Goal: Information Seeking & Learning: Learn about a topic

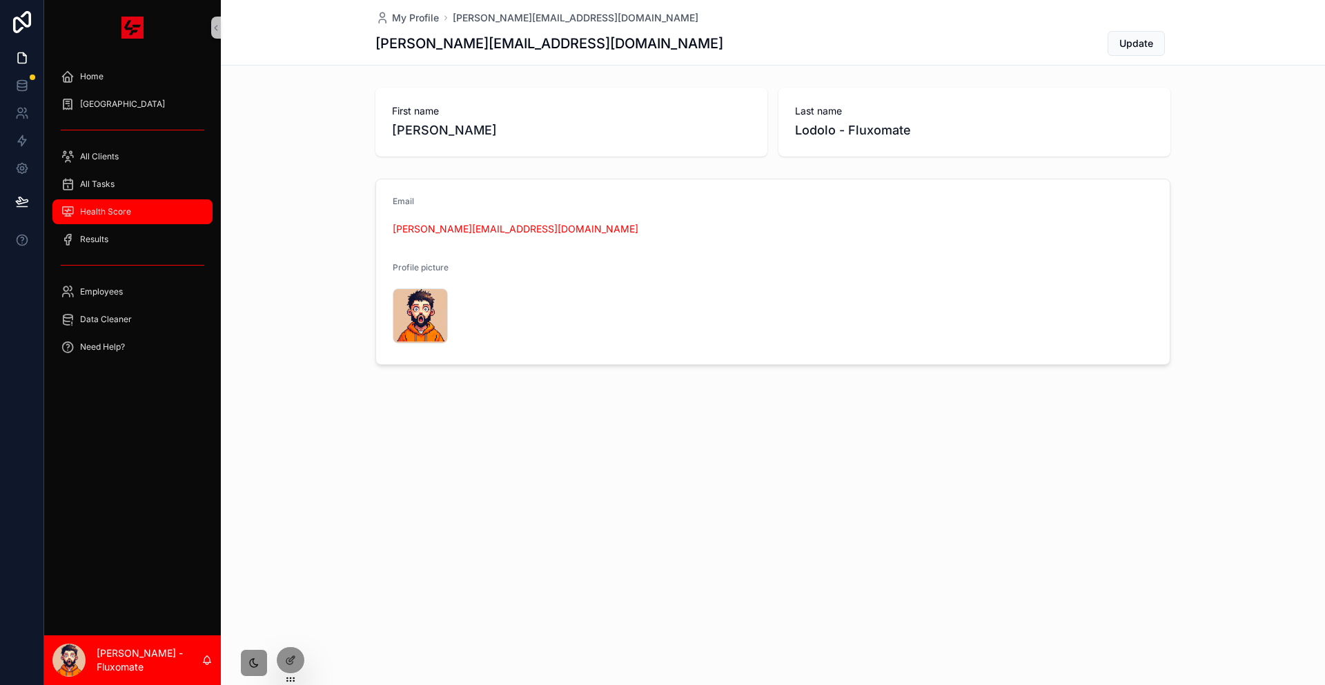
click at [157, 201] on div "Health Score" at bounding box center [133, 212] width 144 height 22
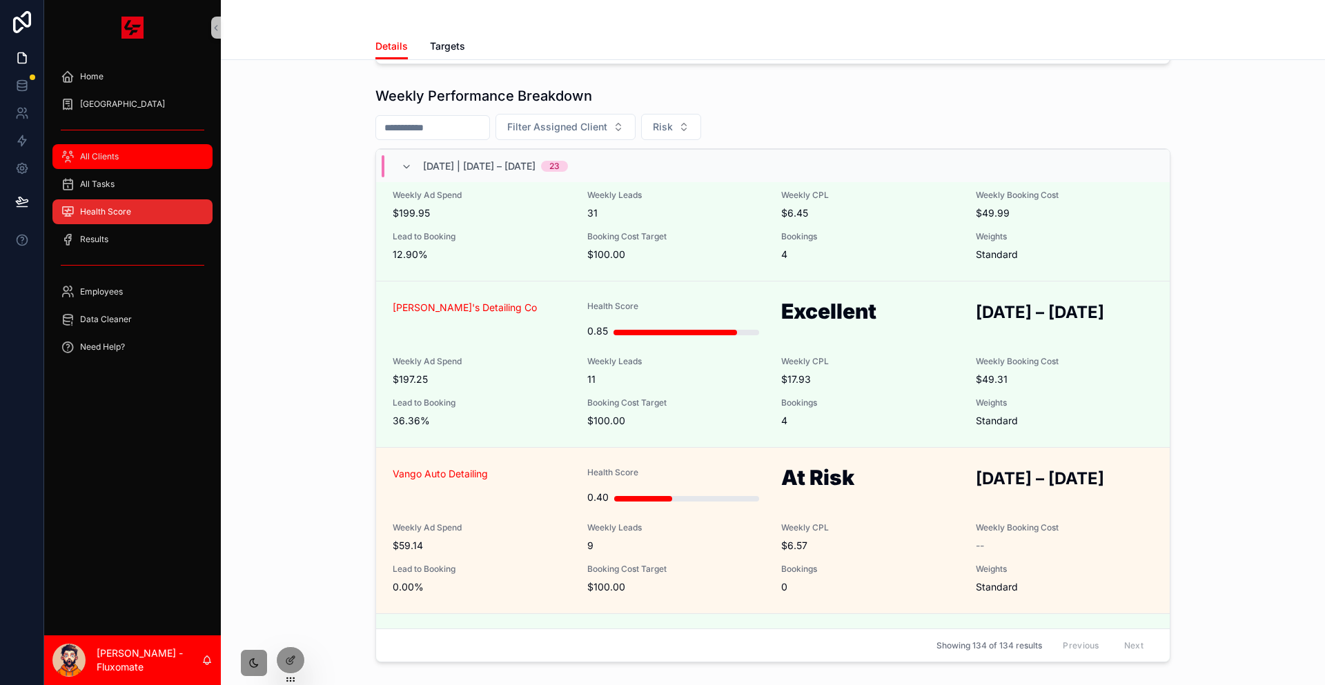
scroll to position [2310, 0]
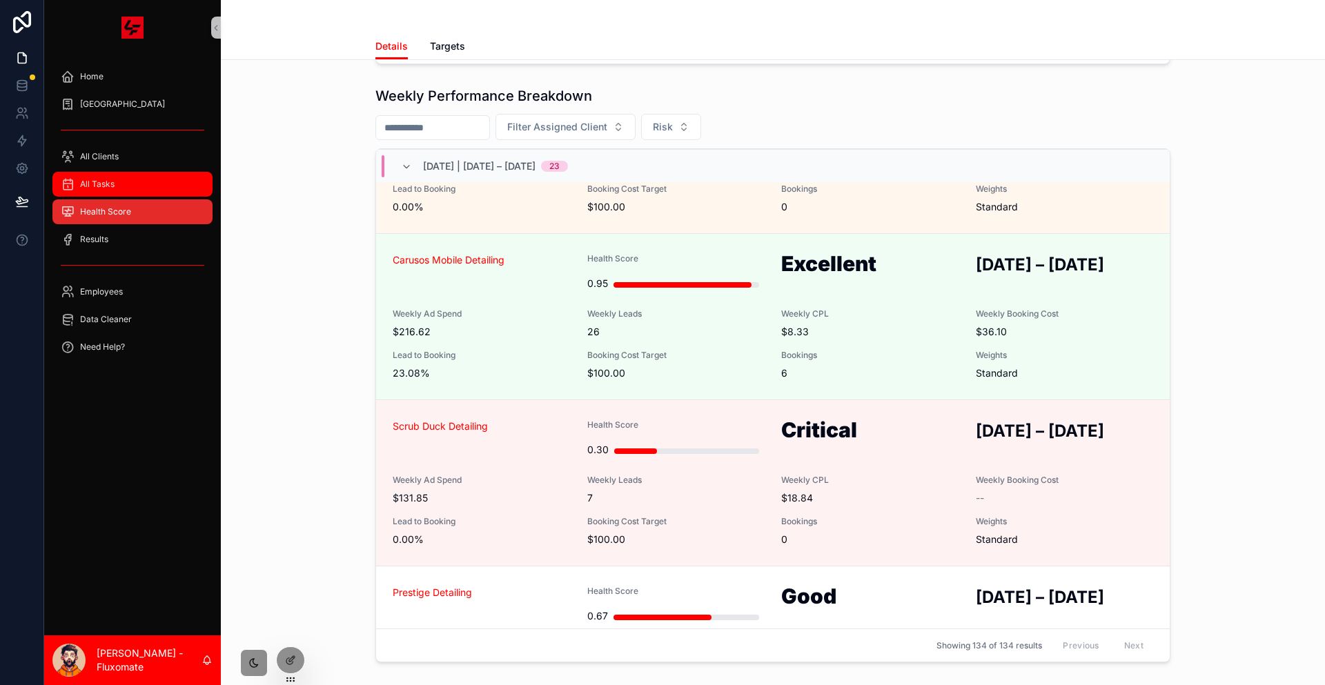
click at [130, 173] on div "All Tasks" at bounding box center [133, 184] width 144 height 22
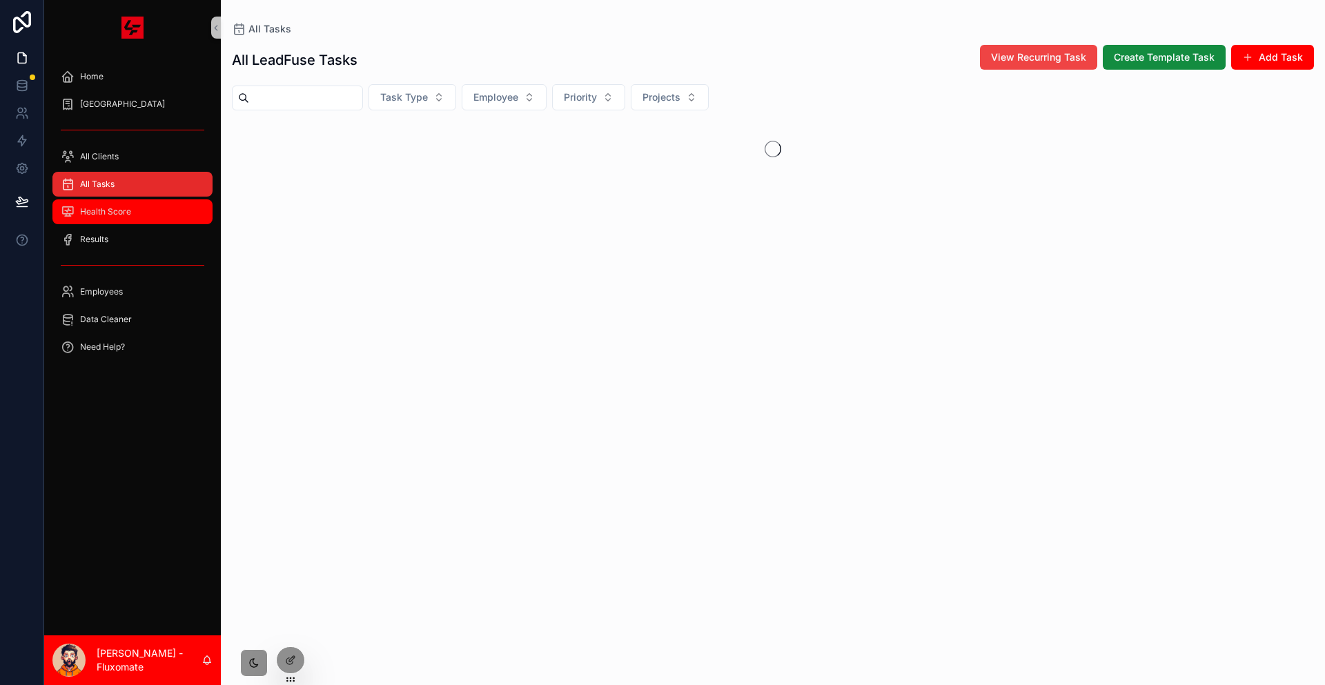
click at [137, 201] on div "Health Score" at bounding box center [133, 212] width 144 height 22
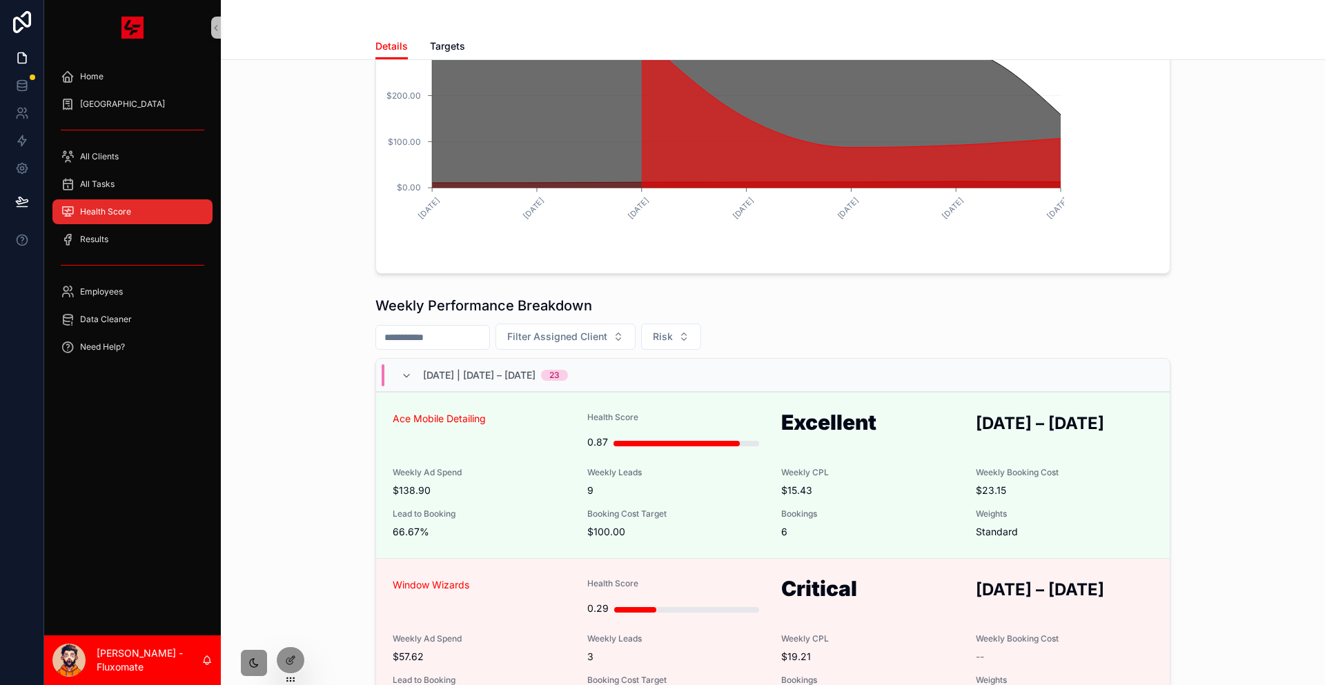
scroll to position [345, 0]
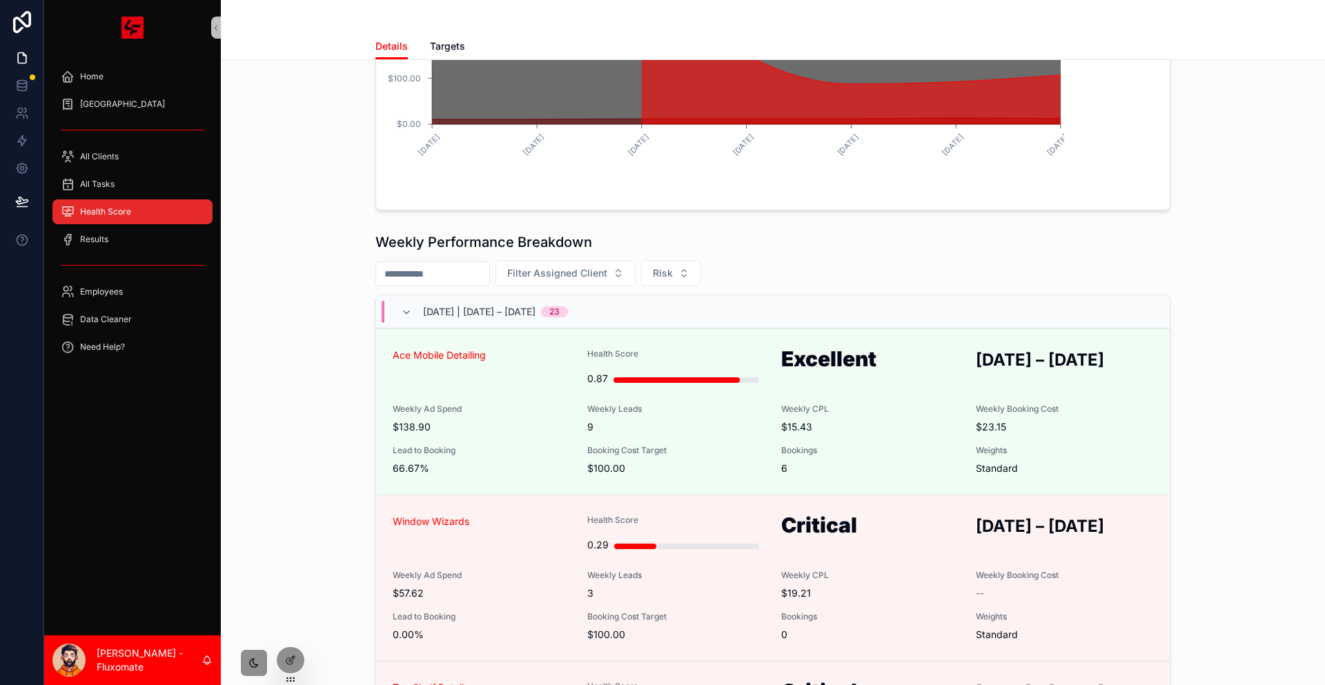
click at [150, 255] on div "scrollable content" at bounding box center [132, 266] width 160 height 22
click at [155, 228] on div "Results" at bounding box center [133, 239] width 144 height 22
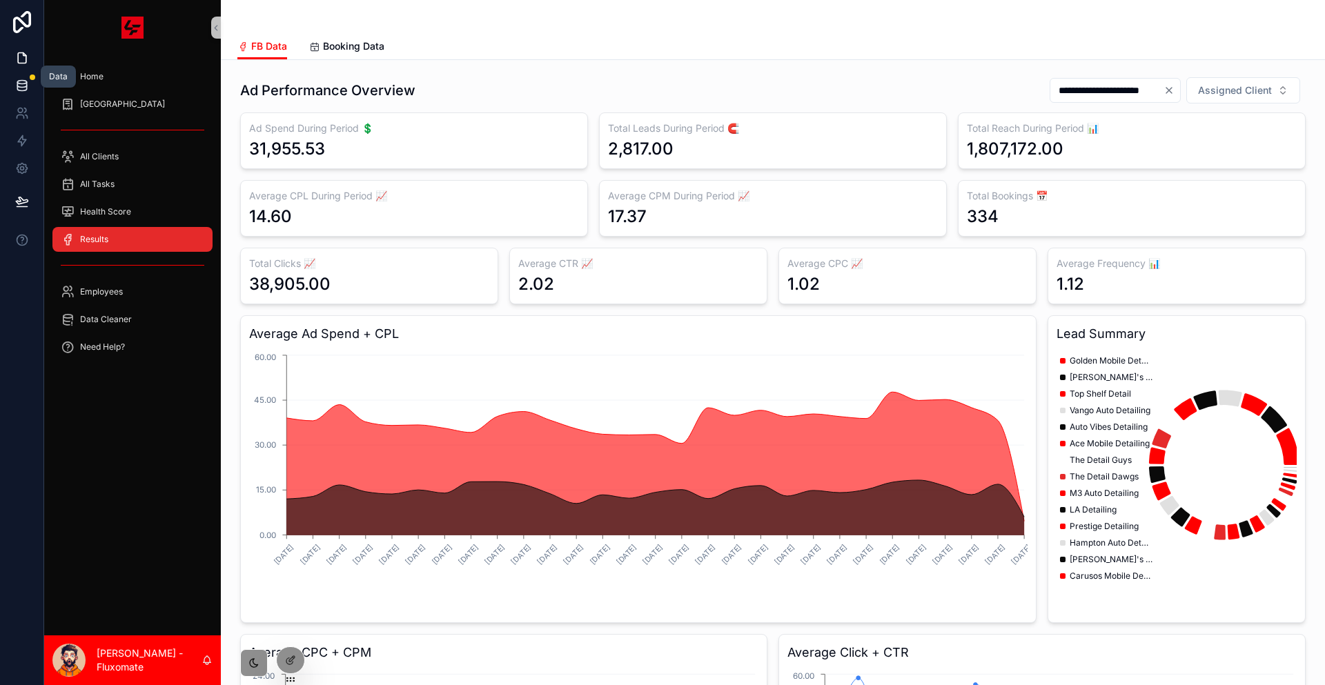
click at [19, 79] on icon at bounding box center [22, 86] width 14 height 14
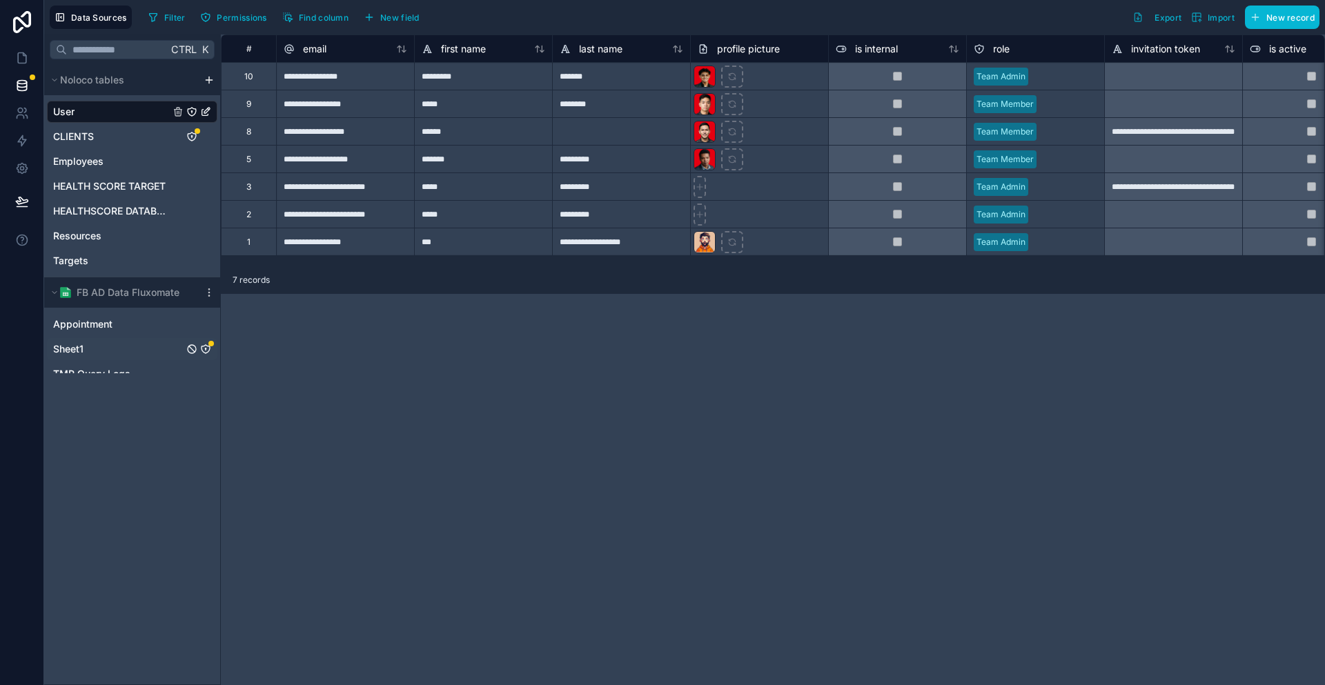
click at [108, 338] on div "Sheet1" at bounding box center [132, 349] width 170 height 22
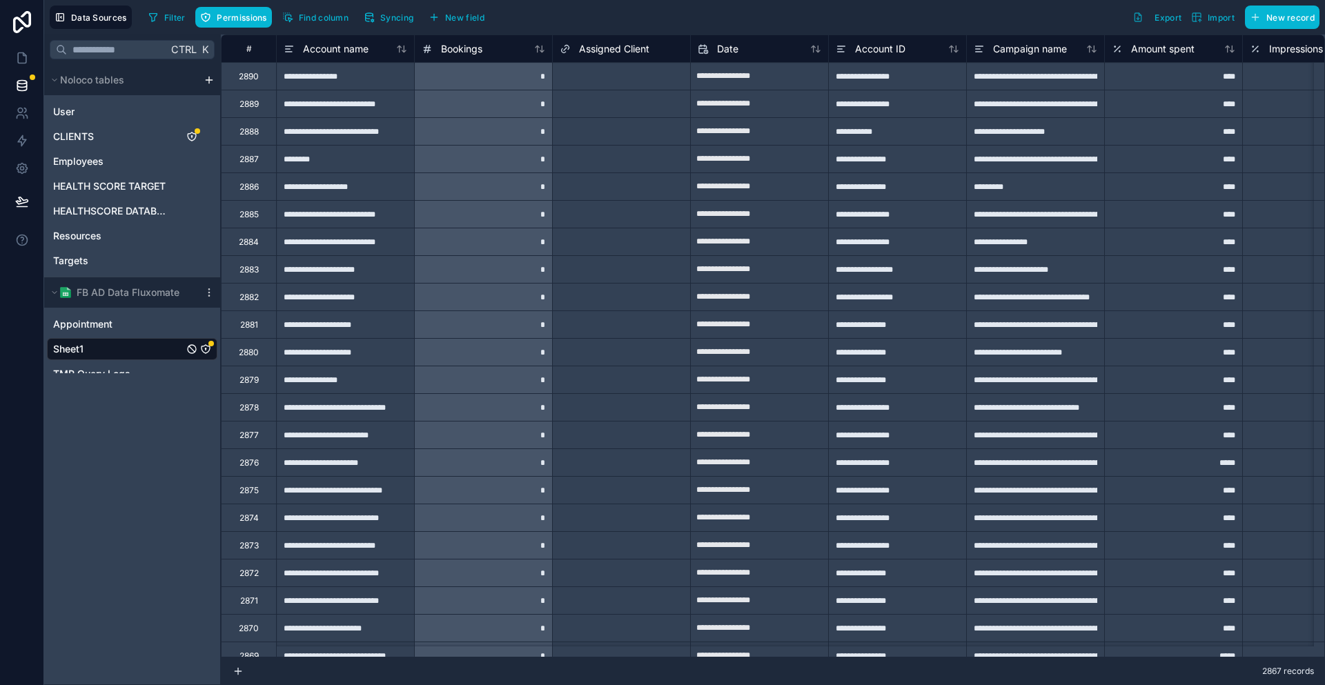
click at [580, 81] on div "Select a Assigned Client" at bounding box center [621, 76] width 137 height 27
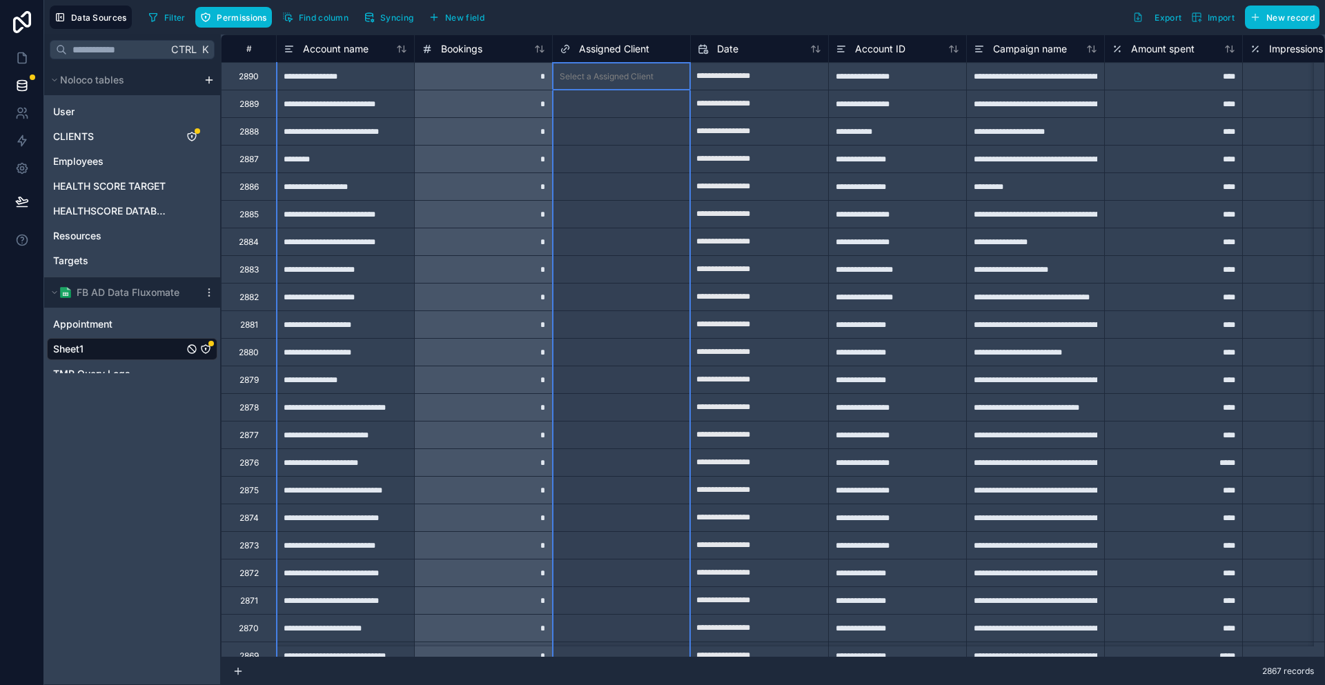
click at [594, 52] on span "Assigned Client" at bounding box center [614, 49] width 70 height 14
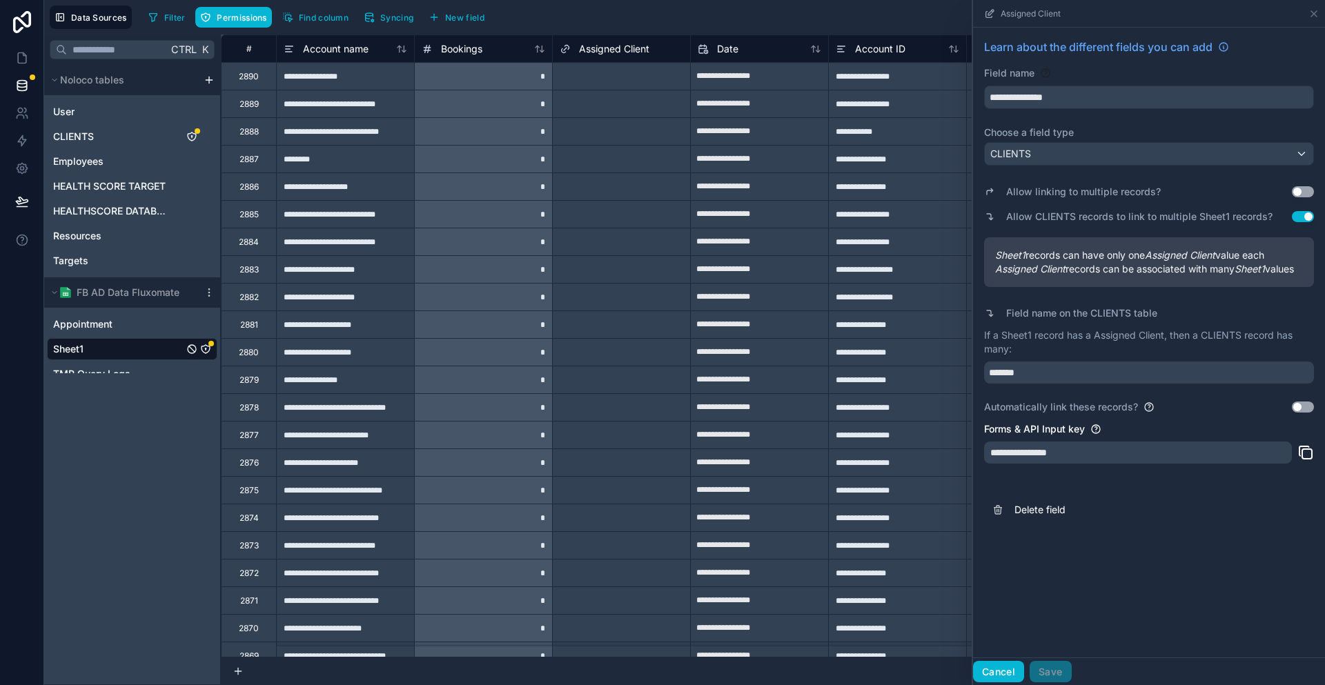
click at [1023, 676] on button "Cancel" at bounding box center [998, 672] width 51 height 22
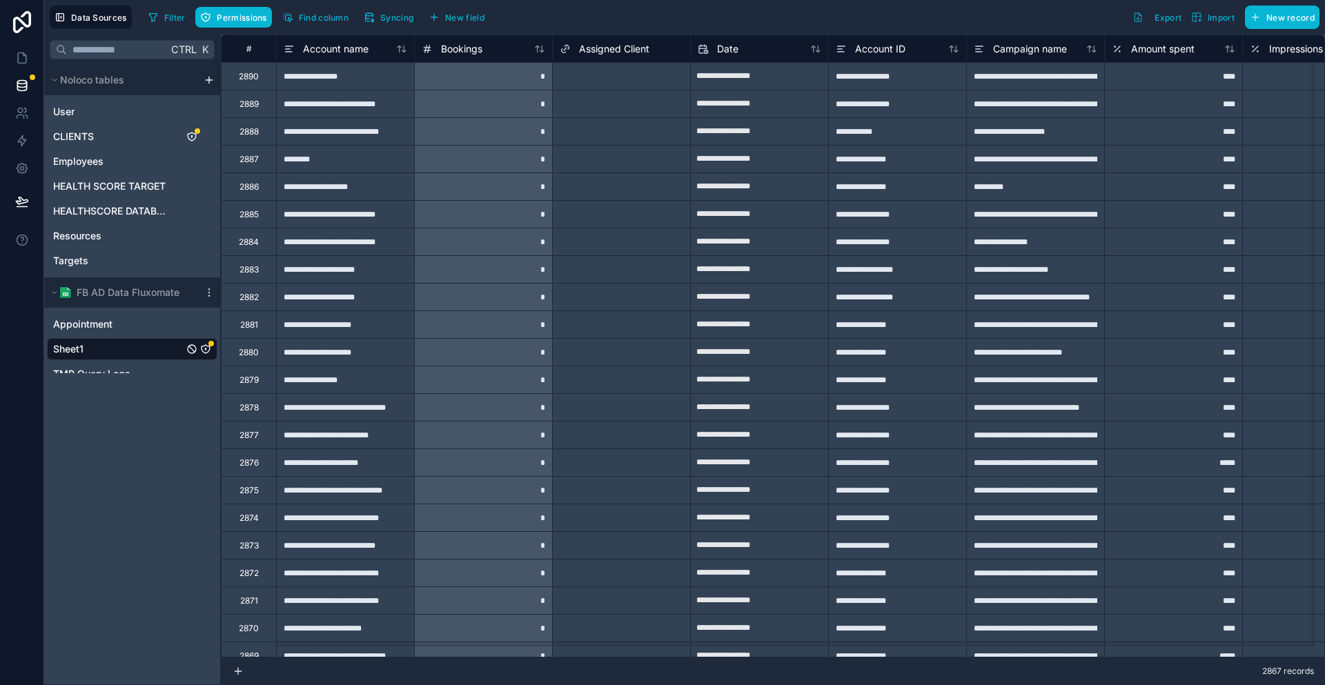
click at [587, 42] on span "Assigned Client" at bounding box center [614, 49] width 70 height 14
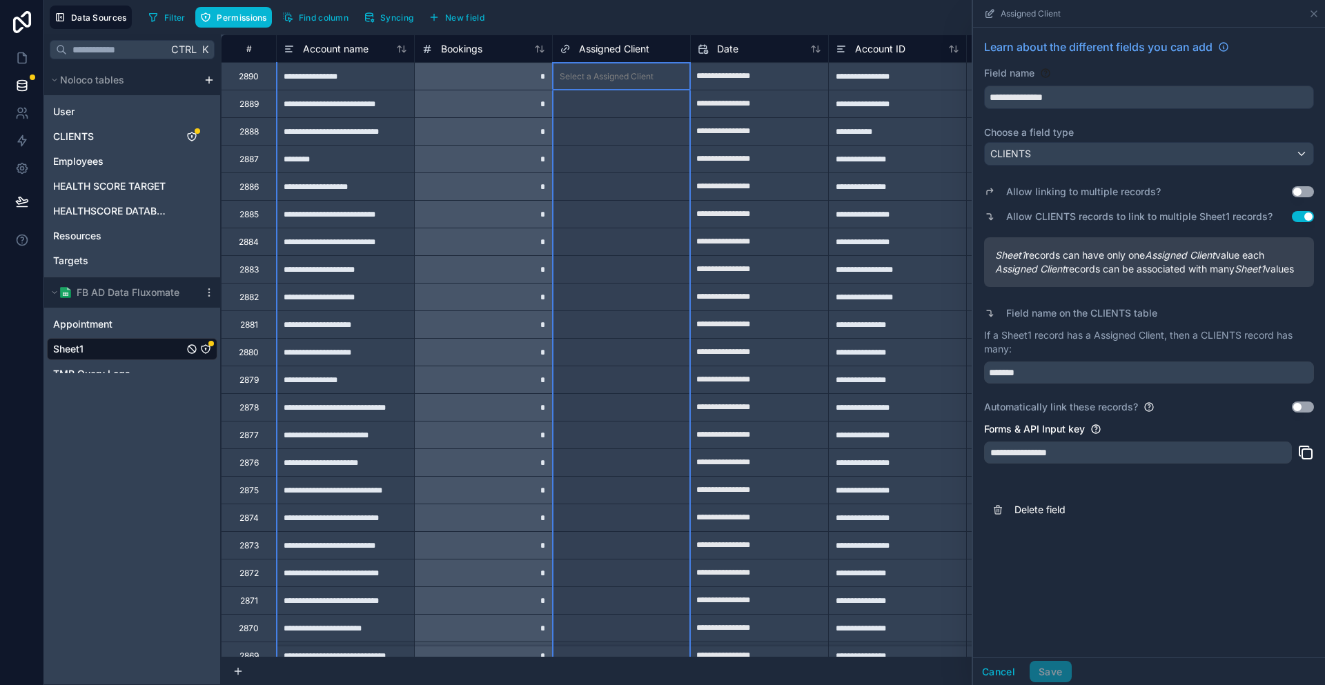
click at [1301, 402] on button "Use setting" at bounding box center [1303, 407] width 22 height 11
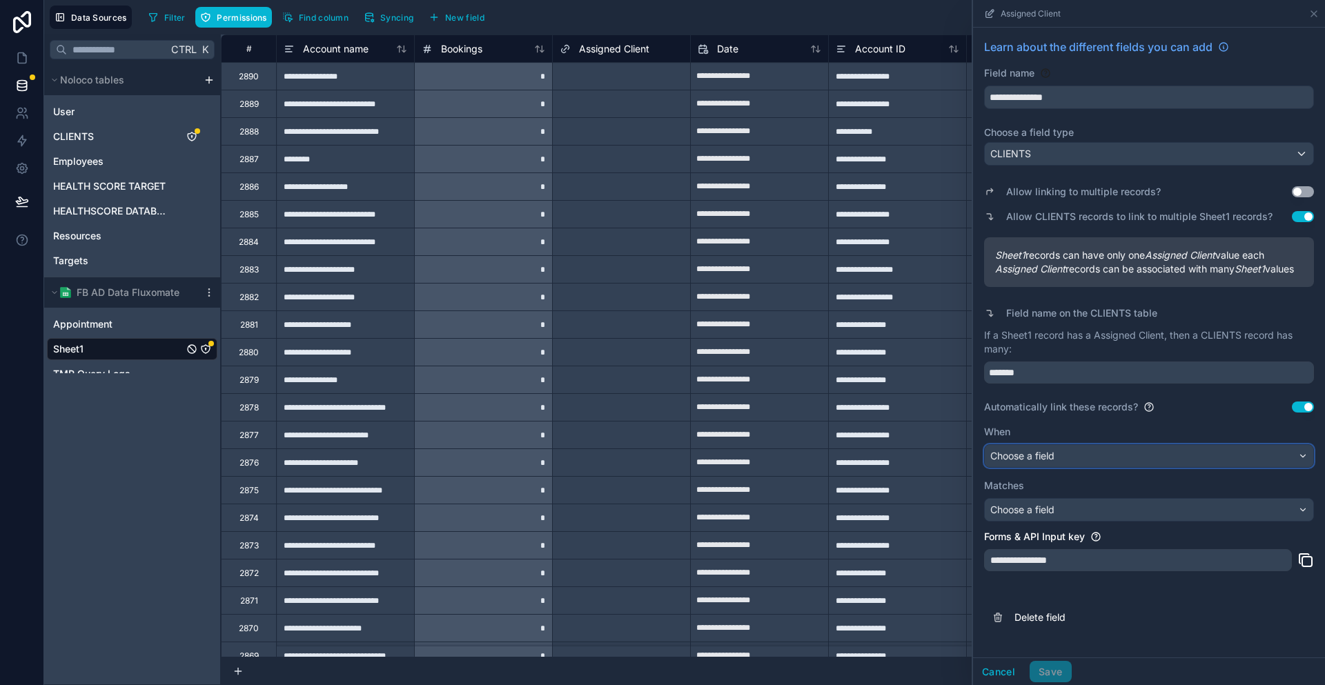
click at [1150, 445] on div "Choose a field" at bounding box center [1149, 456] width 328 height 22
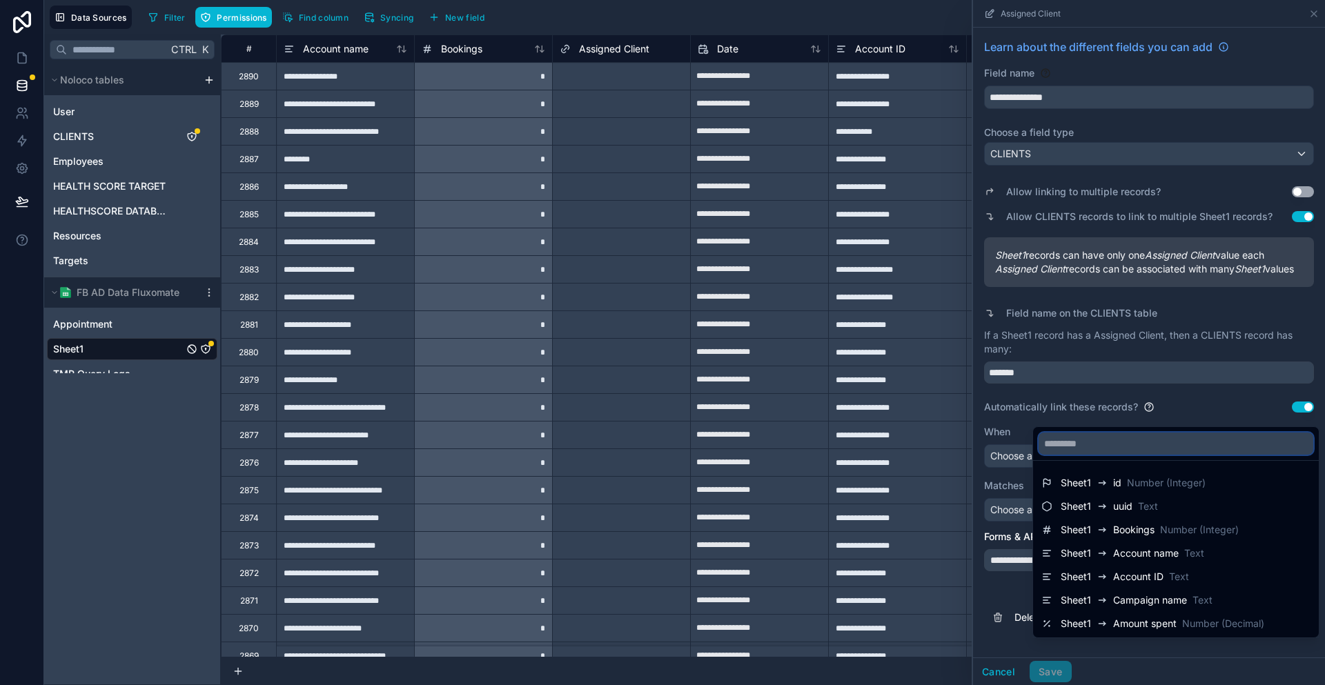
click at [1154, 440] on input "text" at bounding box center [1176, 444] width 275 height 22
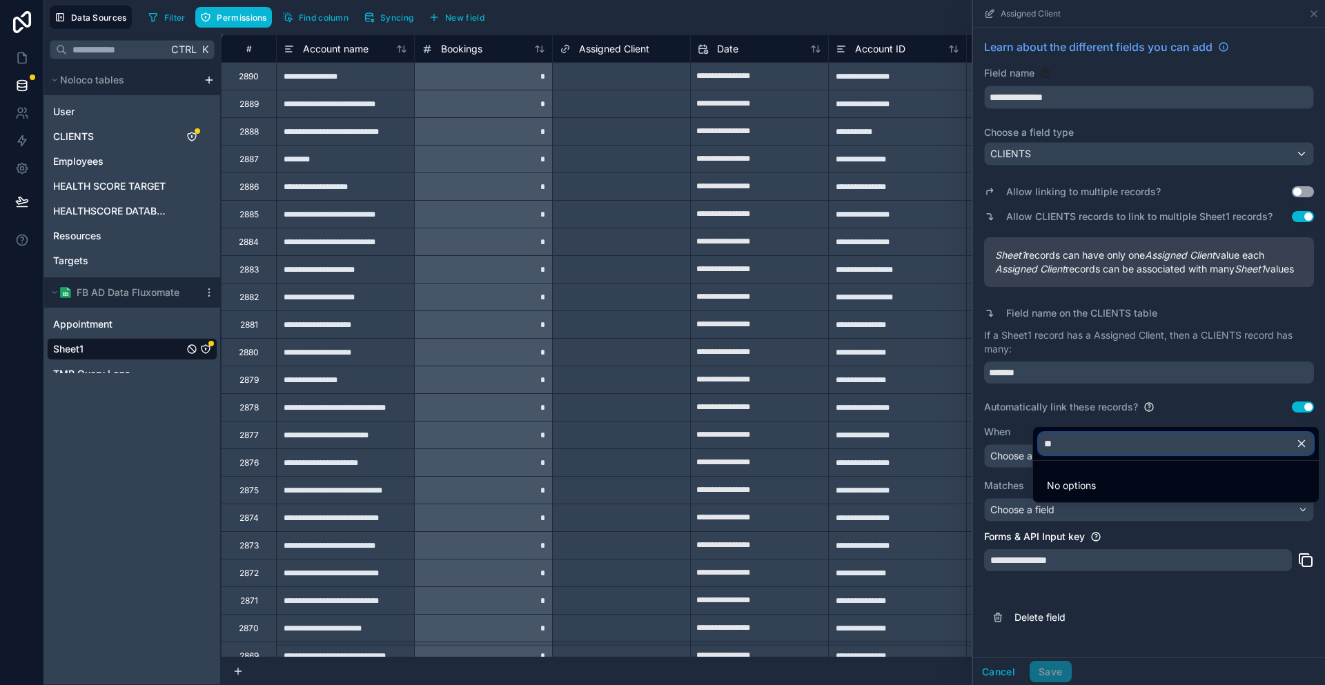
type input "*"
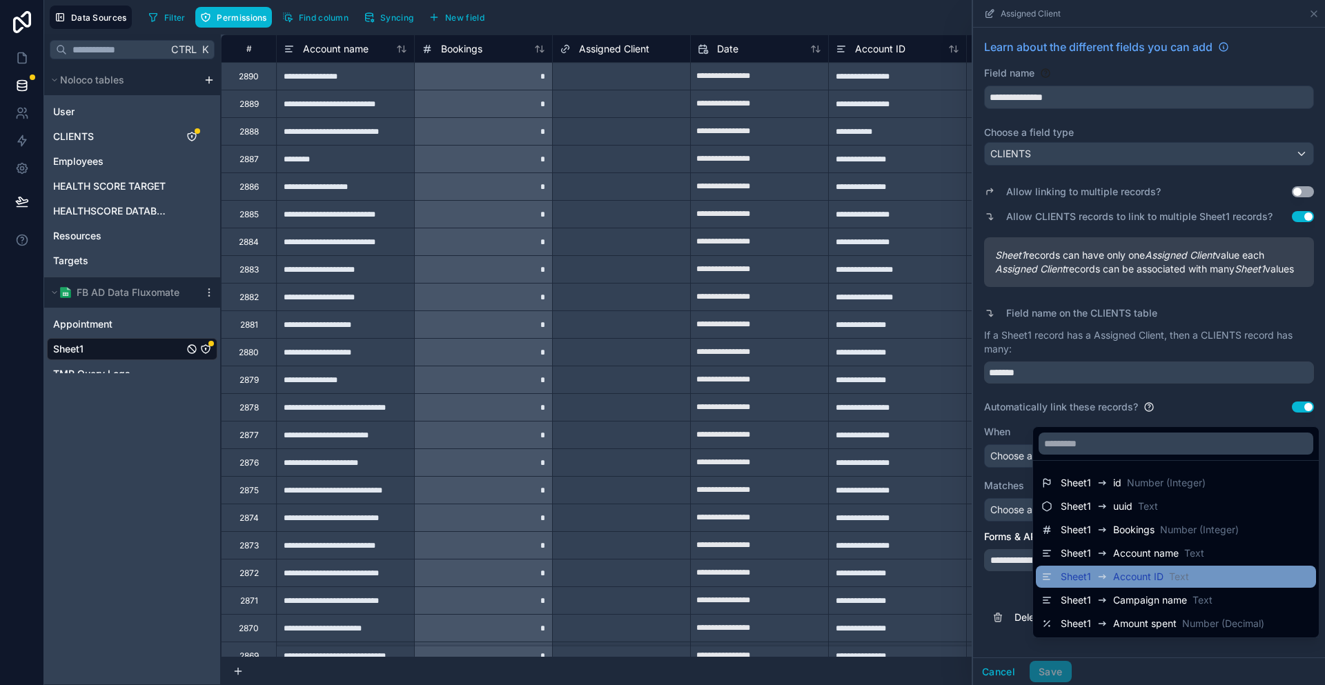
click at [1154, 576] on div "Sheet1 Account ID Text" at bounding box center [1176, 577] width 280 height 22
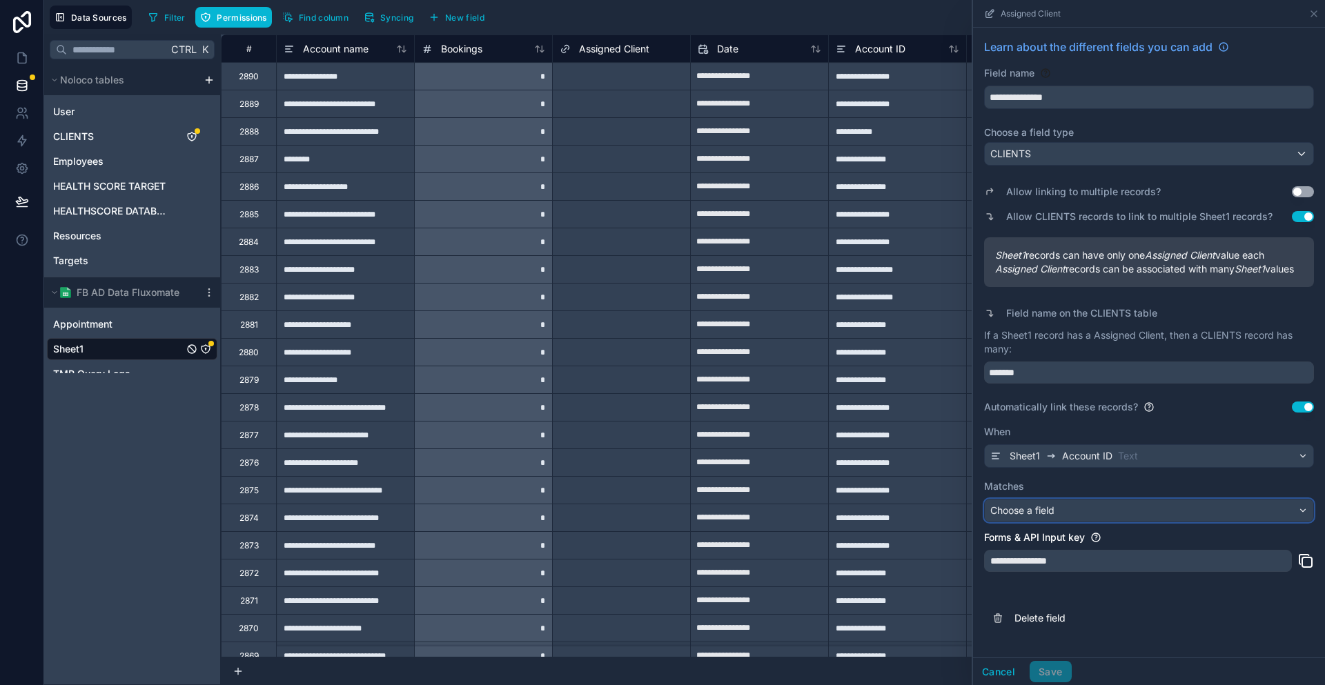
click at [1166, 500] on div "Choose a field" at bounding box center [1149, 511] width 328 height 22
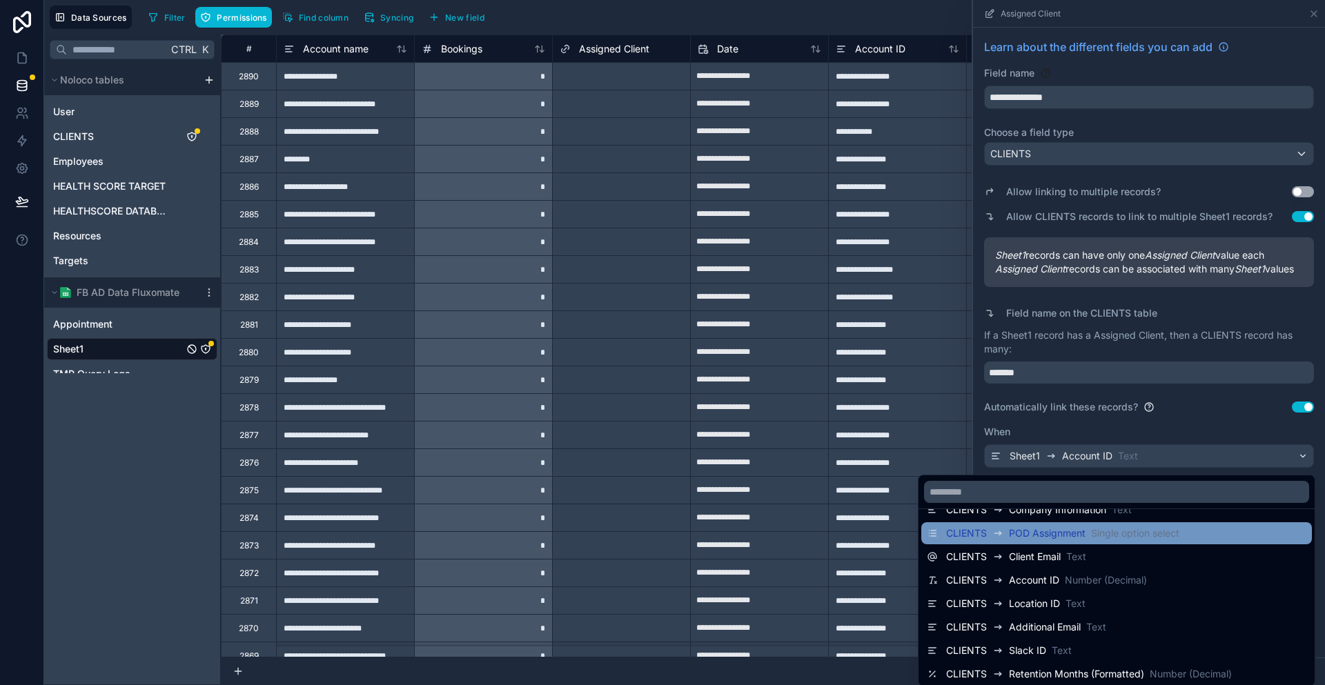
scroll to position [345, 0]
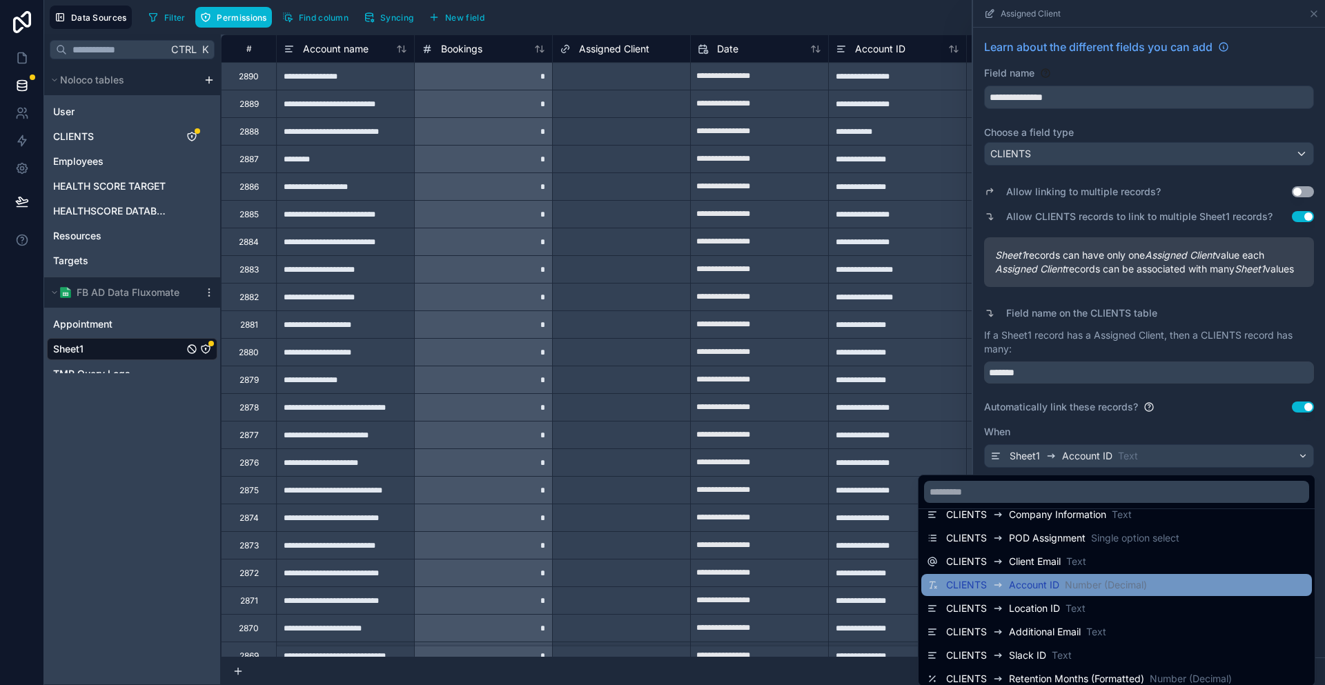
click at [1177, 577] on div "CLIENTS Account ID Number (Decimal)" at bounding box center [1117, 585] width 380 height 17
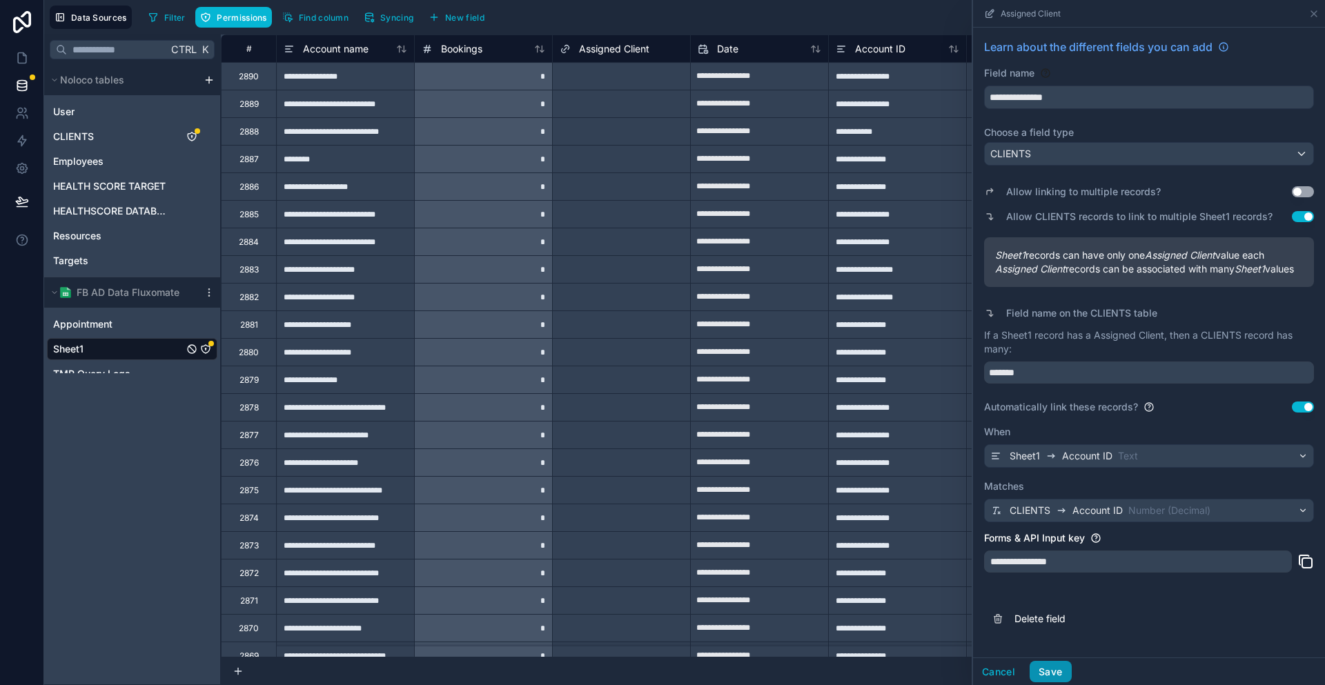
click at [1071, 667] on button "Save" at bounding box center [1050, 672] width 41 height 22
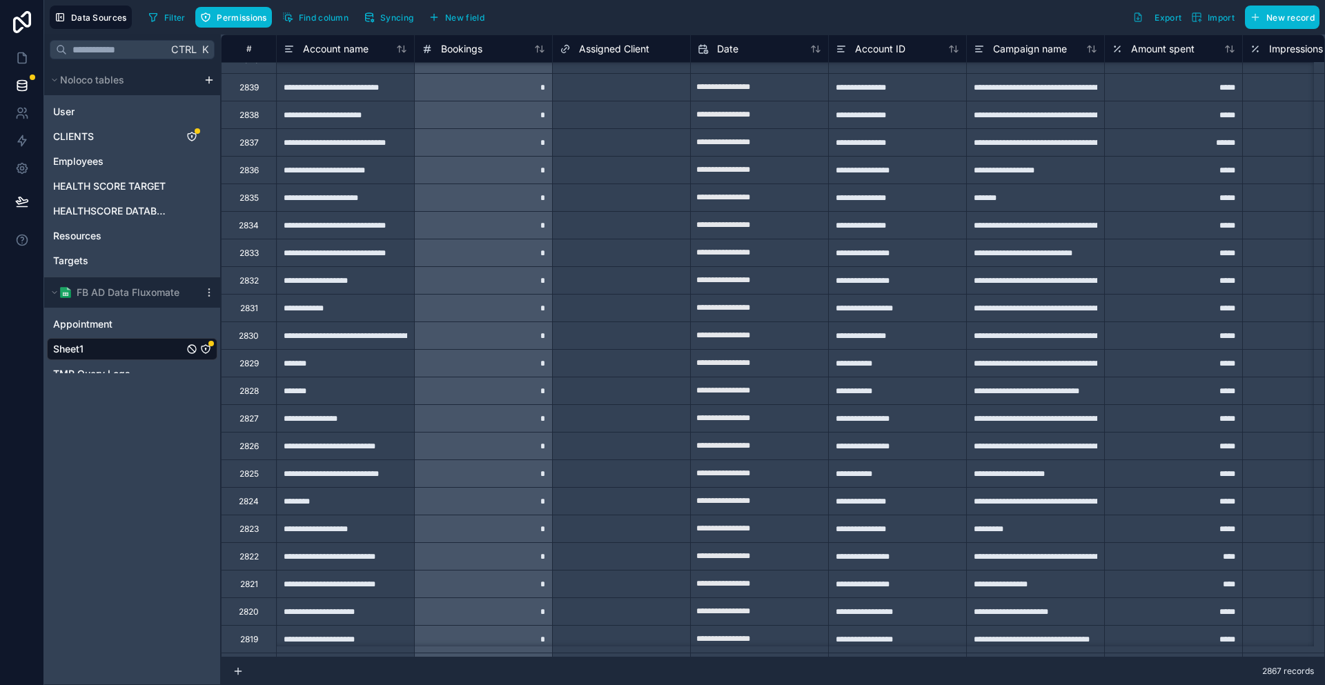
scroll to position [1348, 0]
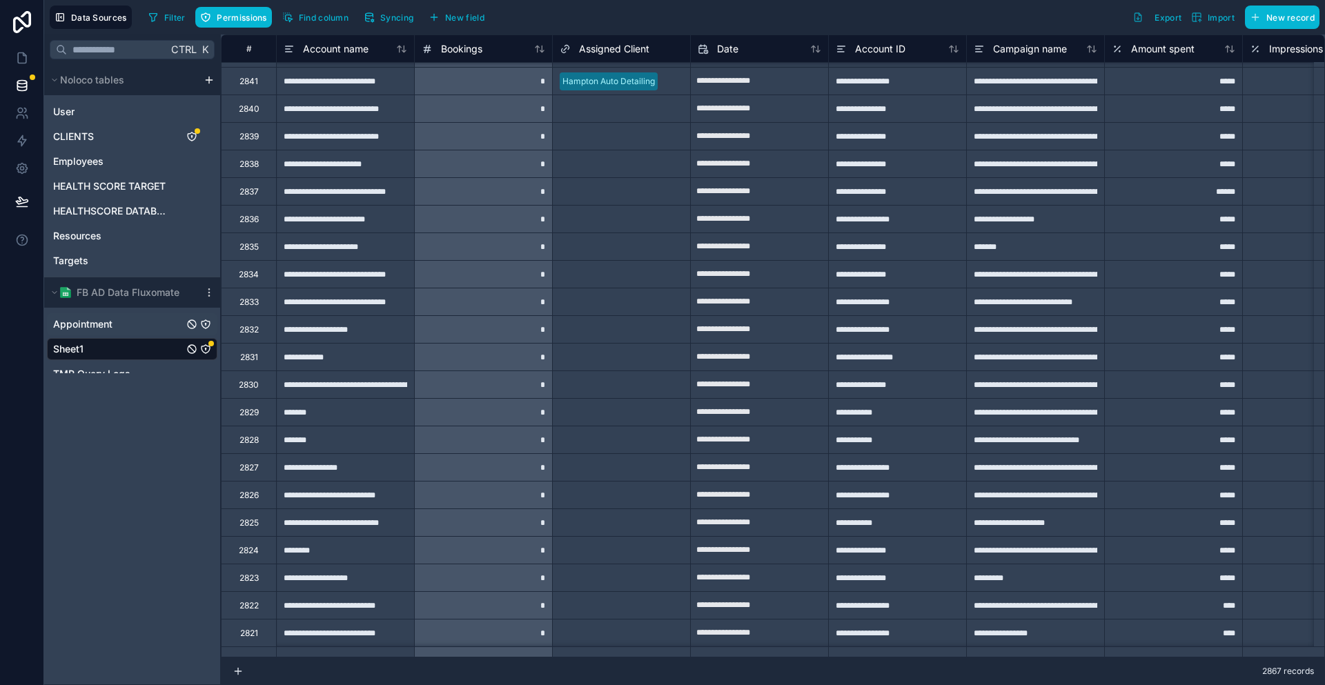
click at [91, 317] on span "Appointment" at bounding box center [82, 324] width 59 height 14
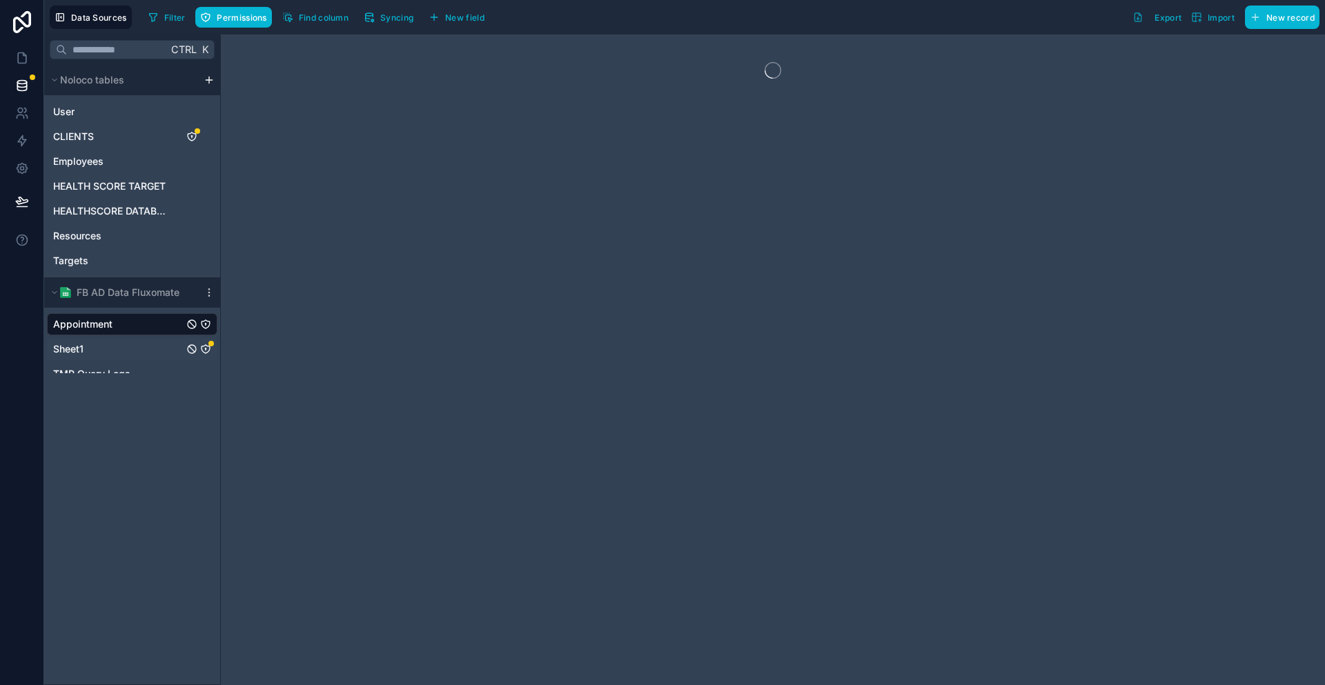
click at [90, 338] on div "Sheet1" at bounding box center [132, 349] width 170 height 22
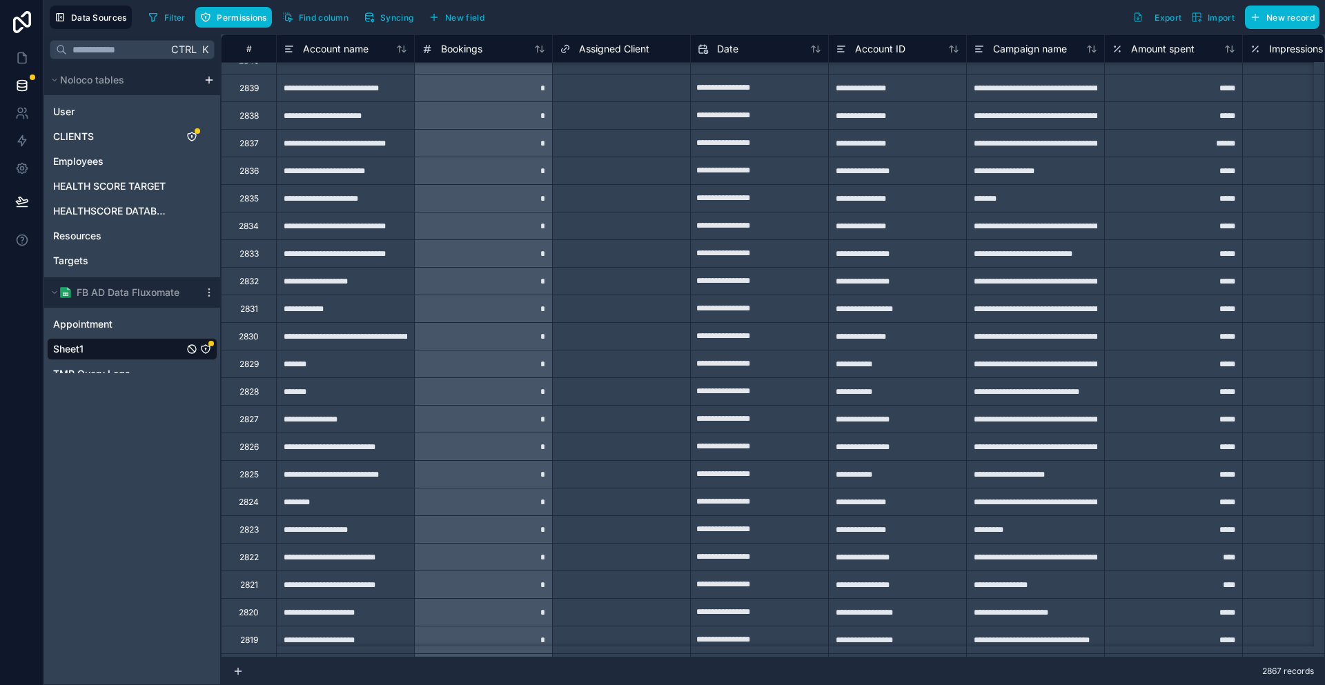
scroll to position [1380, 0]
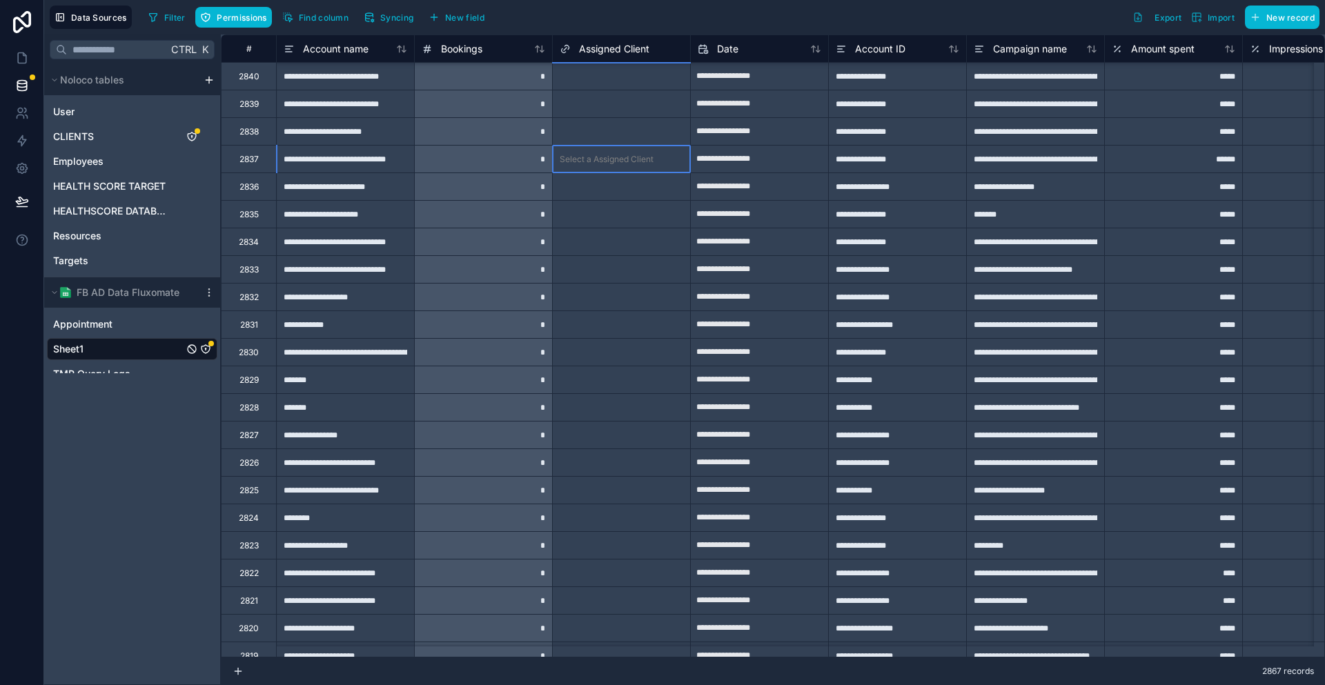
click at [578, 154] on div "Select a Assigned Client" at bounding box center [607, 159] width 94 height 11
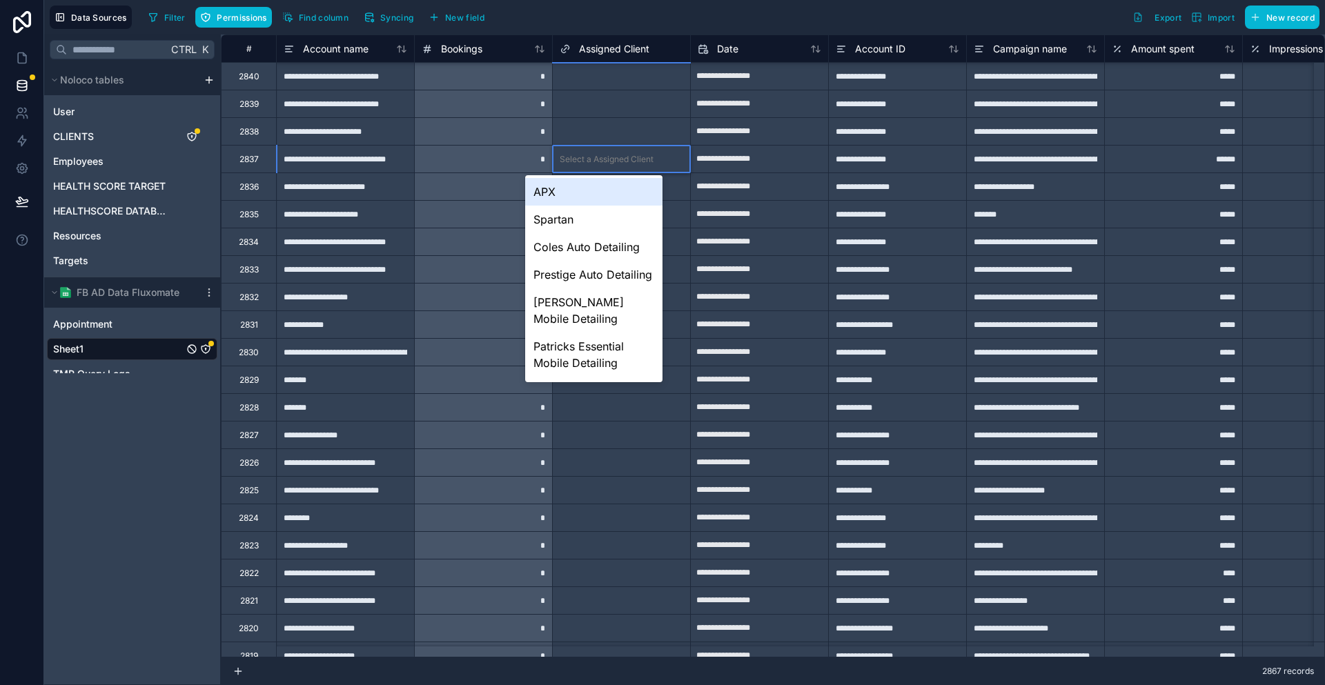
click at [578, 154] on div "Select a Assigned Client" at bounding box center [607, 159] width 94 height 11
select select "****"
select select "*"
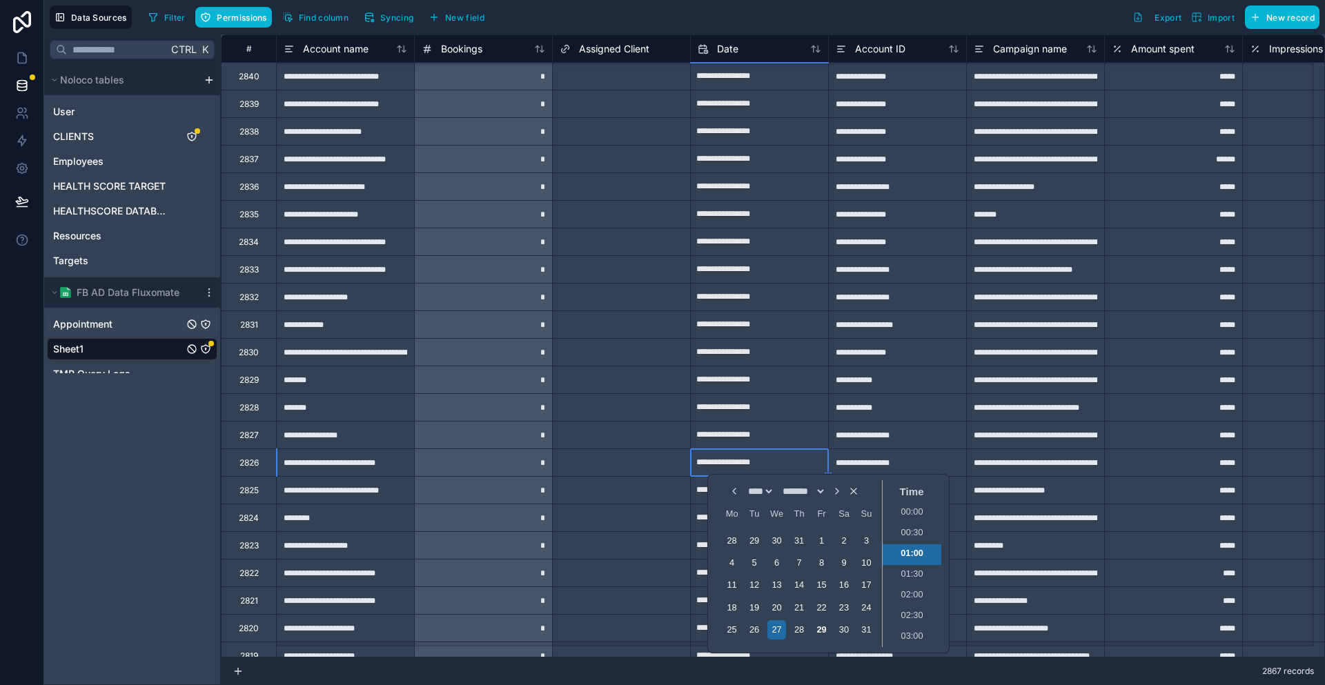
click at [79, 313] on div "Appointment" at bounding box center [132, 324] width 170 height 22
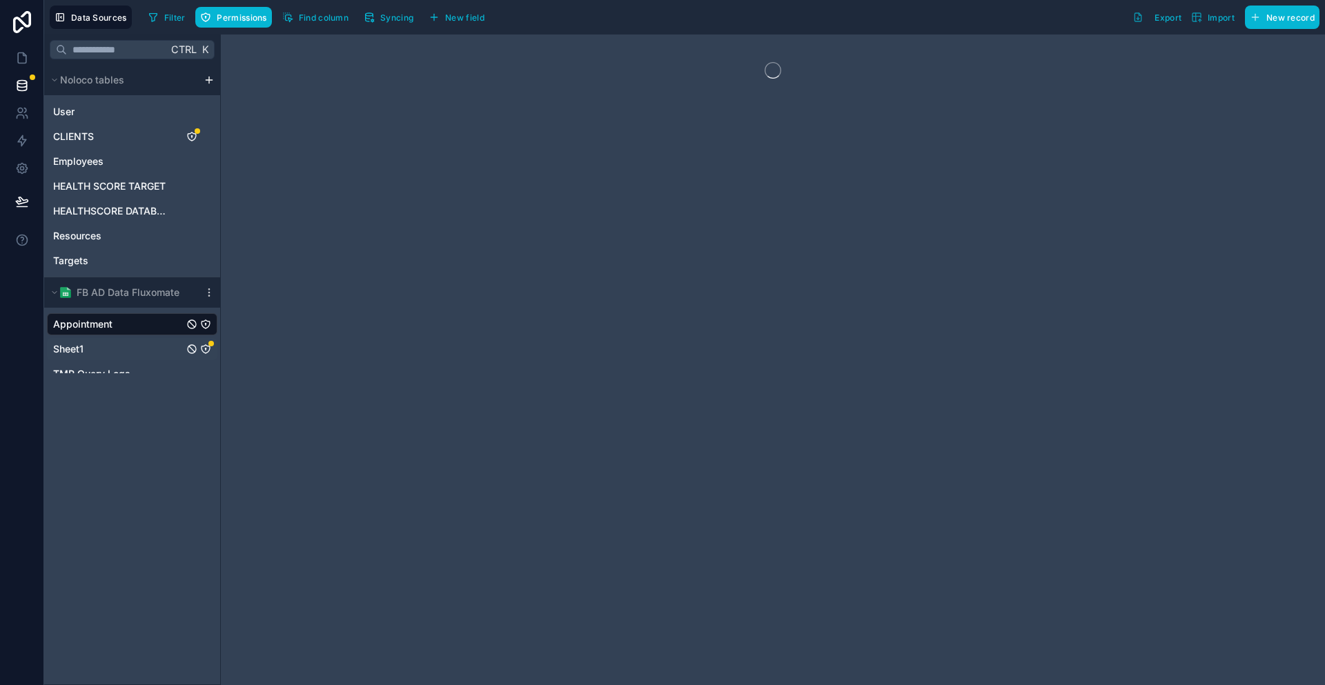
click at [84, 338] on div "Sheet1" at bounding box center [132, 349] width 170 height 22
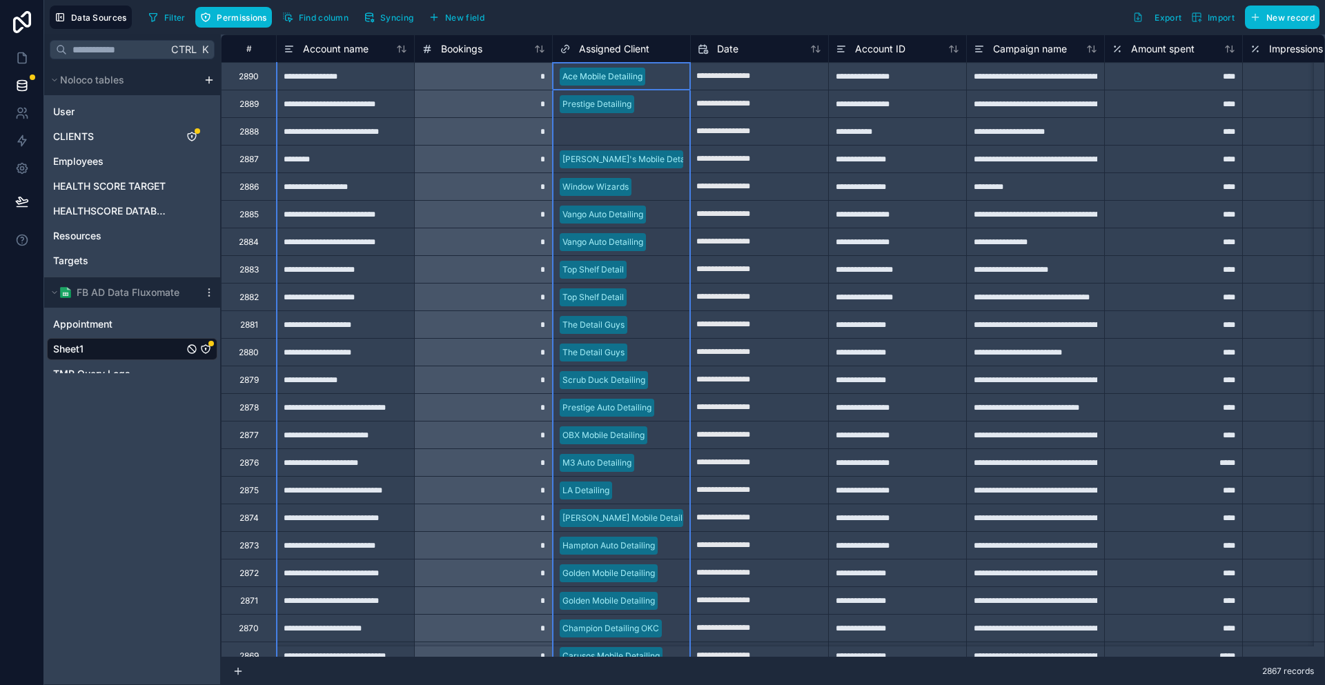
click at [582, 44] on span "Assigned Client" at bounding box center [614, 49] width 70 height 14
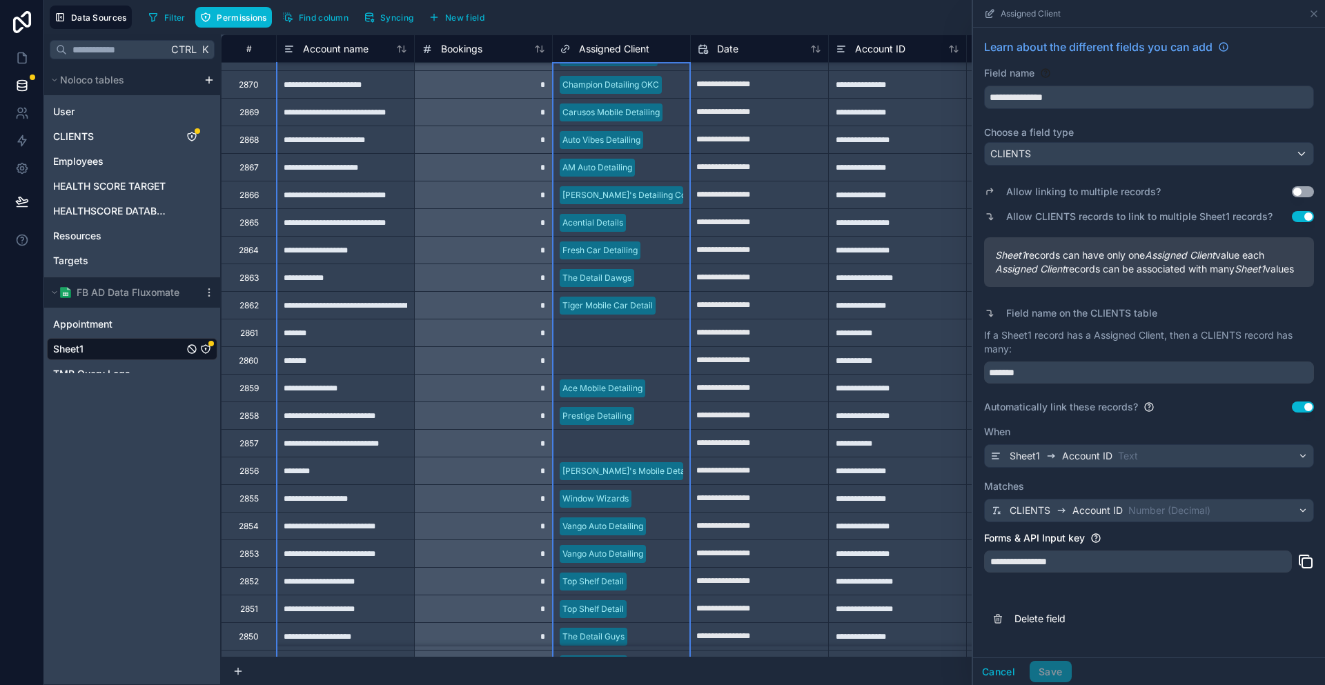
scroll to position [552, 0]
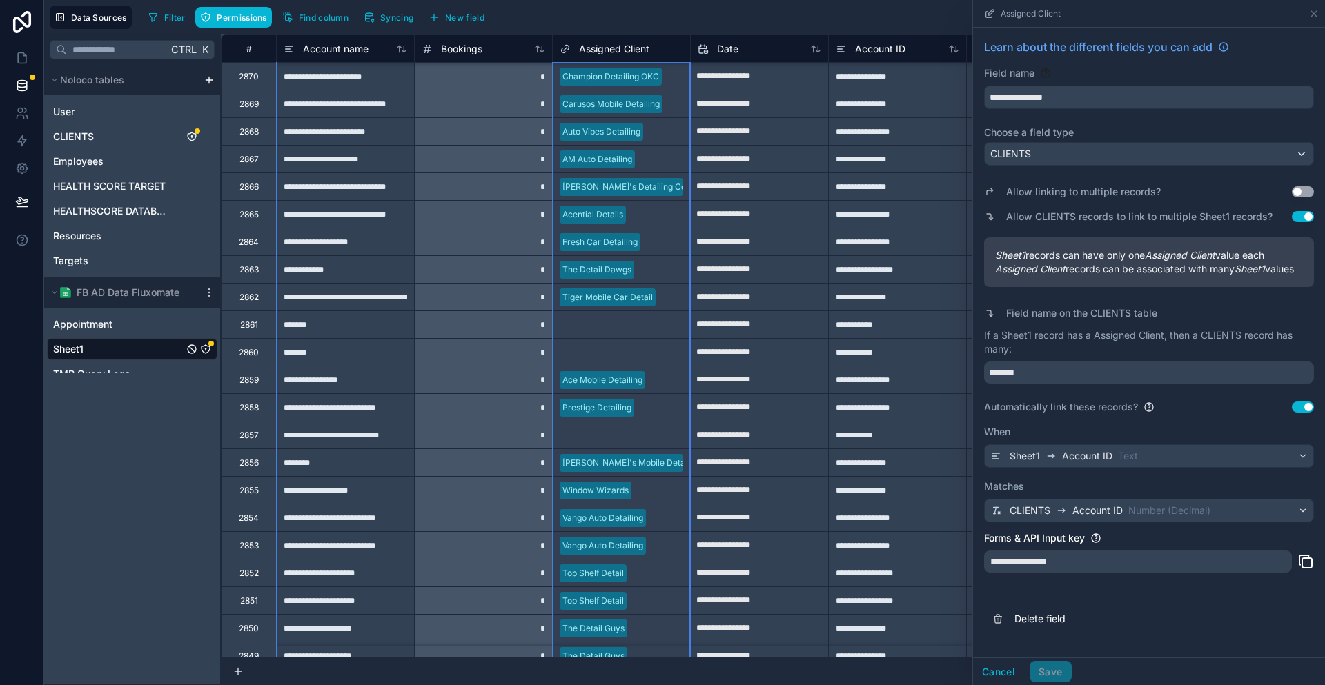
click at [864, 319] on div "**********" at bounding box center [897, 325] width 138 height 28
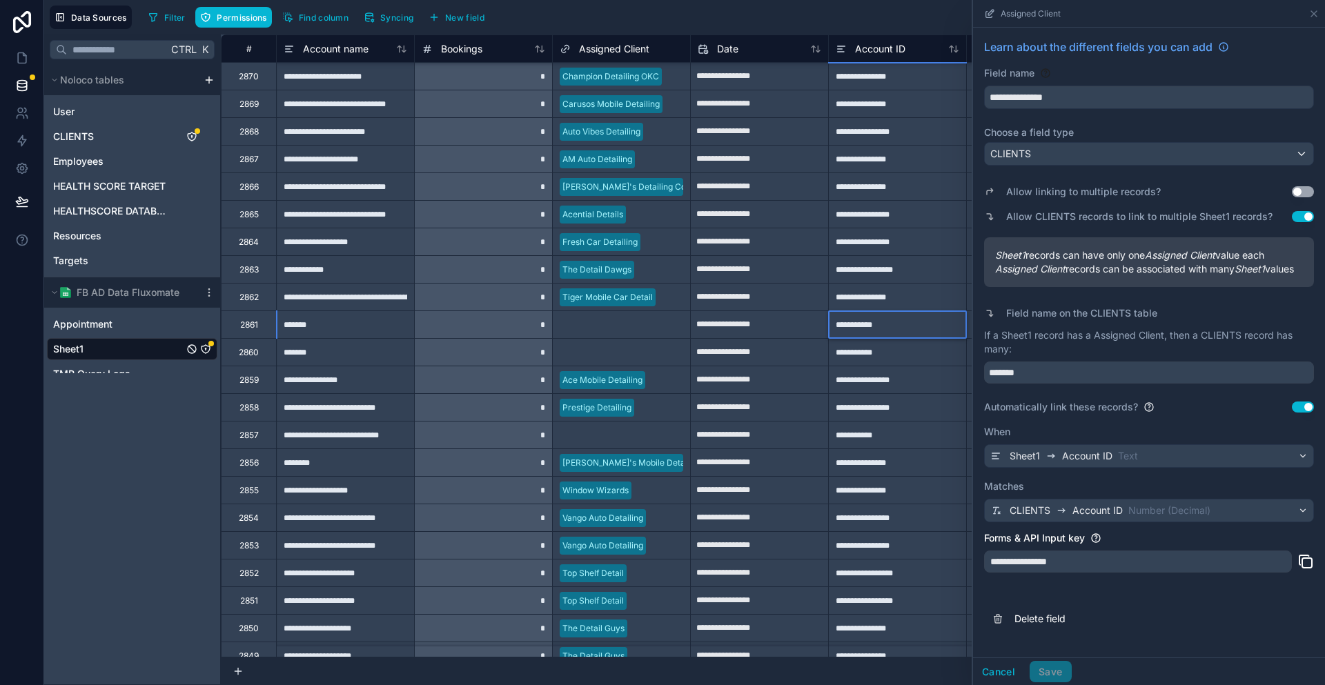
click at [864, 319] on div "**********" at bounding box center [897, 325] width 138 height 28
click at [847, 320] on input "**********" at bounding box center [897, 324] width 137 height 27
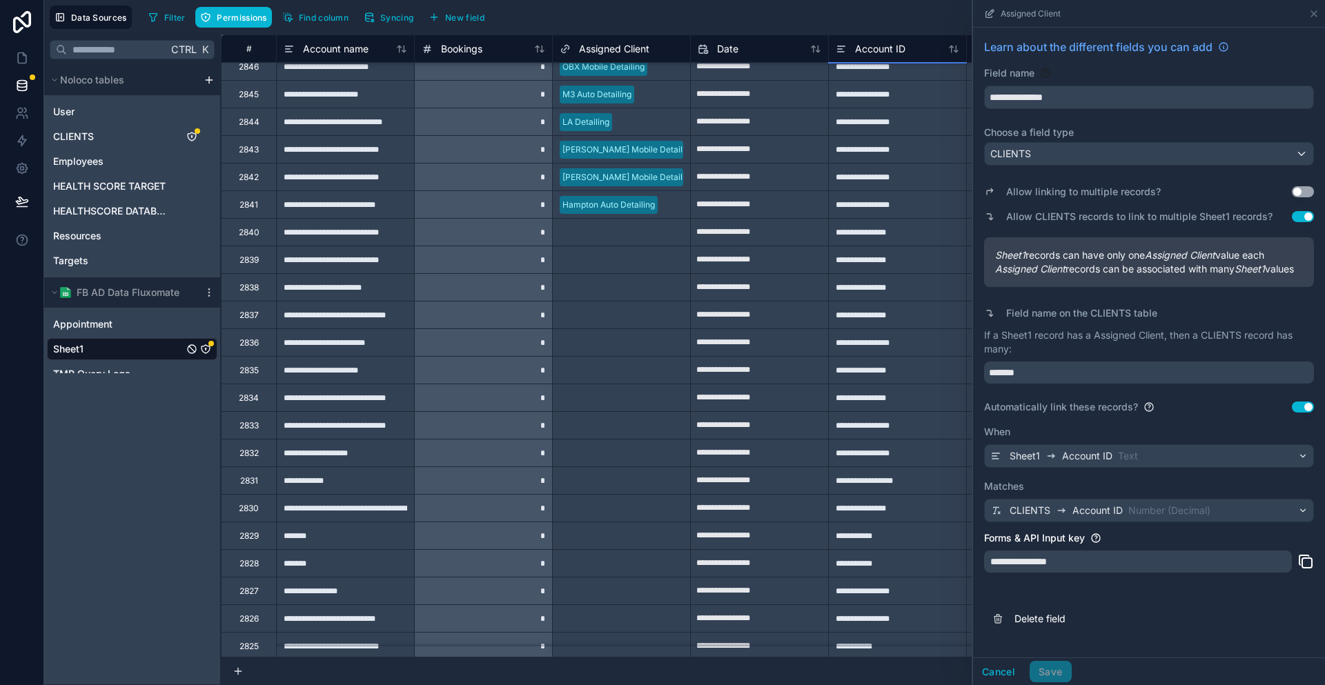
scroll to position [1242, 0]
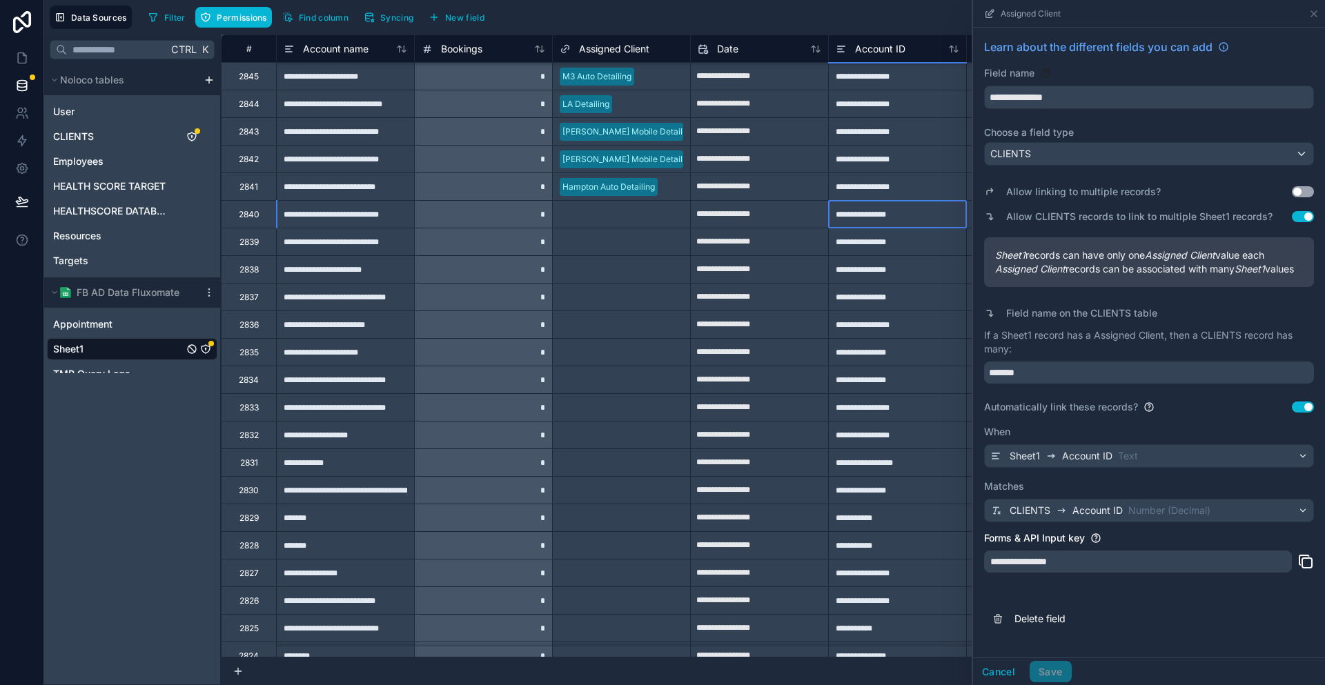
click at [838, 208] on div "**********" at bounding box center [897, 214] width 138 height 28
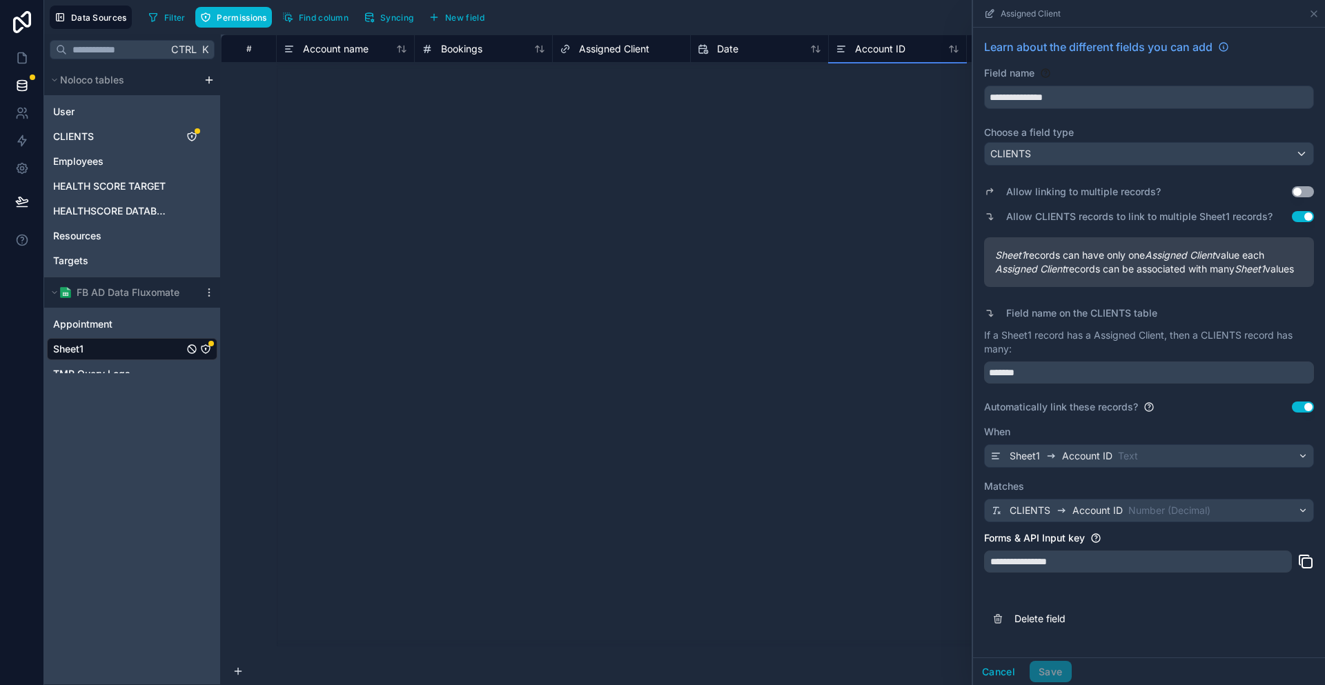
scroll to position [12697, 0]
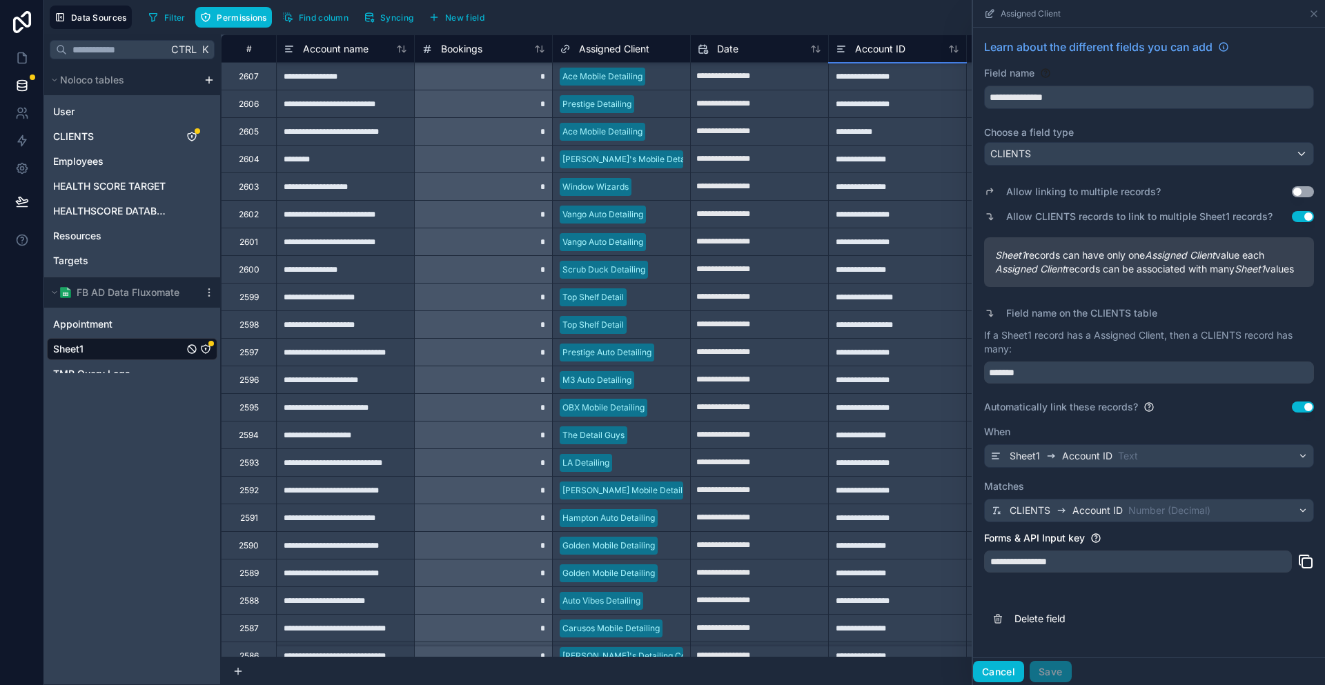
click at [1024, 675] on button "Cancel" at bounding box center [998, 672] width 51 height 22
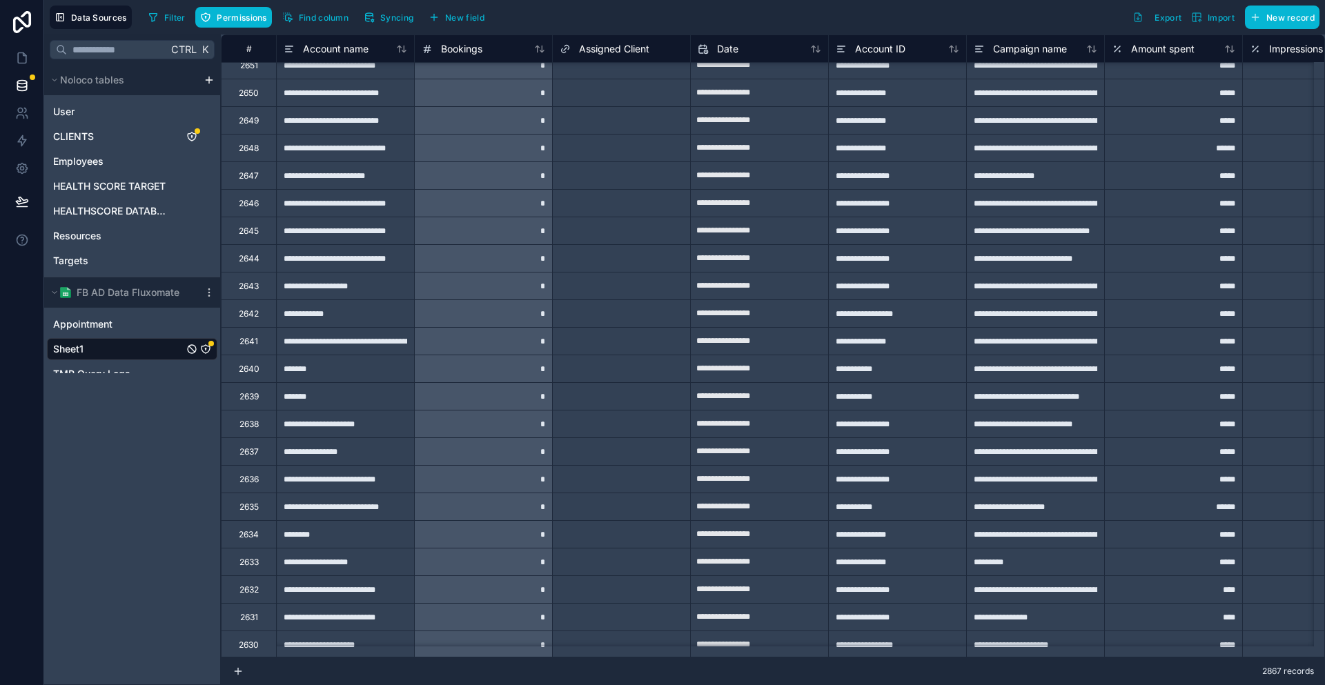
scroll to position [8731, 0]
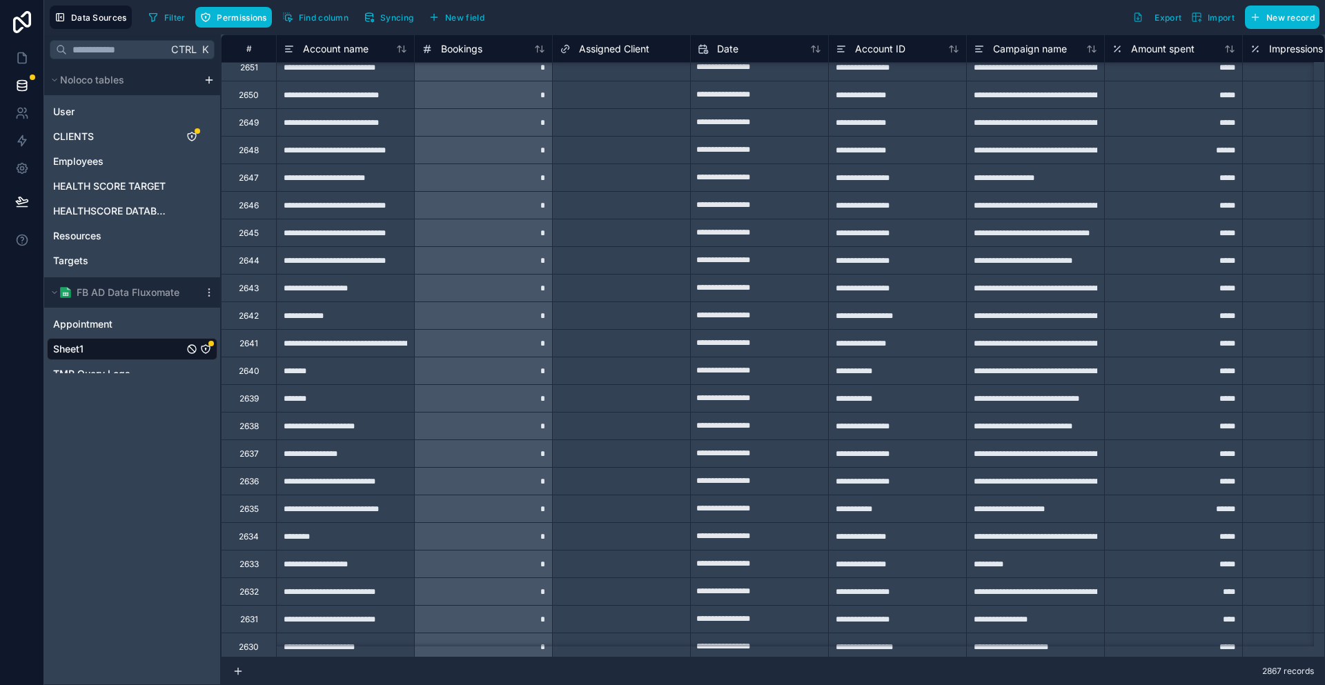
click at [600, 424] on div "Select a Assigned Client" at bounding box center [607, 426] width 94 height 11
click at [604, 393] on div "Select a Assigned Client" at bounding box center [607, 398] width 94 height 11
click at [604, 368] on div "Select a Assigned Client" at bounding box center [607, 371] width 94 height 11
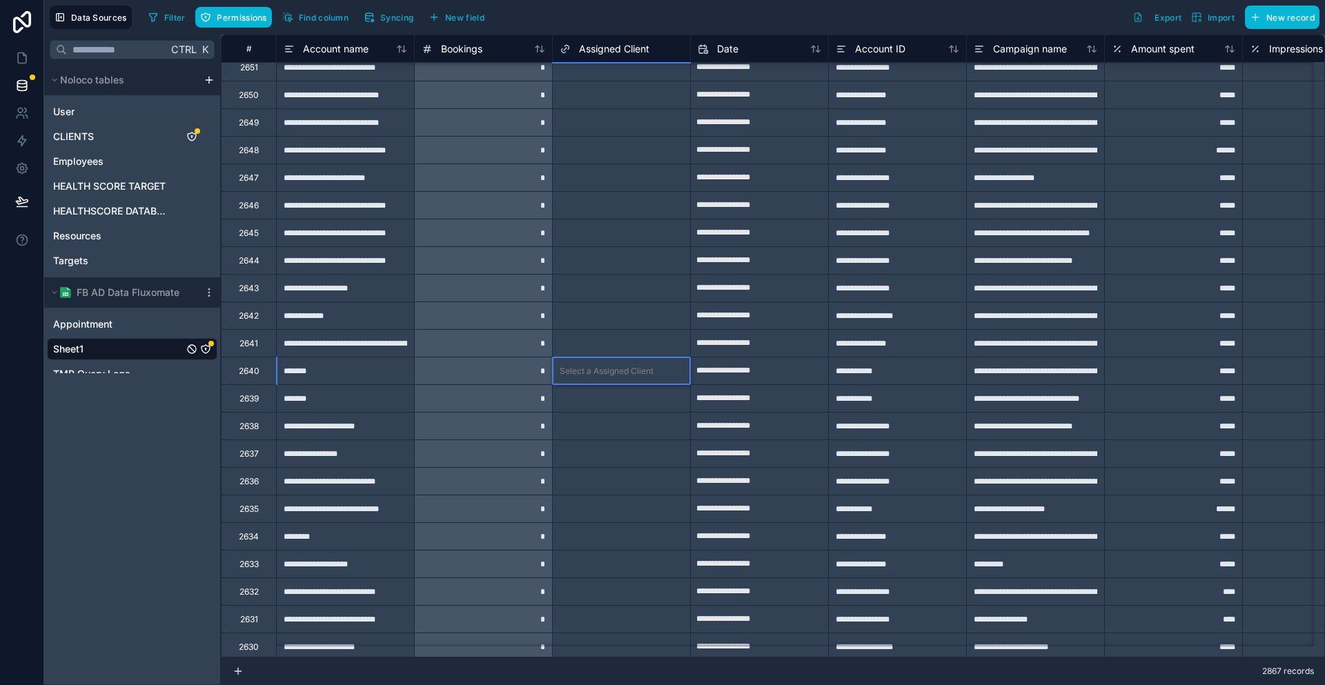
click at [604, 368] on div "Select a Assigned Client" at bounding box center [607, 371] width 94 height 11
click at [604, 330] on div "Select a Assigned Client" at bounding box center [621, 343] width 137 height 27
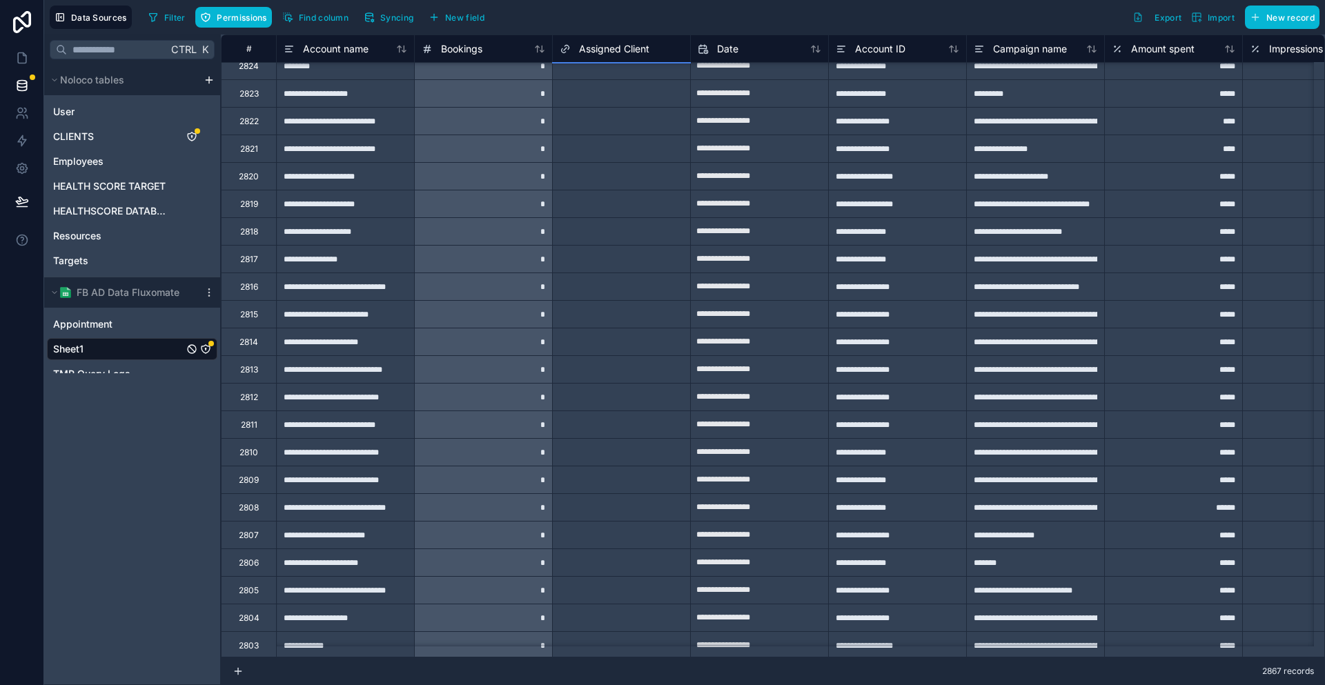
scroll to position [1831, 0]
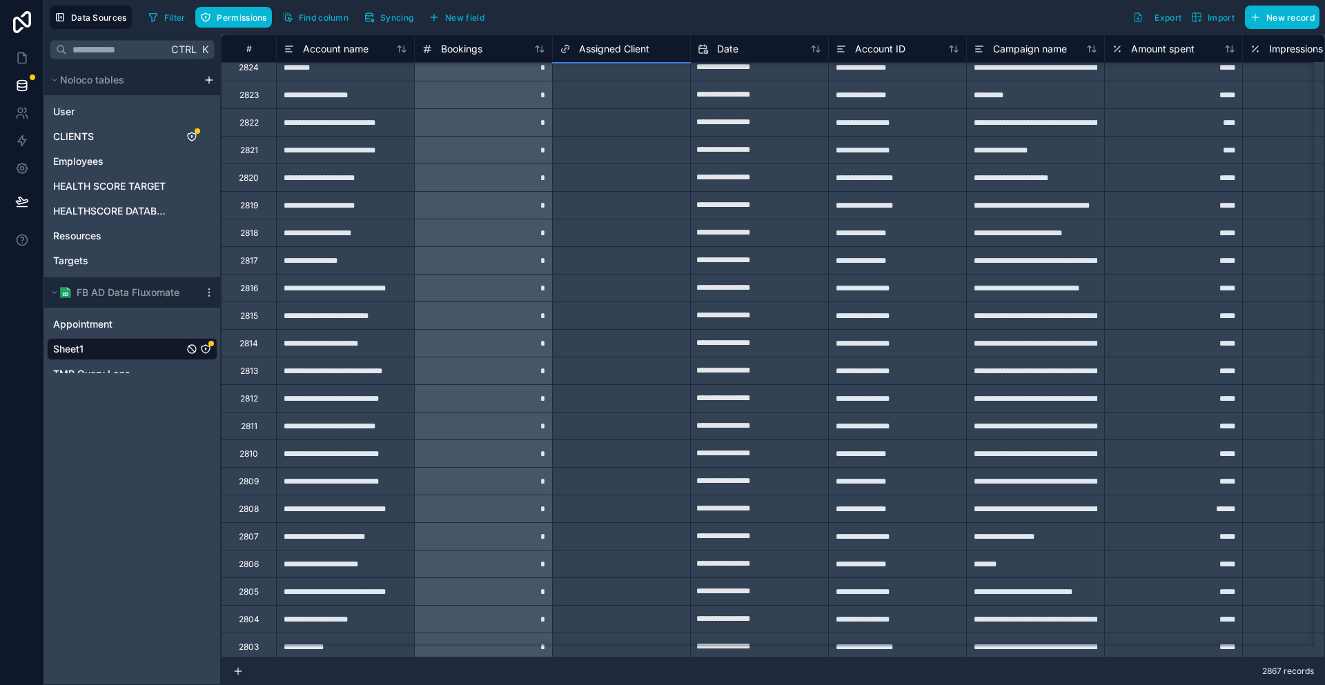
click at [881, 57] on div "Account ID" at bounding box center [897, 49] width 138 height 28
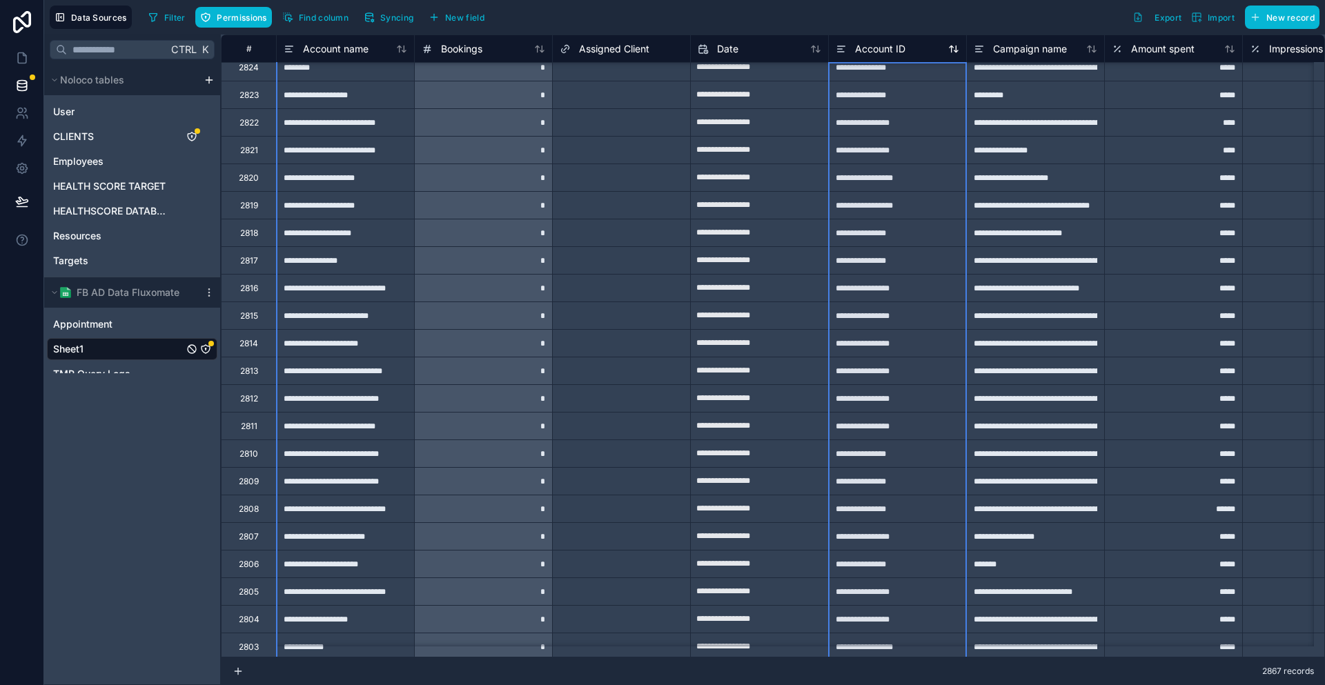
click at [866, 51] on span "Account ID" at bounding box center [880, 49] width 50 height 14
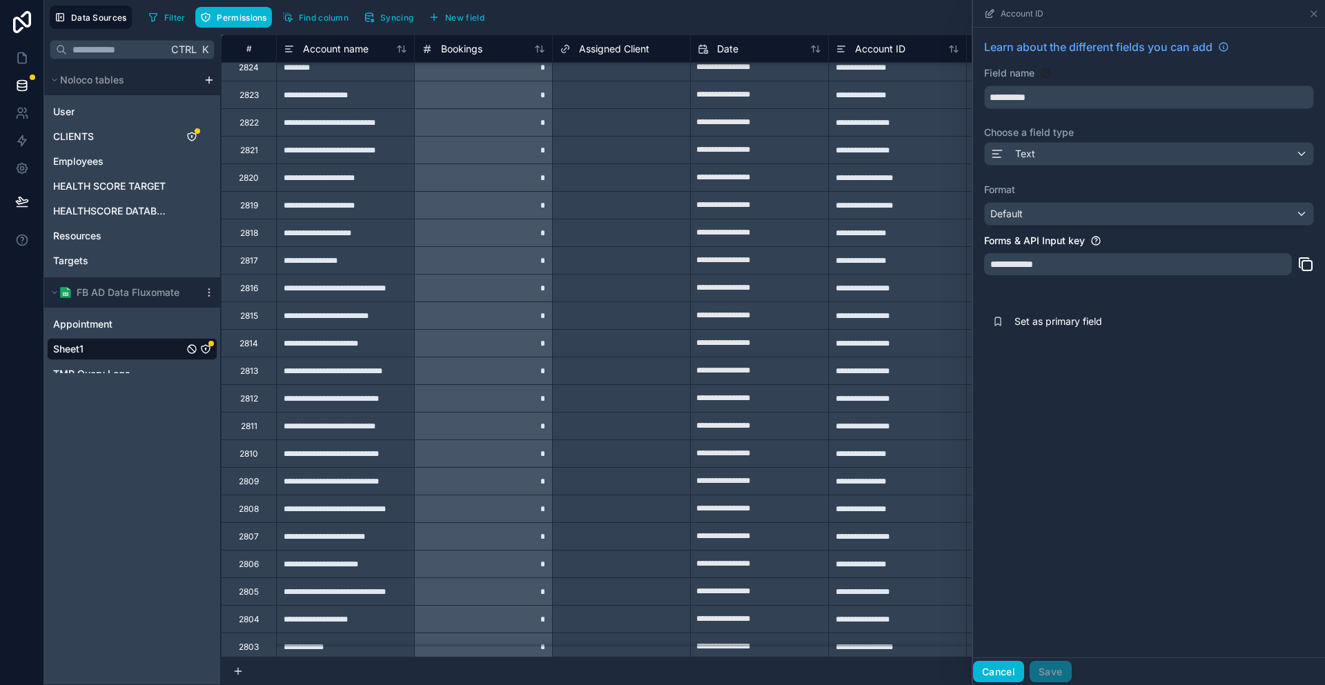
click at [1024, 669] on button "Cancel" at bounding box center [998, 672] width 51 height 22
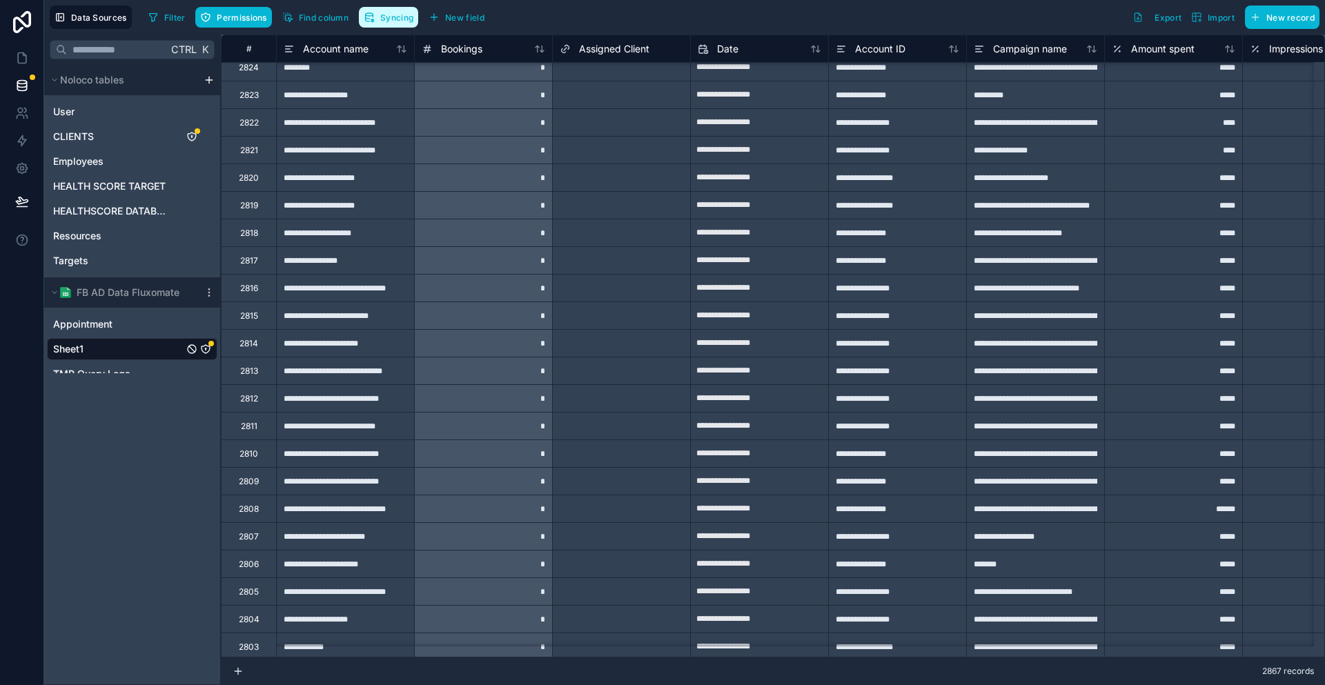
click at [380, 15] on span "Syncing" at bounding box center [396, 17] width 33 height 10
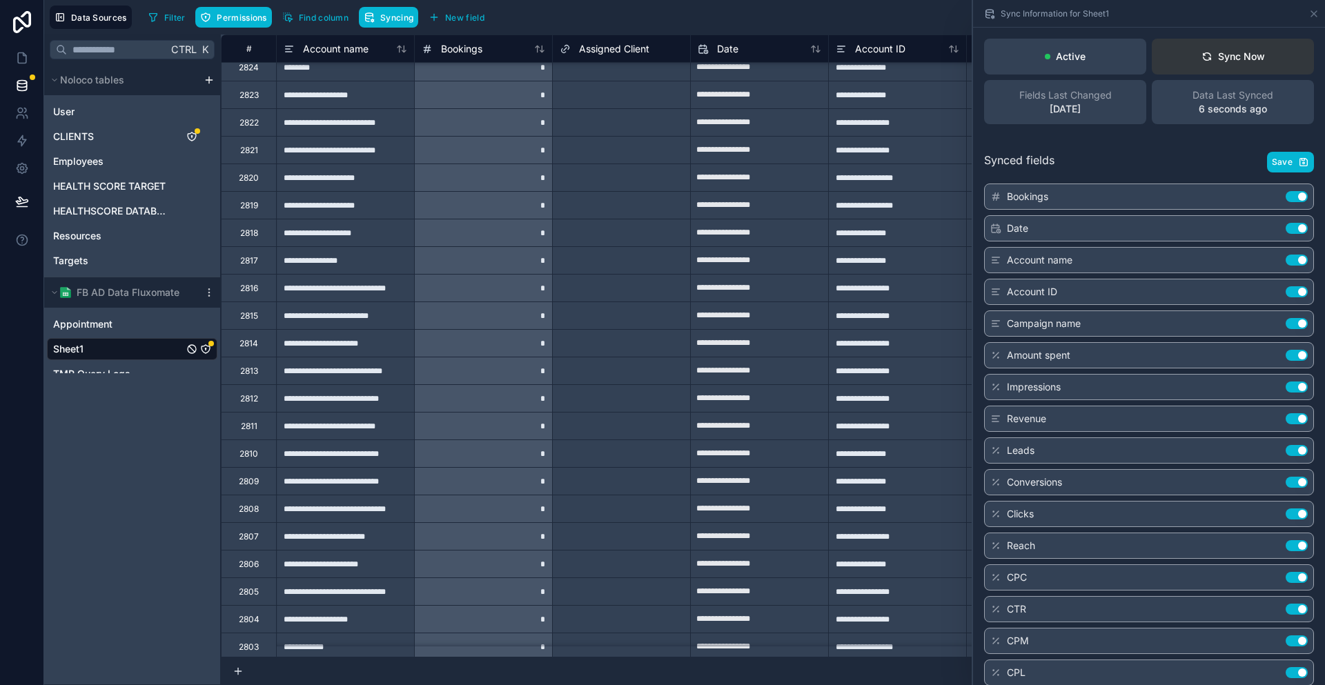
click at [1253, 43] on button "Sync Now" at bounding box center [1233, 57] width 162 height 36
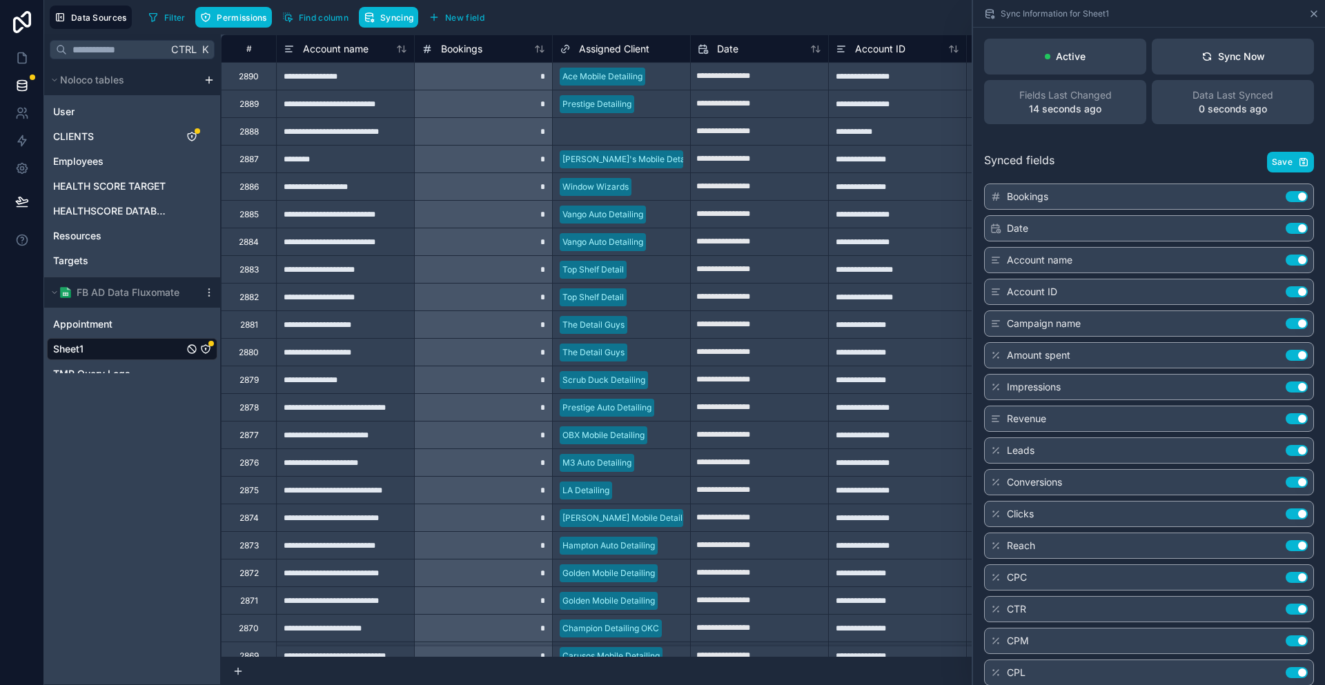
click at [1309, 10] on div "Sync Information for Sheet1" at bounding box center [1148, 13] width 341 height 27
click at [97, 338] on div "Sheet1" at bounding box center [132, 349] width 170 height 22
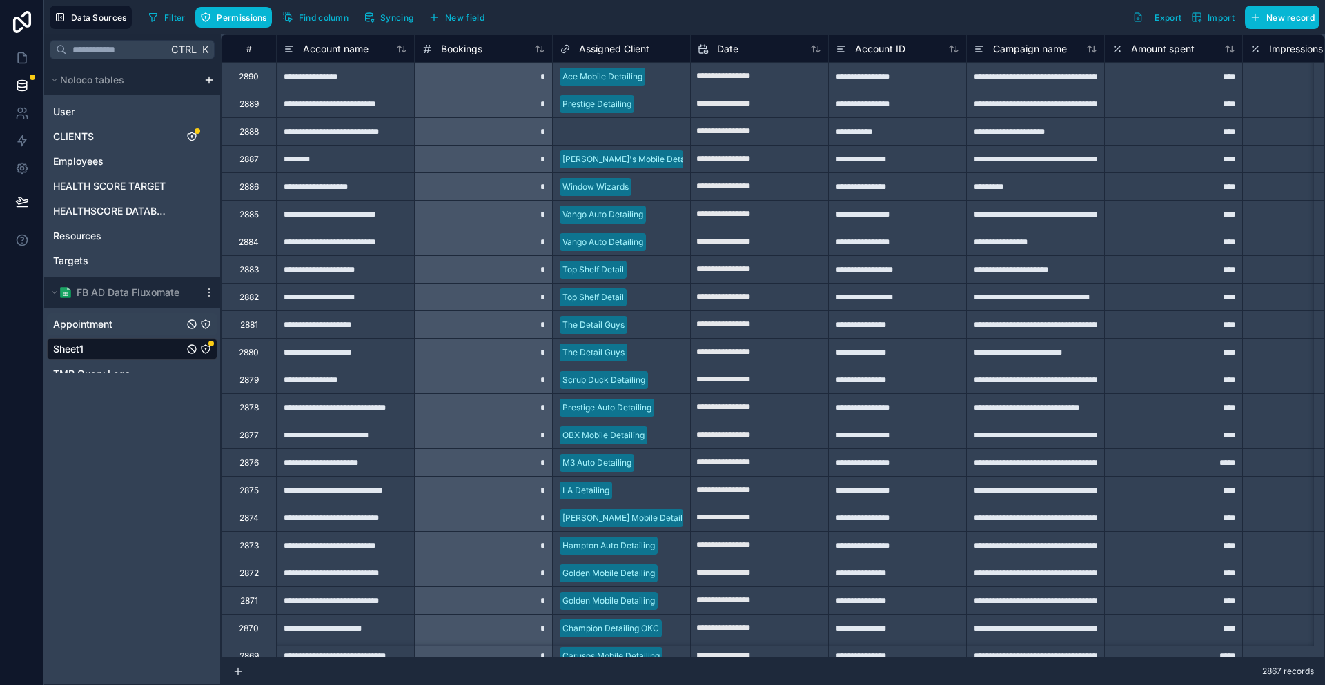
click at [104, 313] on div "Appointment" at bounding box center [132, 324] width 170 height 22
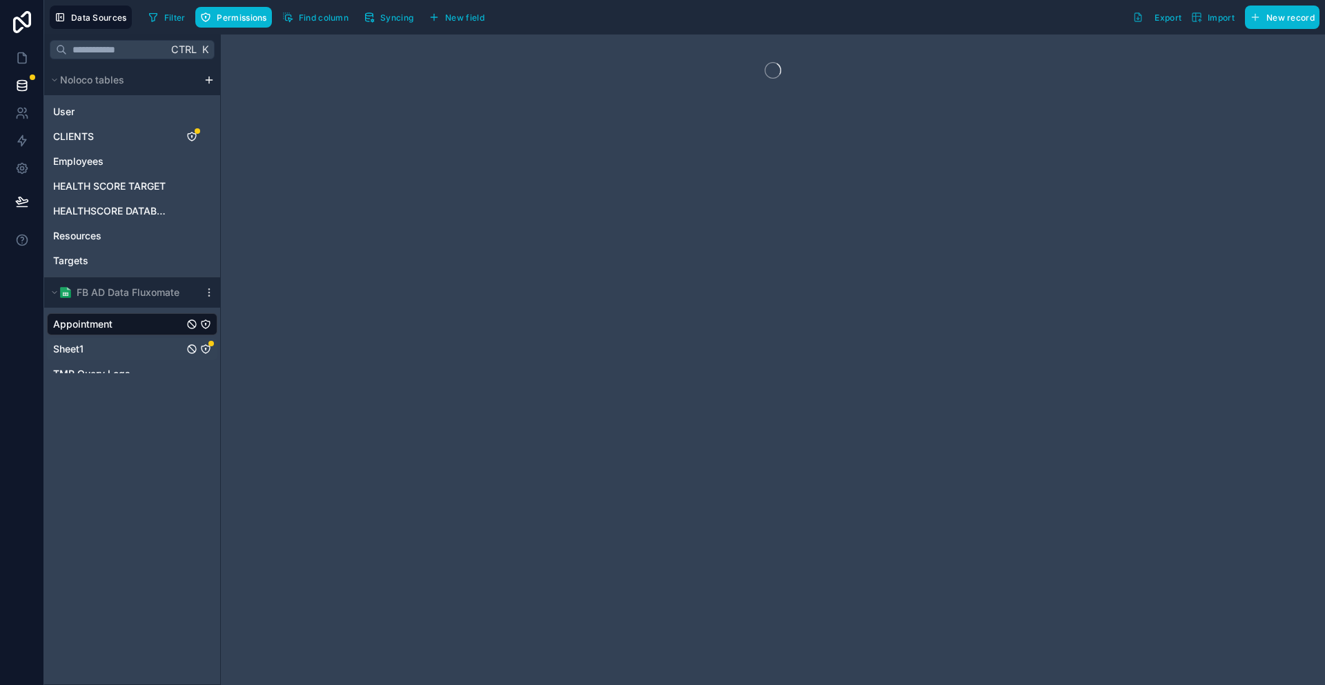
click at [97, 338] on div "Sheet1" at bounding box center [132, 349] width 170 height 22
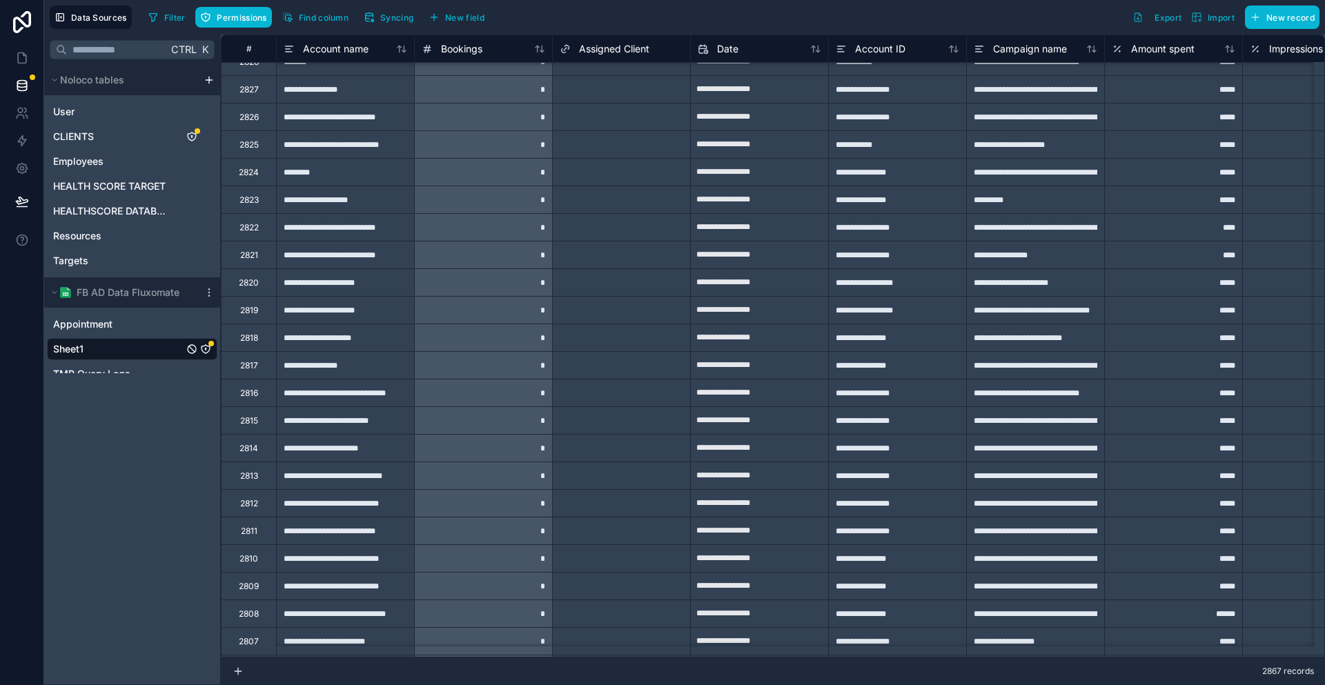
scroll to position [1794, 0]
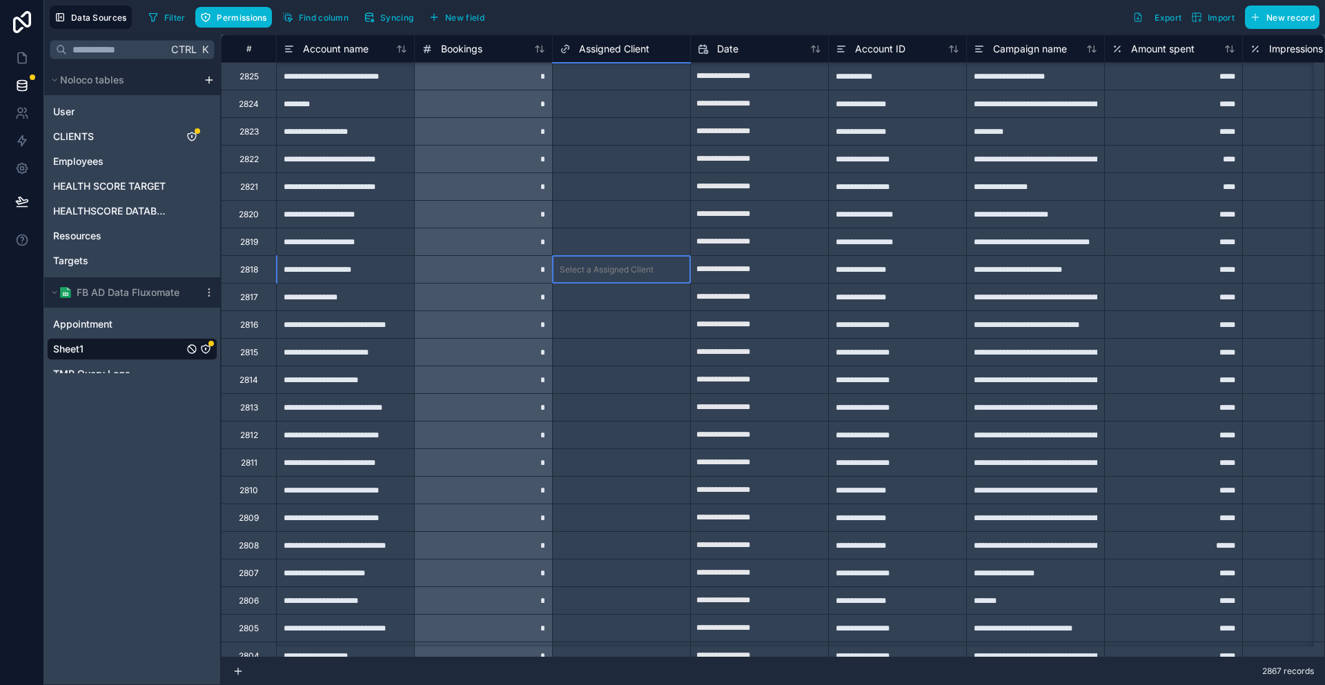
click at [615, 275] on div "Select a Assigned Client" at bounding box center [621, 269] width 137 height 27
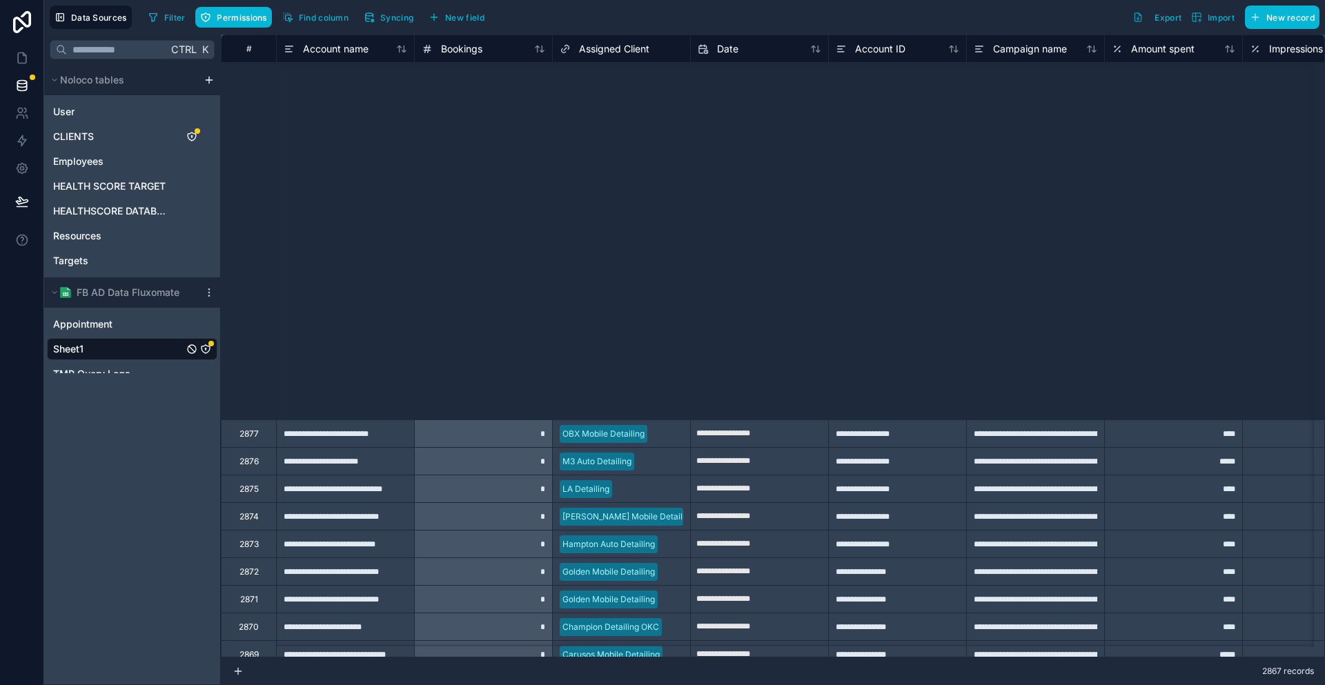
scroll to position [0, 0]
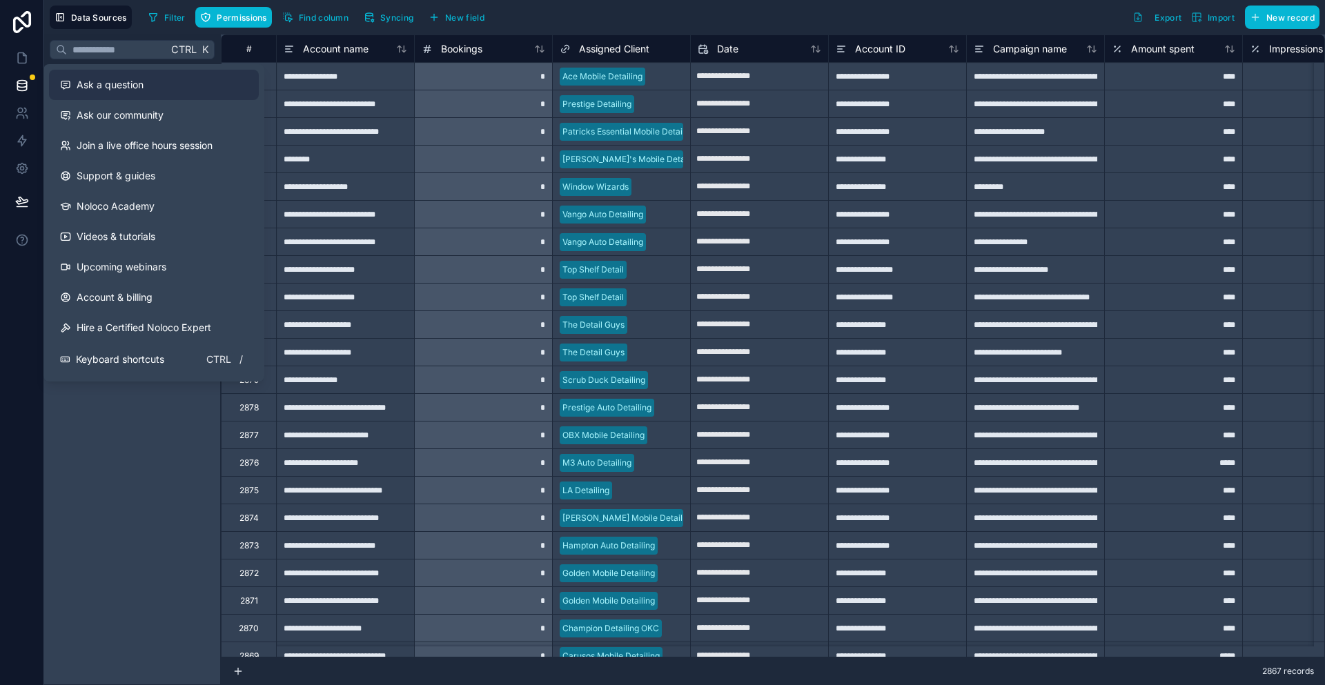
click at [145, 78] on div "Ask a question" at bounding box center [154, 85] width 188 height 14
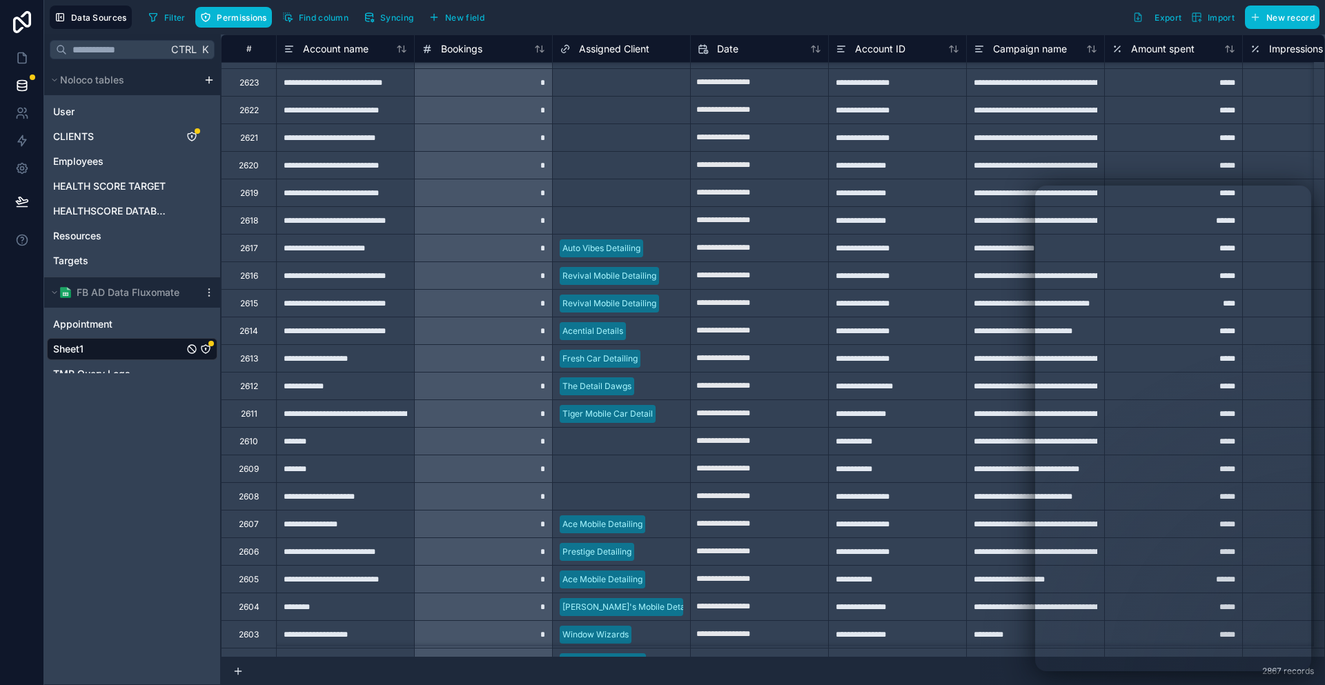
scroll to position [6694, 0]
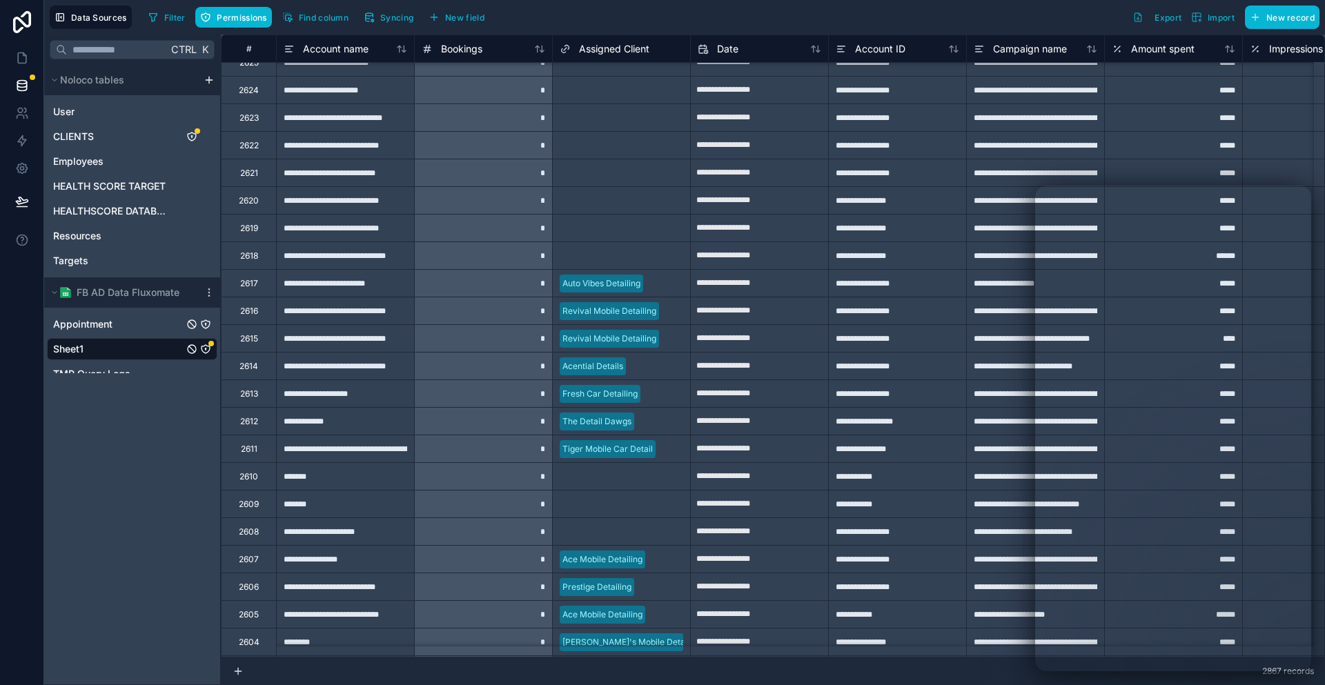
drag, startPoint x: 77, startPoint y: 303, endPoint x: 85, endPoint y: 320, distance: 19.1
click at [77, 317] on span "Appointment" at bounding box center [82, 324] width 59 height 14
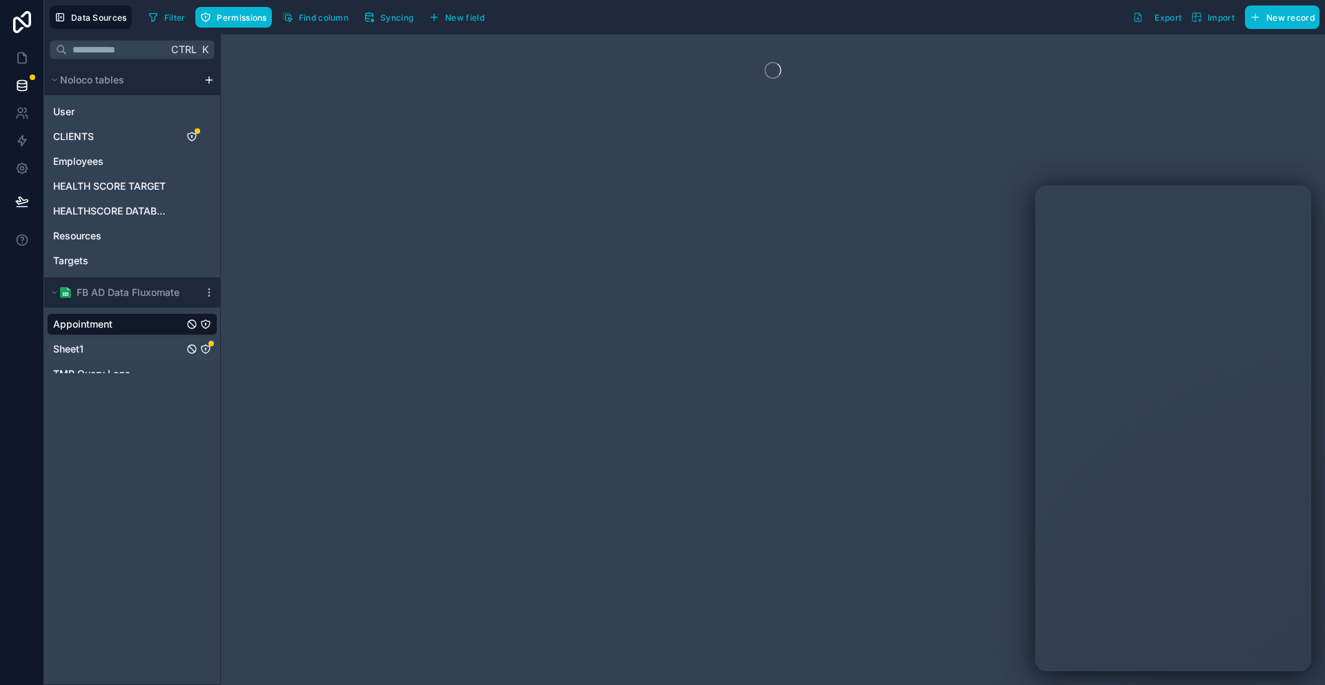
click at [91, 338] on div "Sheet1" at bounding box center [132, 349] width 170 height 22
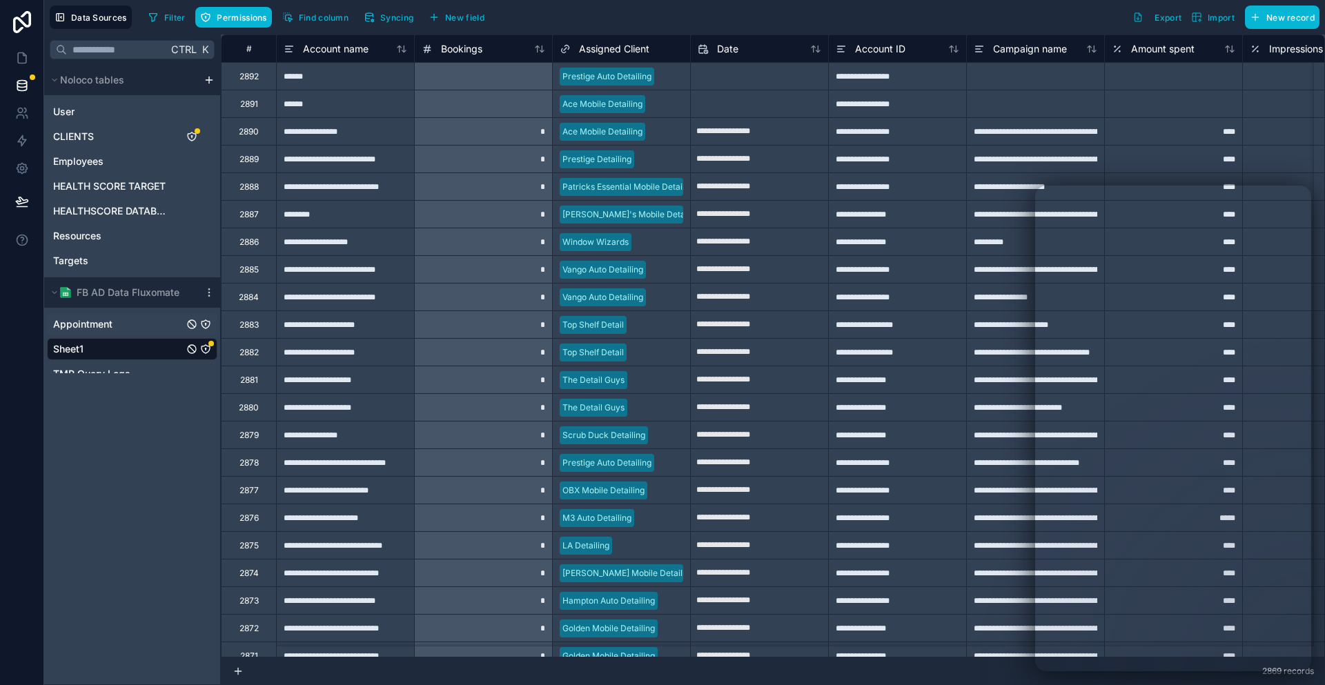
click at [96, 317] on span "Appointment" at bounding box center [82, 324] width 59 height 14
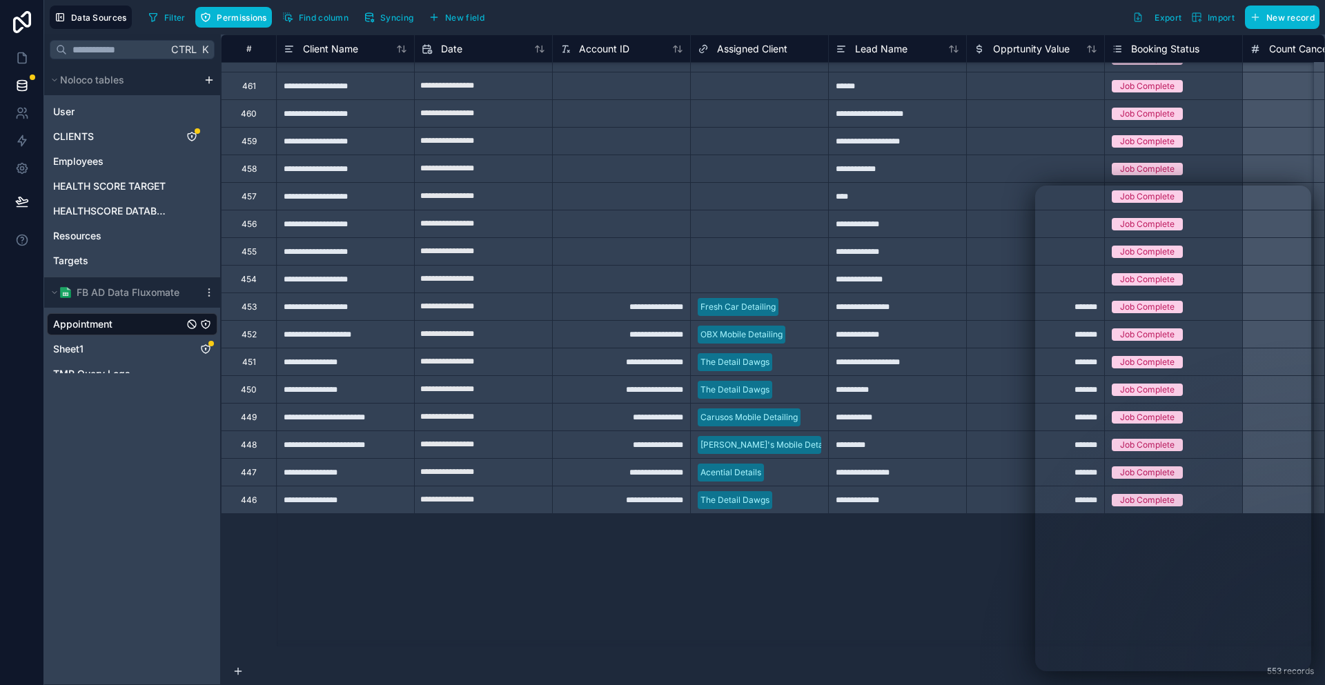
scroll to position [2728, 0]
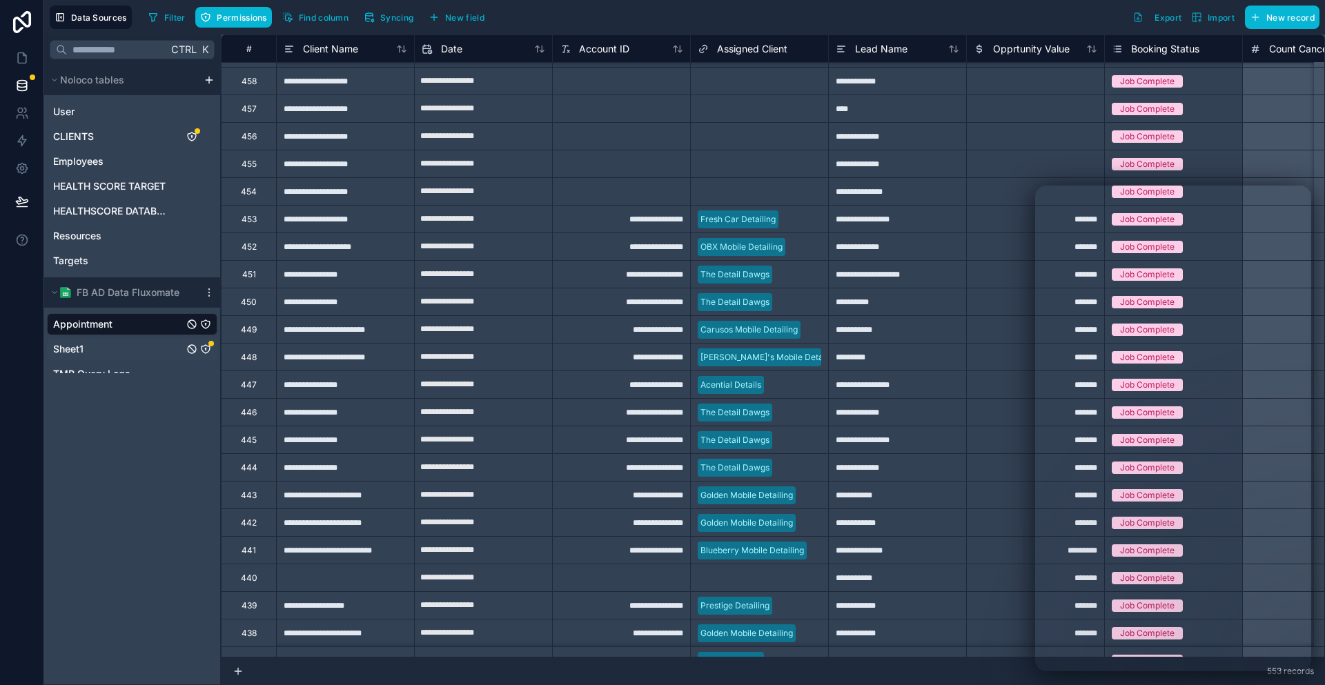
click at [121, 338] on div "Sheet1" at bounding box center [132, 349] width 170 height 22
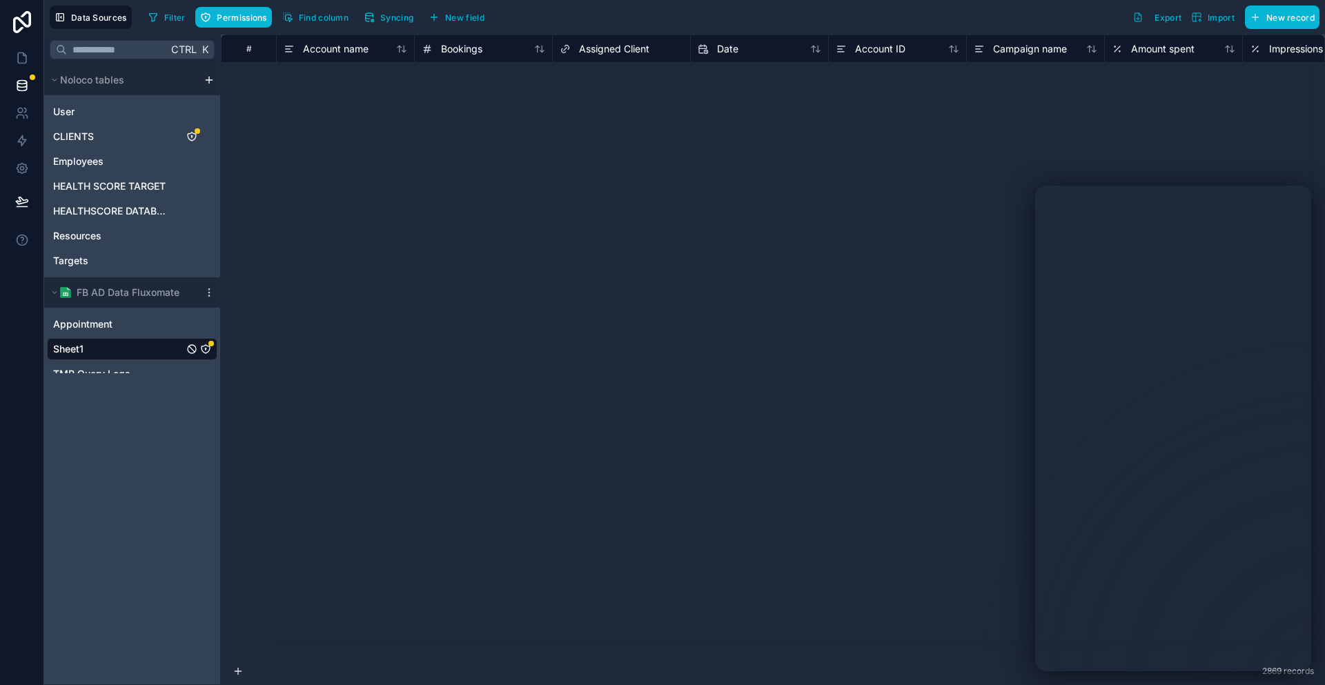
scroll to position [8800, 0]
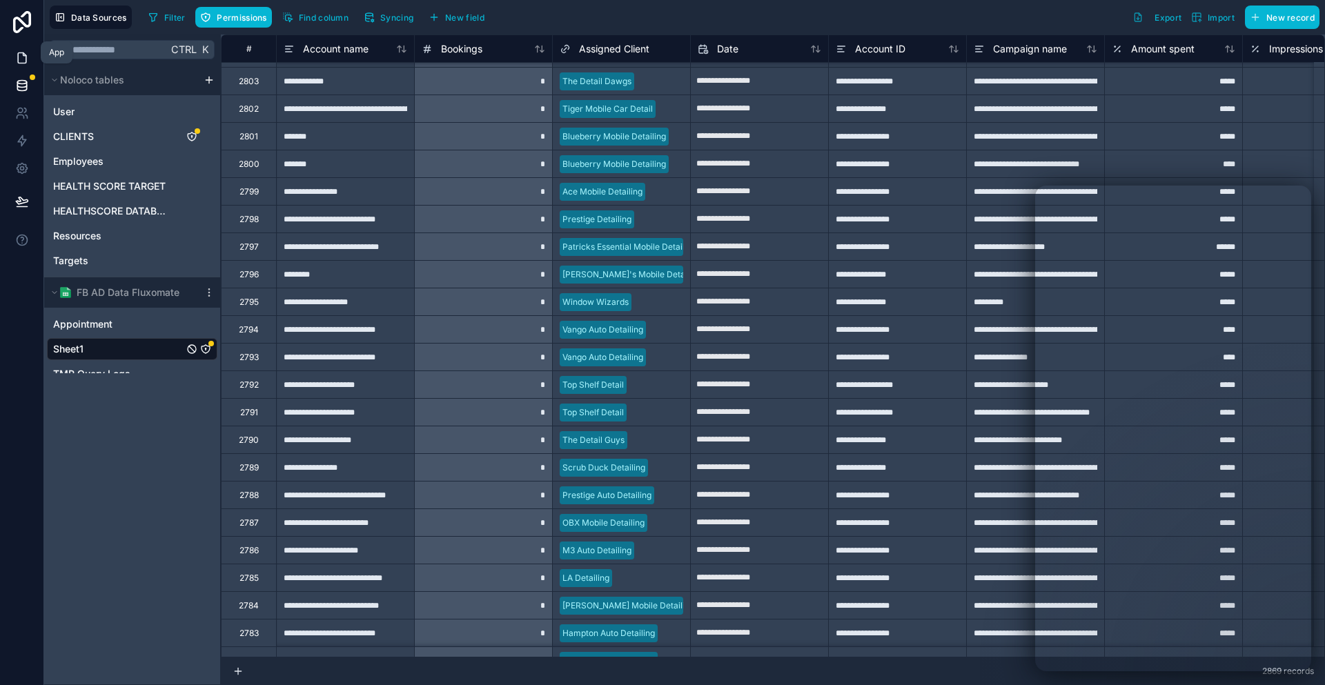
click at [15, 51] on icon at bounding box center [22, 58] width 14 height 14
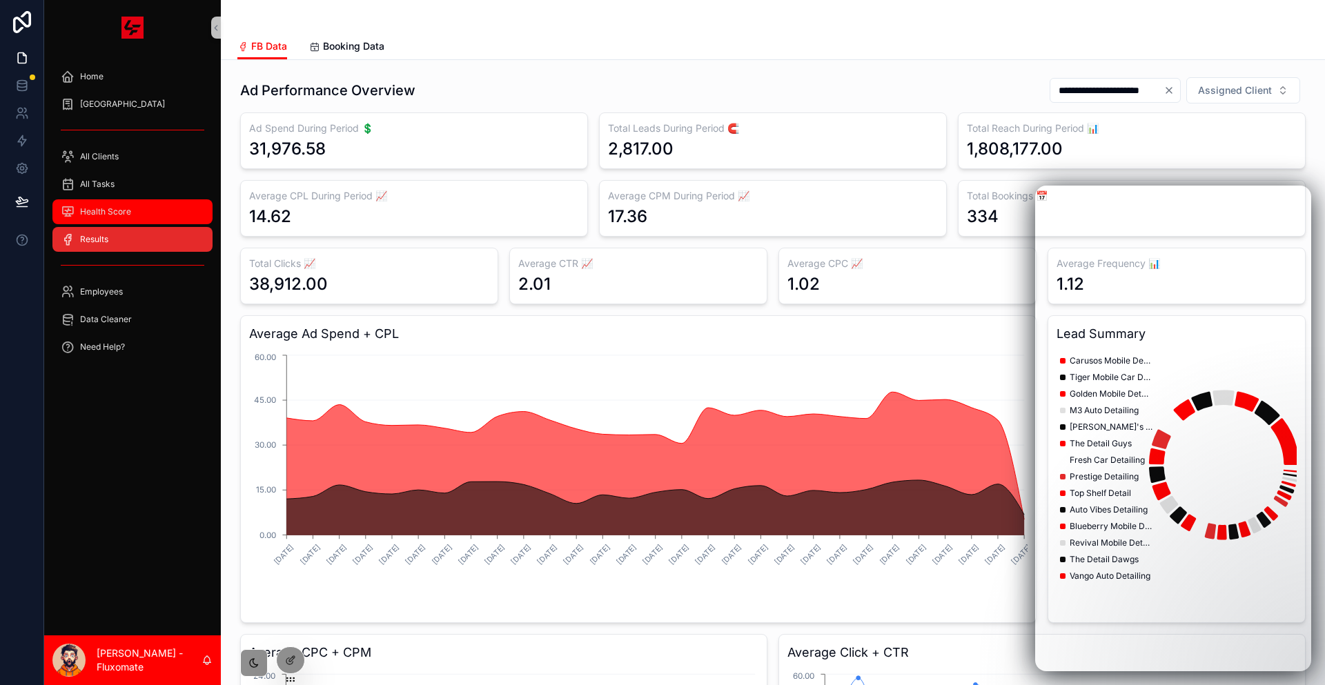
click at [136, 201] on div "Health Score" at bounding box center [133, 212] width 144 height 22
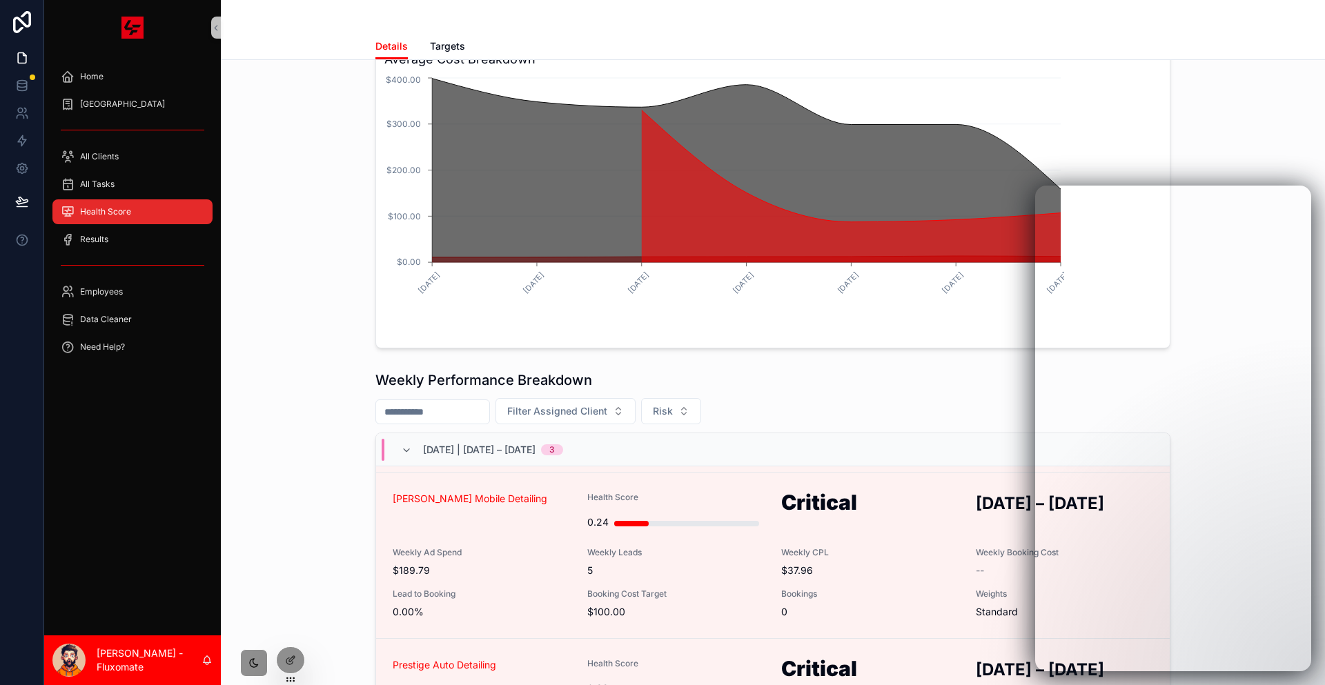
scroll to position [138, 0]
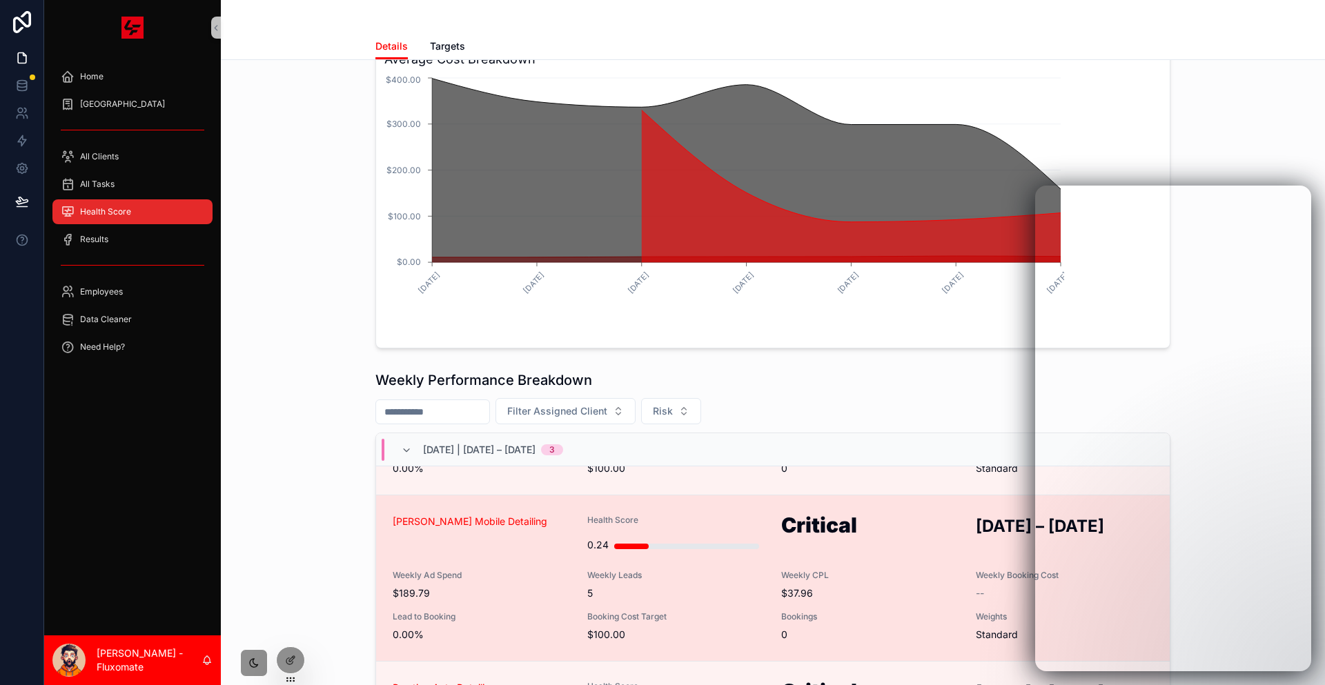
click at [837, 515] on div "Jett's Mobile Detailing Health Score 0.24 Critical AUG 22 – AUG 28, 2025 Weekly…" at bounding box center [773, 578] width 760 height 127
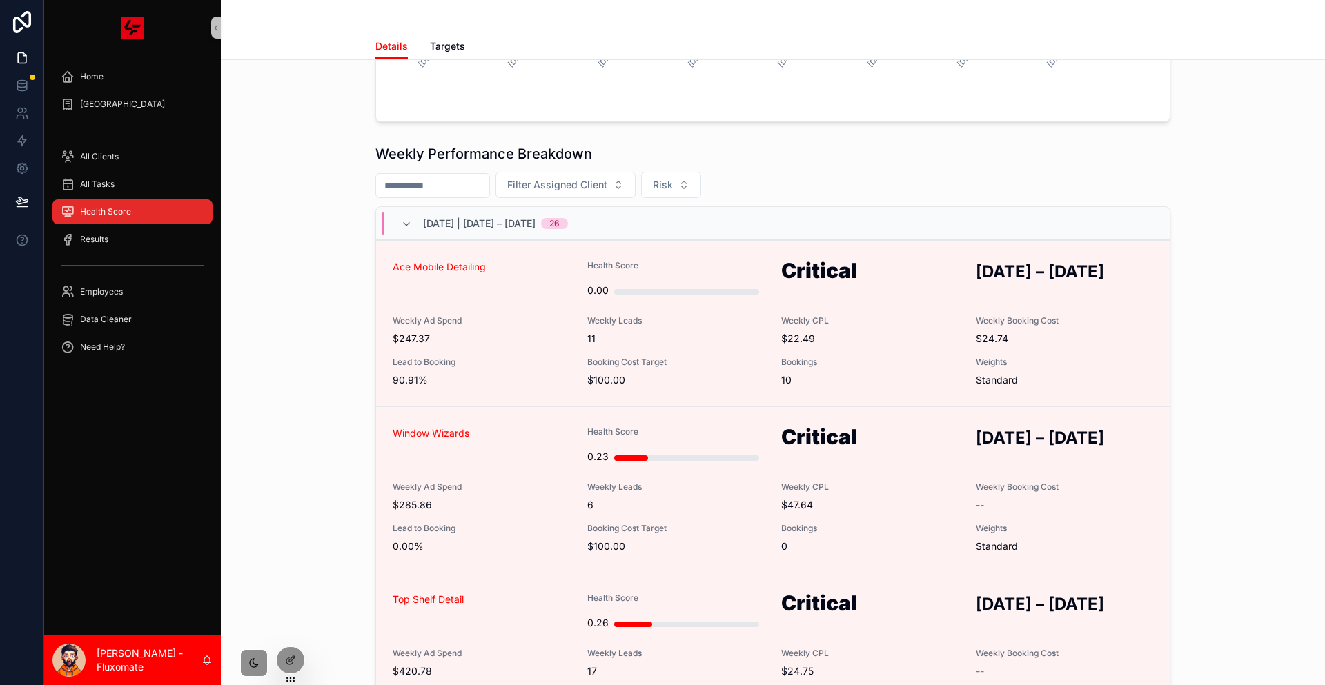
scroll to position [422, 0]
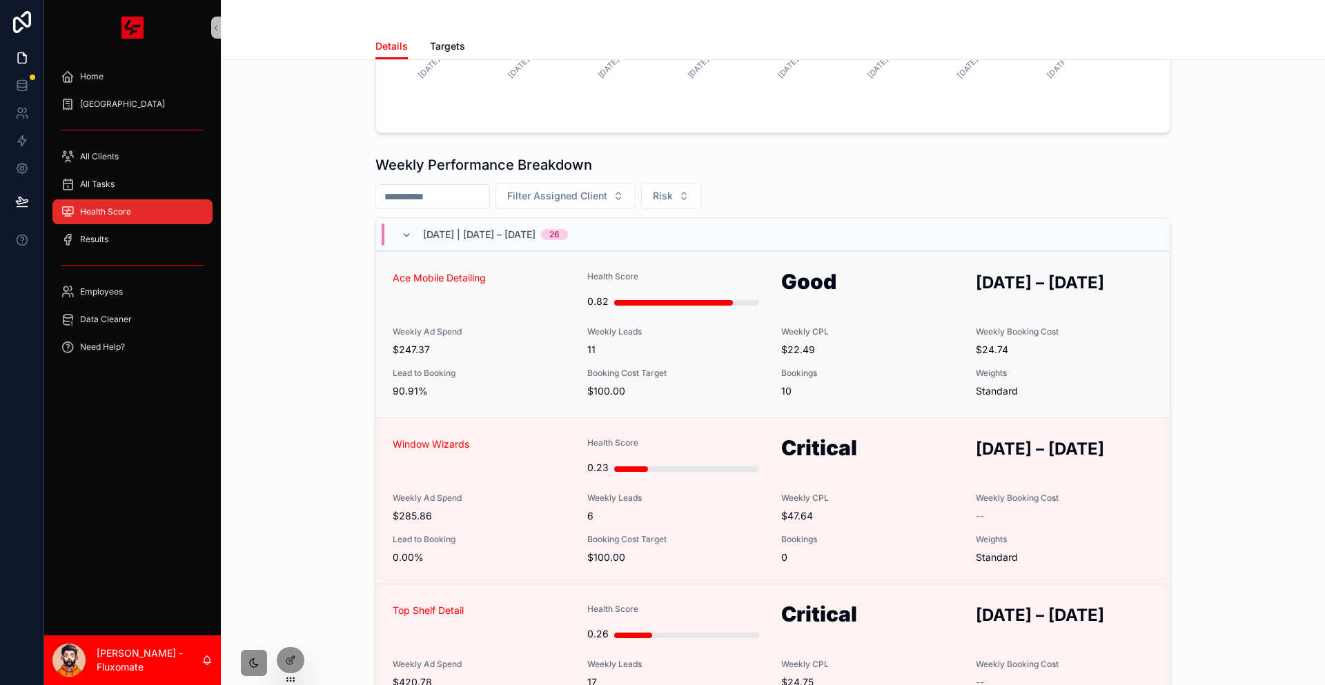
click at [861, 343] on span "$22.49" at bounding box center [870, 350] width 178 height 14
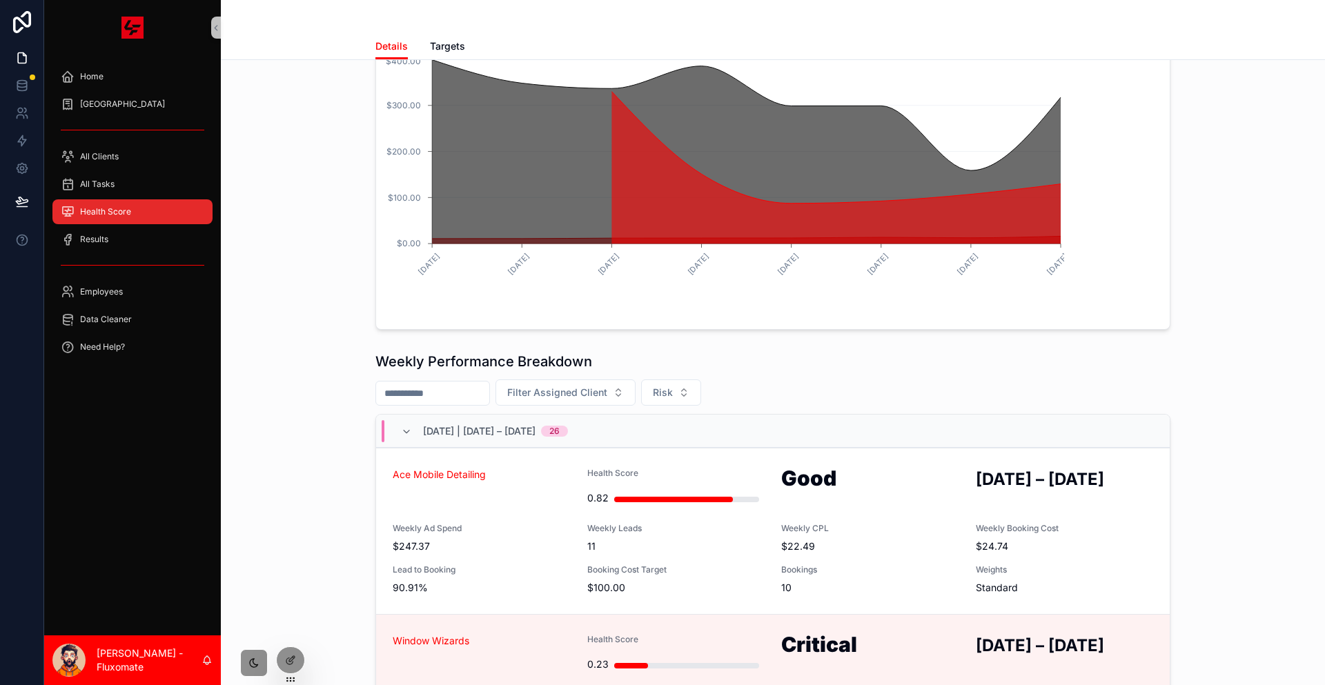
scroll to position [276, 0]
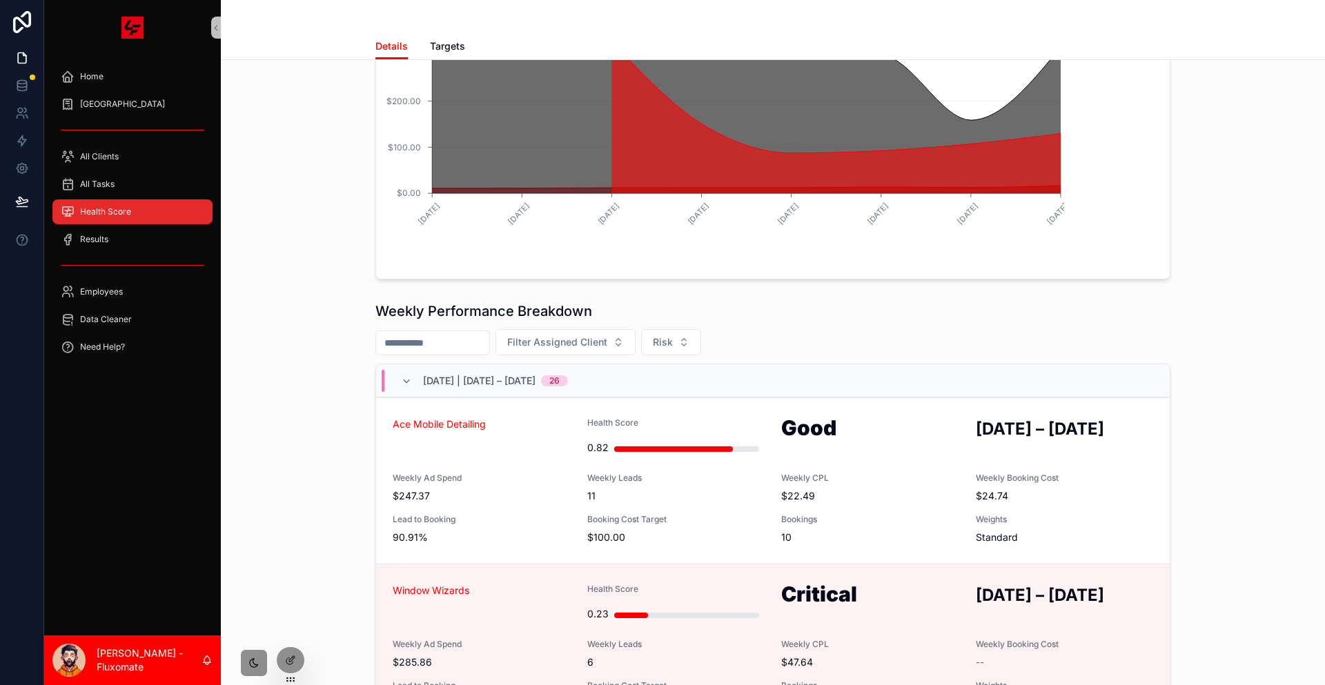
click at [458, 374] on span "2025-08-22 | August 22 – August 28, 2025" at bounding box center [479, 381] width 112 height 14
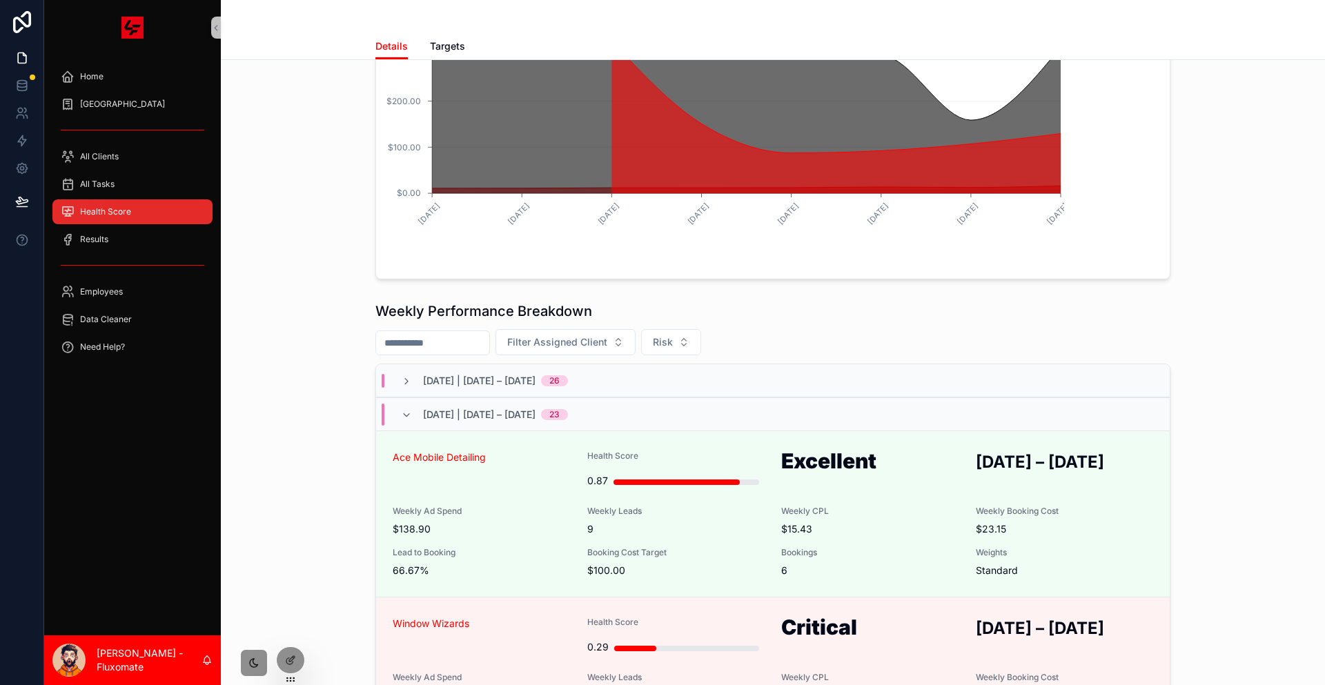
click at [458, 374] on span "2025-08-22 | August 22 – August 28, 2025" at bounding box center [479, 381] width 112 height 14
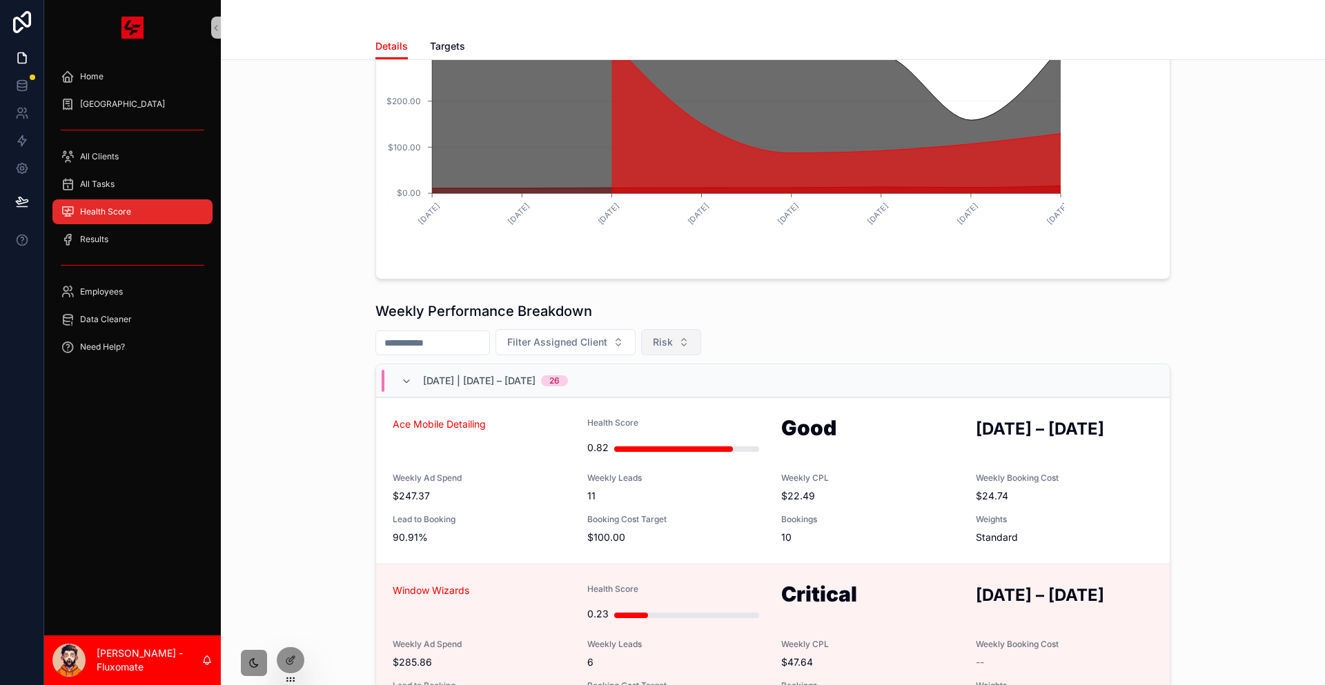
click at [673, 335] on span "Risk" at bounding box center [663, 342] width 20 height 14
click at [670, 321] on div "Critical" at bounding box center [699, 321] width 166 height 22
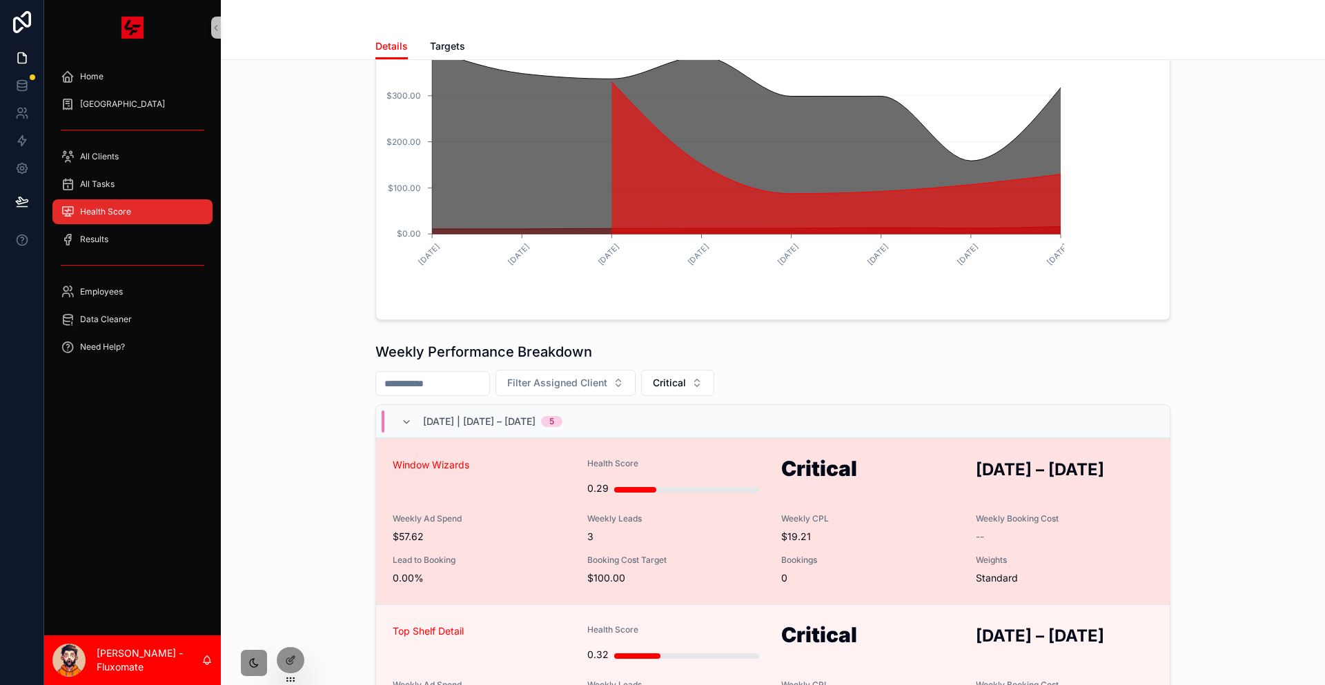
scroll to position [239, 0]
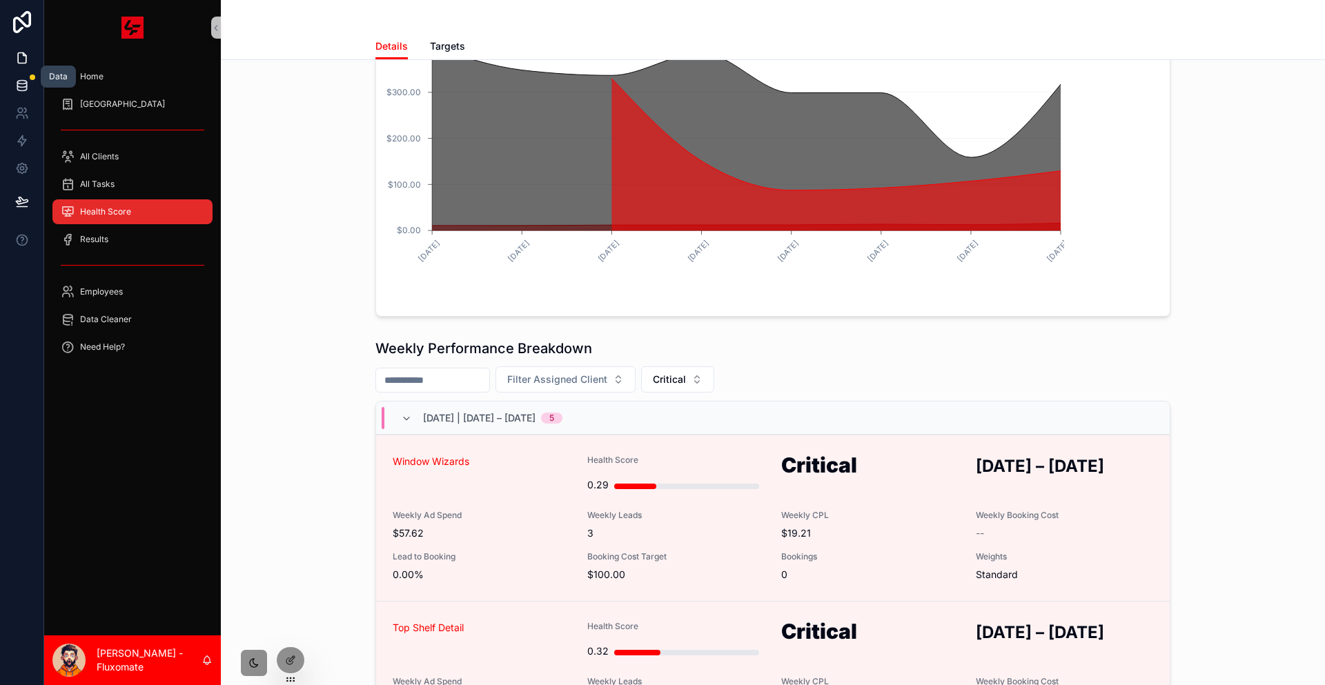
click at [6, 79] on link at bounding box center [21, 86] width 43 height 28
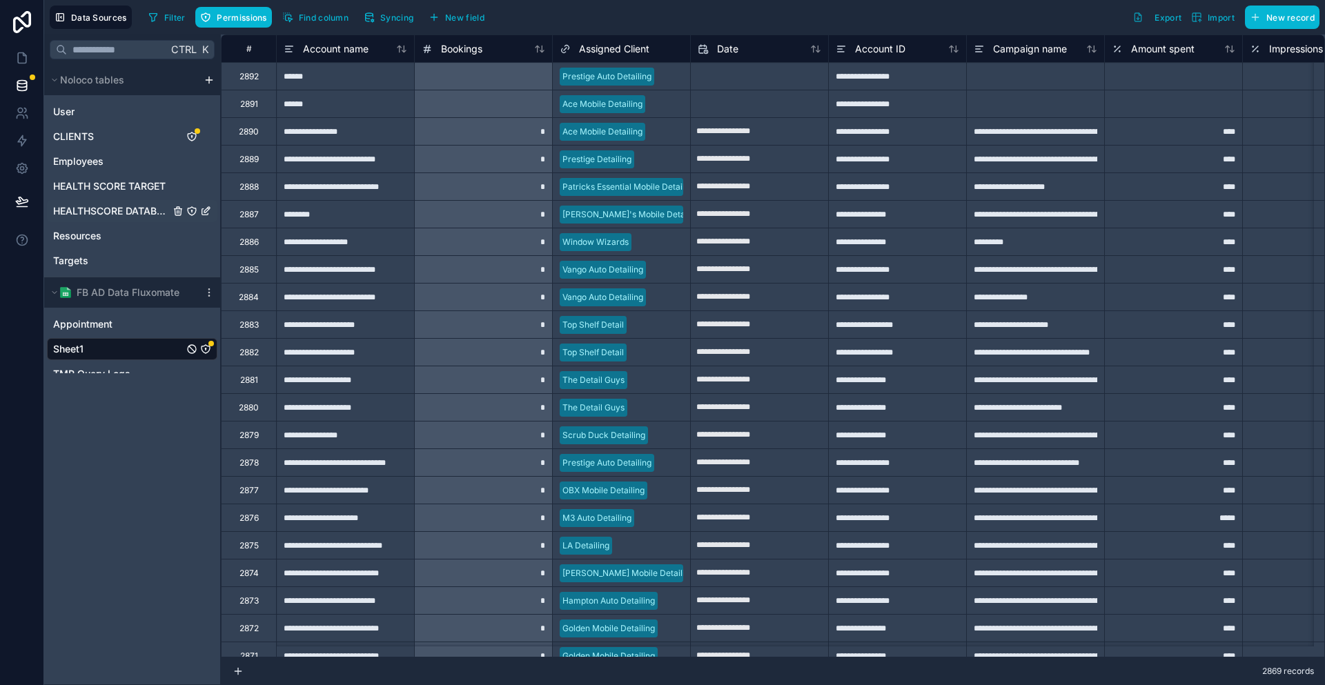
click at [131, 204] on span "HEALTHSCORE DATABASE" at bounding box center [111, 211] width 117 height 14
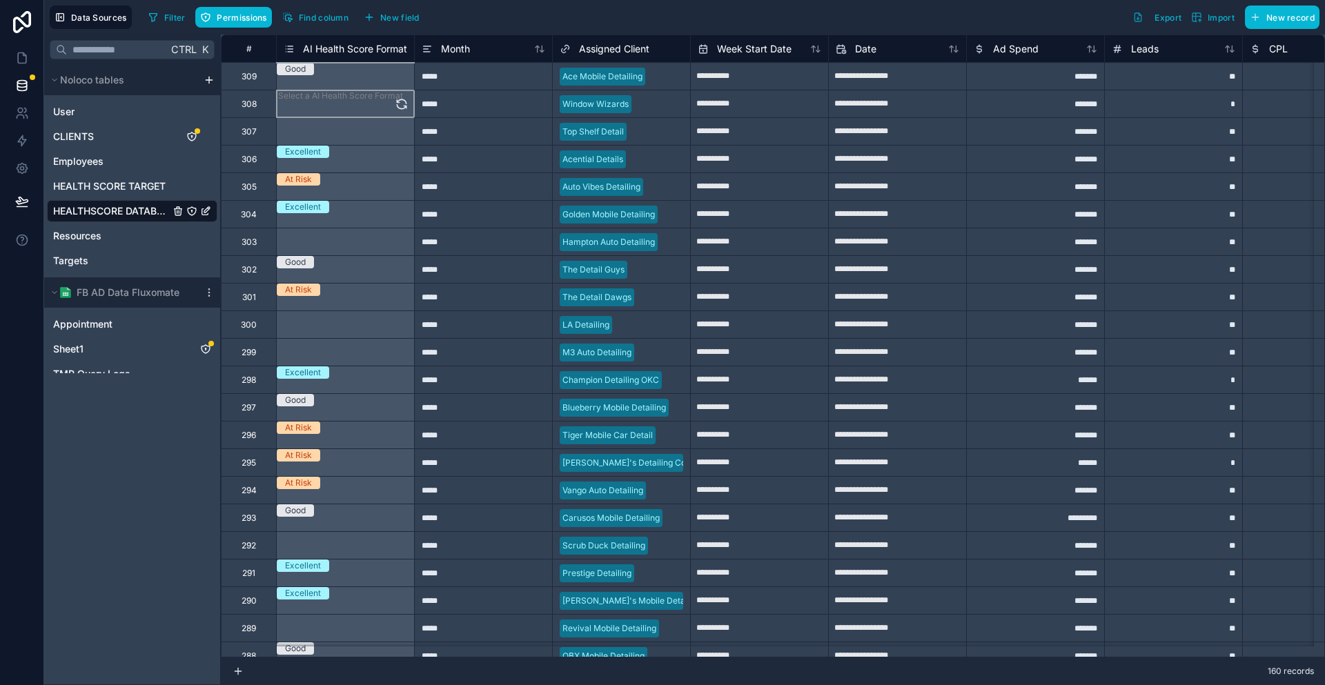
click at [306, 101] on div "Select a AI Health Score Format" at bounding box center [345, 103] width 137 height 27
click at [395, 108] on button at bounding box center [402, 103] width 14 height 27
click at [395, 118] on button at bounding box center [402, 131] width 14 height 27
click at [395, 244] on icon at bounding box center [402, 242] width 14 height 14
click at [395, 318] on icon at bounding box center [402, 325] width 14 height 14
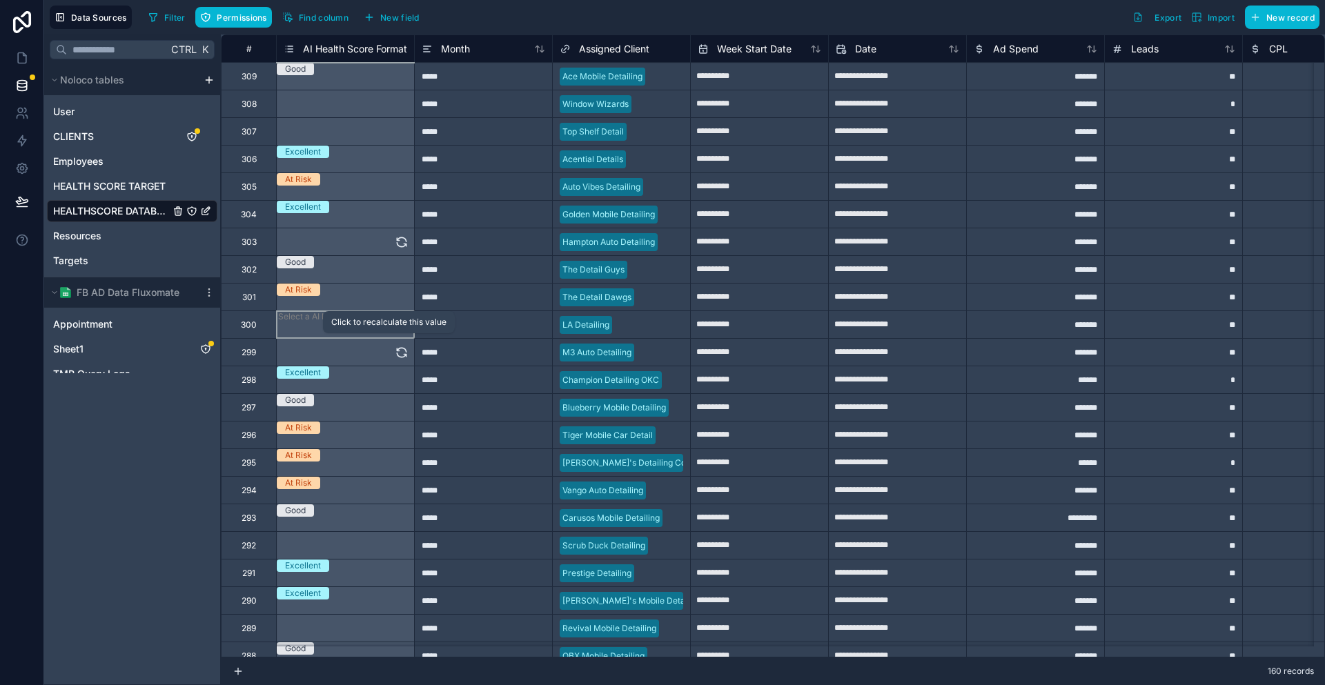
click at [397, 353] on icon at bounding box center [401, 355] width 9 height 4
click at [395, 549] on icon at bounding box center [402, 546] width 14 height 14
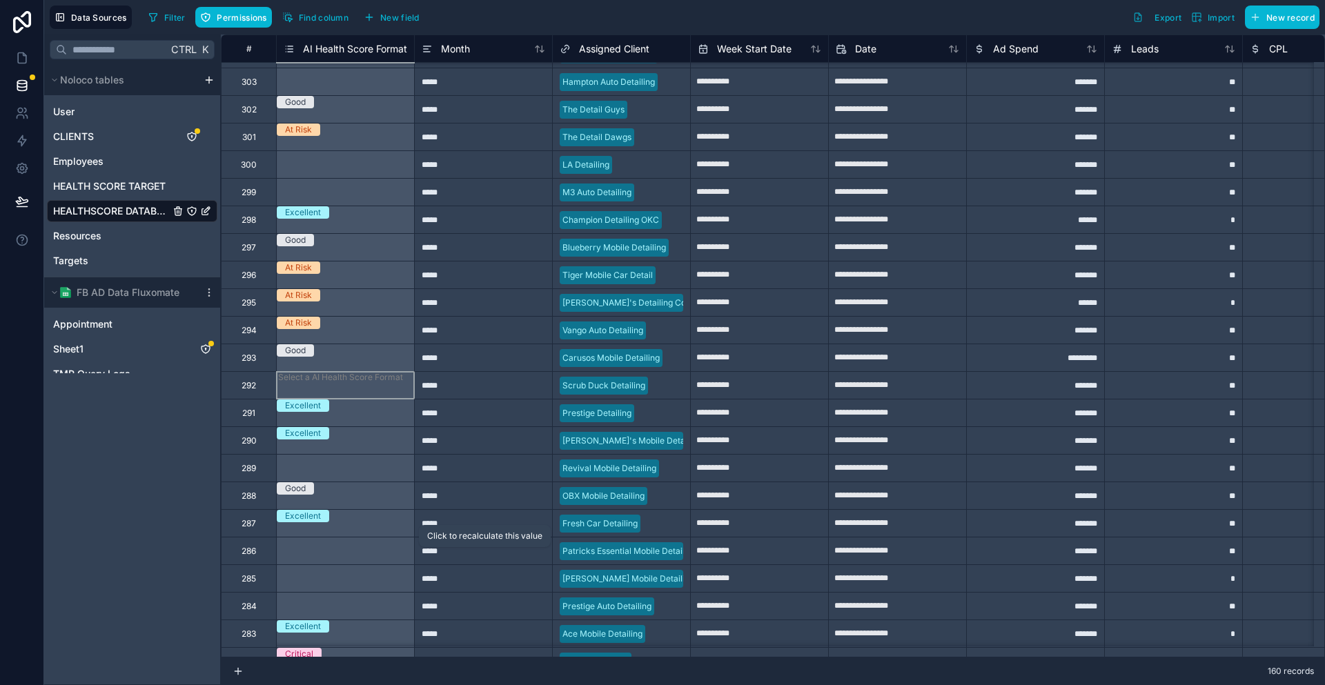
scroll to position [207, 0]
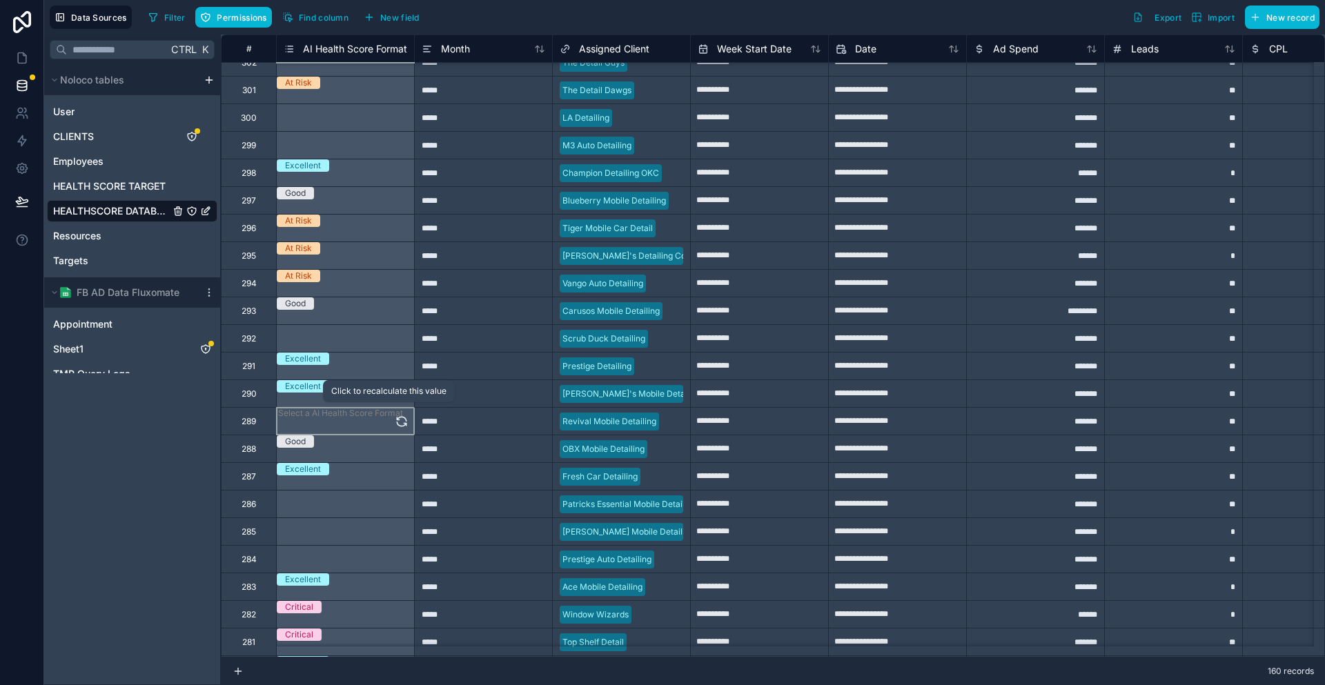
click at [395, 424] on icon at bounding box center [402, 422] width 14 height 14
click at [395, 502] on icon at bounding box center [402, 505] width 14 height 14
drag, startPoint x: 374, startPoint y: 524, endPoint x: 374, endPoint y: 551, distance: 26.9
click at [0, 0] on icon at bounding box center [0, 0] width 0 height 0
click at [395, 555] on icon at bounding box center [402, 560] width 14 height 14
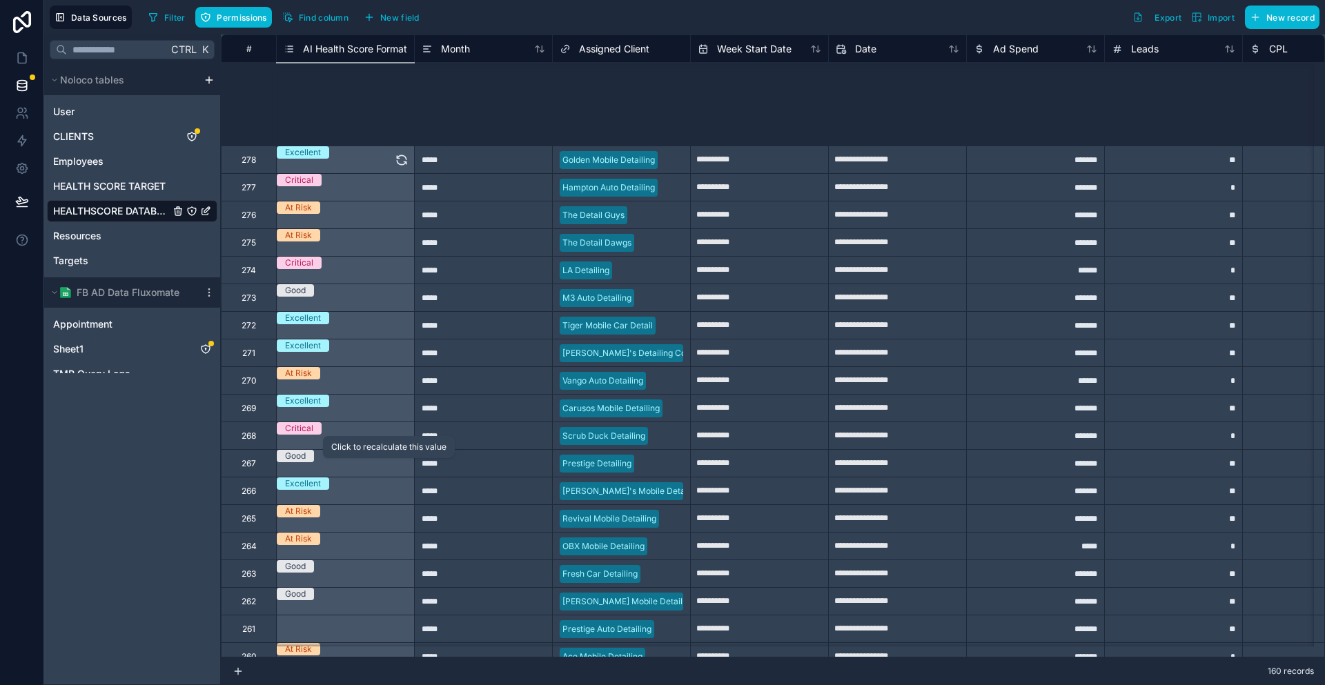
scroll to position [552, 0]
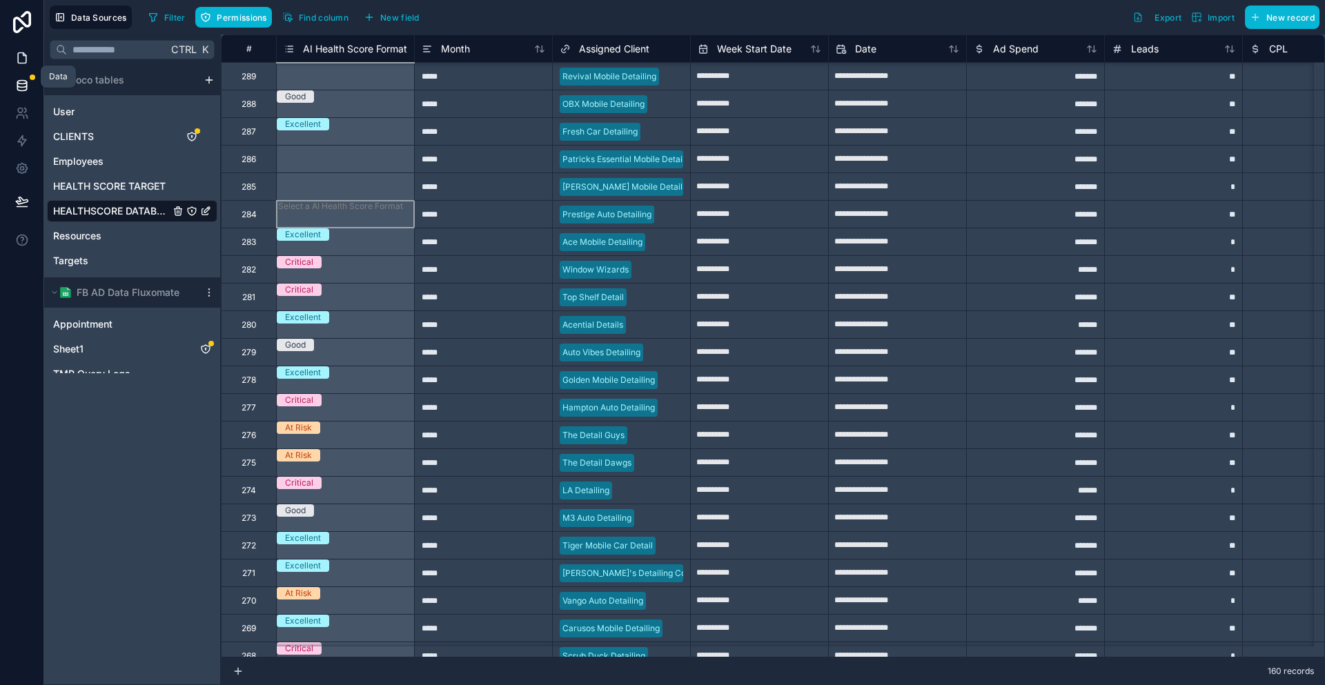
click at [19, 51] on icon at bounding box center [22, 58] width 14 height 14
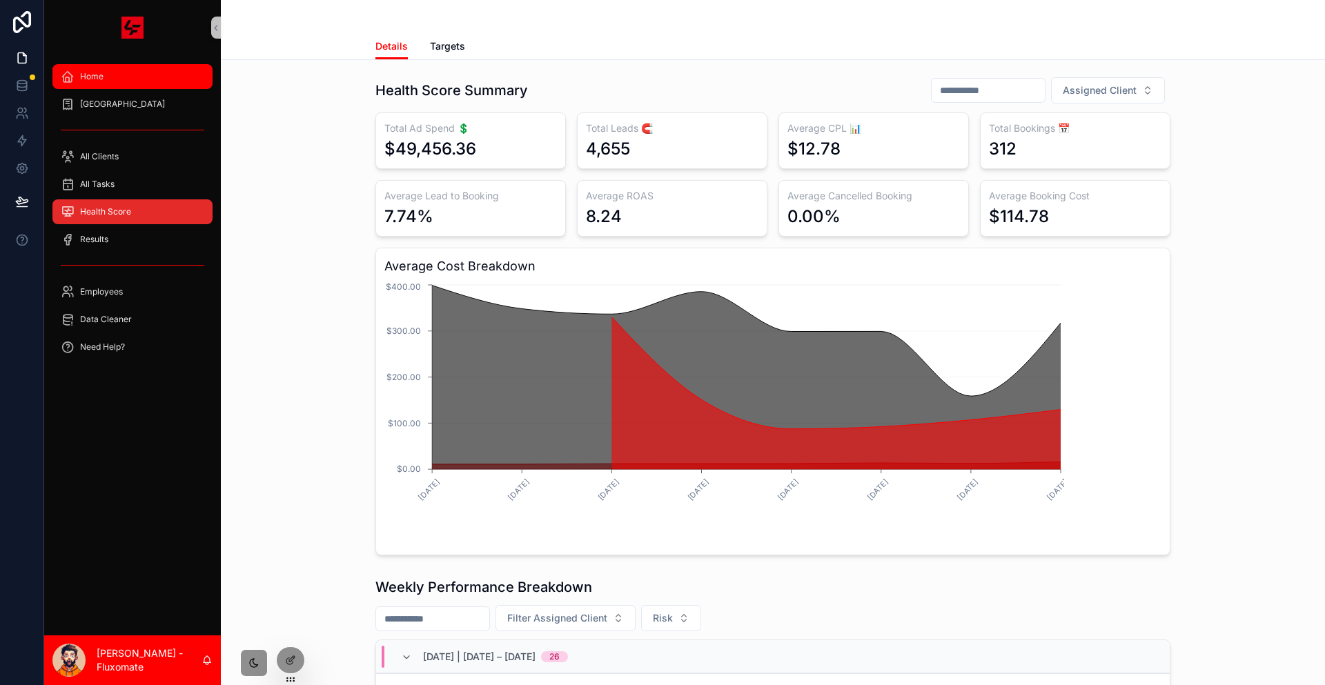
click at [144, 74] on div "Home" at bounding box center [133, 77] width 144 height 22
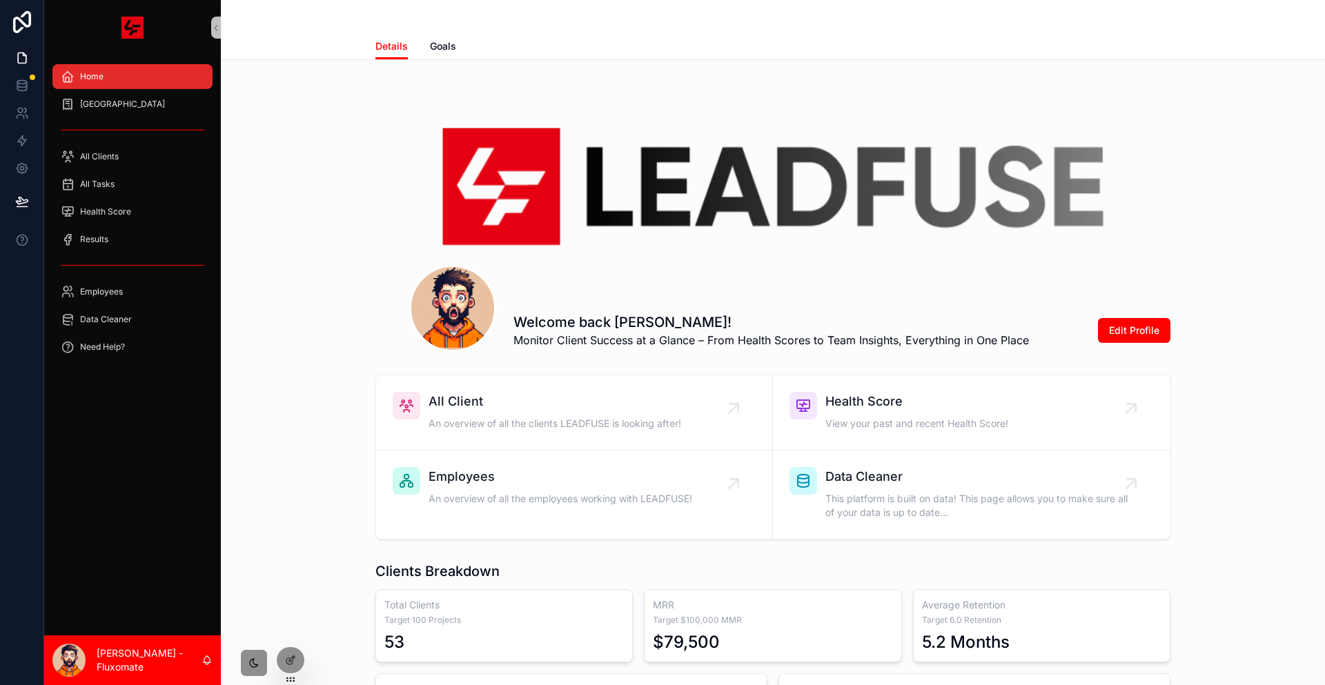
scroll to position [276, 0]
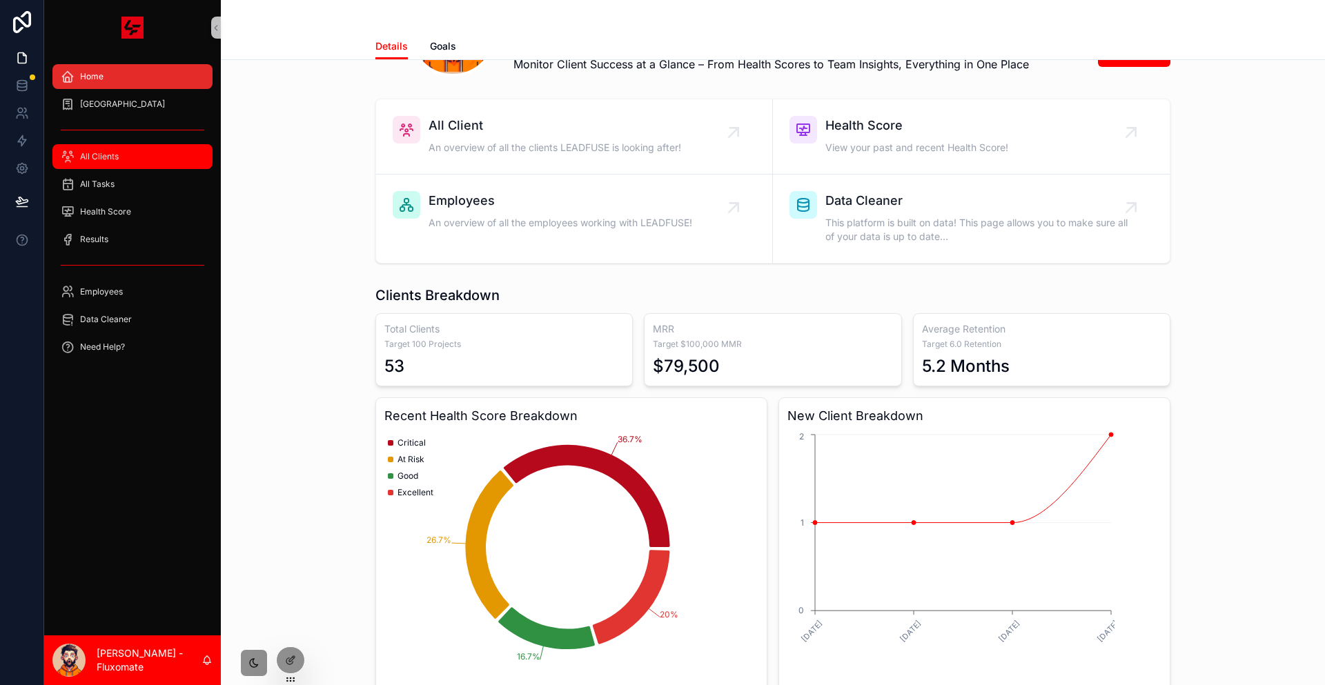
click at [129, 146] on div "All Clients" at bounding box center [133, 157] width 144 height 22
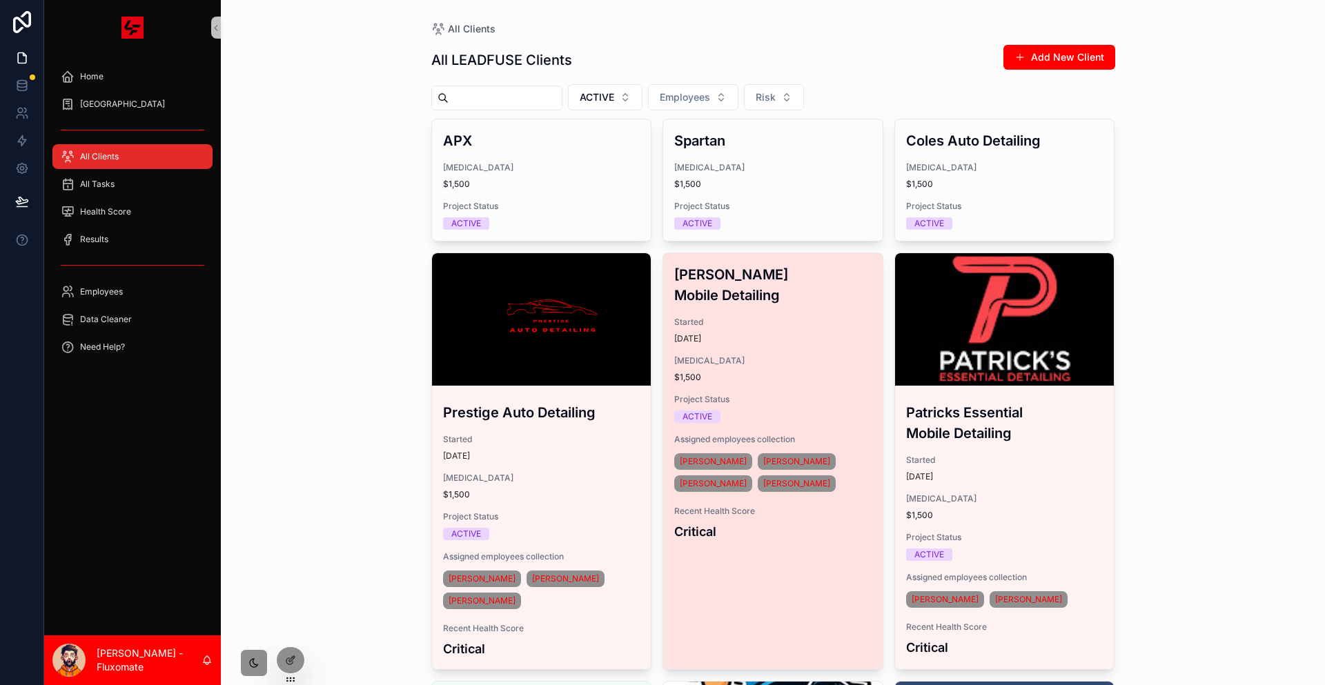
click at [778, 323] on div "Jett's Mobile Detailing Started 4 months ago Retainer $1,500 Project Status ACT…" at bounding box center [772, 402] width 219 height 299
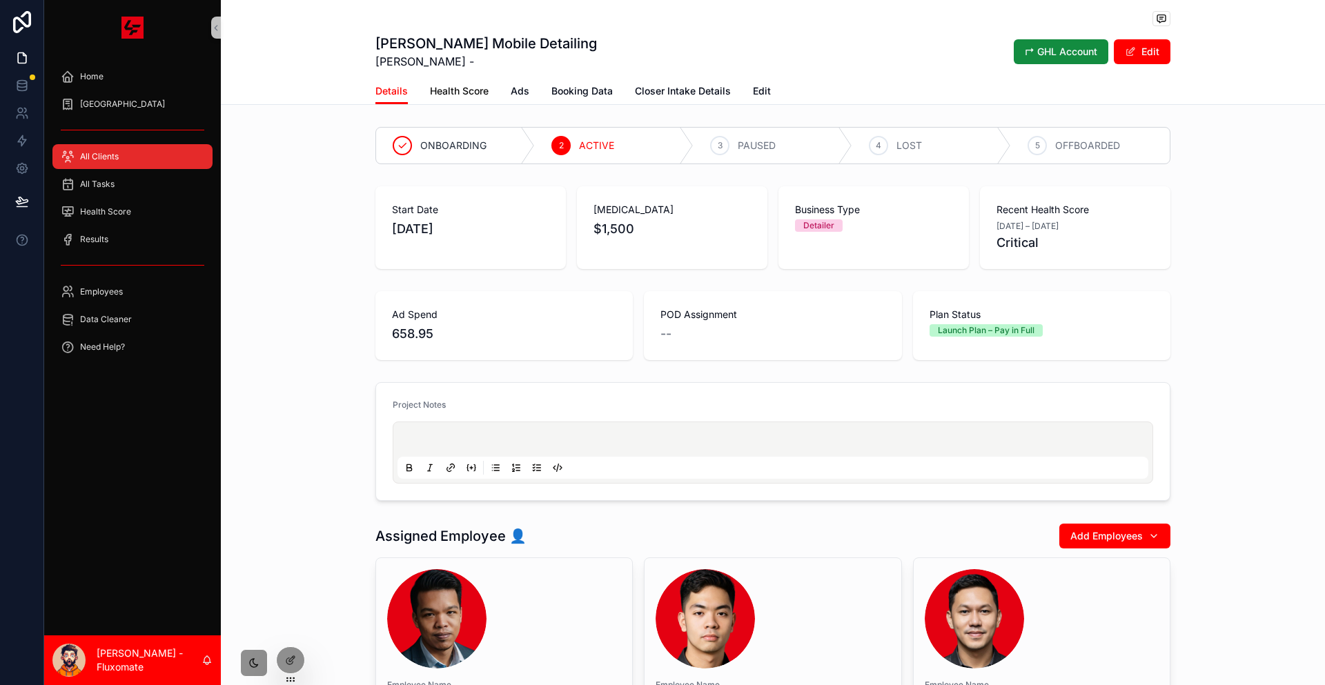
click at [489, 86] on span "Health Score" at bounding box center [459, 91] width 59 height 14
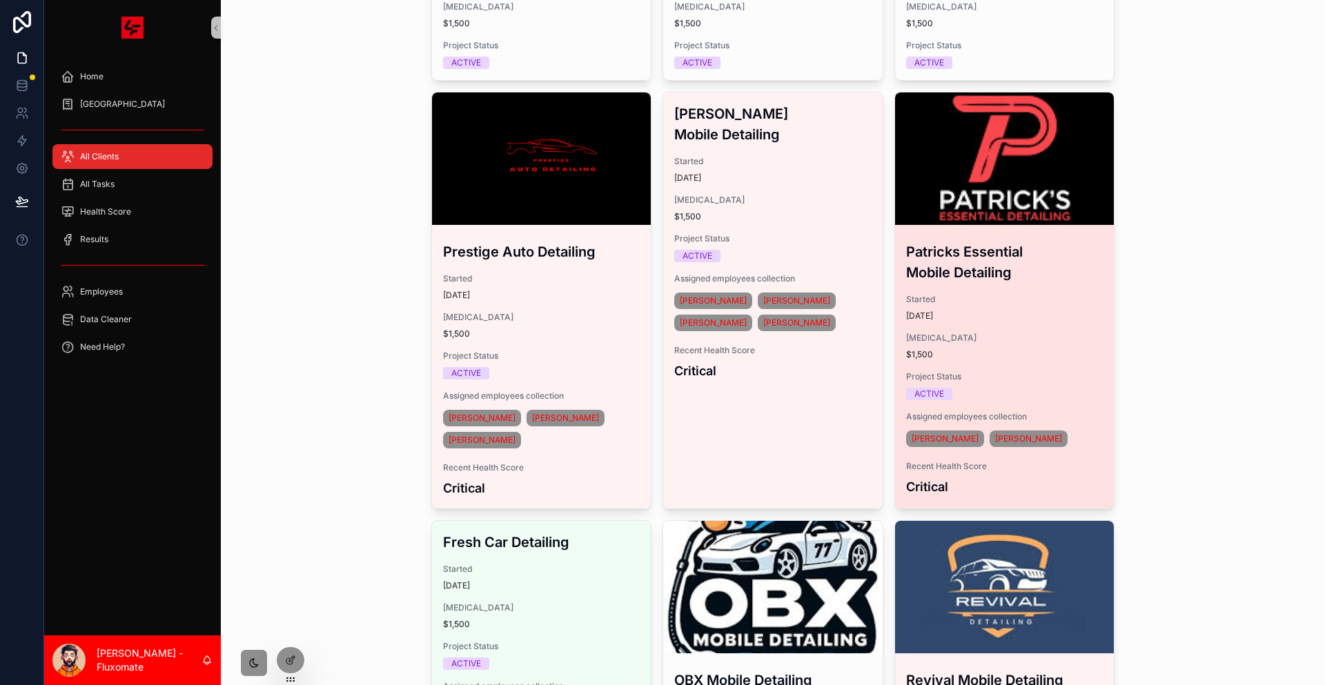
scroll to position [483, 0]
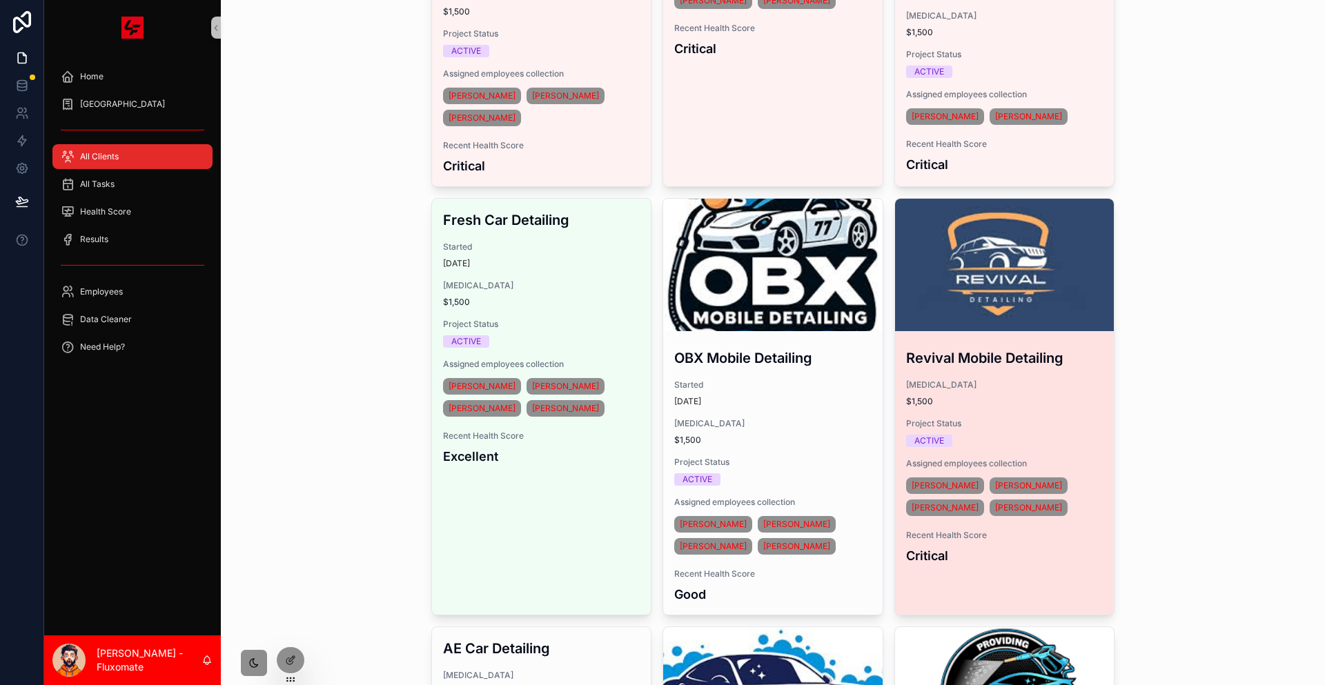
click at [985, 380] on span "[MEDICAL_DATA]" at bounding box center [1004, 385] width 197 height 11
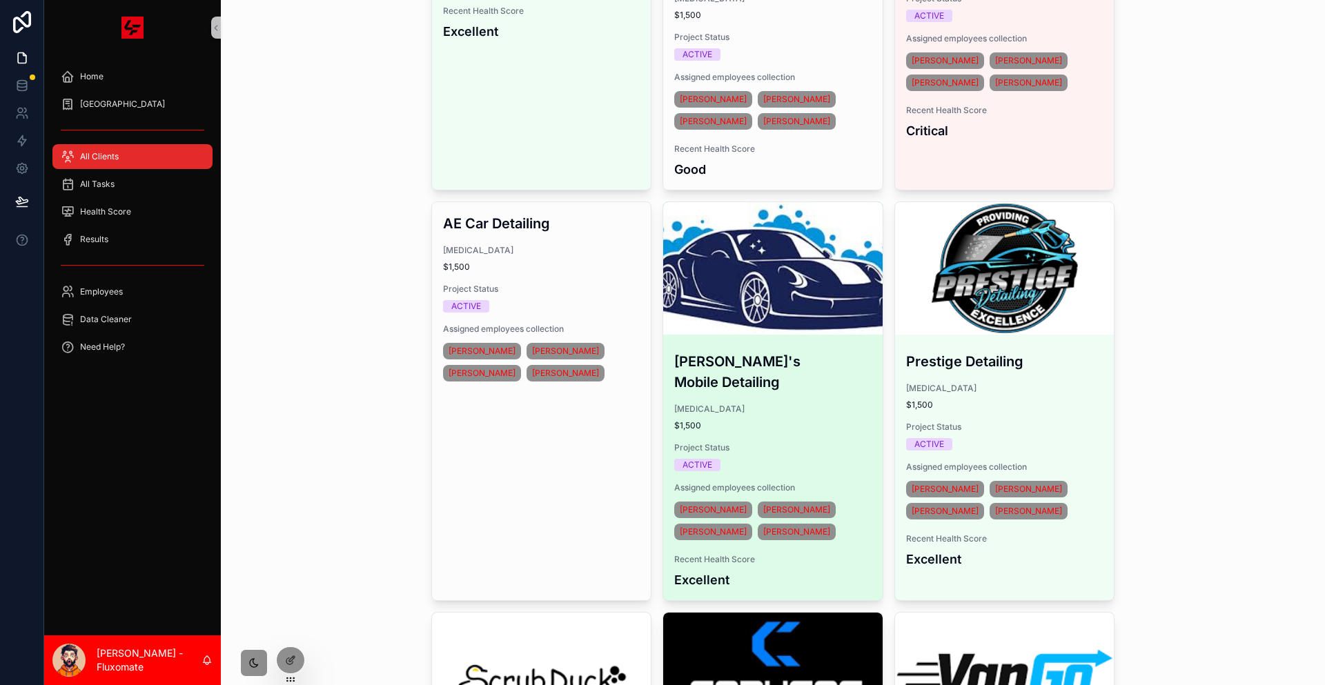
scroll to position [759, 0]
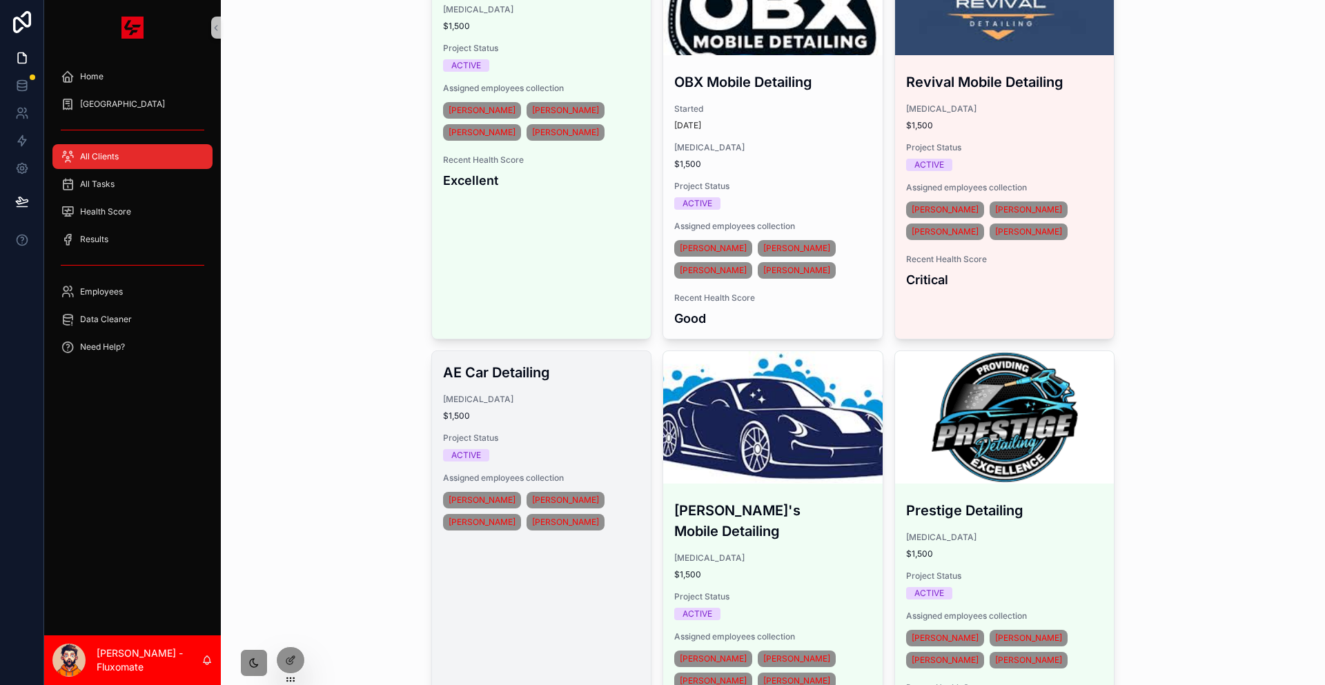
click at [573, 368] on link "AE Car Detailing Retainer $1,500 Project Status ACTIVE Assigned employees colle…" at bounding box center [541, 551] width 221 height 400
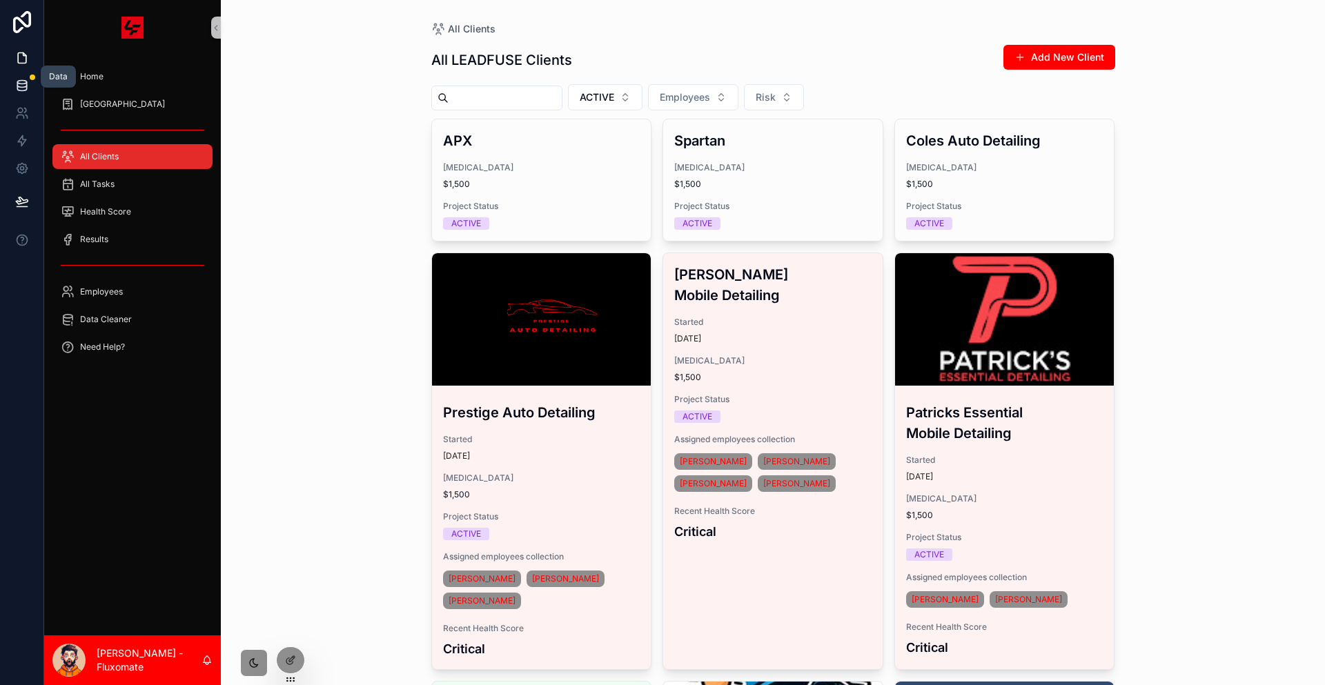
click at [31, 72] on link at bounding box center [21, 86] width 43 height 28
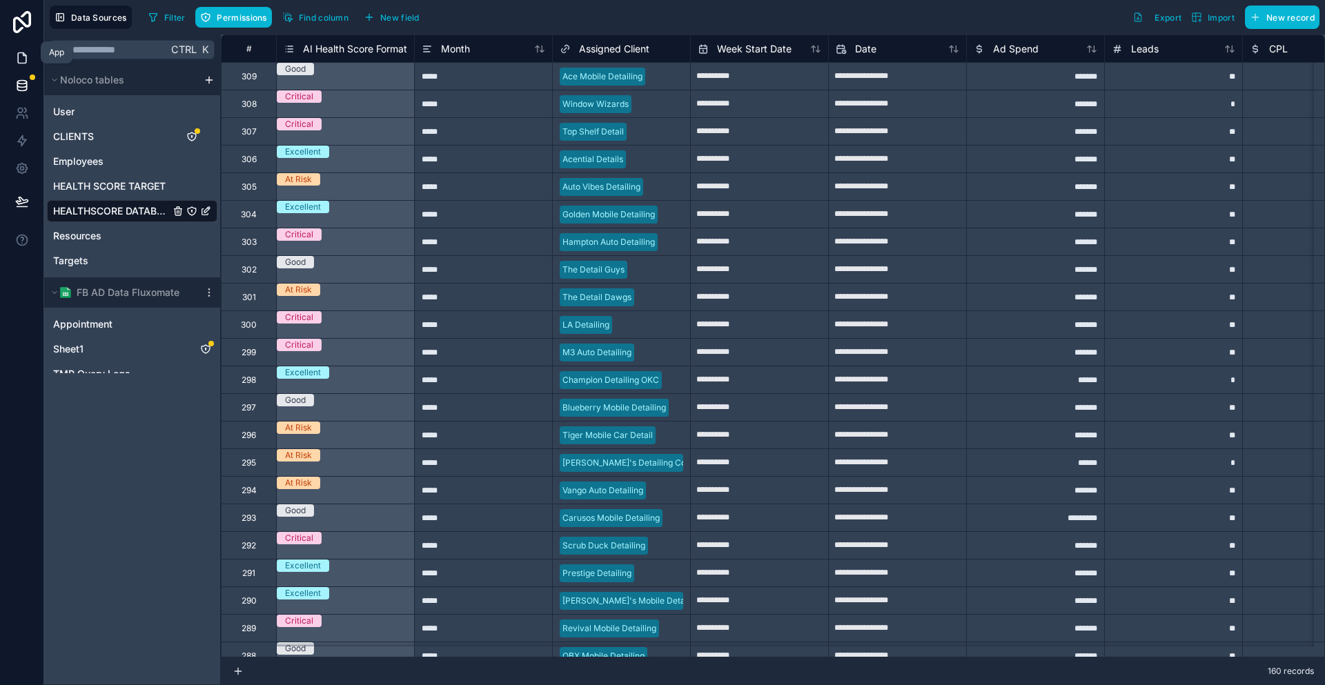
click at [35, 49] on link at bounding box center [21, 58] width 43 height 28
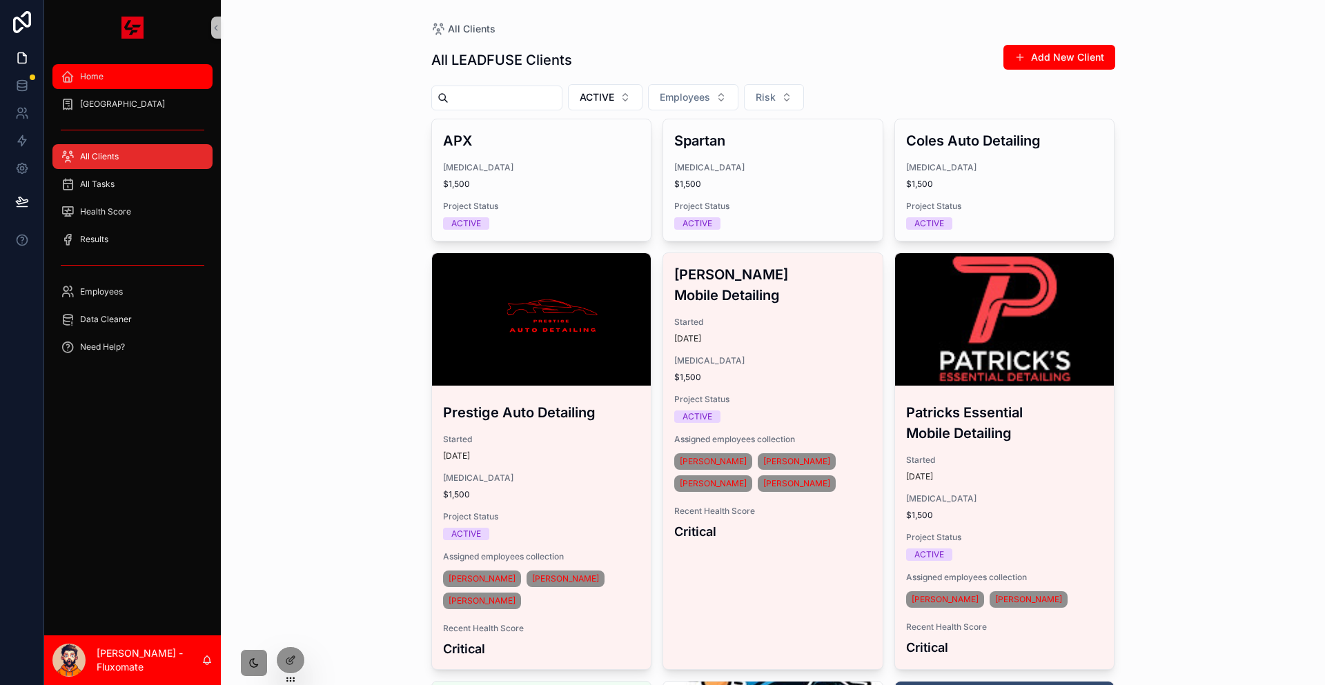
click at [132, 66] on div "Home" at bounding box center [133, 77] width 144 height 22
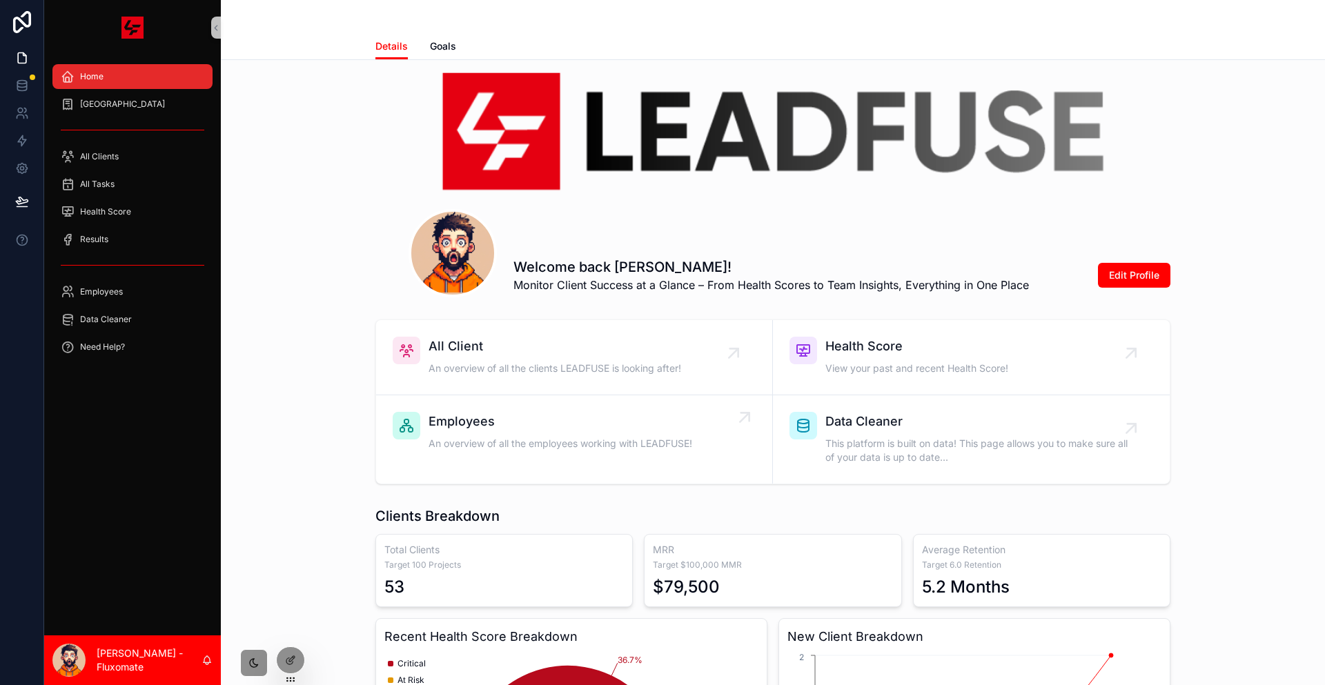
scroll to position [276, 0]
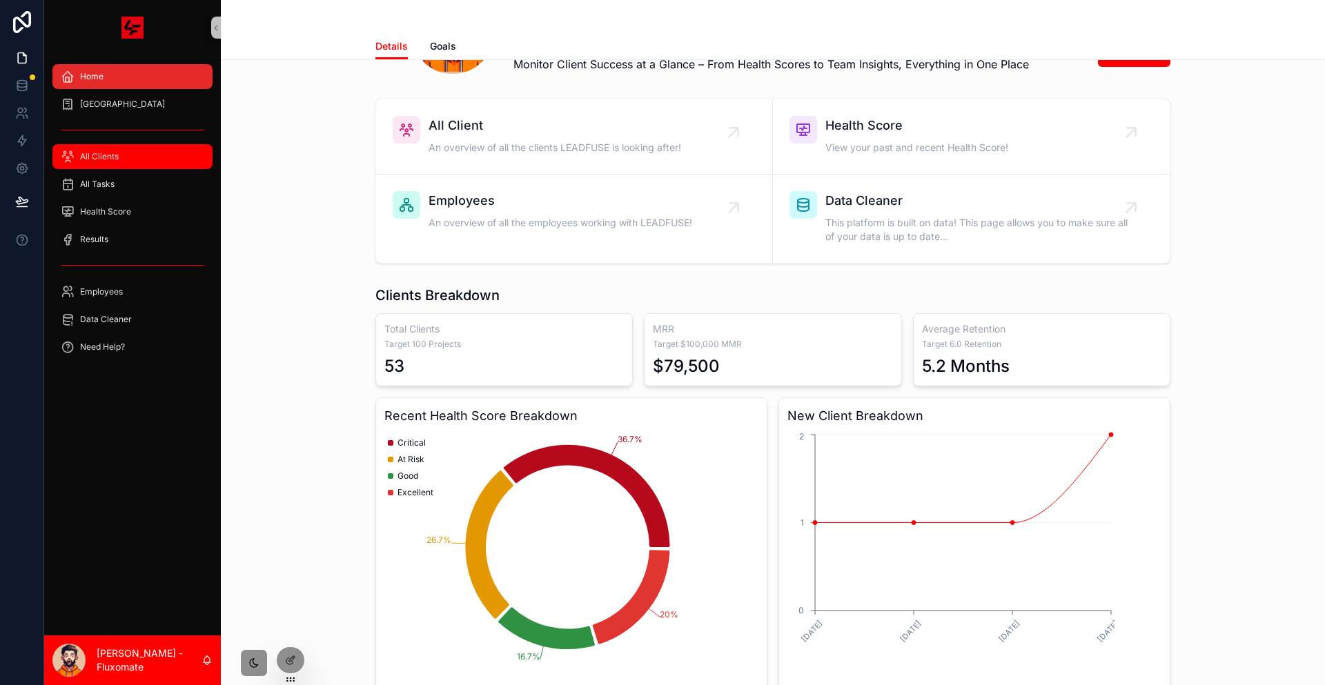
click at [97, 147] on div "All Clients" at bounding box center [133, 157] width 144 height 22
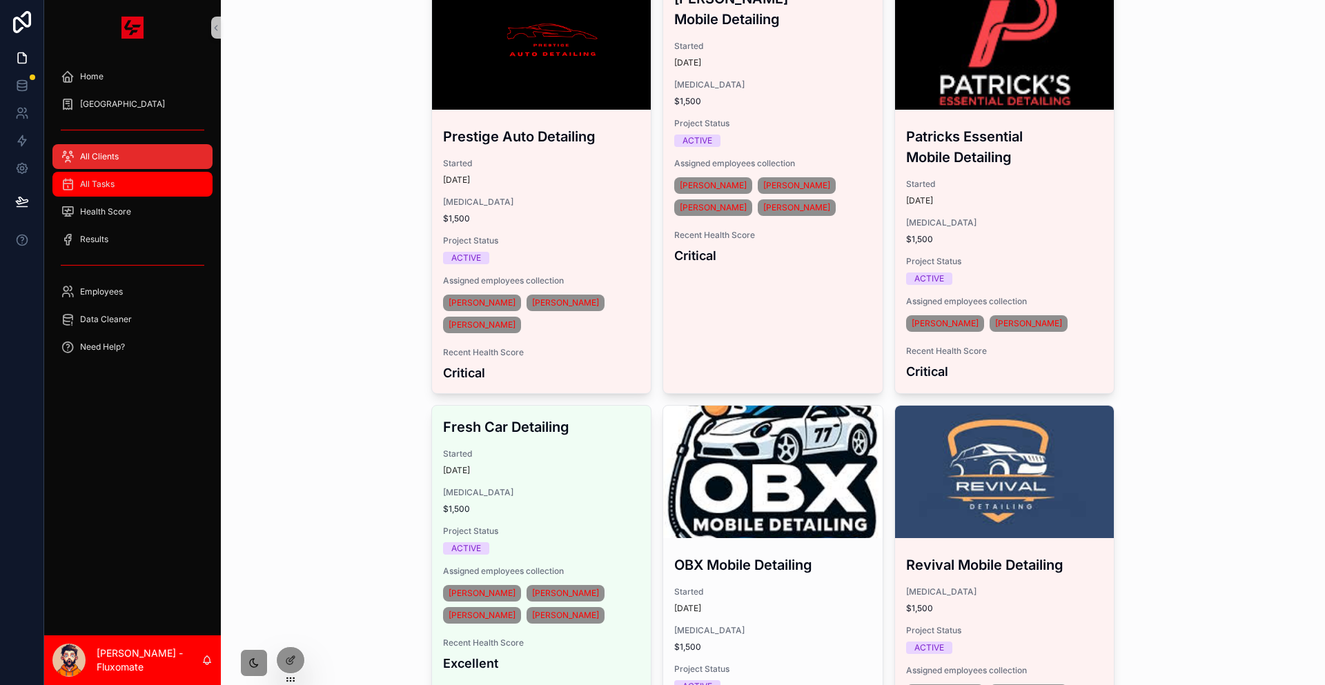
click at [104, 173] on div "All Tasks" at bounding box center [133, 184] width 144 height 22
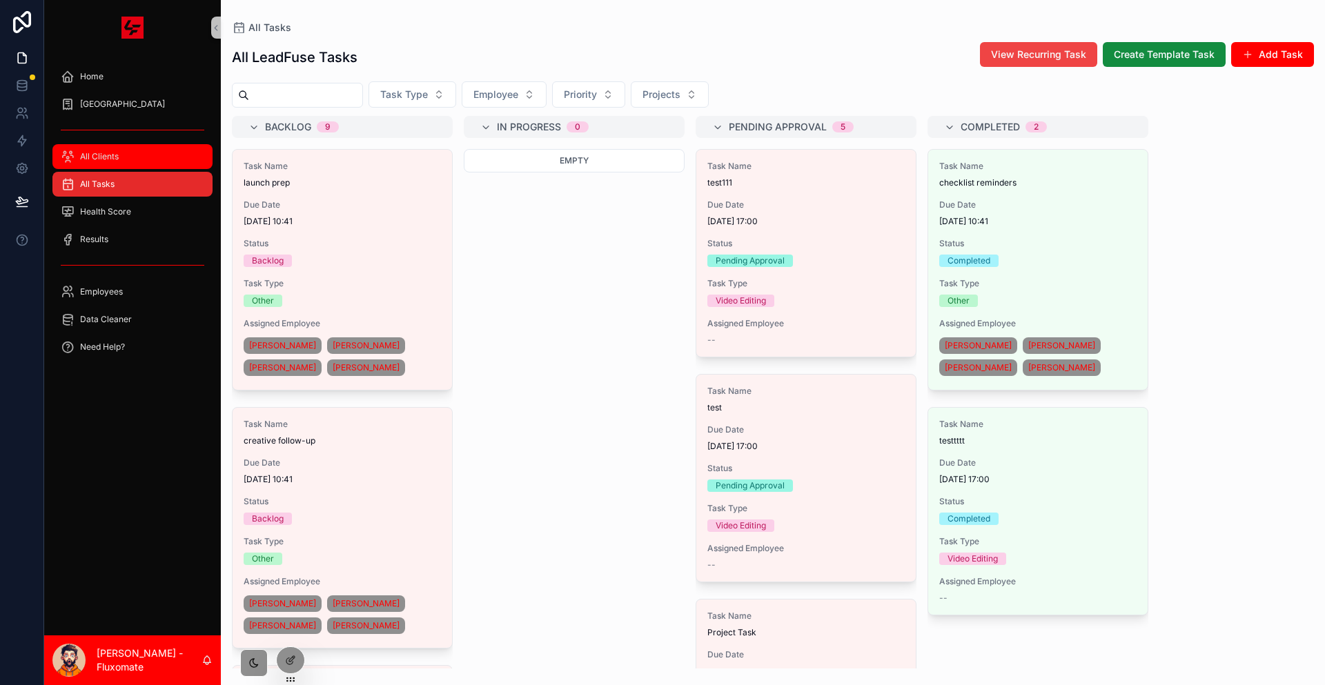
click at [156, 146] on div "All Clients" at bounding box center [133, 157] width 144 height 22
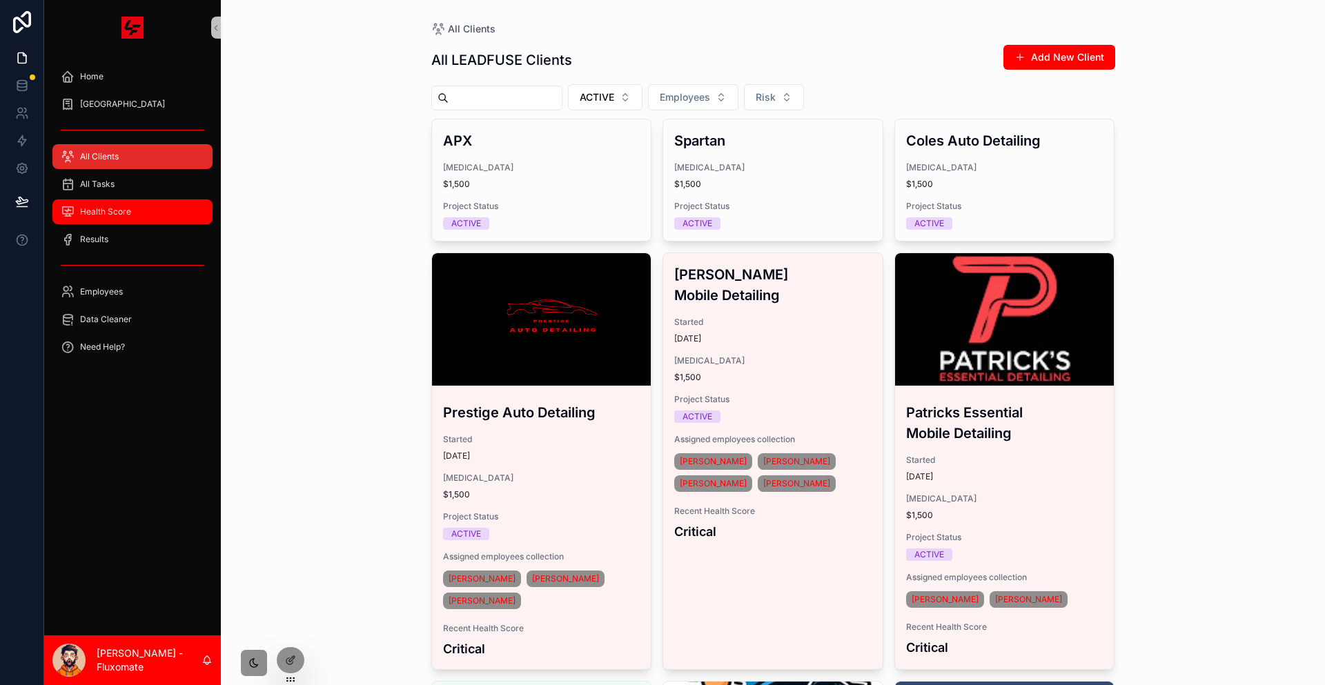
click at [138, 201] on div "Health Score" at bounding box center [133, 212] width 144 height 22
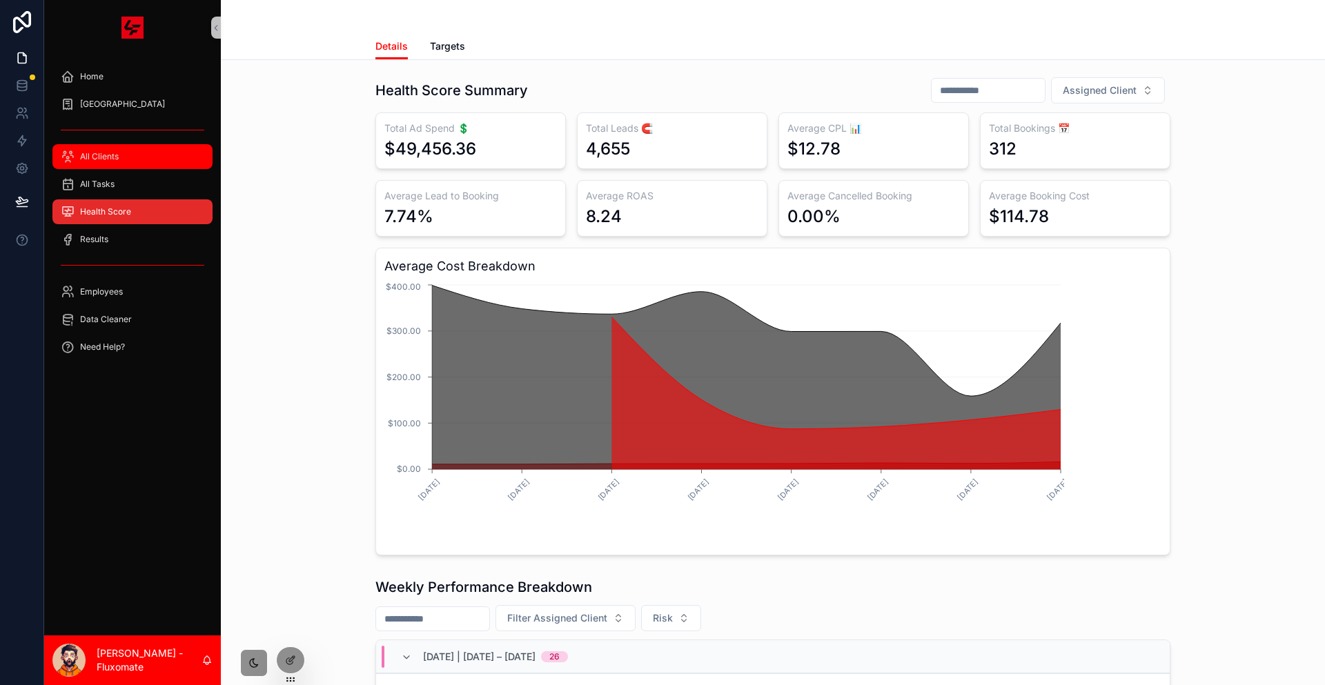
click at [112, 146] on div "All Clients" at bounding box center [133, 157] width 144 height 22
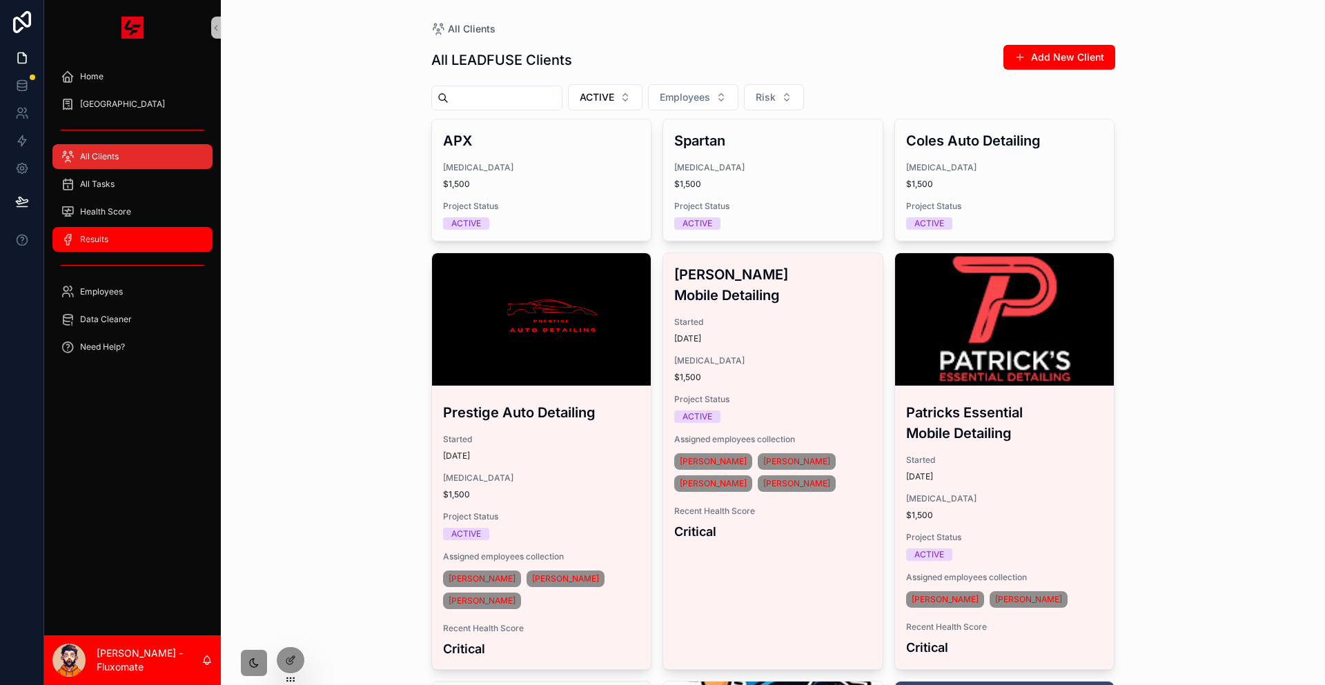
click at [108, 228] on div "Results" at bounding box center [133, 239] width 144 height 22
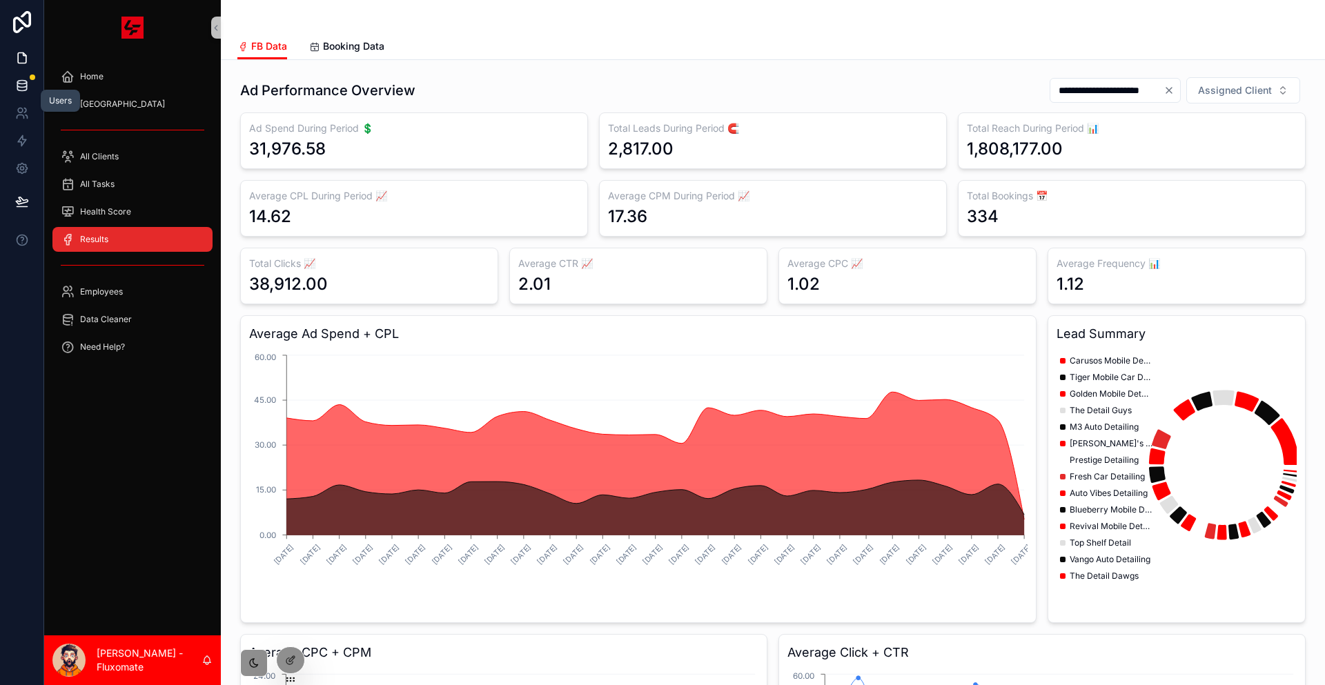
click at [20, 79] on icon at bounding box center [22, 86] width 14 height 14
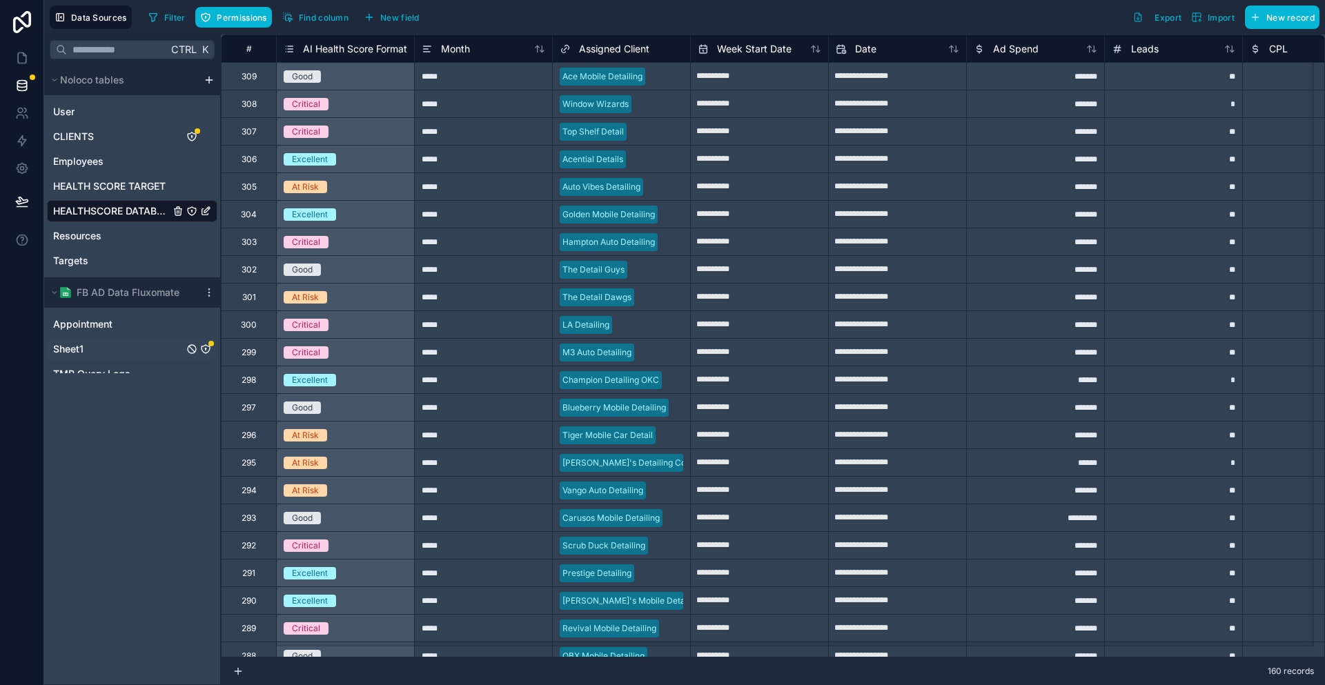
click at [98, 338] on div "Sheet1" at bounding box center [132, 349] width 170 height 22
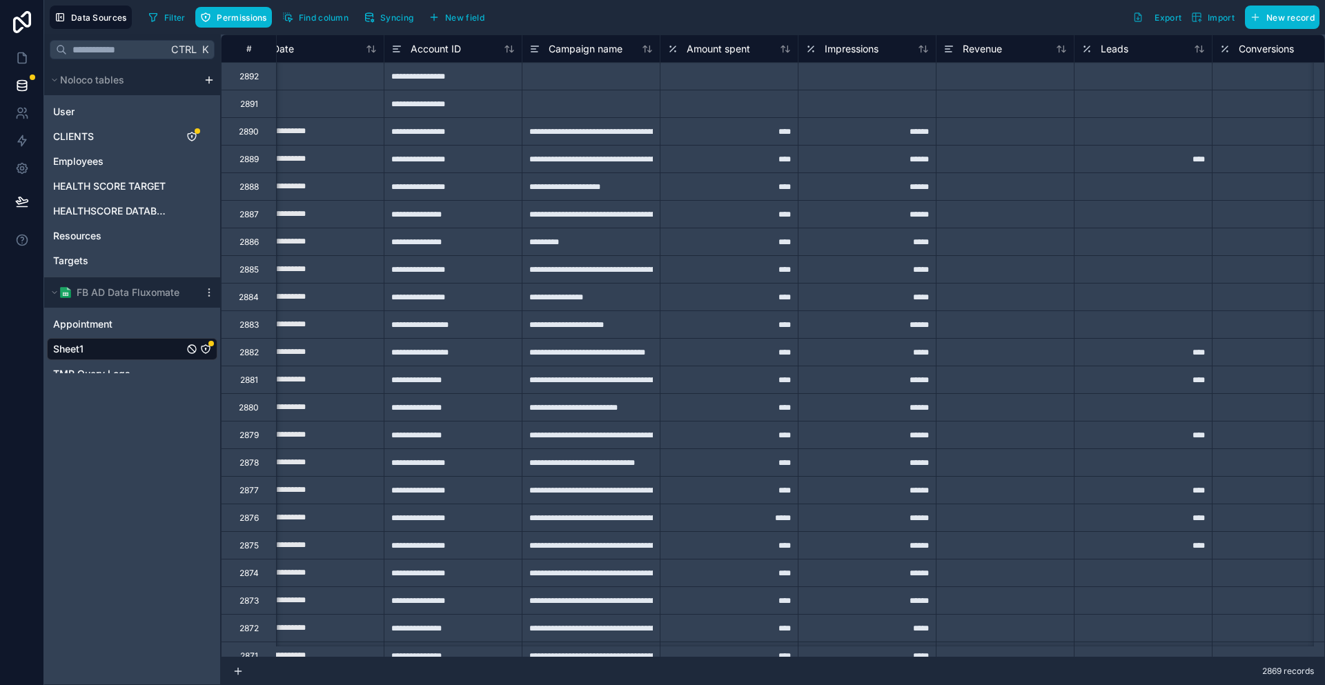
scroll to position [0, 489]
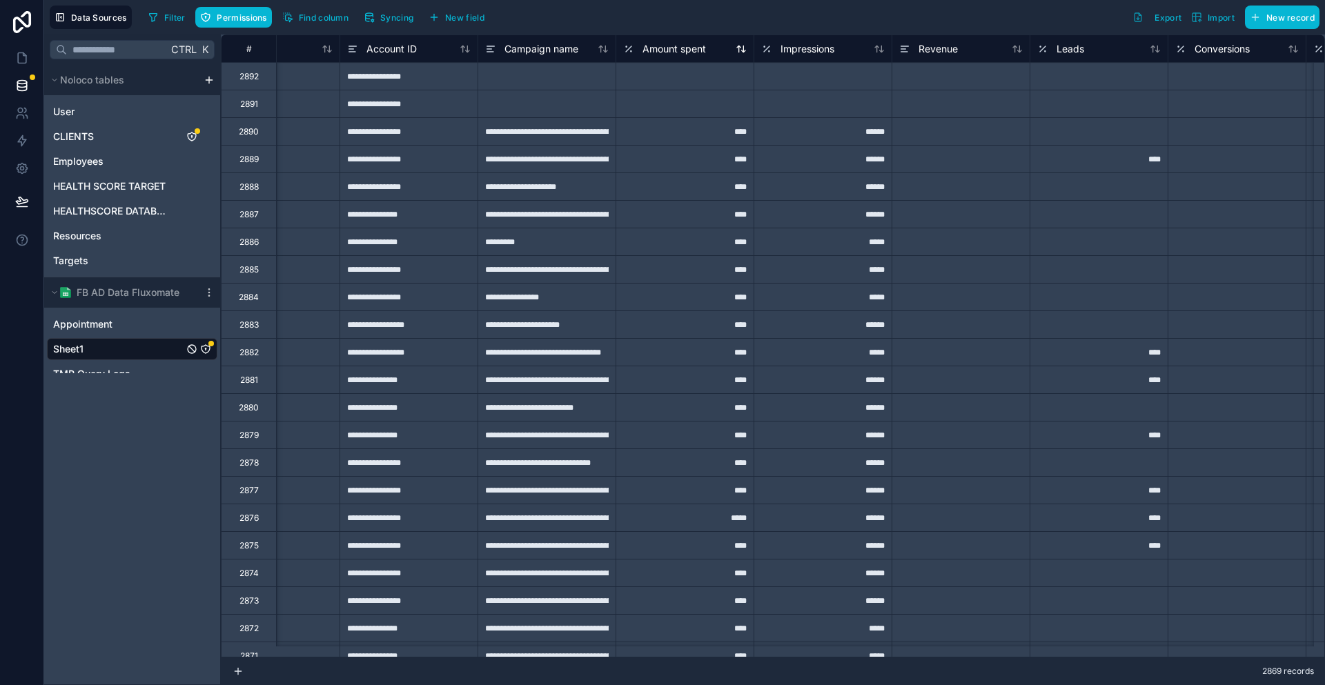
click at [662, 46] on span "Amount spent" at bounding box center [673, 49] width 63 height 14
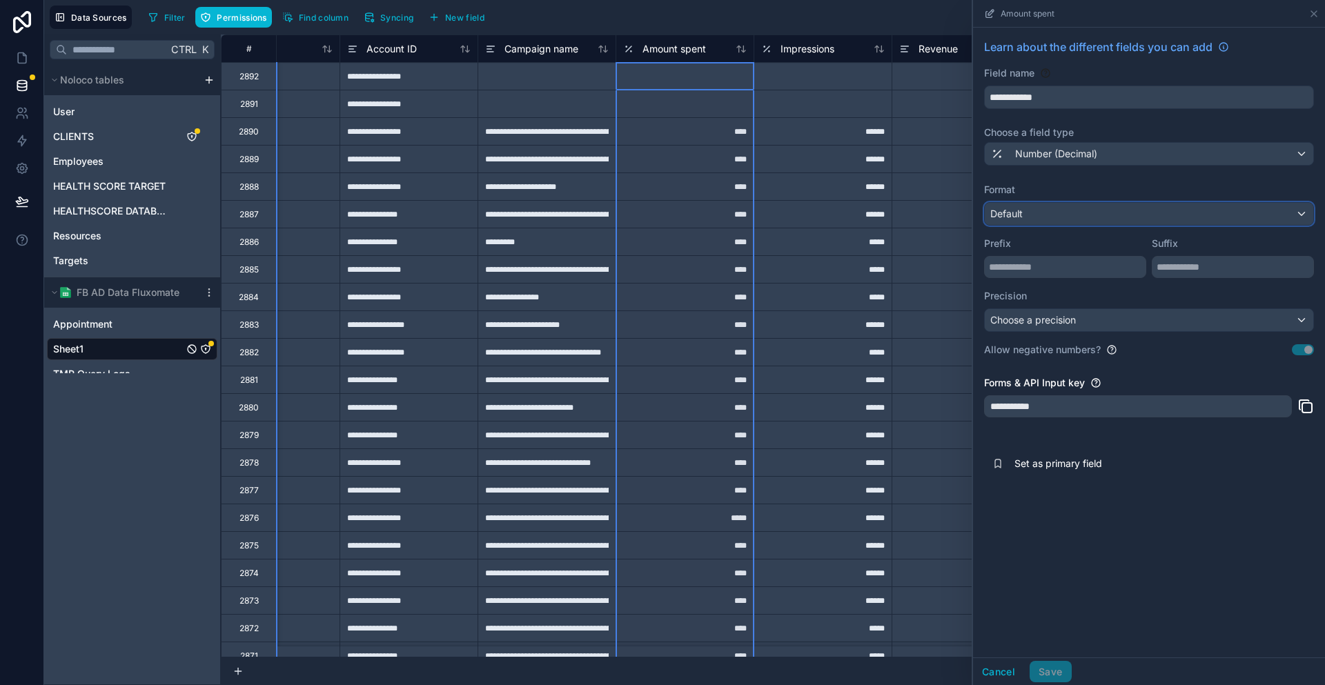
click at [1145, 203] on div "Default" at bounding box center [1149, 214] width 328 height 22
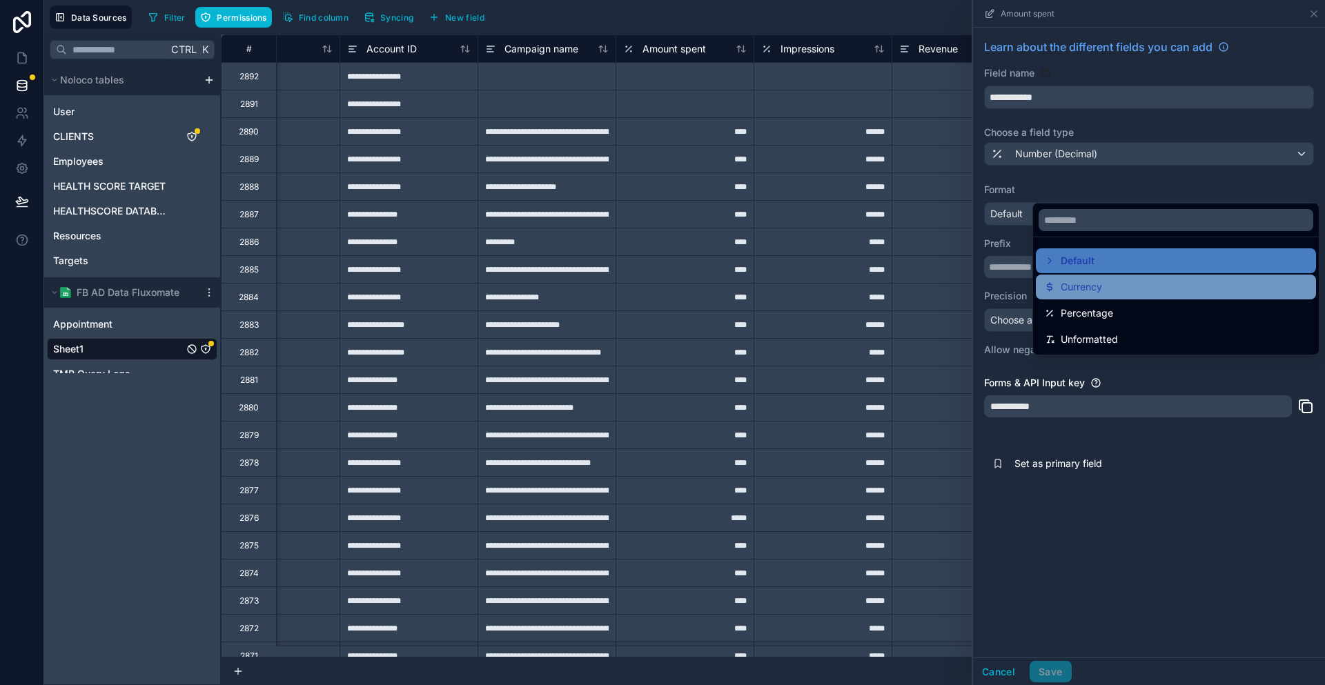
click at [1133, 279] on div "Currency" at bounding box center [1176, 287] width 264 height 17
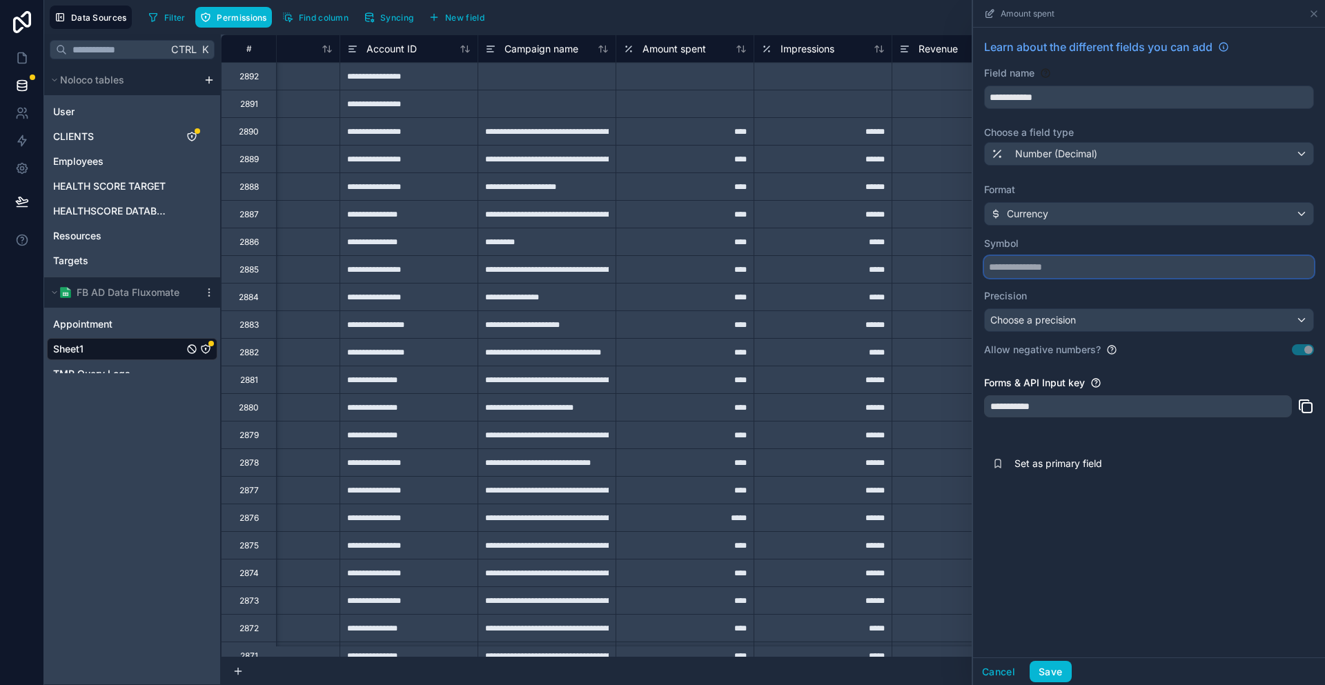
click at [1131, 256] on input "text" at bounding box center [1149, 267] width 330 height 22
type input "*"
click at [1071, 673] on button "Save" at bounding box center [1050, 672] width 41 height 22
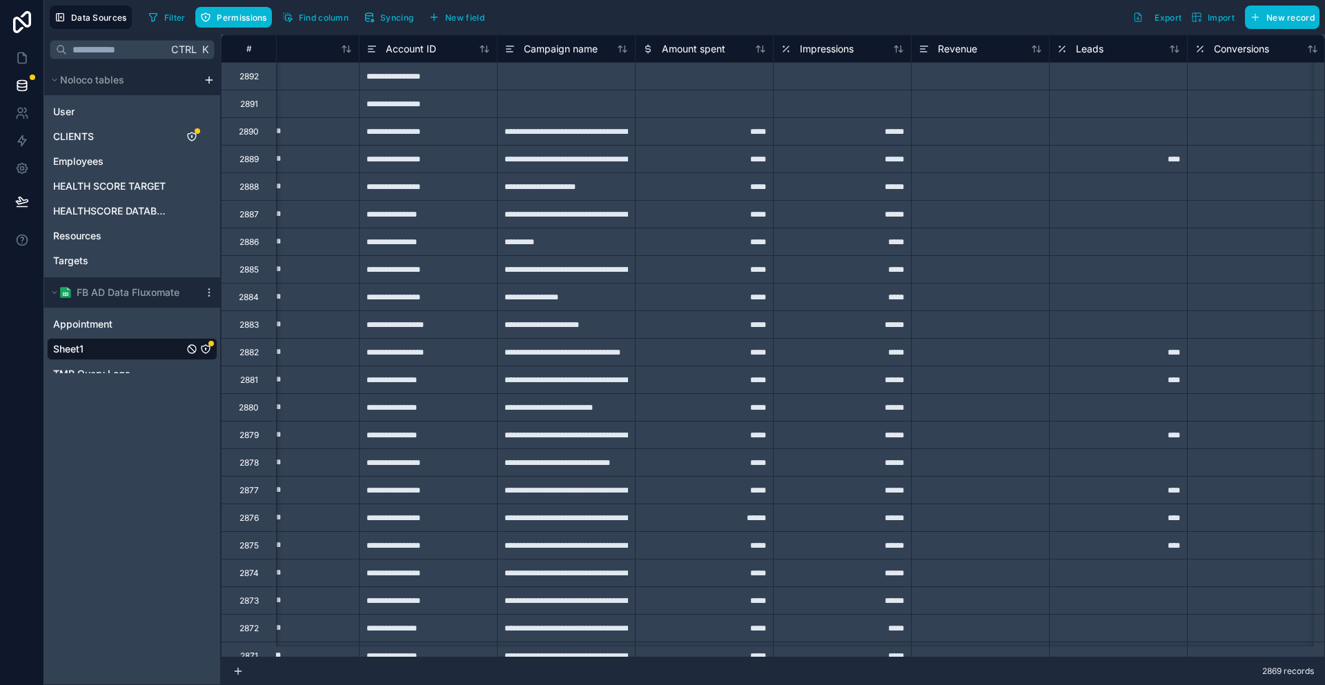
scroll to position [0, 509]
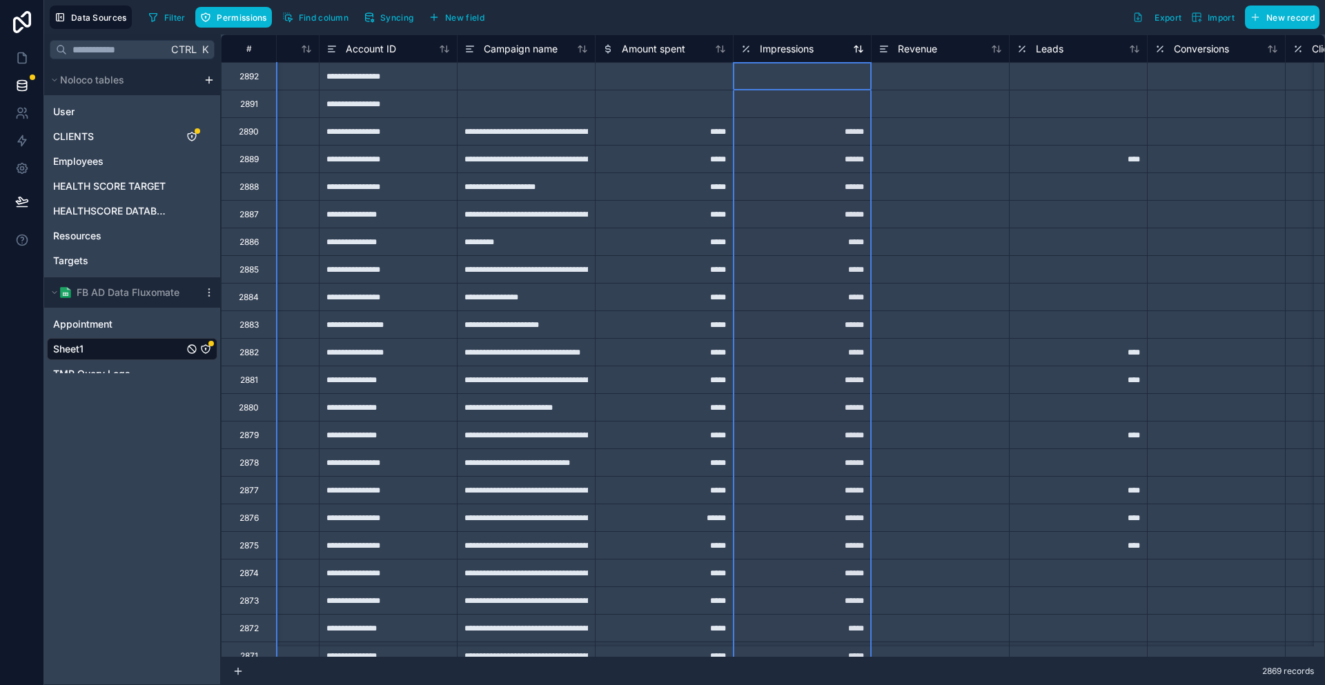
click at [783, 48] on div "Impressions" at bounding box center [802, 49] width 124 height 17
click at [760, 46] on span "Impressions" at bounding box center [787, 49] width 54 height 14
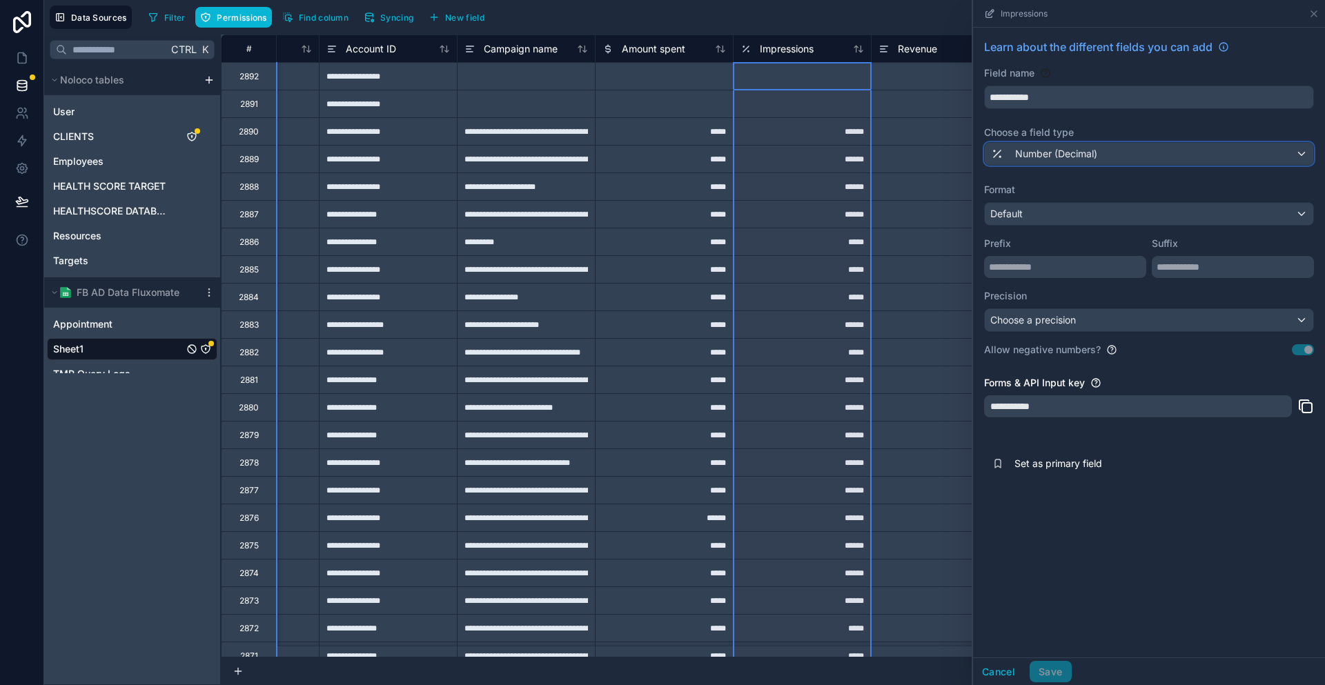
click at [1084, 147] on span "Number (Decimal)" at bounding box center [1056, 154] width 82 height 14
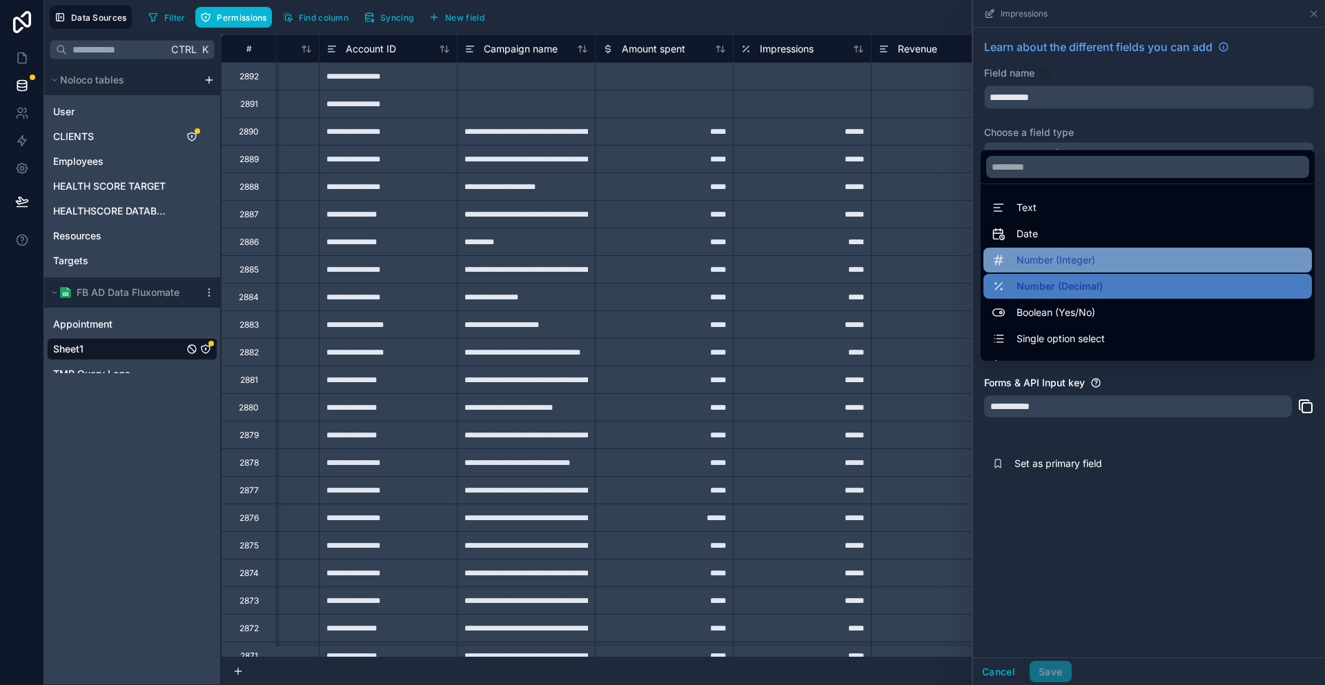
click at [1077, 252] on span "Number (Integer)" at bounding box center [1055, 260] width 79 height 17
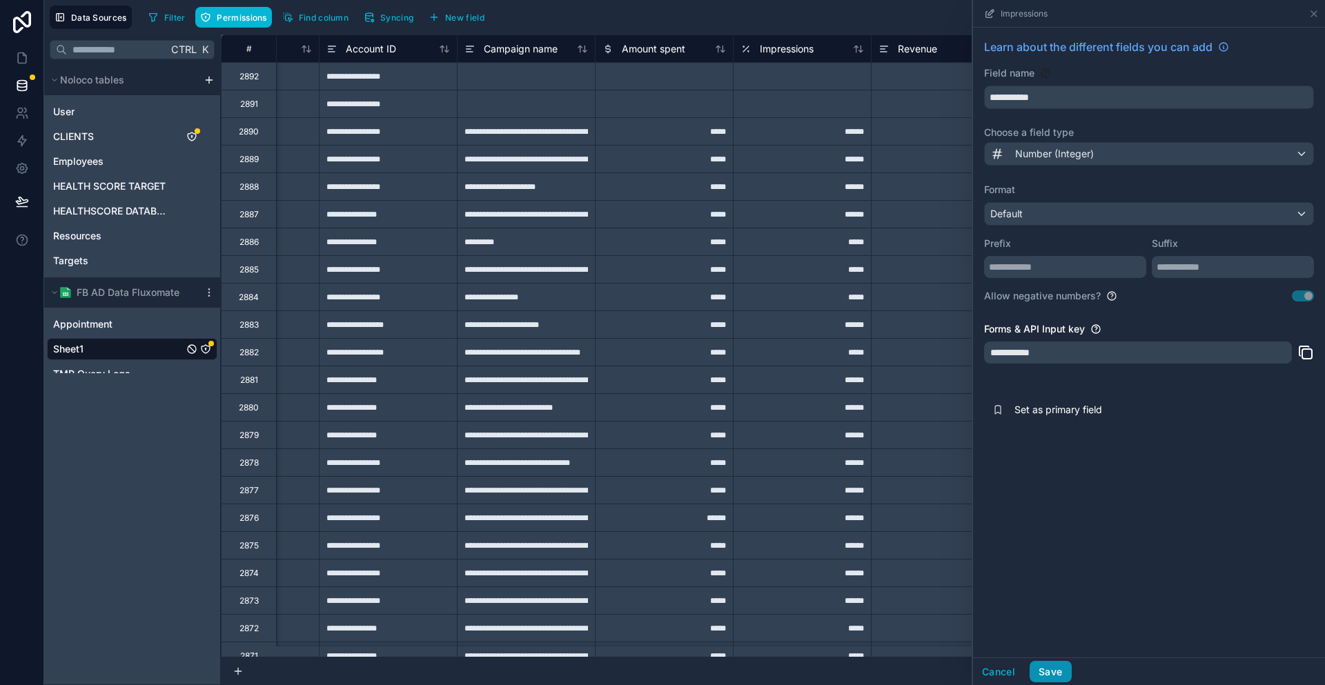
click at [1071, 673] on button "Save" at bounding box center [1050, 672] width 41 height 22
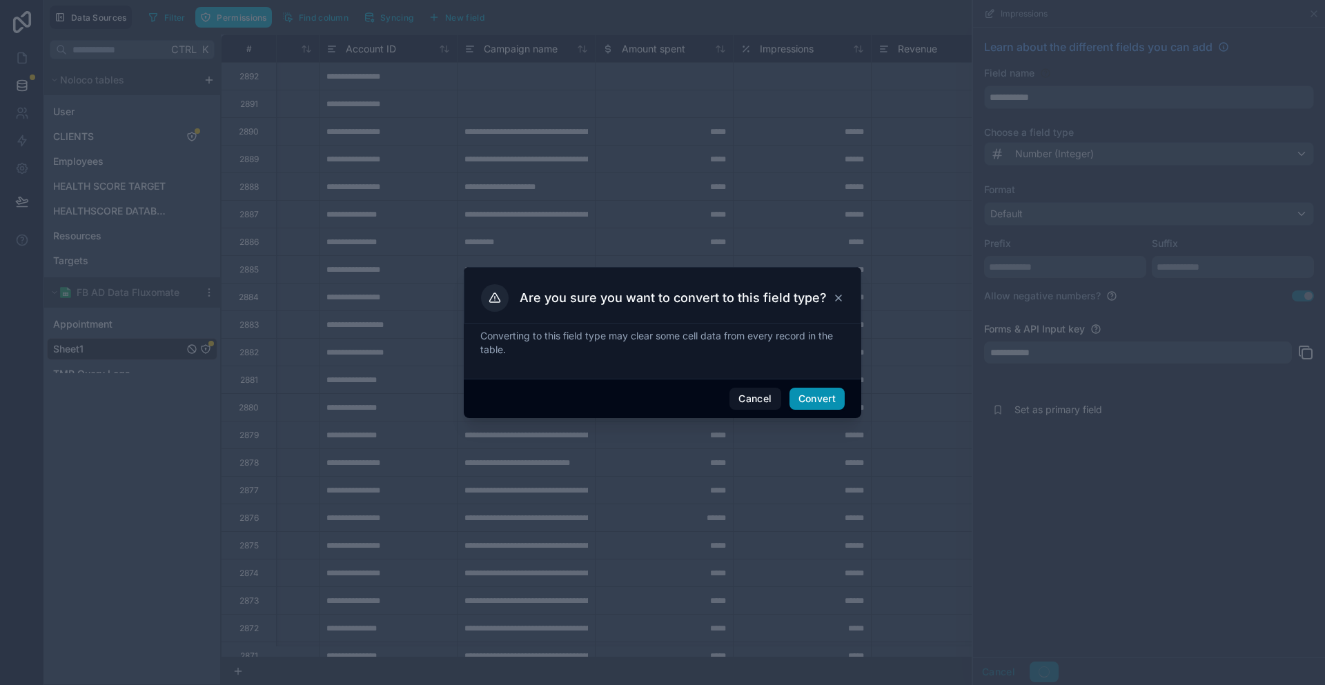
click at [813, 400] on button "Convert" at bounding box center [816, 399] width 55 height 22
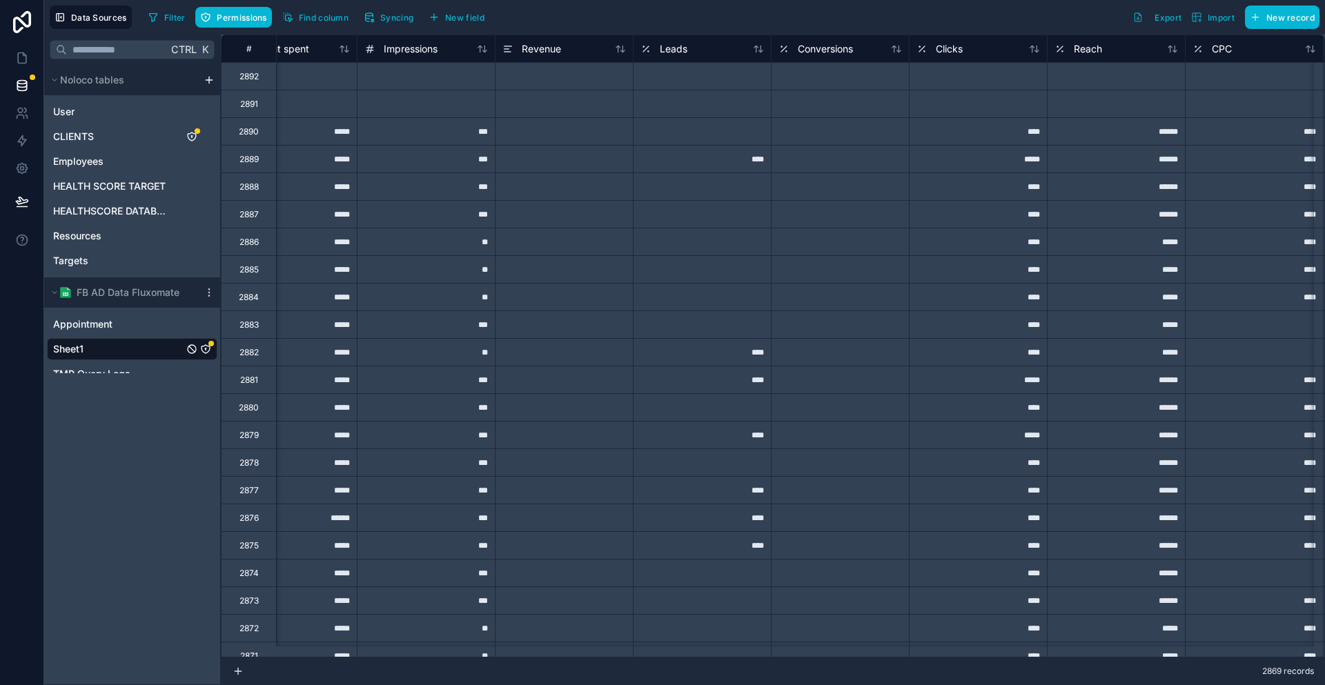
scroll to position [0, 887]
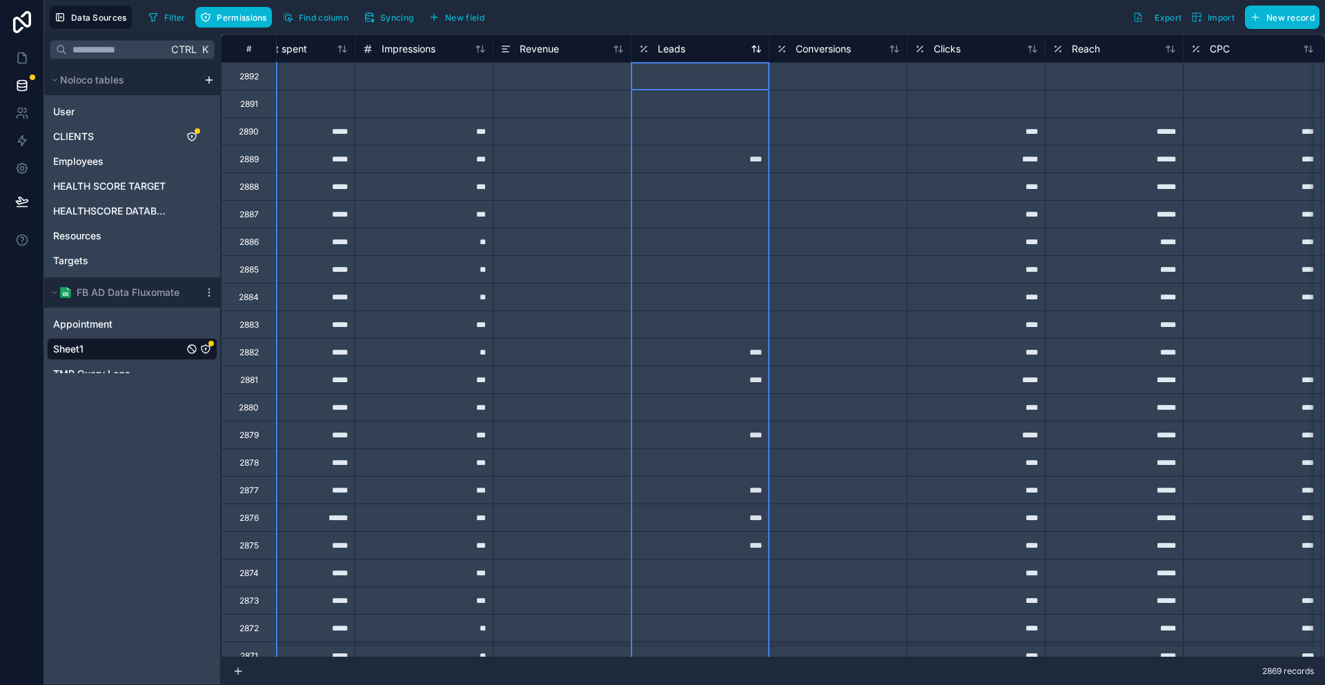
click at [658, 47] on span "Leads" at bounding box center [672, 49] width 28 height 14
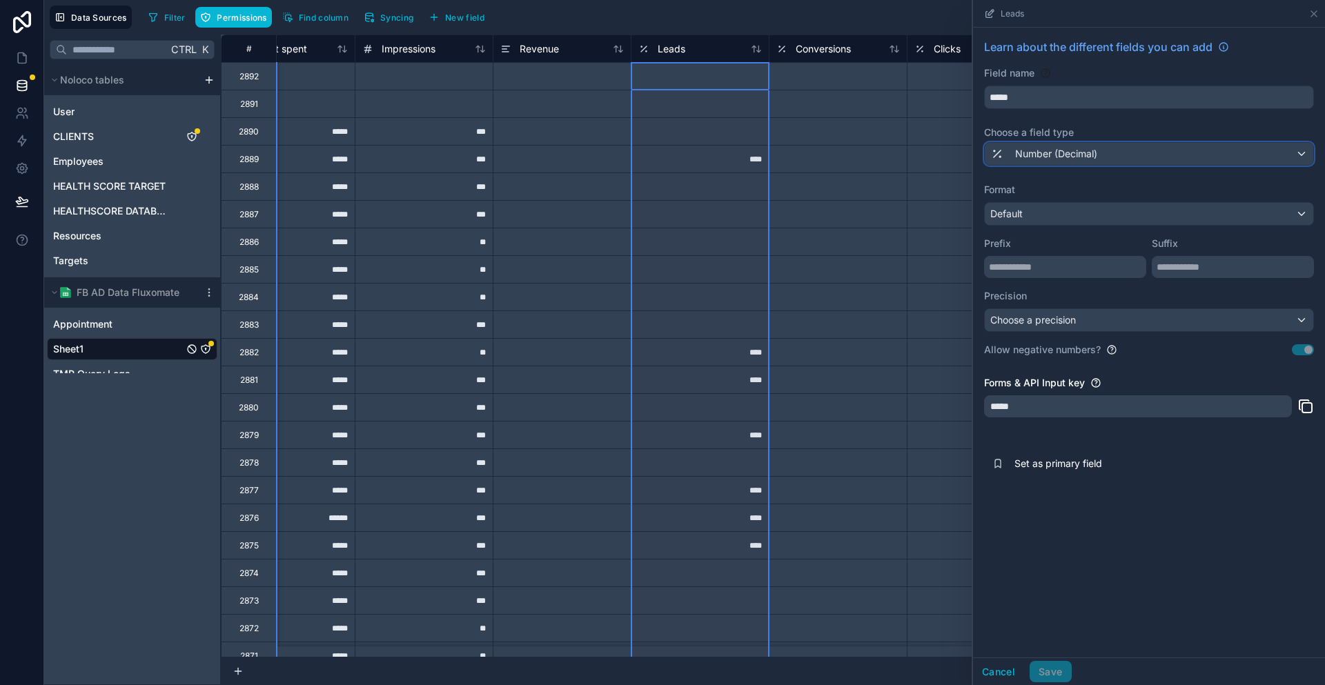
click at [1141, 143] on div "Number (Decimal)" at bounding box center [1149, 154] width 328 height 22
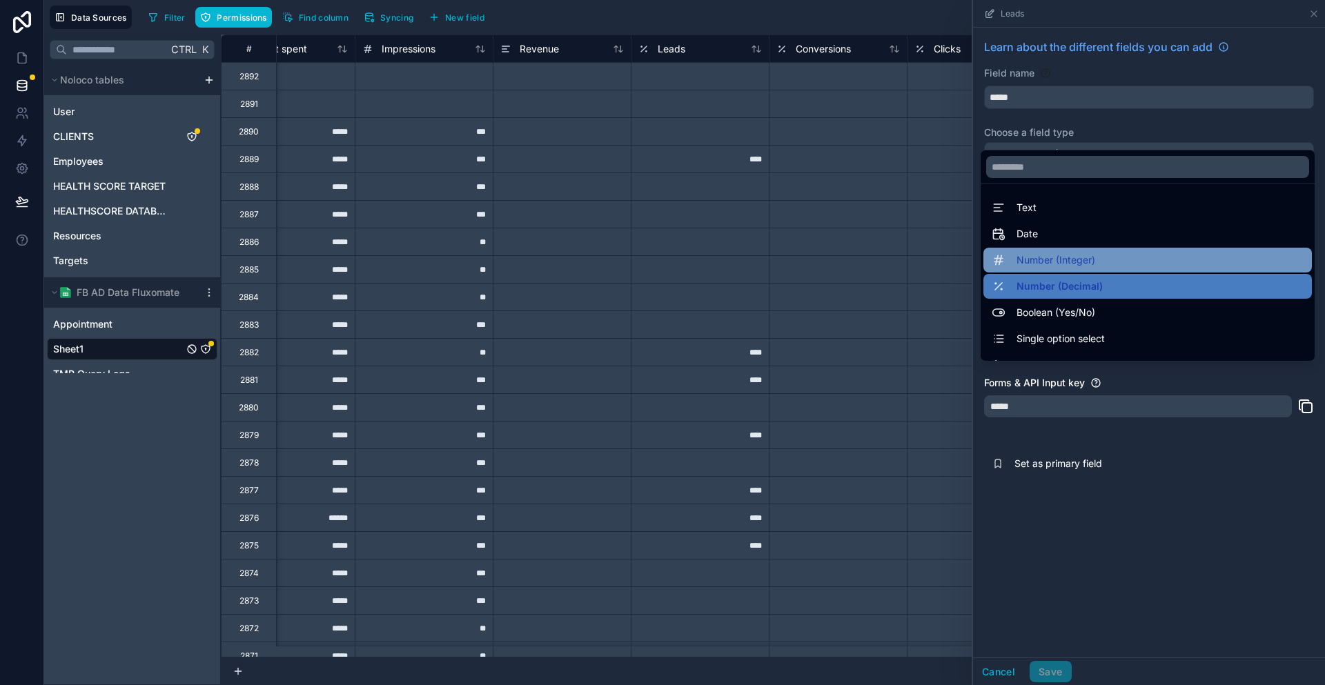
click at [1091, 252] on span "Number (Integer)" at bounding box center [1055, 260] width 79 height 17
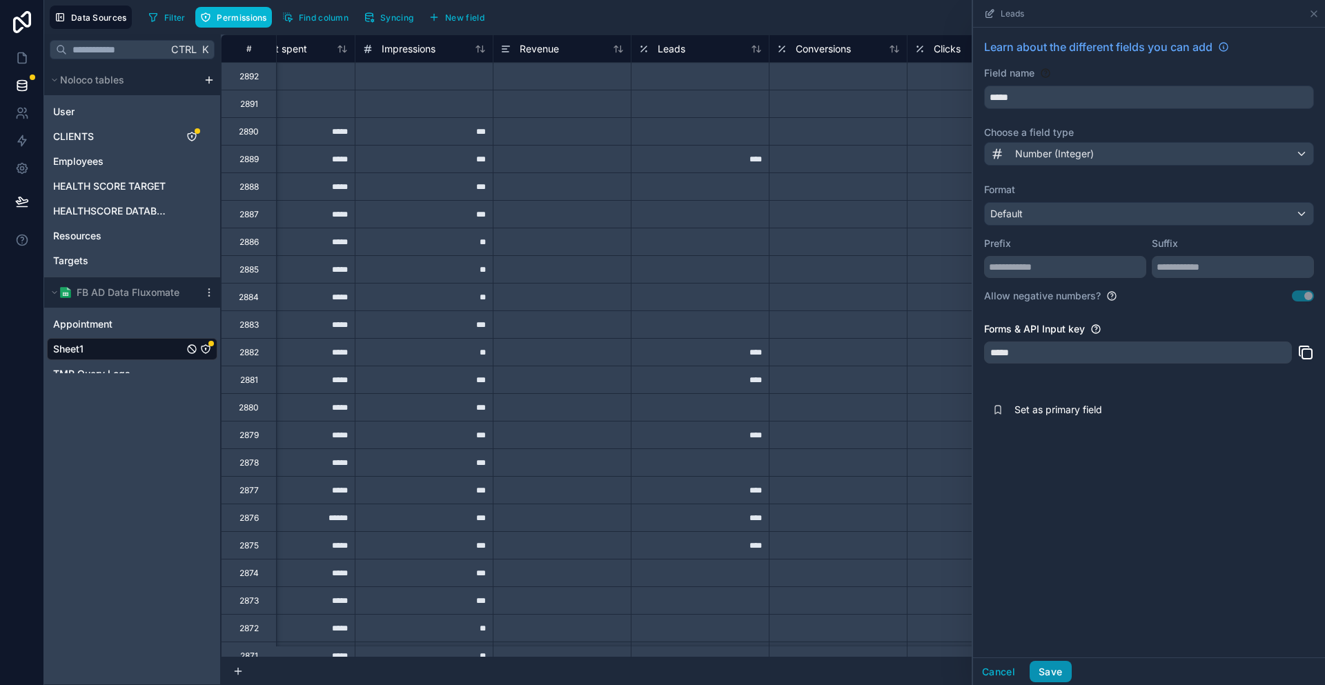
click at [1071, 669] on button "Save" at bounding box center [1050, 672] width 41 height 22
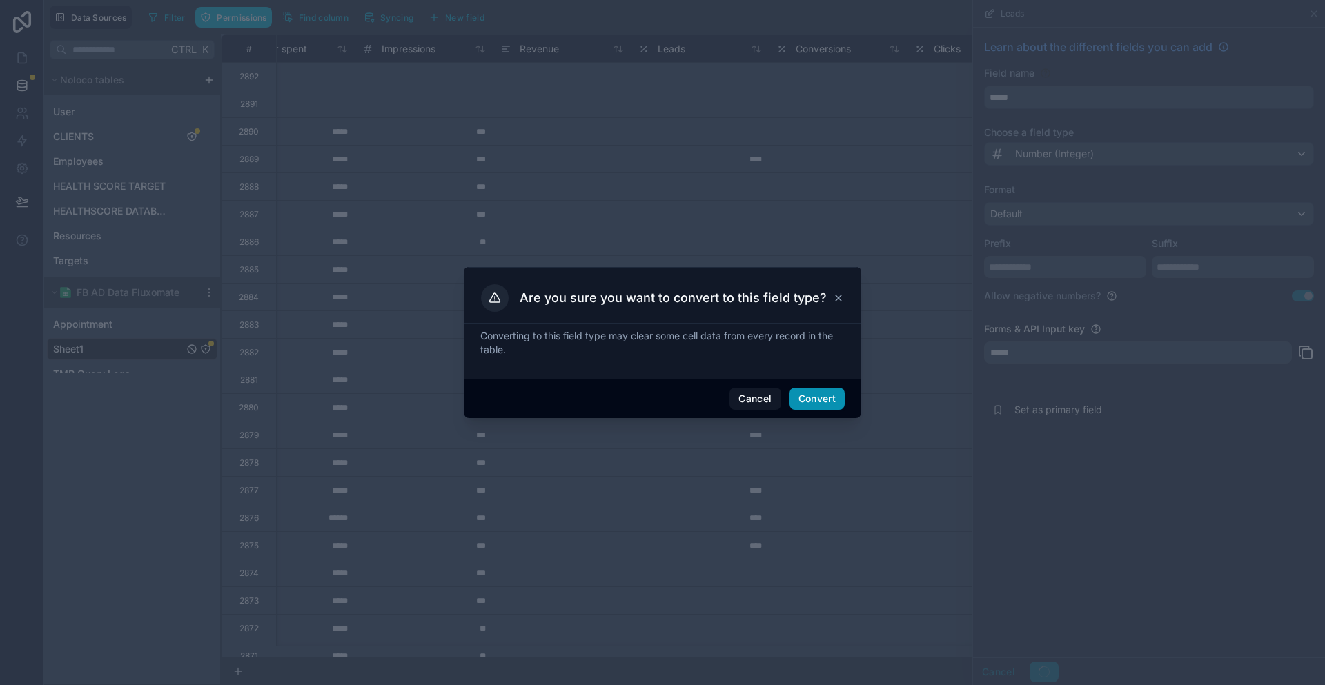
click at [808, 395] on button "Convert" at bounding box center [816, 399] width 55 height 22
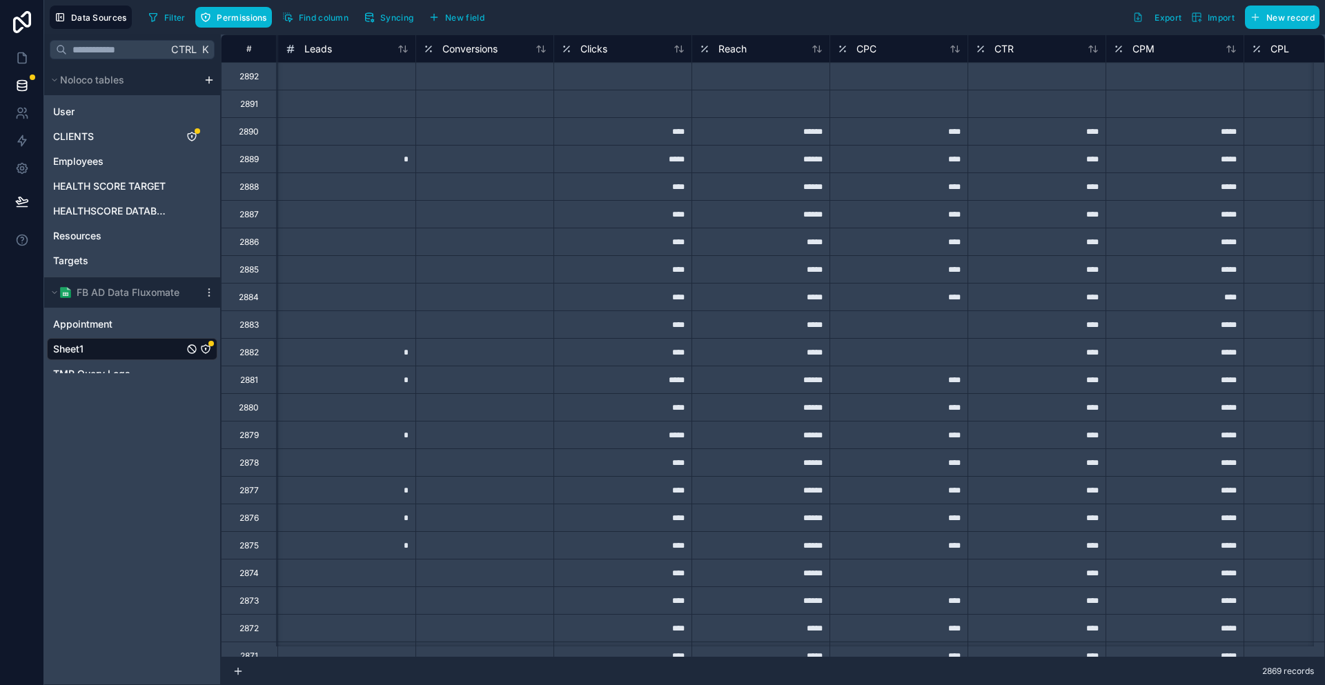
scroll to position [0, 1252]
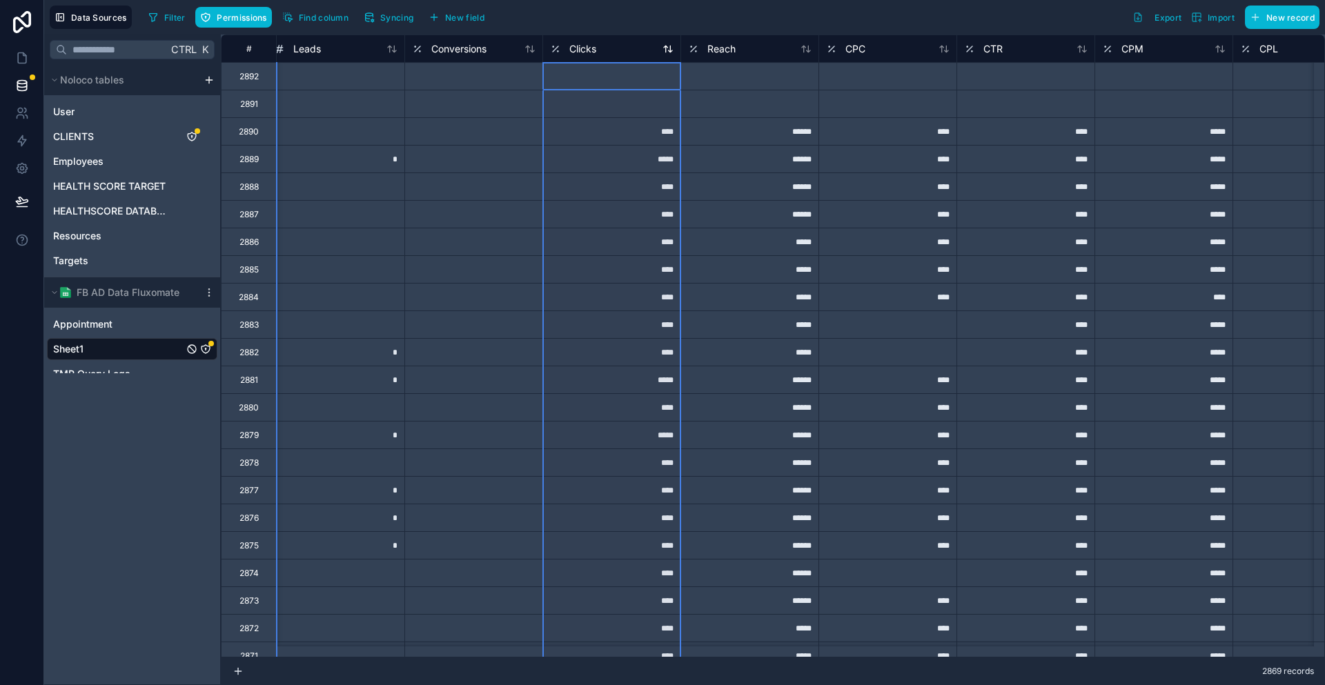
click at [569, 46] on span "Clicks" at bounding box center [582, 49] width 27 height 14
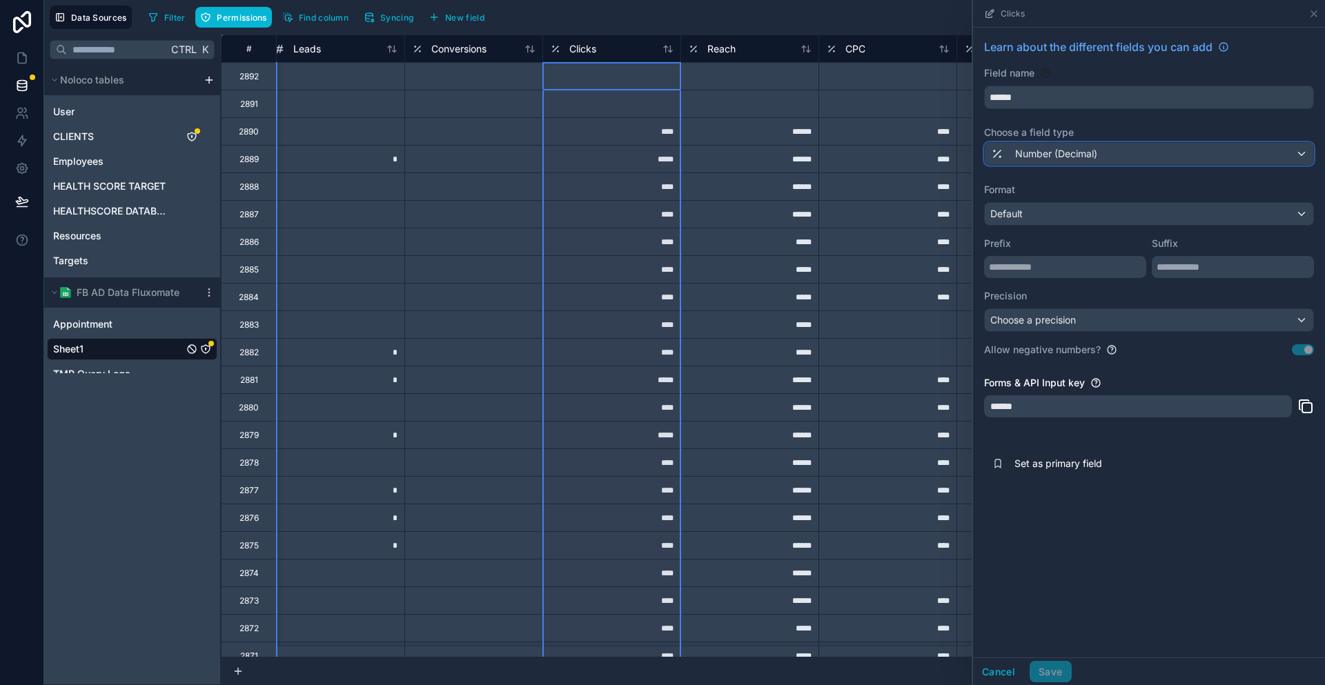
click at [1097, 147] on span "Number (Decimal)" at bounding box center [1056, 154] width 82 height 14
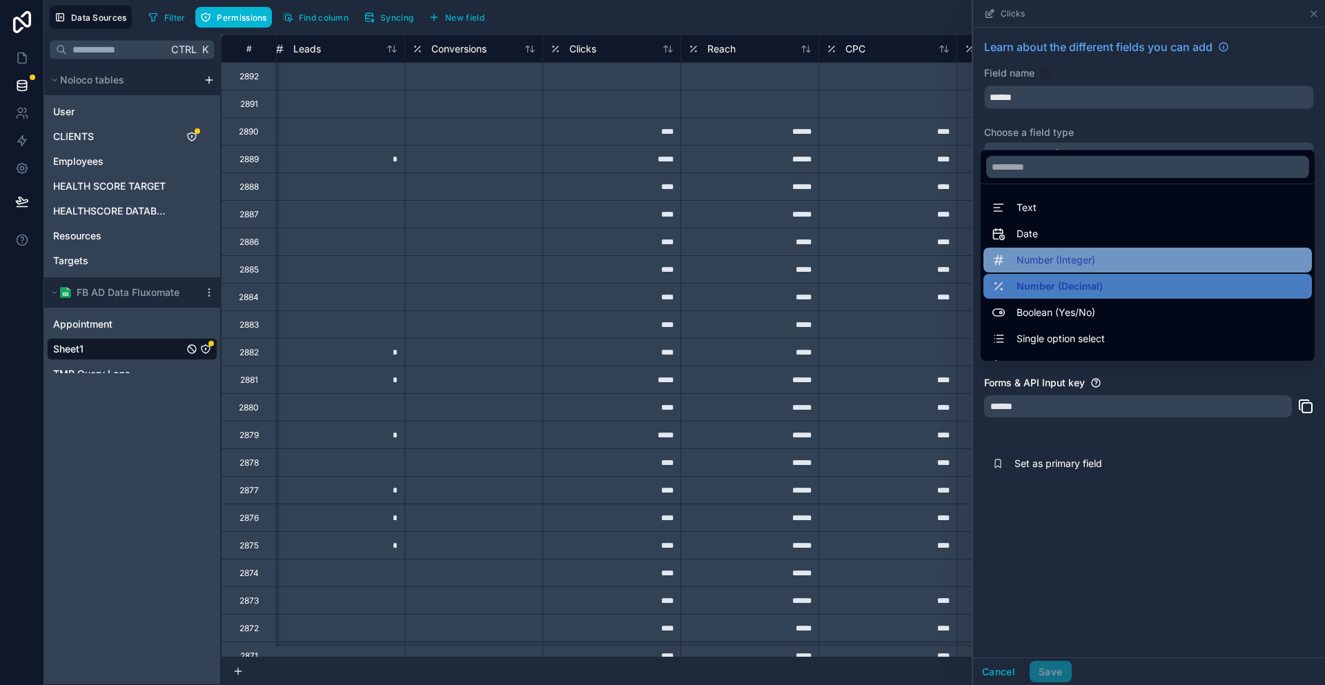
click at [1094, 254] on span "Number (Integer)" at bounding box center [1055, 260] width 79 height 17
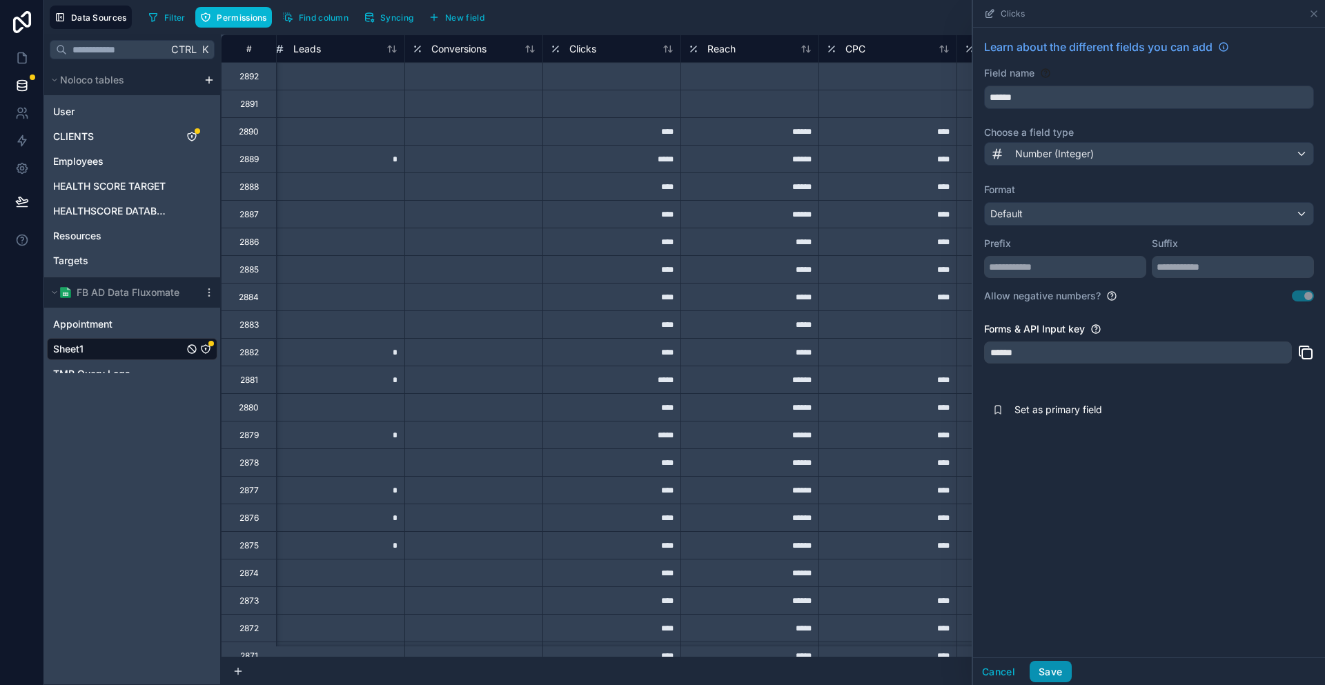
click at [1071, 676] on button "Save" at bounding box center [1050, 672] width 41 height 22
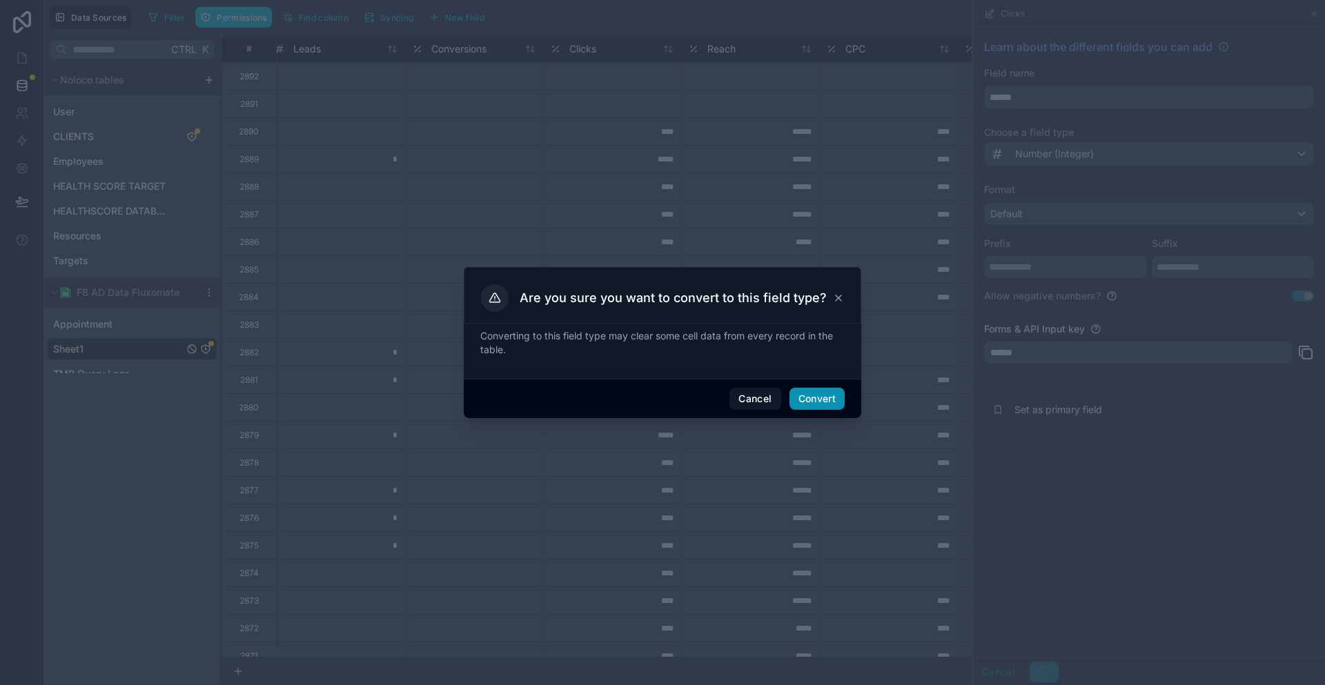
click at [800, 388] on button "Convert" at bounding box center [816, 399] width 55 height 22
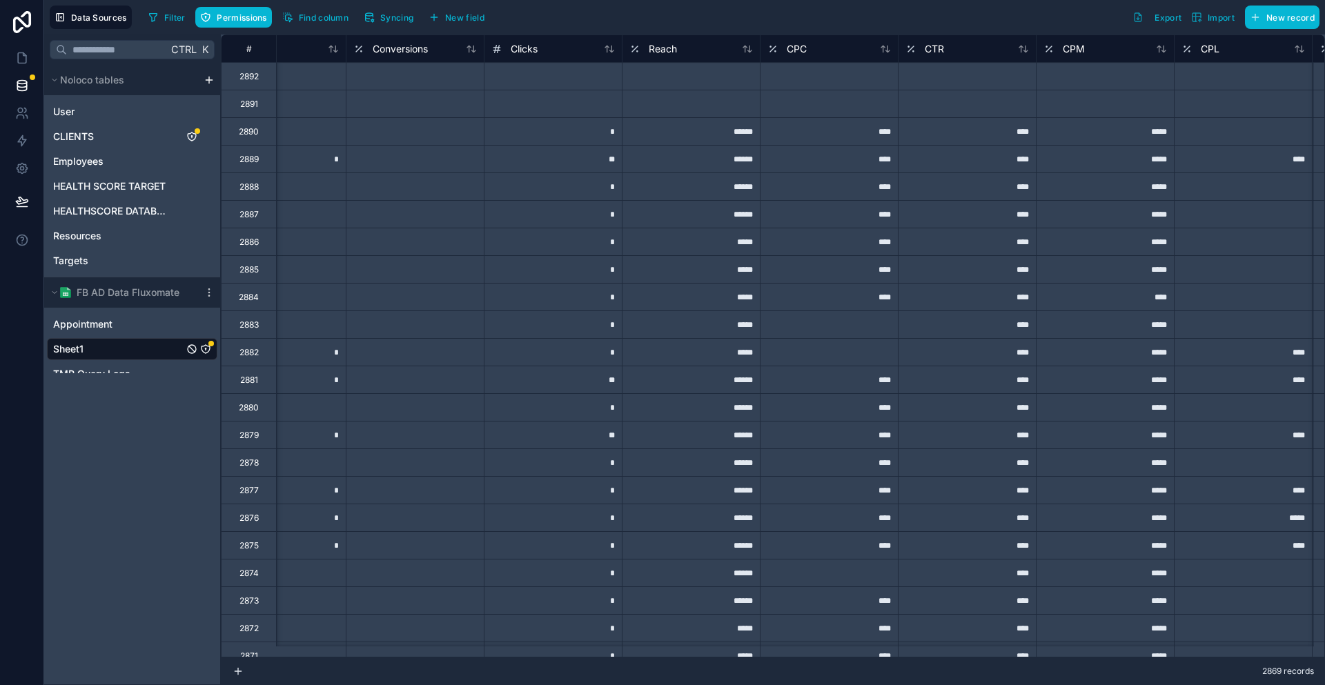
scroll to position [0, 1315]
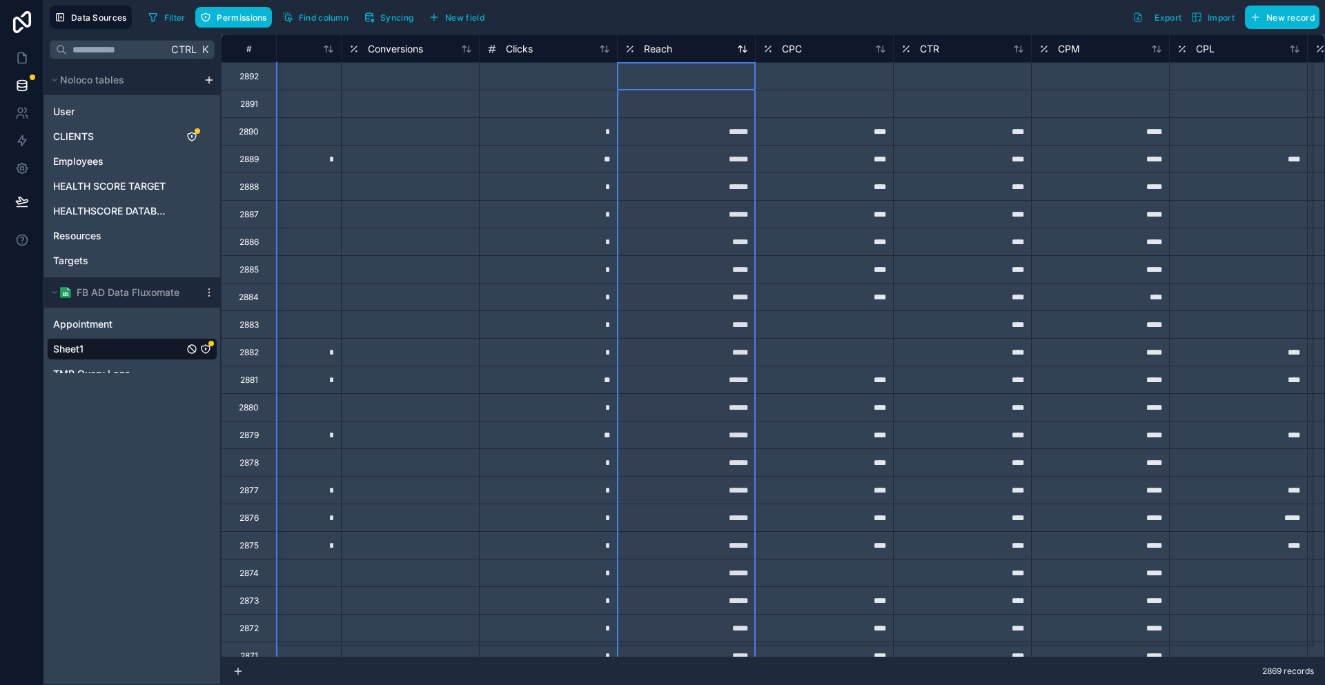
click at [644, 43] on span "Reach" at bounding box center [658, 49] width 28 height 14
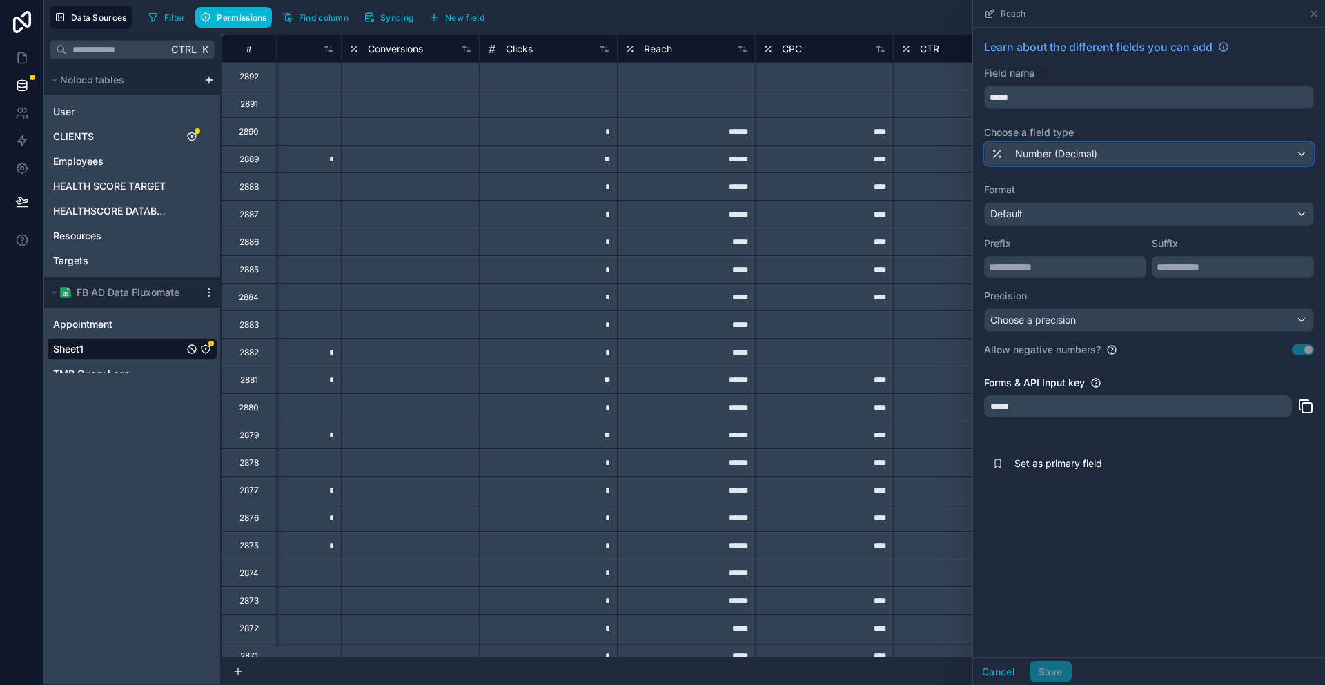
click at [1097, 147] on span "Number (Decimal)" at bounding box center [1056, 154] width 82 height 14
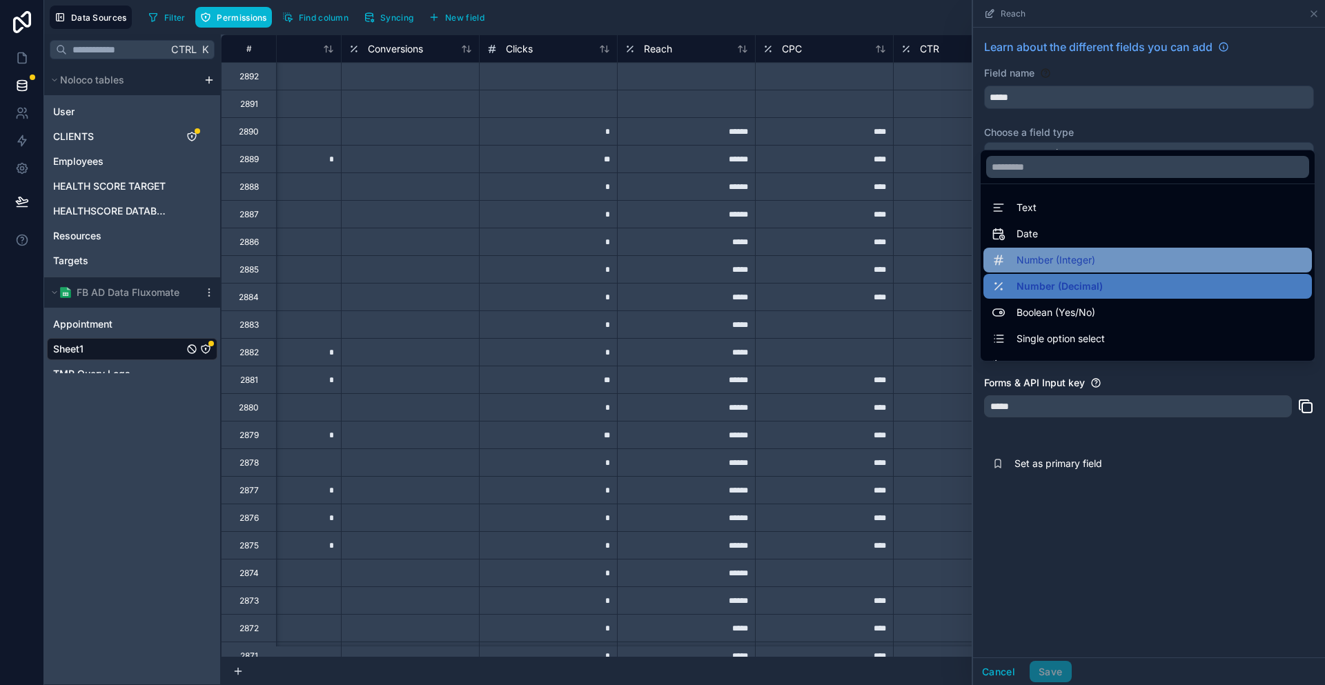
click at [1088, 252] on span "Number (Integer)" at bounding box center [1055, 260] width 79 height 17
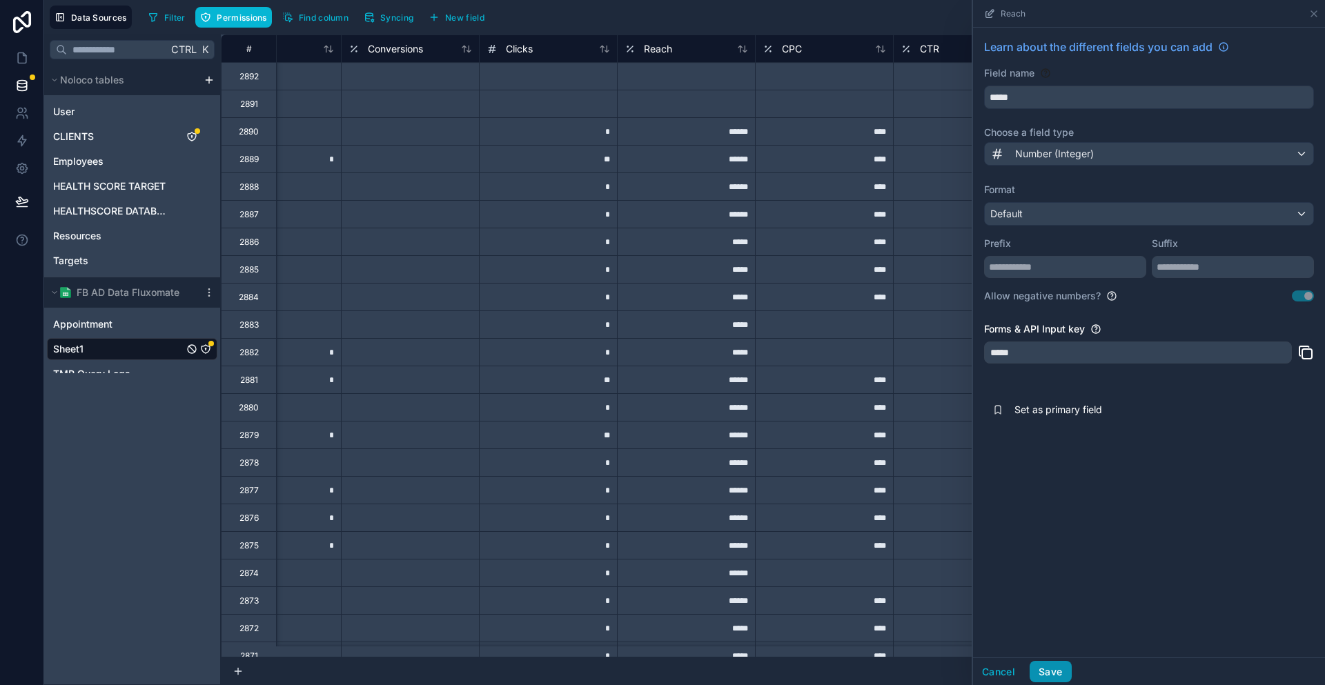
click at [1071, 667] on button "Save" at bounding box center [1050, 672] width 41 height 22
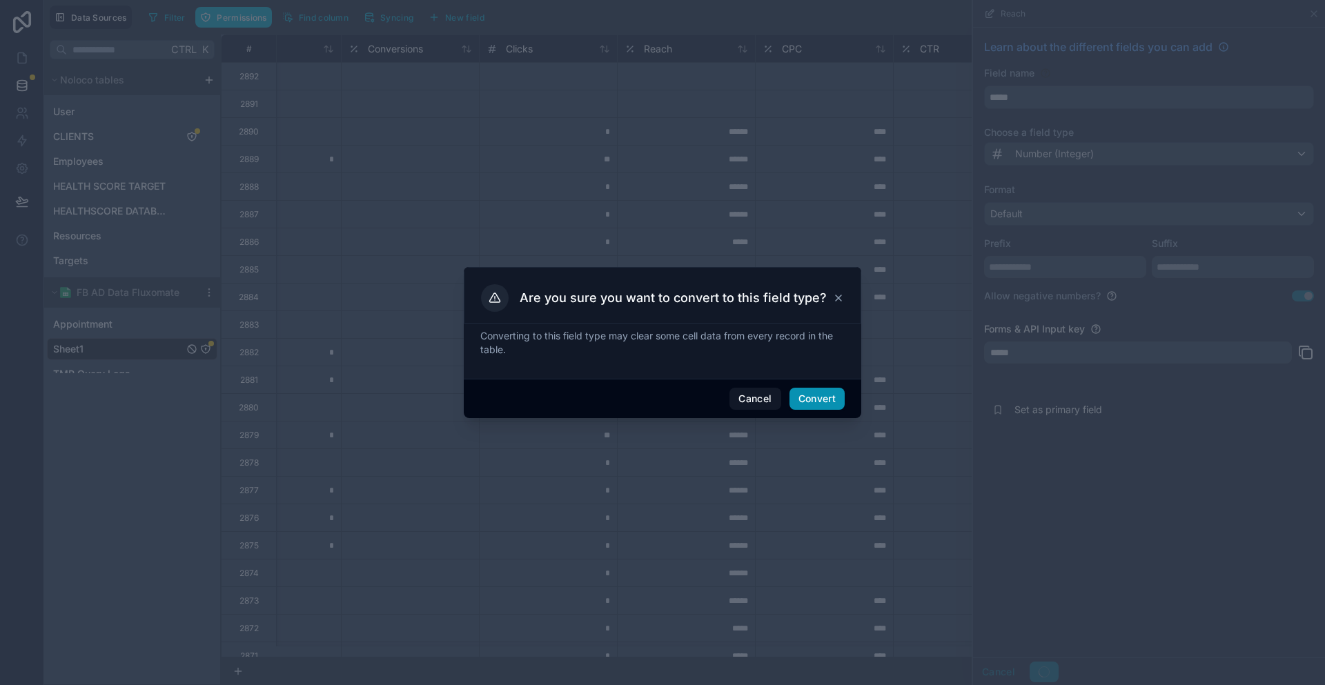
click at [797, 400] on button "Convert" at bounding box center [816, 399] width 55 height 22
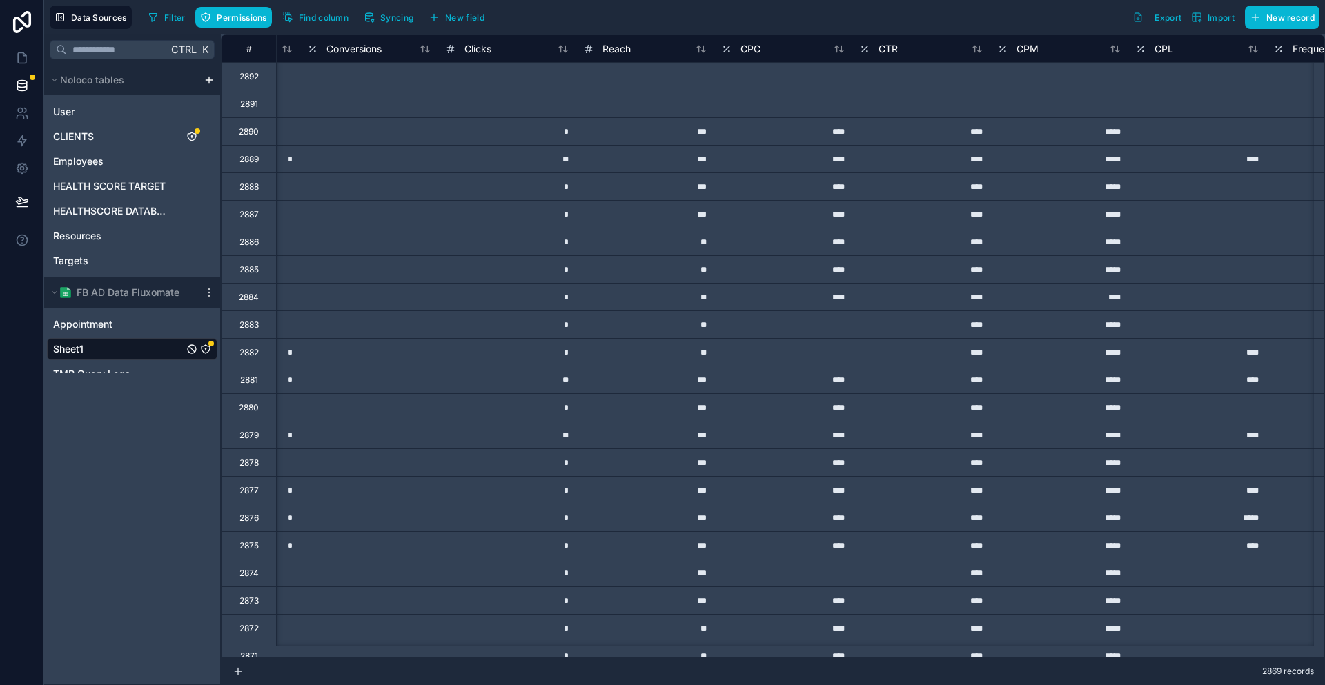
scroll to position [0, 1359]
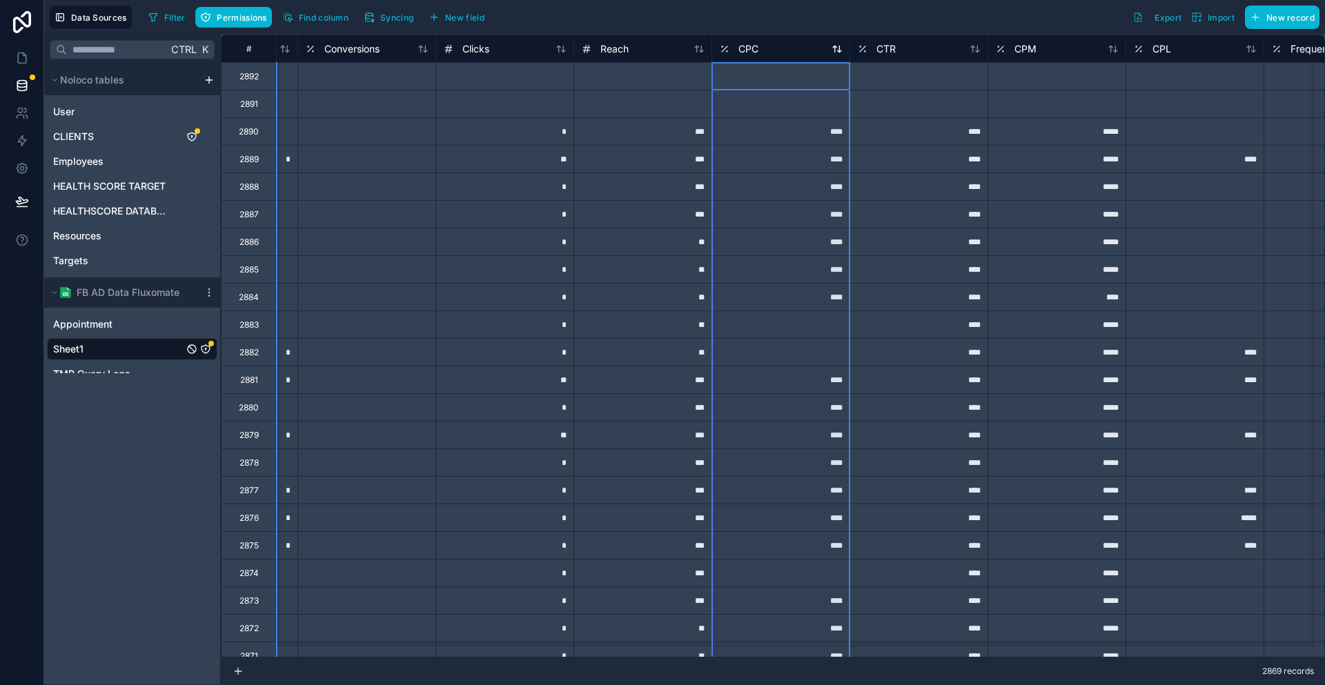
click at [738, 47] on span "CPC" at bounding box center [748, 49] width 20 height 14
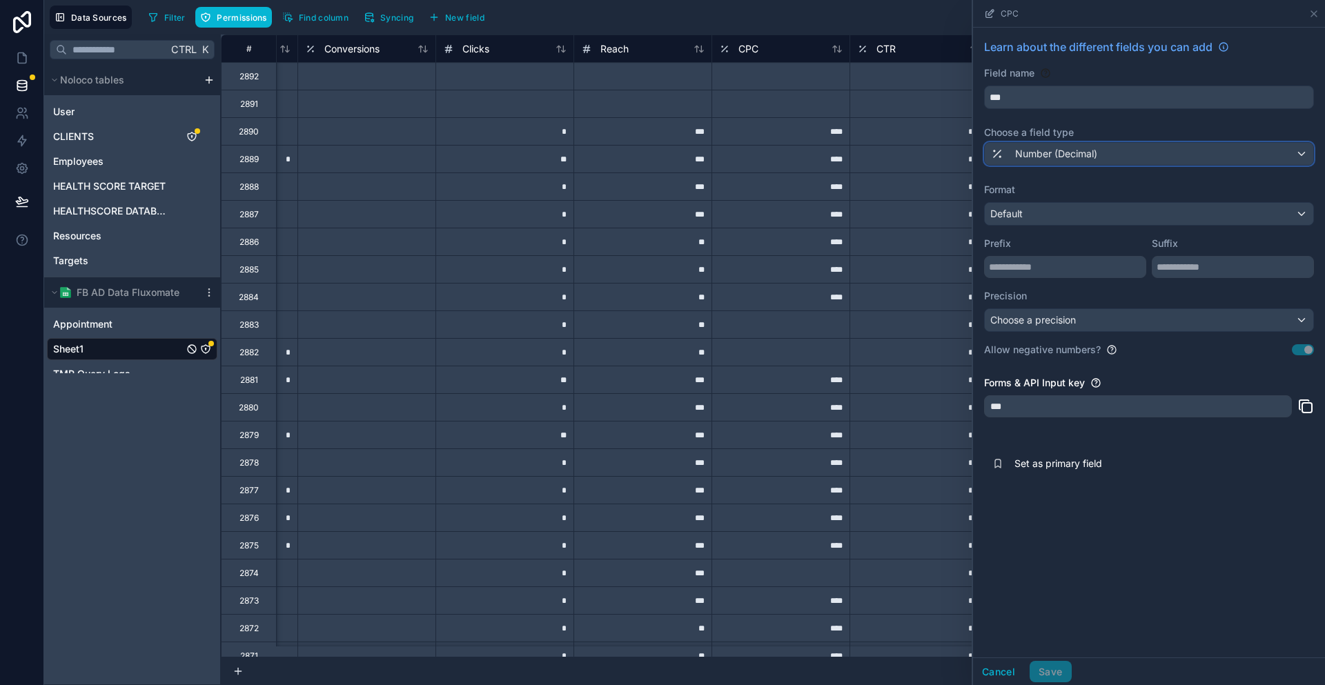
click at [1142, 143] on div "Number (Decimal)" at bounding box center [1149, 154] width 328 height 22
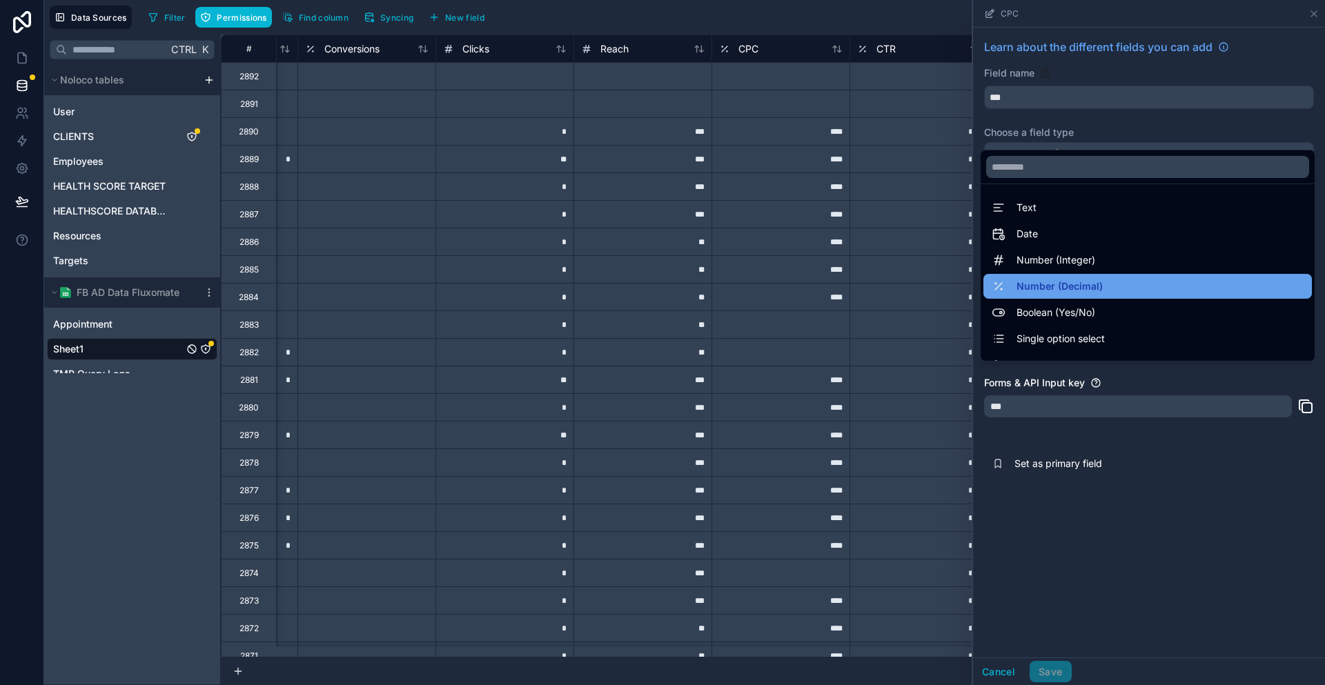
click at [1083, 279] on span "Number (Decimal)" at bounding box center [1059, 286] width 86 height 17
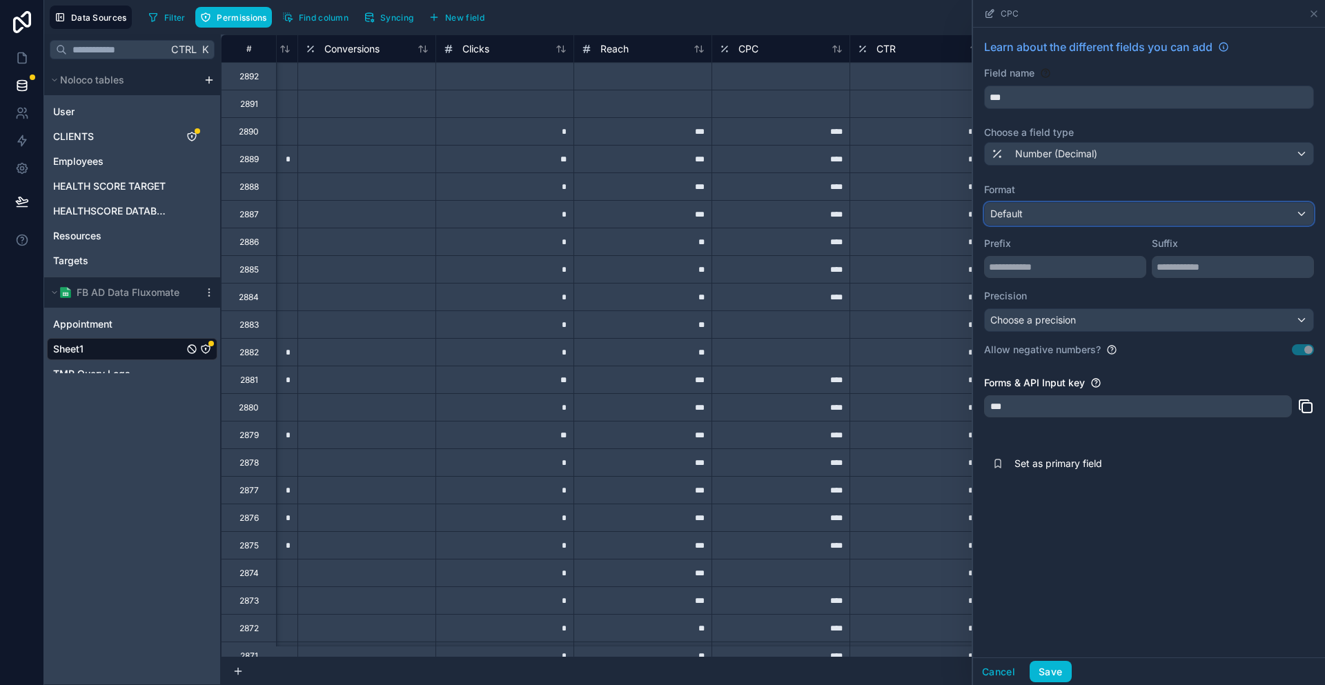
click at [1114, 203] on div "Default" at bounding box center [1149, 214] width 328 height 22
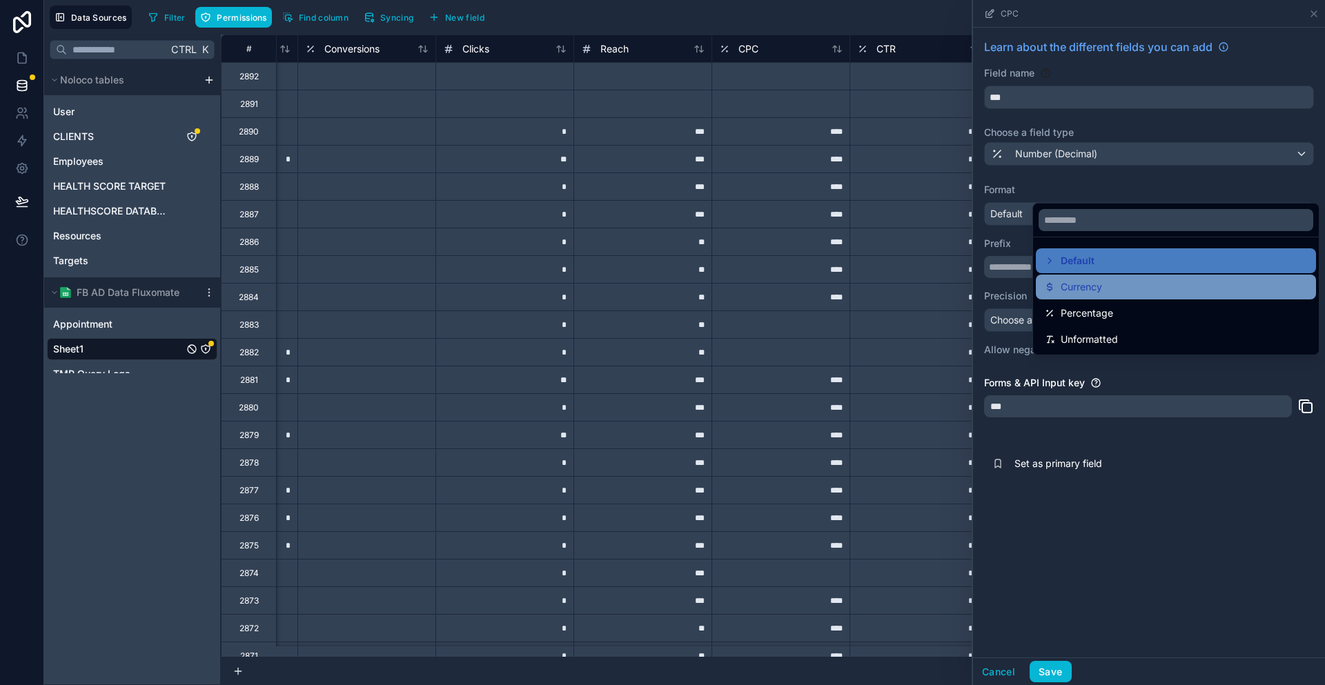
click at [1090, 279] on div "Currency" at bounding box center [1176, 287] width 264 height 17
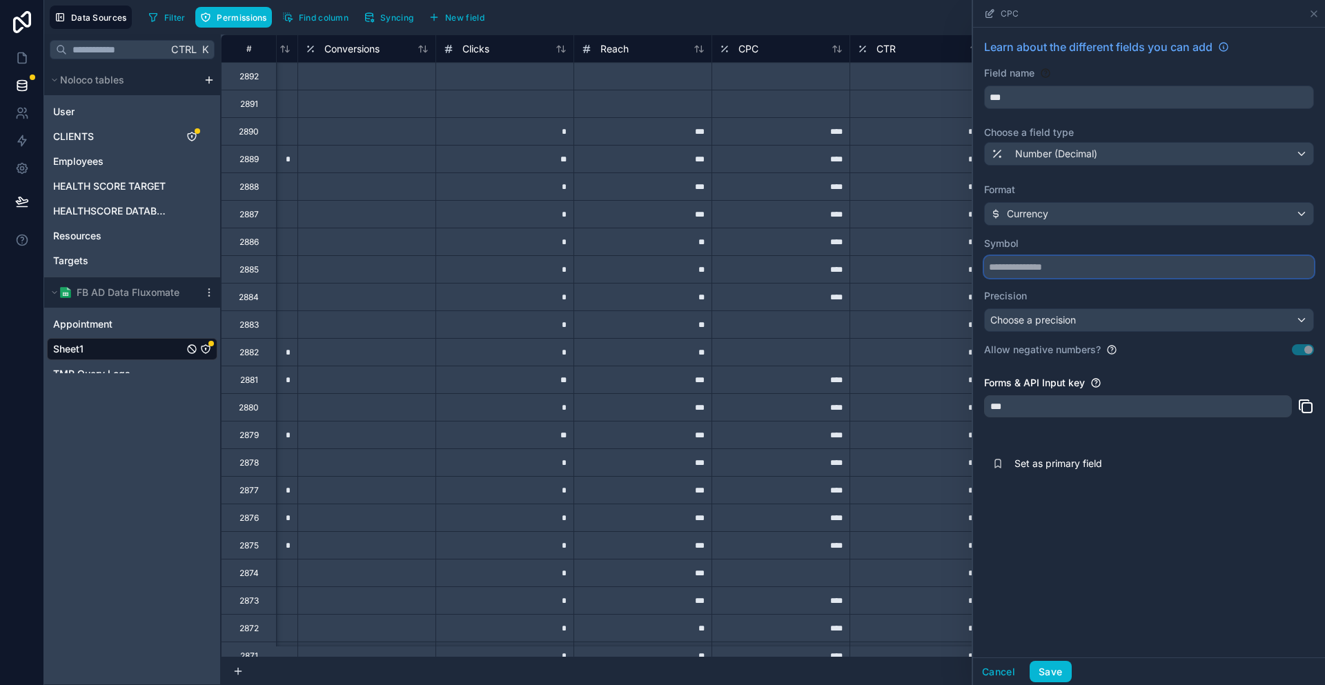
click at [1086, 256] on input "text" at bounding box center [1149, 267] width 330 height 22
type input "*"
click at [1071, 673] on button "Save" at bounding box center [1050, 672] width 41 height 22
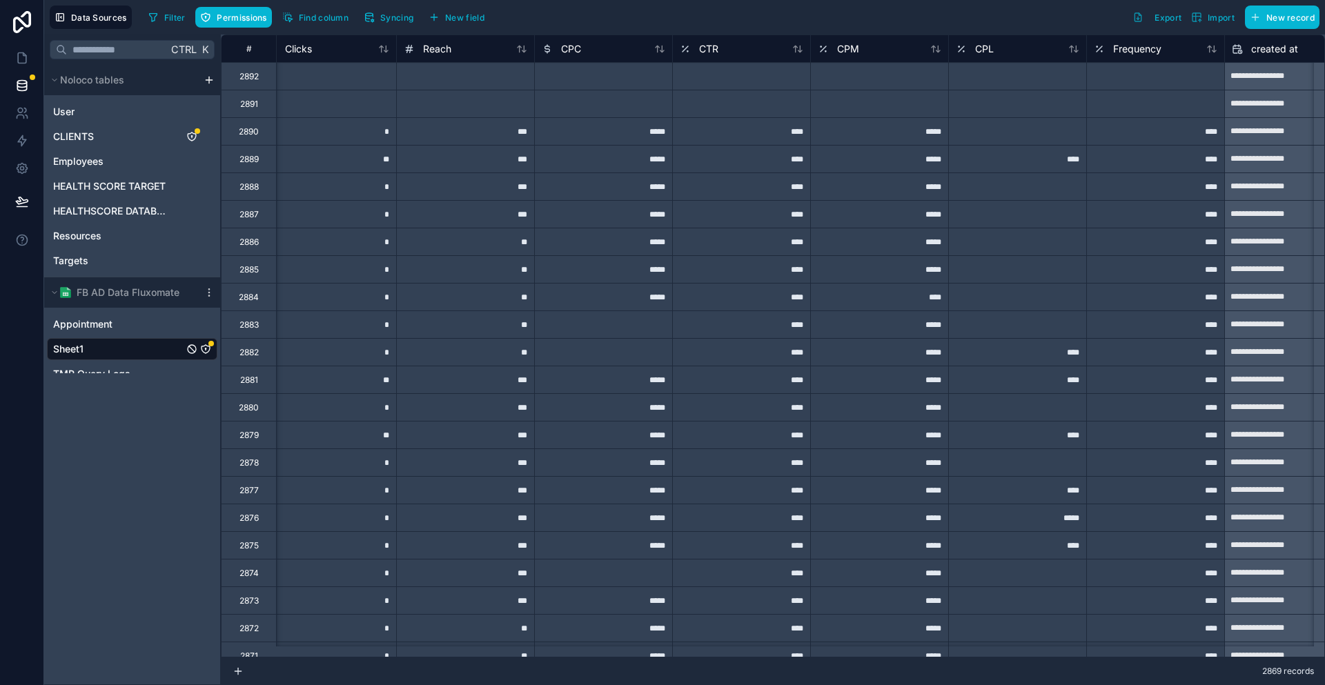
scroll to position [0, 1537]
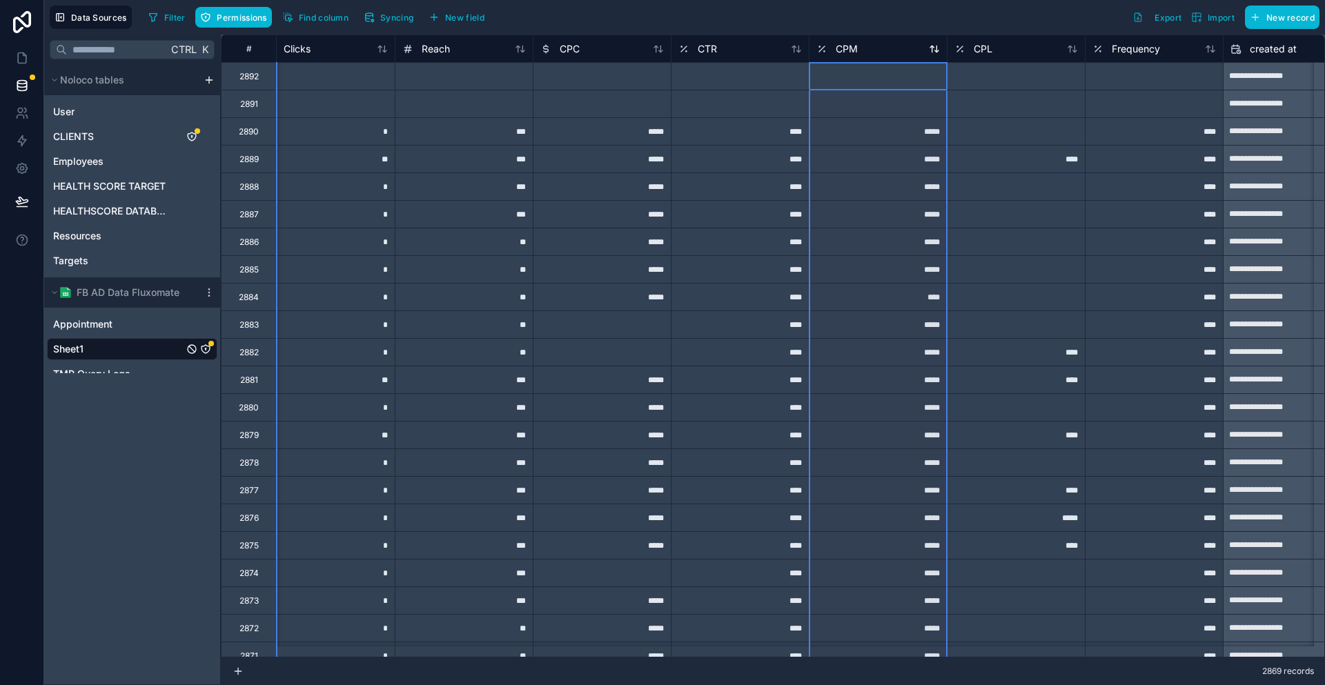
click at [836, 45] on span "CPM" at bounding box center [847, 49] width 22 height 14
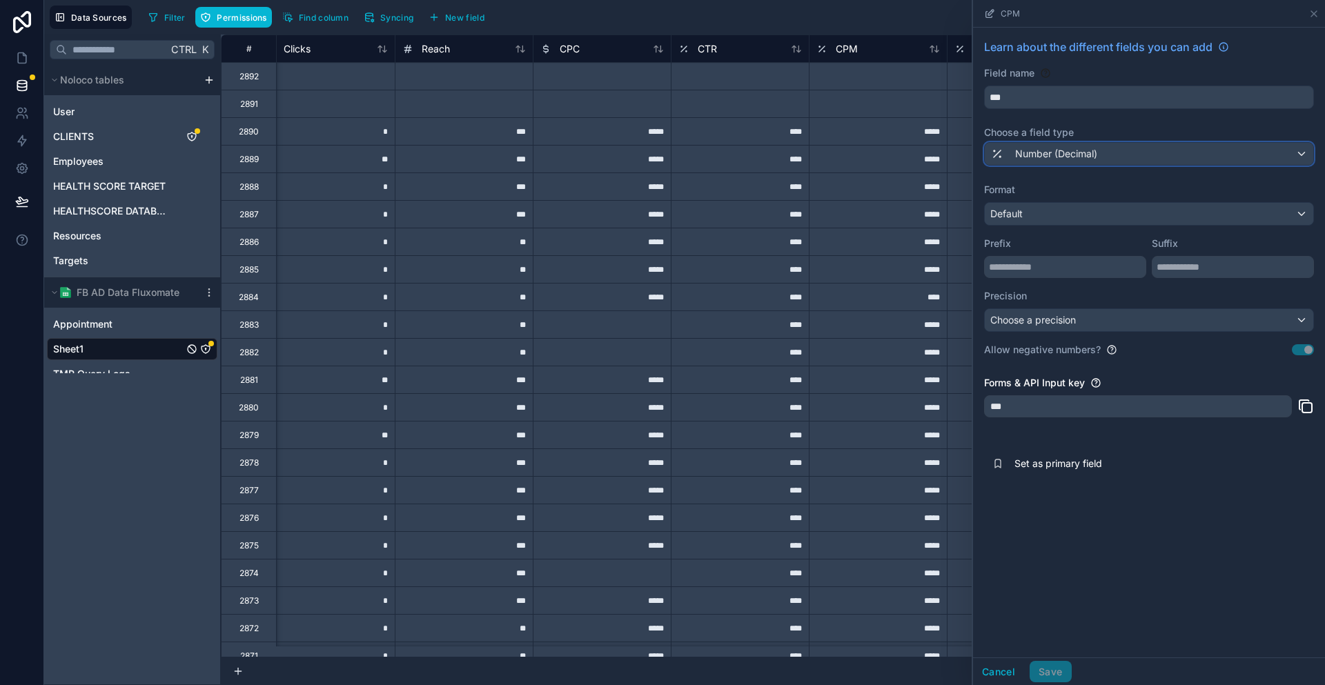
click at [1097, 147] on span "Number (Decimal)" at bounding box center [1056, 154] width 82 height 14
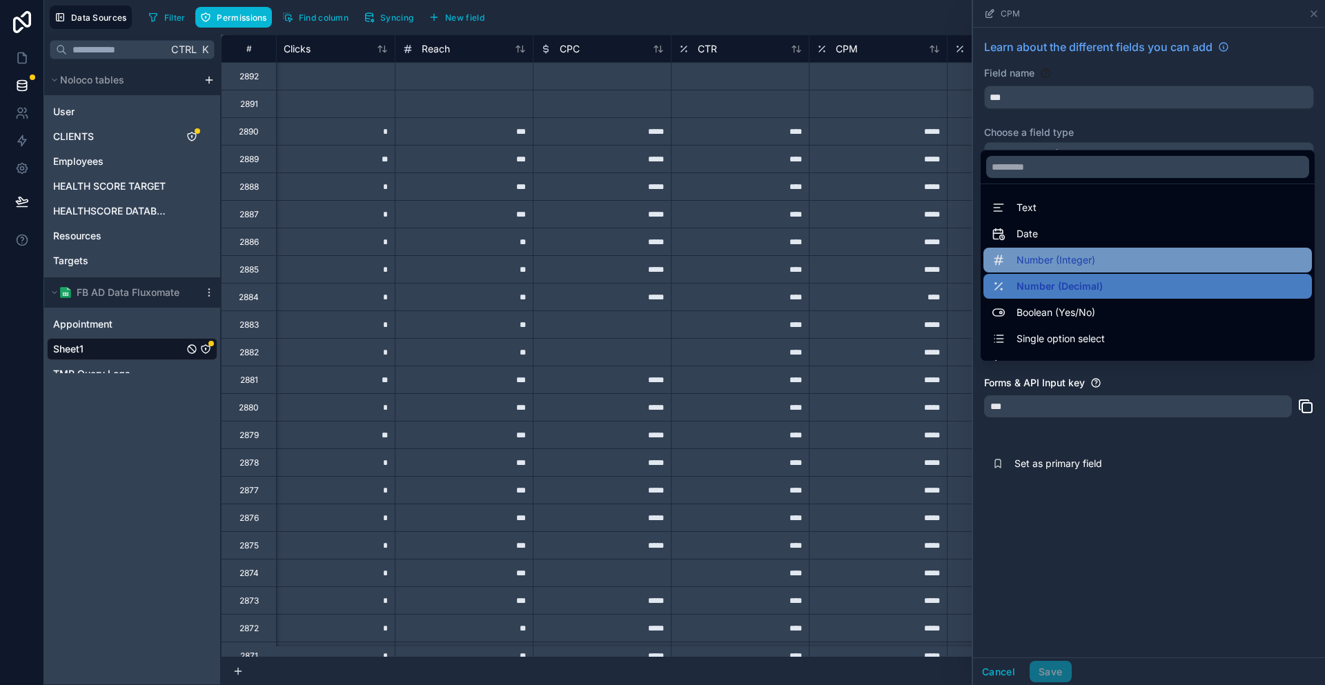
click at [1095, 252] on span "Number (Integer)" at bounding box center [1055, 260] width 79 height 17
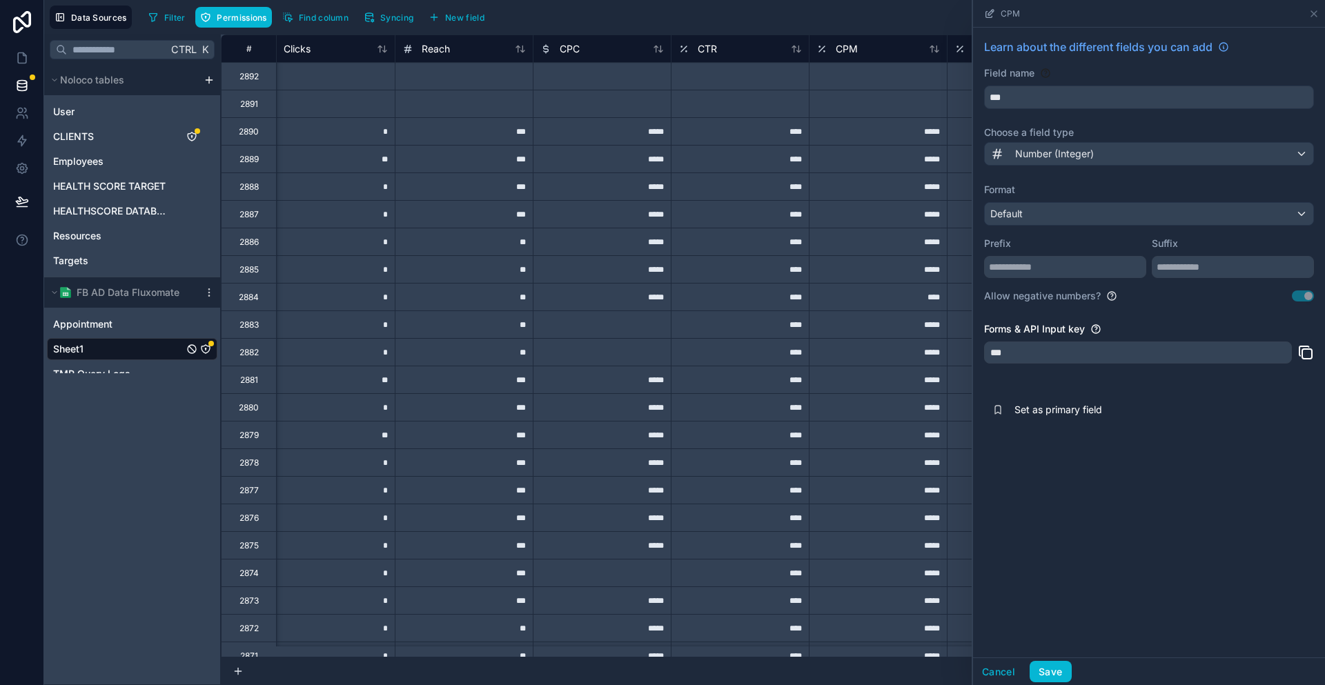
click at [1128, 126] on label "Choose a field type" at bounding box center [1149, 133] width 330 height 14
click at [1130, 143] on div "Number (Integer)" at bounding box center [1149, 154] width 328 height 22
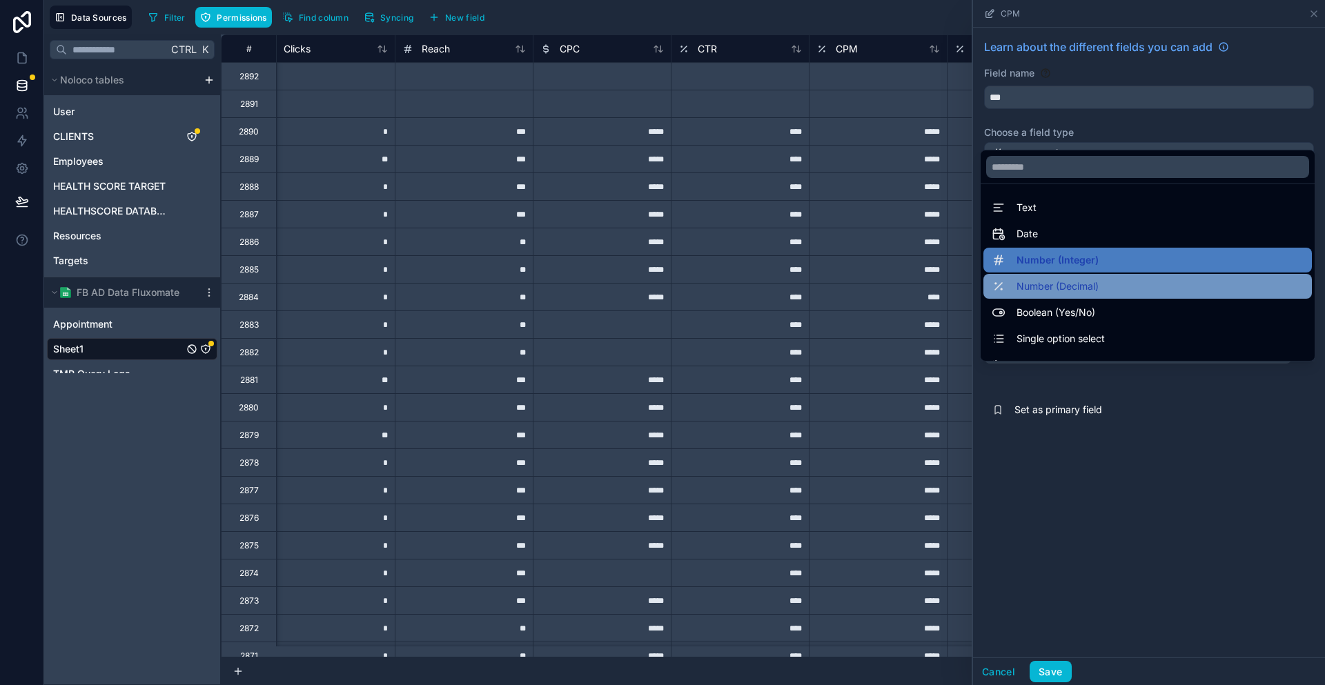
click at [1099, 278] on span "Number (Decimal)" at bounding box center [1057, 286] width 82 height 17
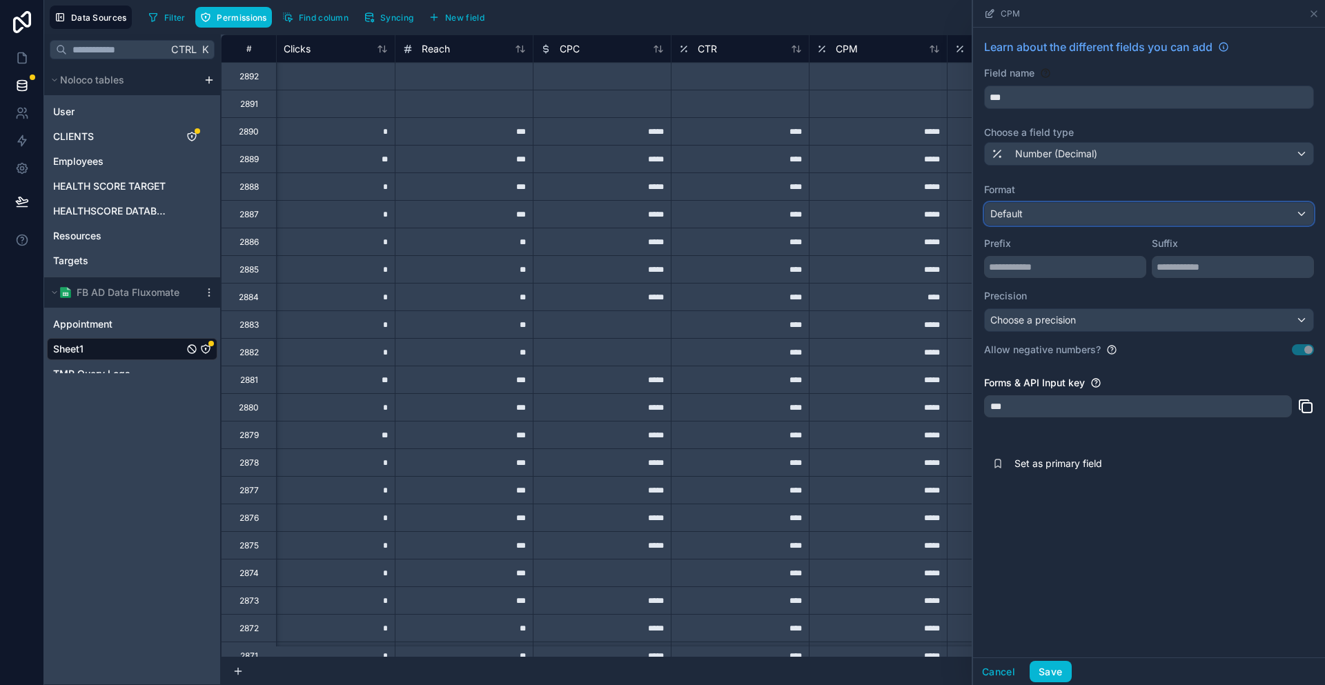
click at [1081, 203] on div "Default" at bounding box center [1149, 214] width 328 height 22
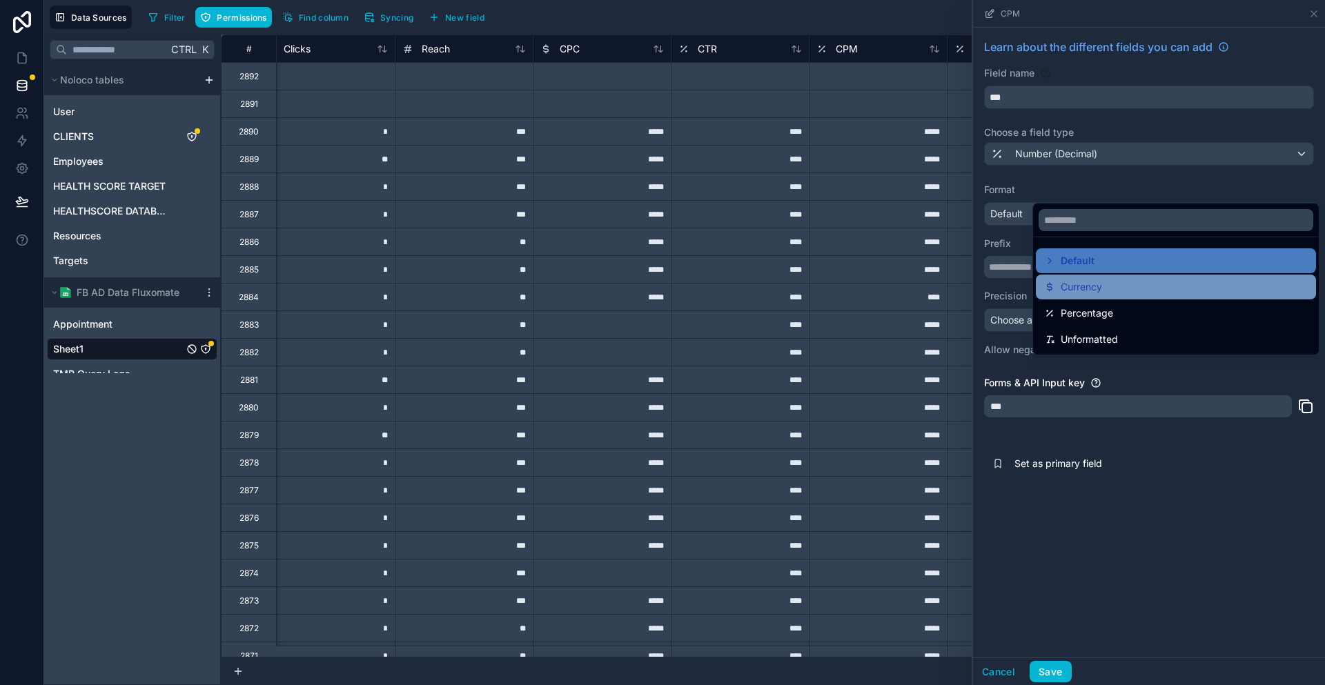
click at [1071, 280] on span "Currency" at bounding box center [1081, 287] width 41 height 17
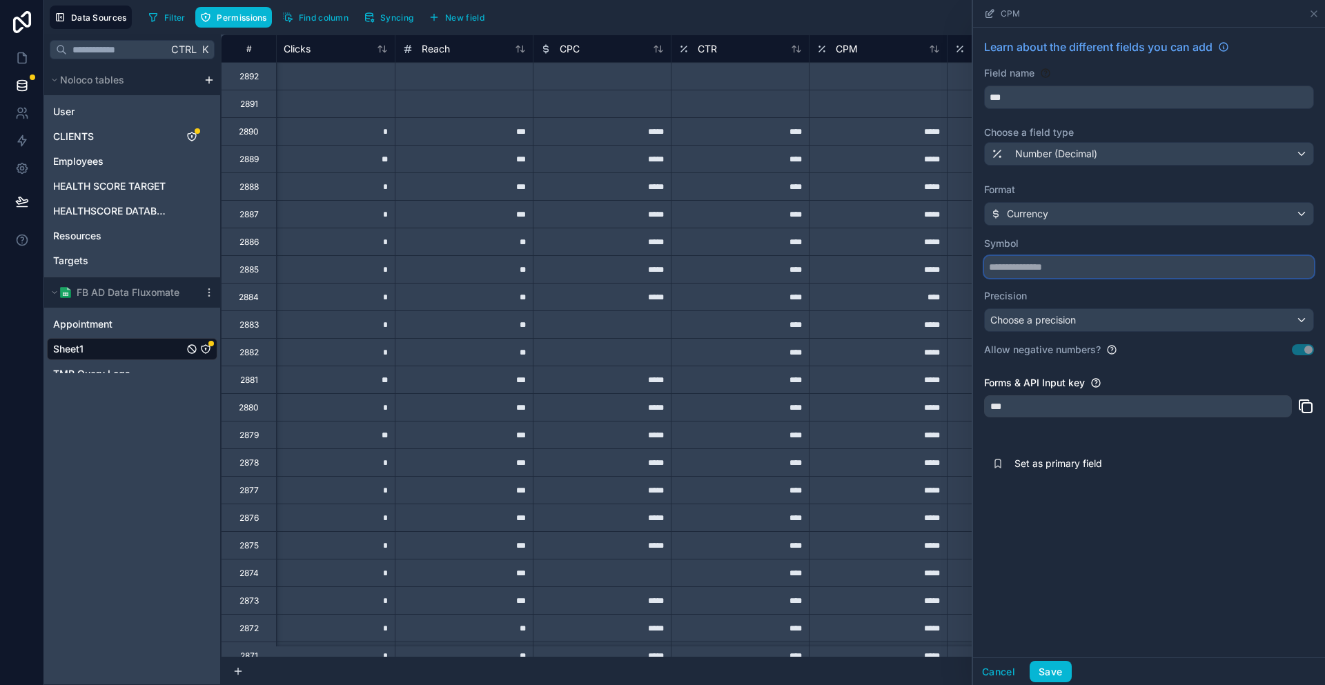
click at [1075, 256] on input "text" at bounding box center [1149, 267] width 330 height 22
type input "*"
click at [1071, 673] on button "Save" at bounding box center [1050, 672] width 41 height 22
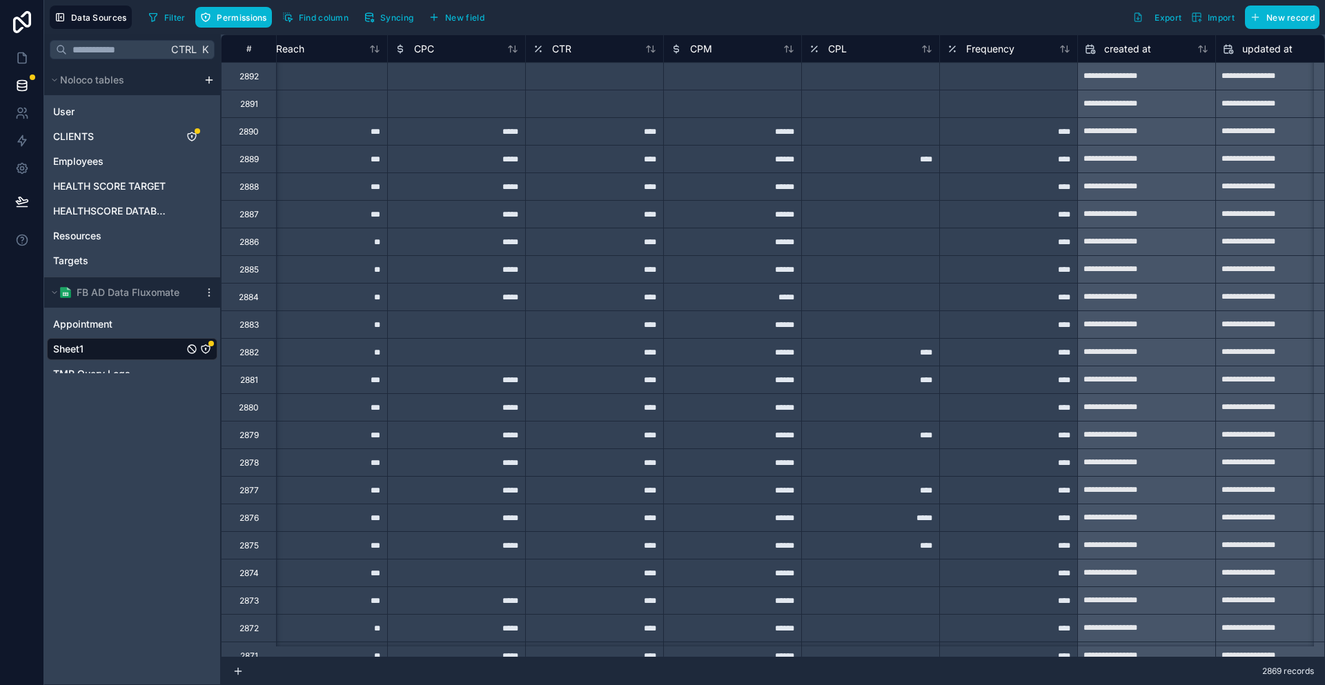
scroll to position [0, 1740]
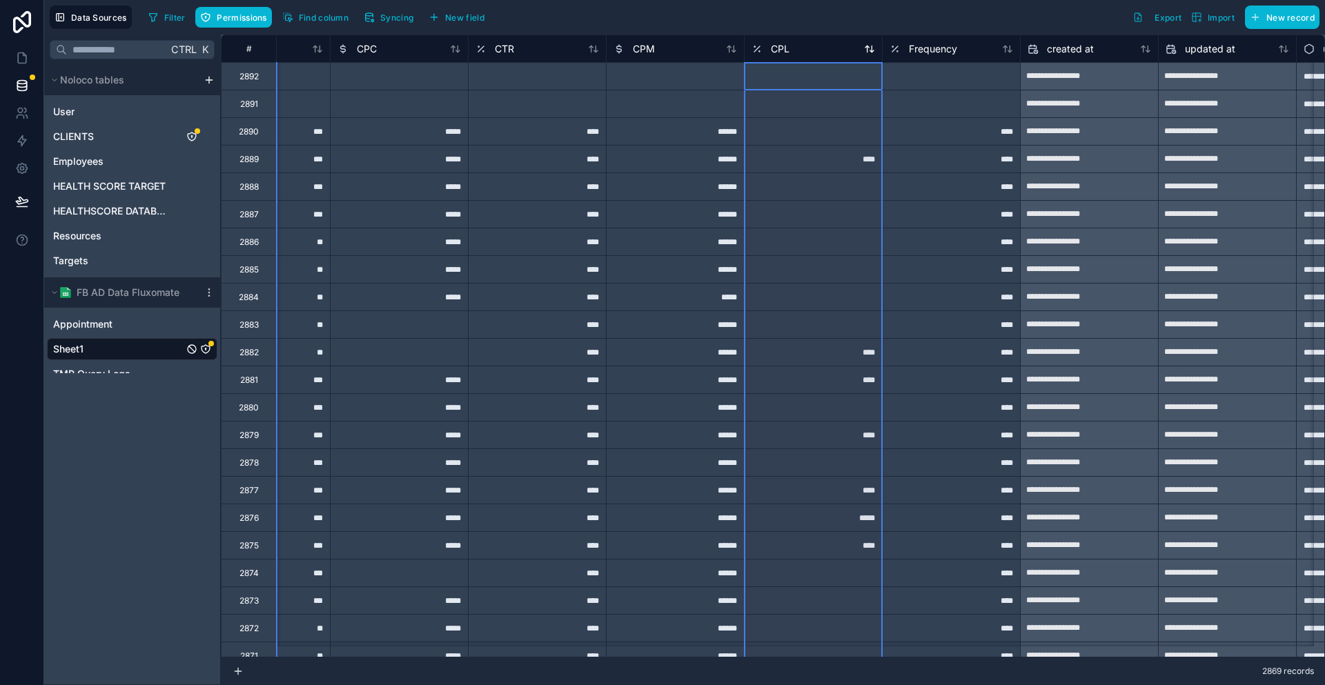
click at [771, 48] on span "CPL" at bounding box center [780, 49] width 19 height 14
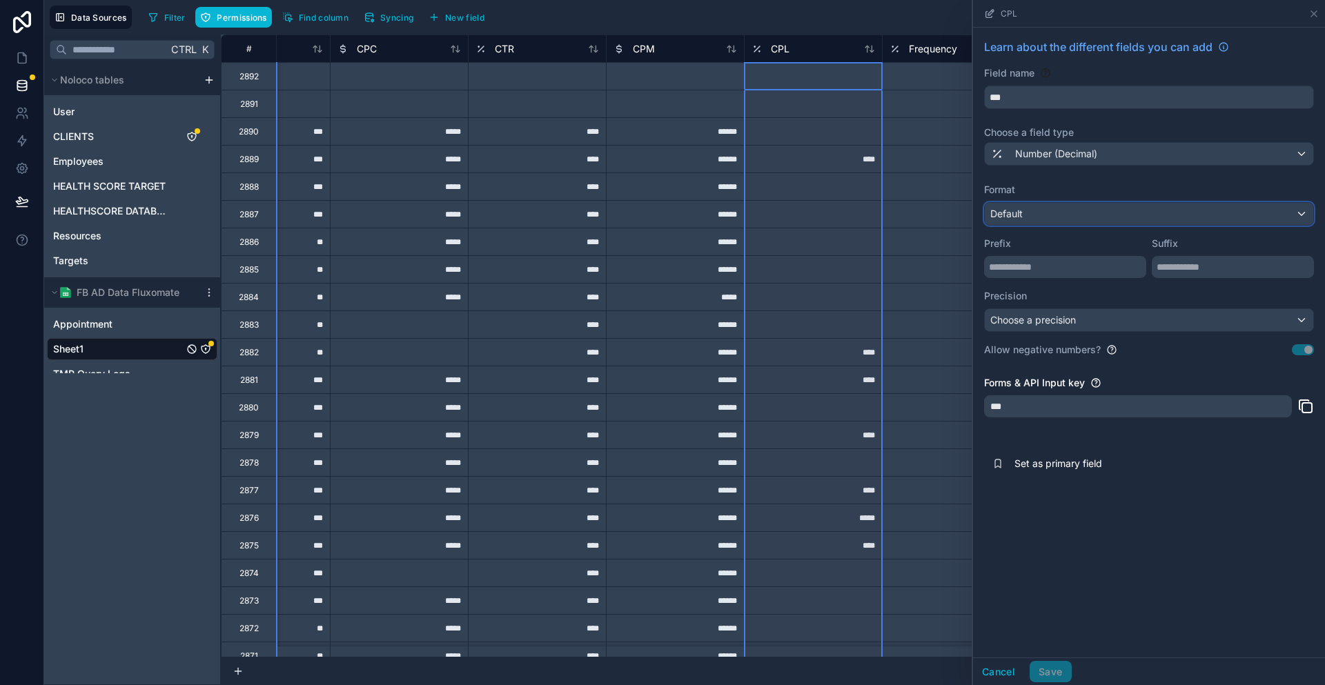
click at [1132, 203] on div "Default" at bounding box center [1149, 214] width 328 height 22
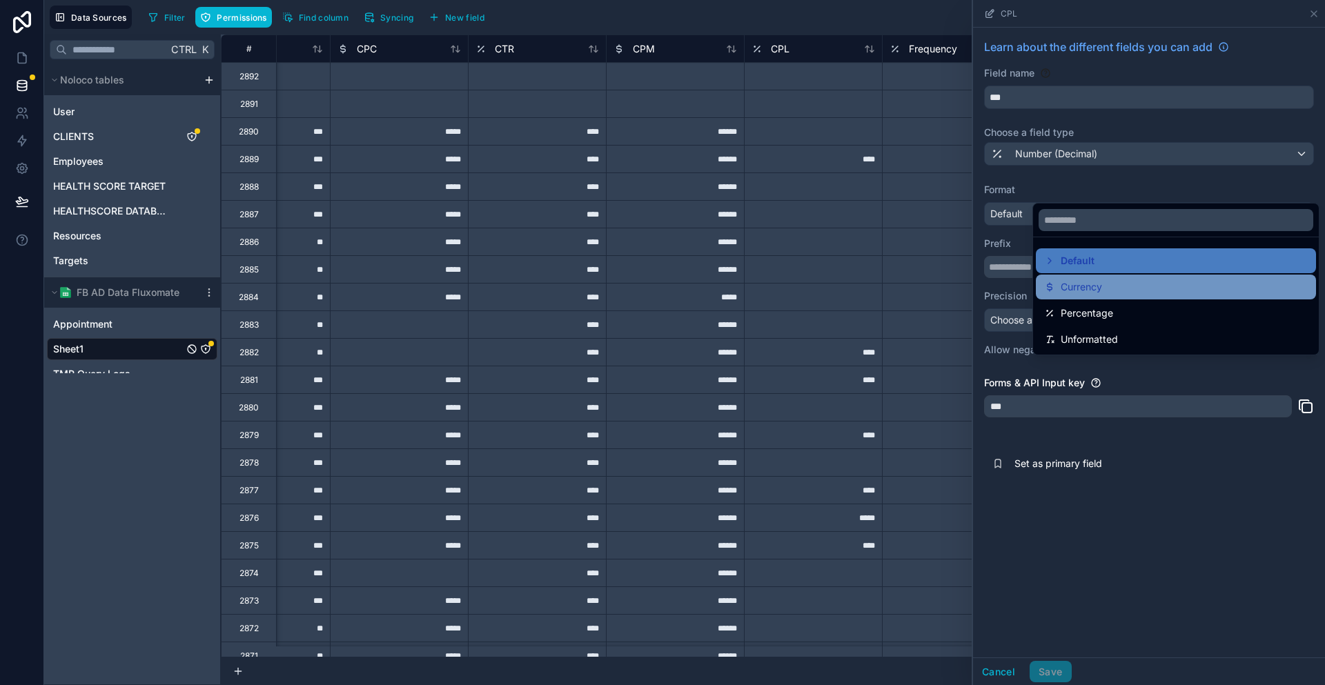
click at [1103, 279] on div "Currency" at bounding box center [1176, 287] width 264 height 17
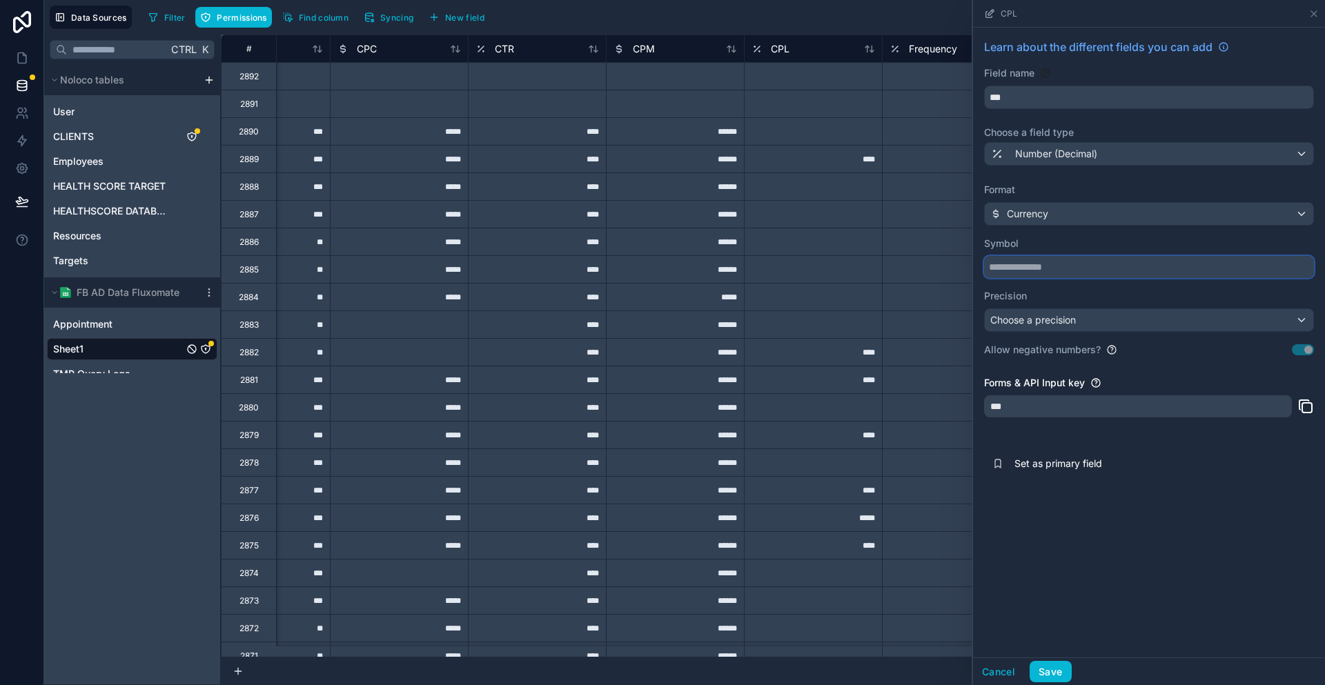
click at [1092, 256] on input "text" at bounding box center [1149, 267] width 330 height 22
type input "*"
click at [1071, 681] on button "Save" at bounding box center [1050, 672] width 41 height 22
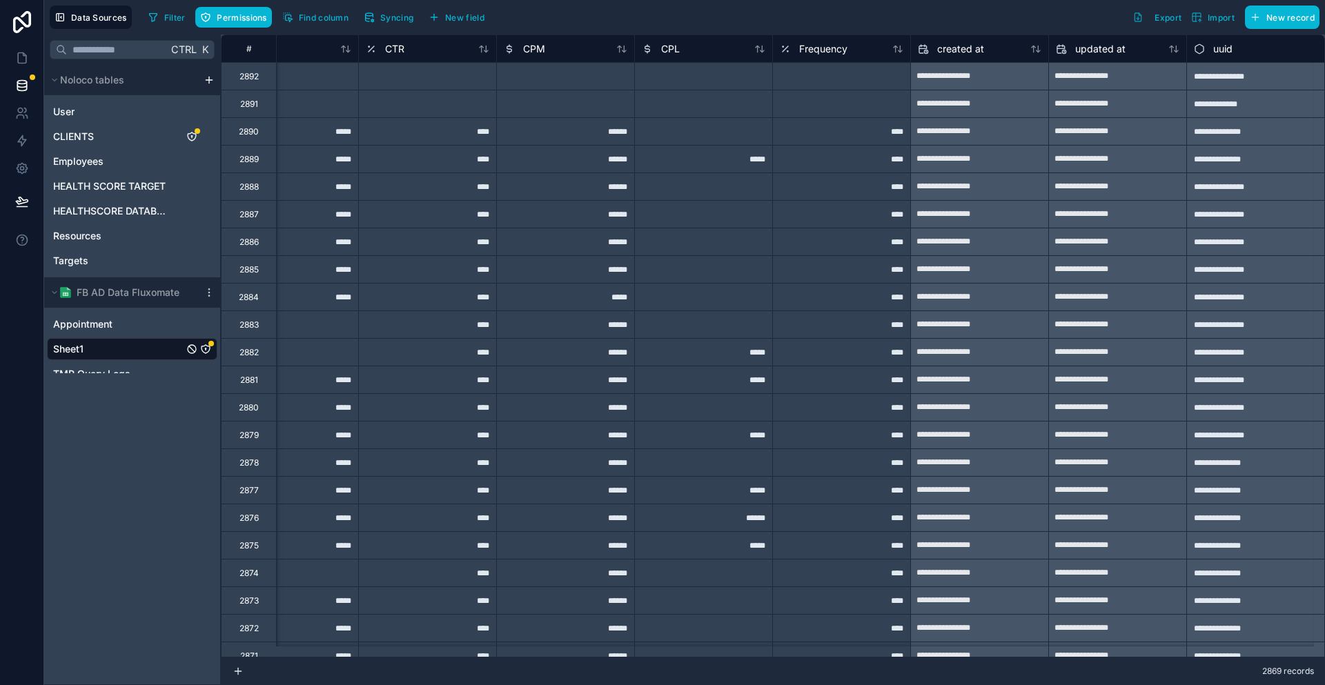
scroll to position [0, 1860]
click at [87, 317] on span "Appointment" at bounding box center [82, 324] width 59 height 14
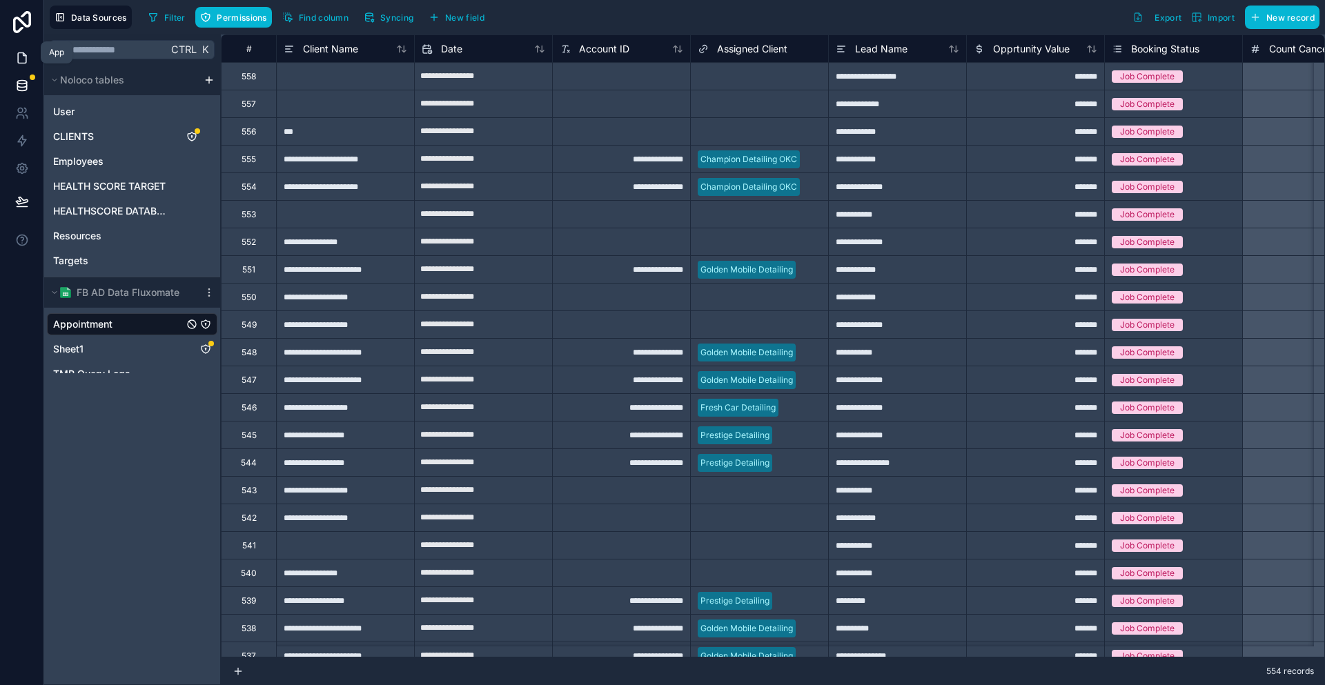
click at [25, 56] on icon at bounding box center [22, 58] width 14 height 14
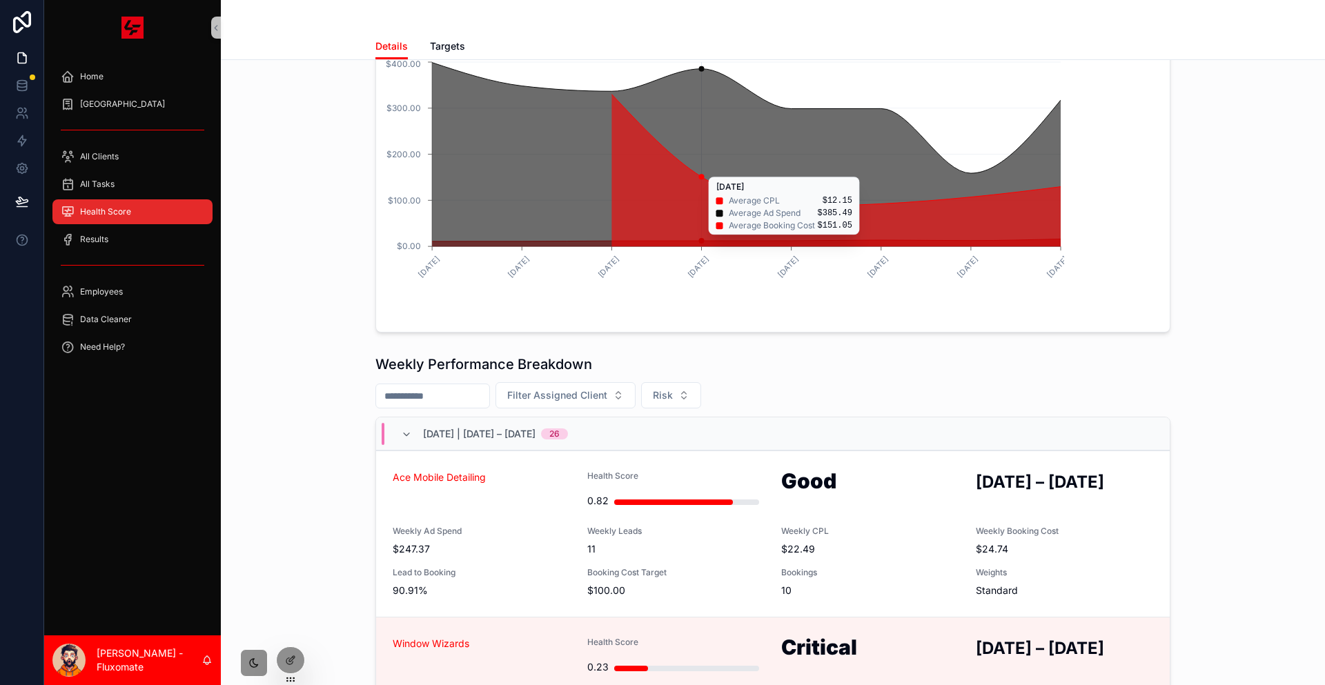
scroll to position [215, 0]
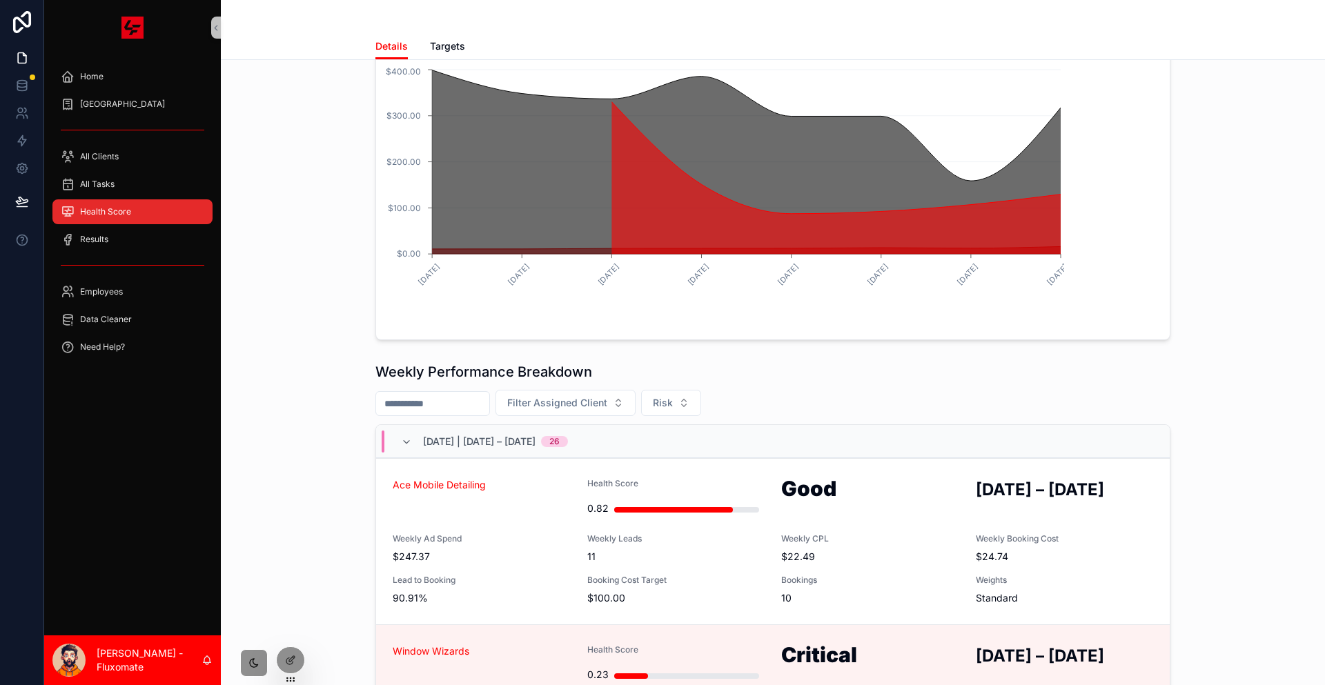
click at [703, 362] on div "Weekly Performance Breakdown Filter Assigned Client Risk 2025-08-22 | August 22…" at bounding box center [772, 650] width 795 height 576
click at [701, 390] on button "Risk" at bounding box center [671, 403] width 60 height 26
click at [660, 437] on div "Excellent" at bounding box center [699, 448] width 166 height 22
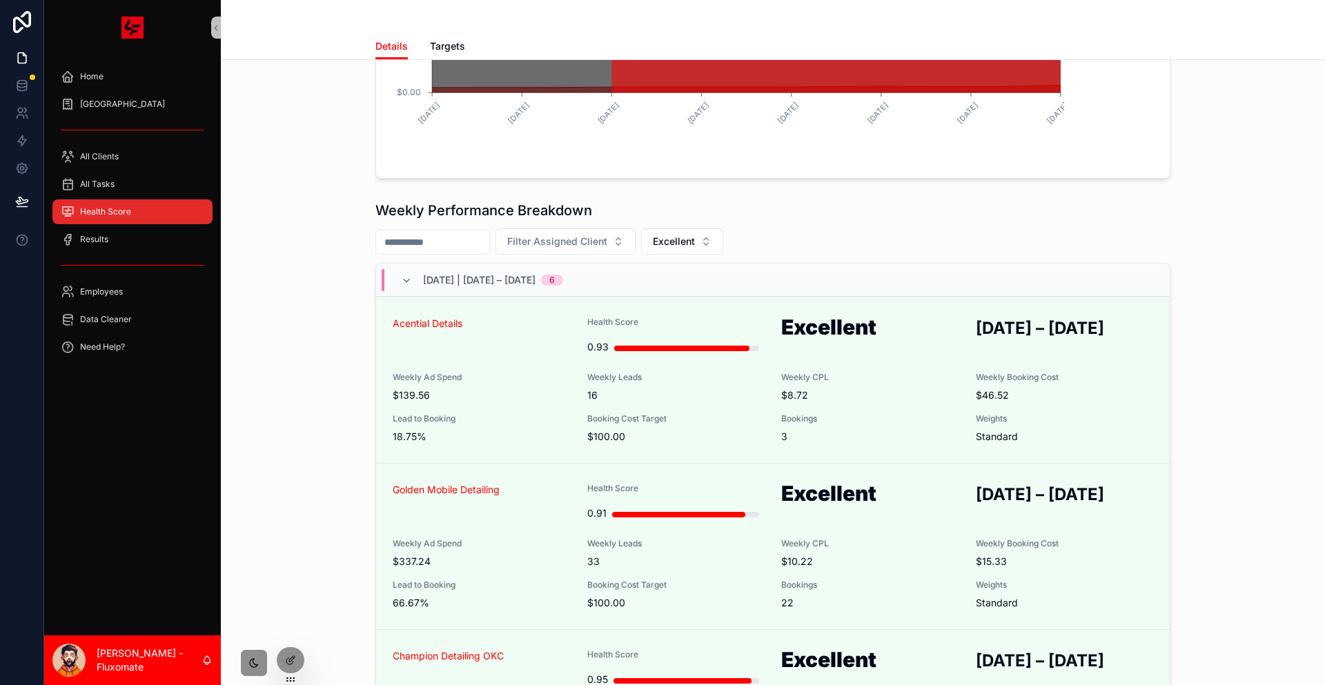
scroll to position [345, 0]
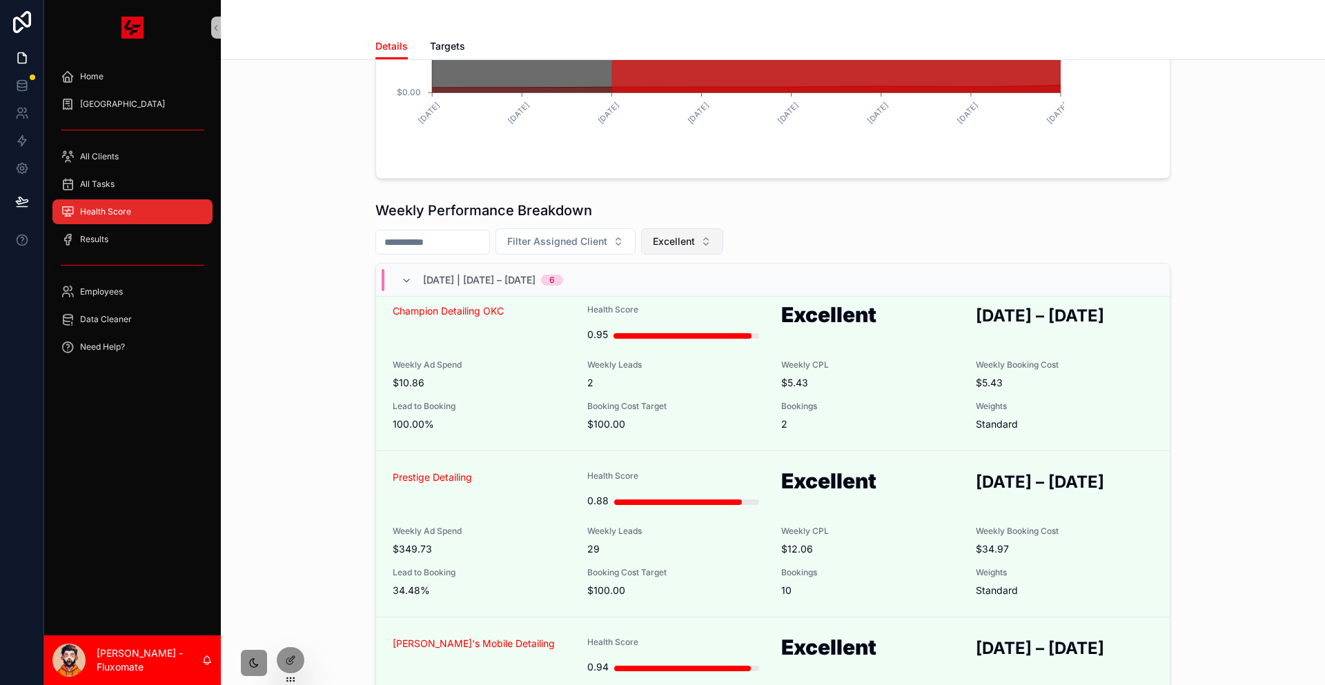
click at [694, 235] on span "Excellent" at bounding box center [674, 242] width 42 height 14
click at [652, 275] on div "Good" at bounding box center [709, 286] width 166 height 22
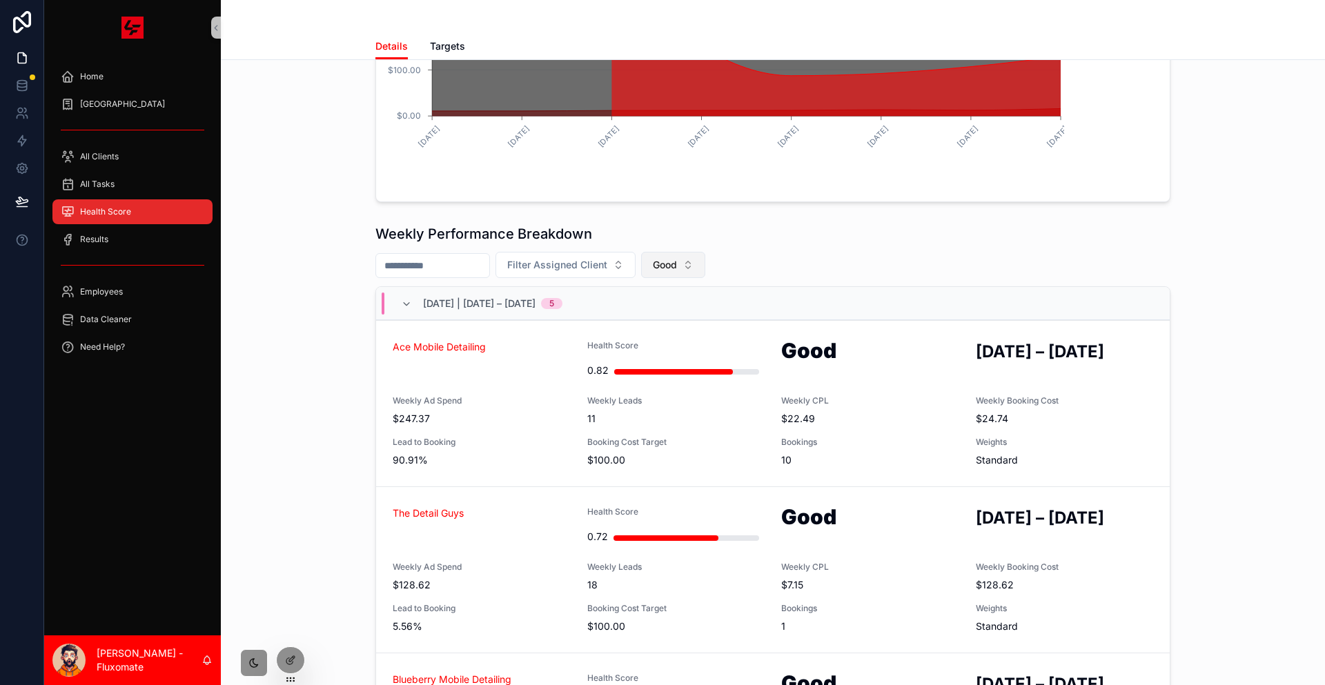
click at [685, 252] on button "Good" at bounding box center [673, 265] width 64 height 26
click at [669, 321] on div "Excellent" at bounding box center [702, 332] width 166 height 22
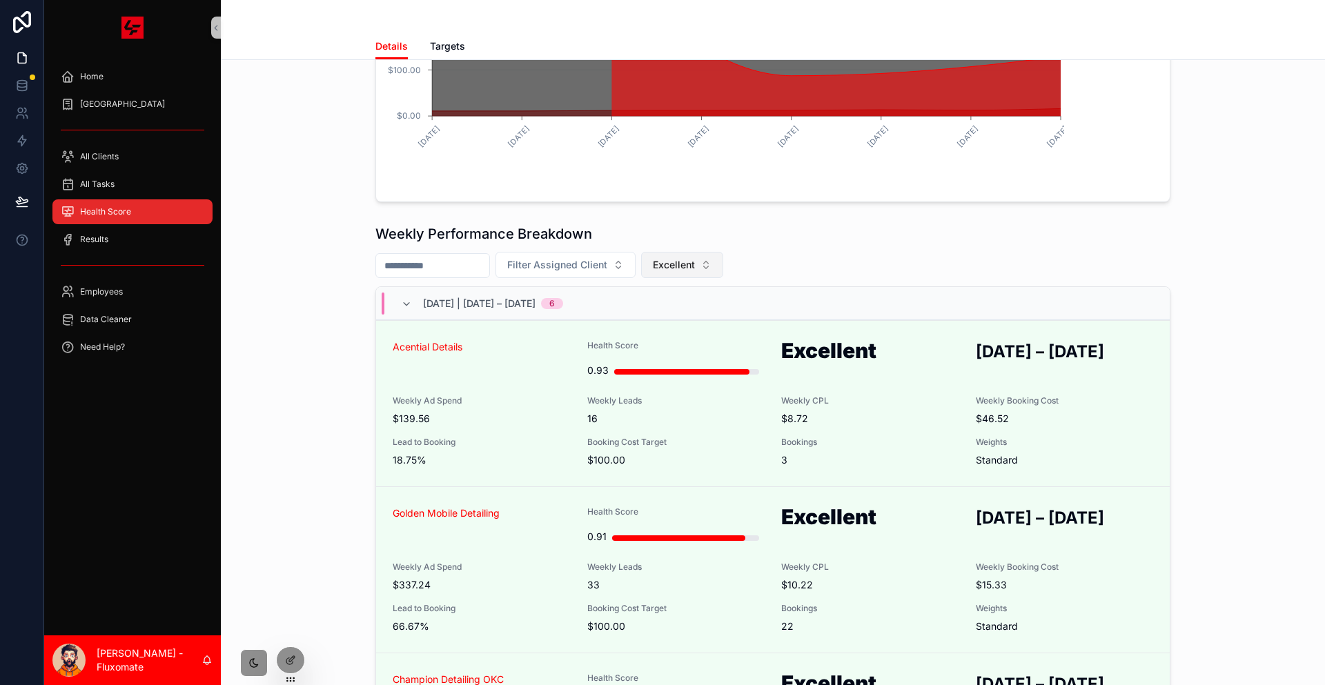
click at [723, 252] on button "Excellent" at bounding box center [682, 265] width 82 height 26
drag, startPoint x: 694, startPoint y: 287, endPoint x: 702, endPoint y: 273, distance: 16.7
click at [702, 273] on div "None Critical At Risk Good Excellent" at bounding box center [709, 288] width 166 height 110
click at [702, 277] on div "At Risk" at bounding box center [709, 288] width 166 height 22
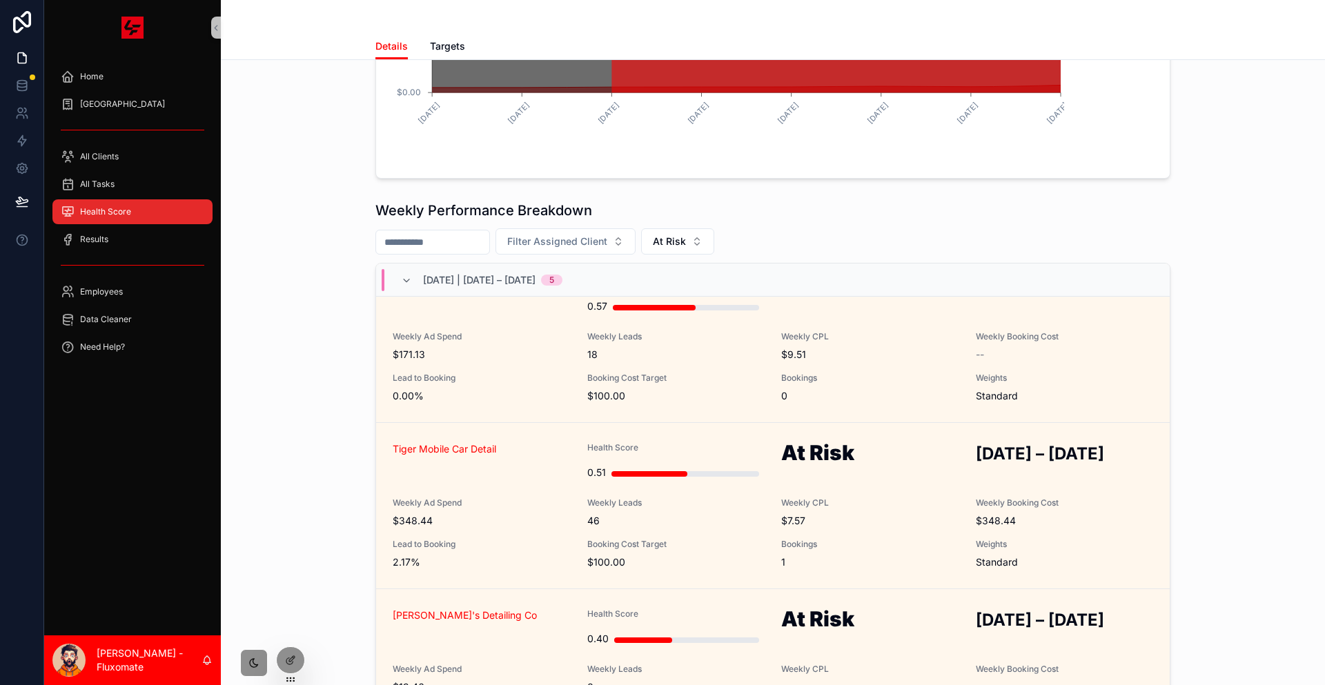
scroll to position [345, 0]
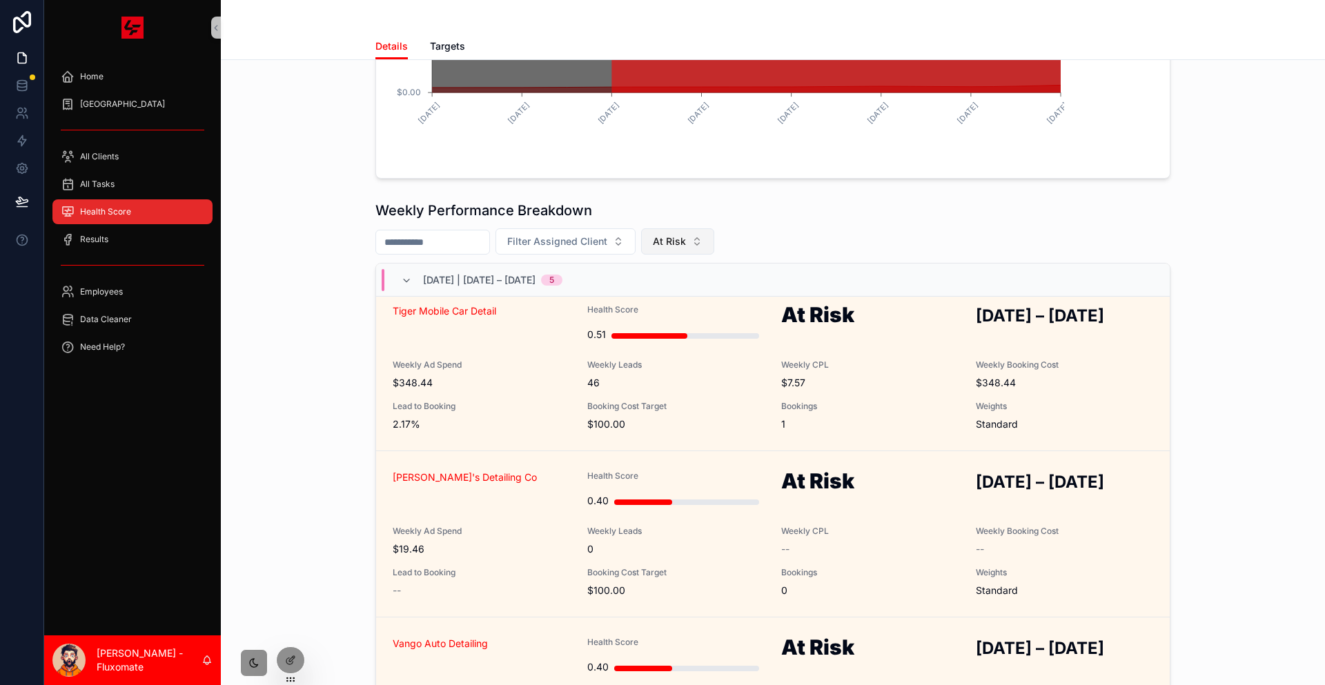
click at [686, 235] on span "At Risk" at bounding box center [669, 242] width 33 height 14
click at [671, 231] on div "Critical" at bounding box center [705, 242] width 166 height 22
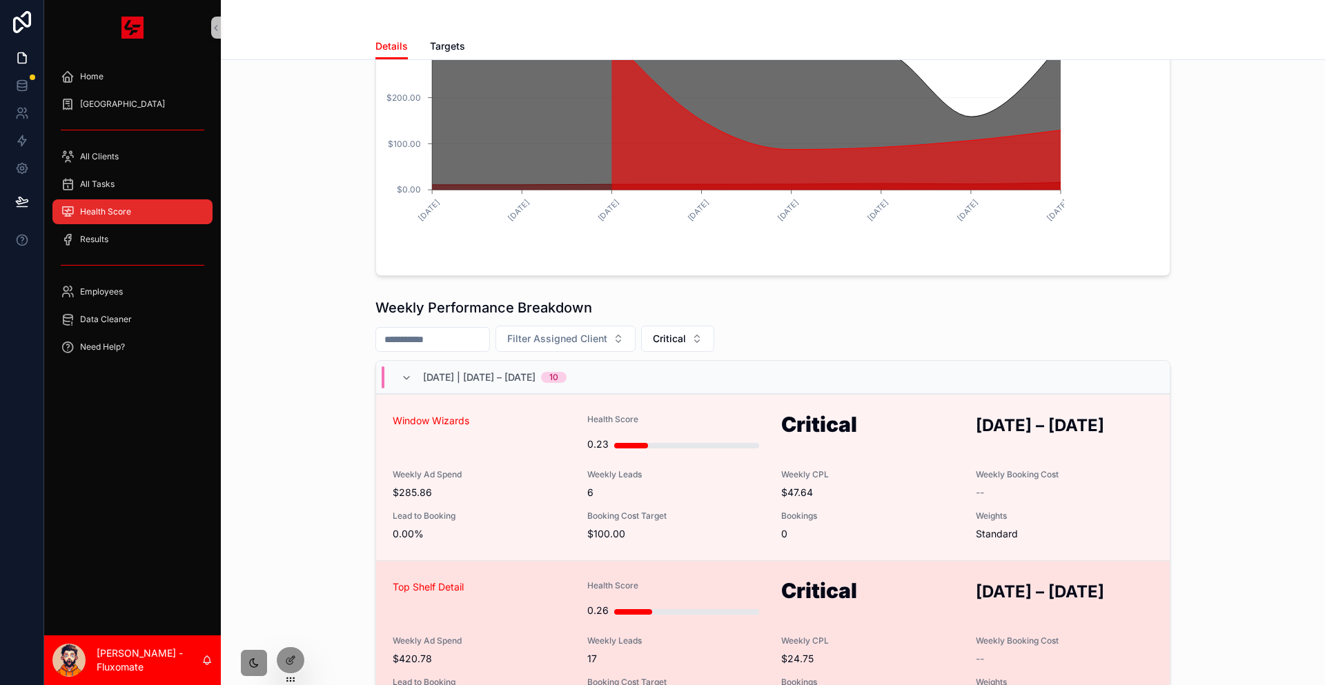
scroll to position [308, 0]
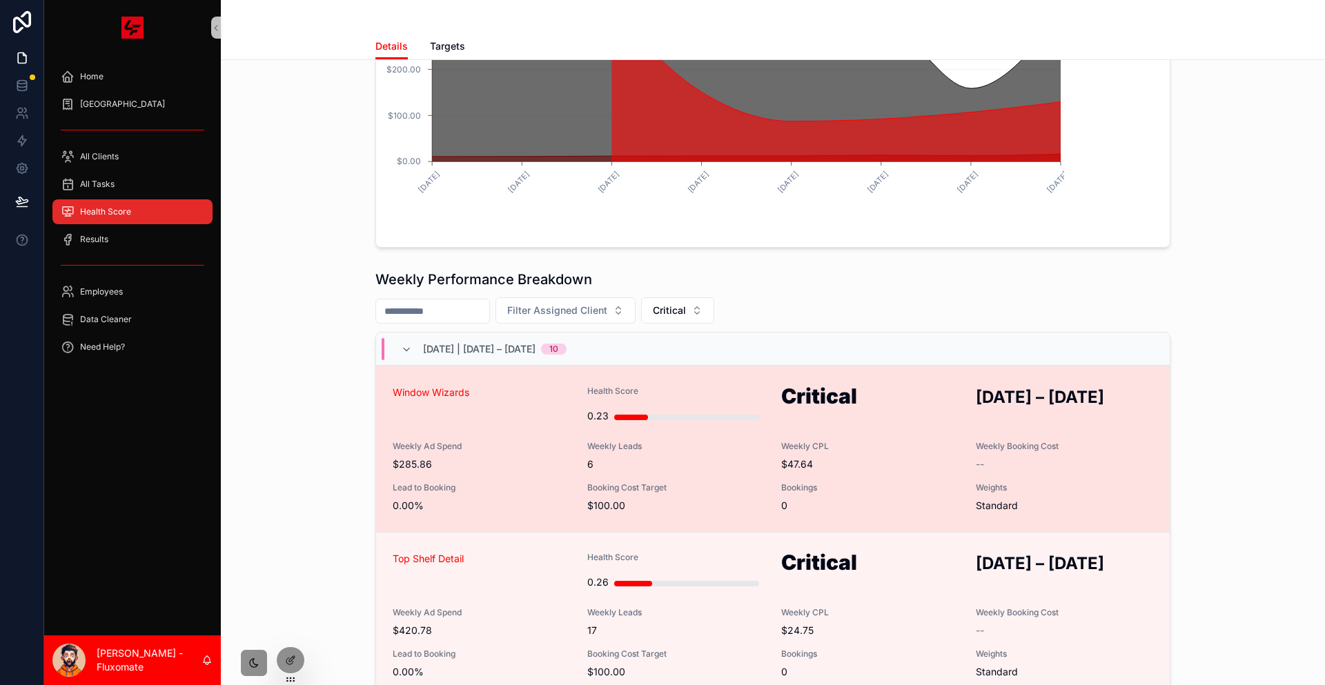
click at [511, 386] on div "Window Wizards Health Score 0.23 Critical AUG 22 – AUG 28, 2025 Weekly Ad Spend…" at bounding box center [773, 449] width 760 height 127
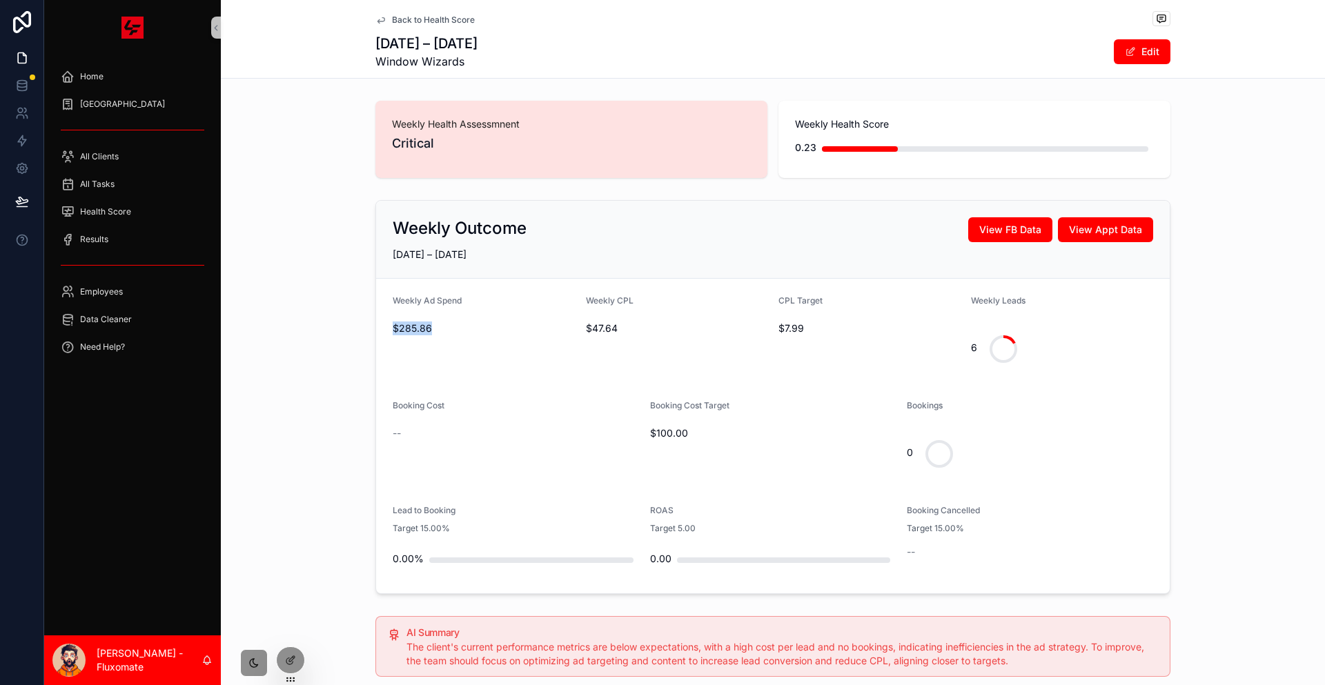
drag, startPoint x: 420, startPoint y: 293, endPoint x: 461, endPoint y: 292, distance: 41.4
click at [461, 292] on form "Weekly Ad Spend $285.86 Weekly CPL $47.64 CPL Target $7.99 Weekly Leads 6 Booki…" at bounding box center [773, 436] width 794 height 315
click at [620, 322] on span "$47.64" at bounding box center [677, 329] width 182 height 14
drag, startPoint x: 620, startPoint y: 291, endPoint x: 593, endPoint y: 297, distance: 27.6
click at [593, 317] on div "$47.64" at bounding box center [677, 328] width 182 height 22
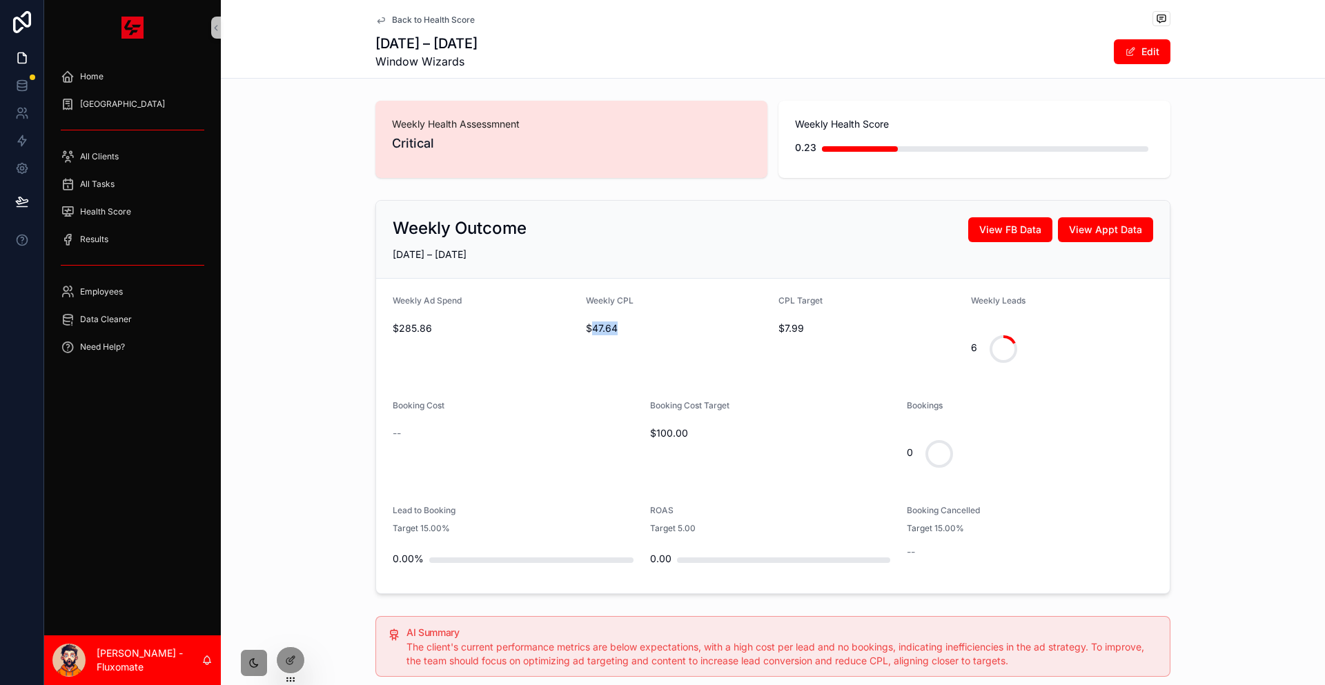
click at [604, 322] on span "$47.64" at bounding box center [677, 329] width 182 height 14
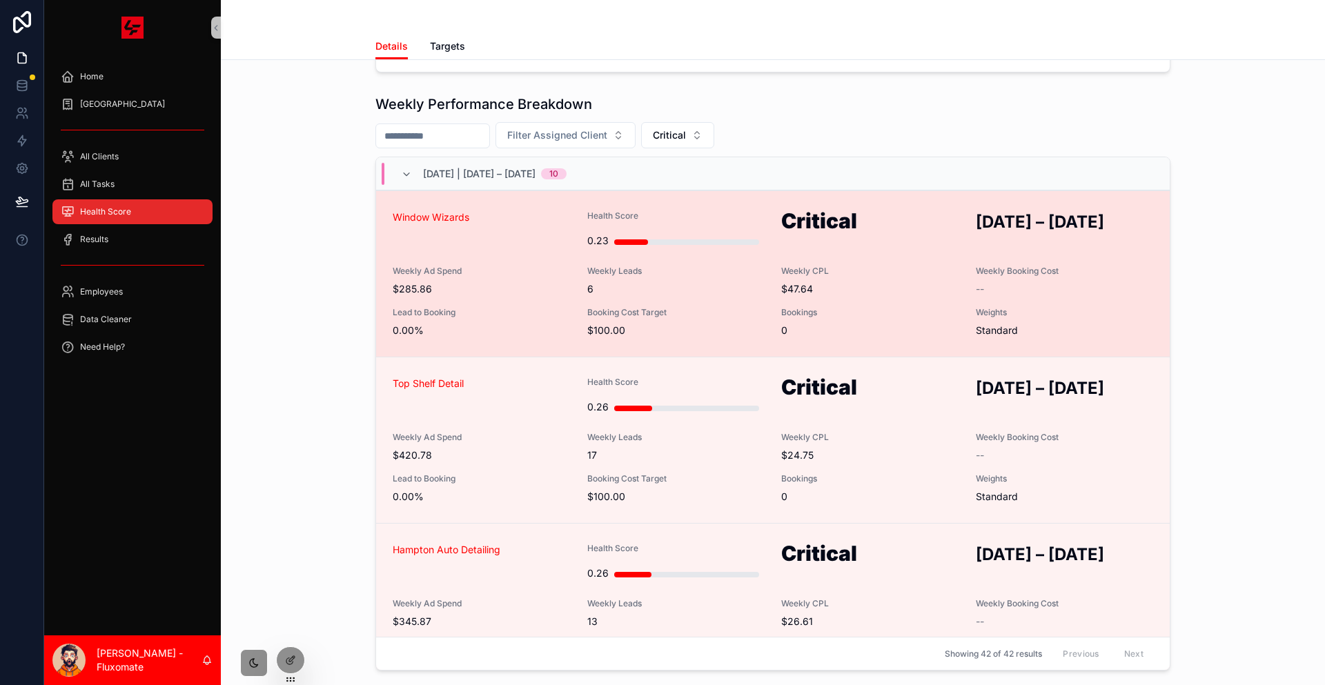
scroll to position [414, 0]
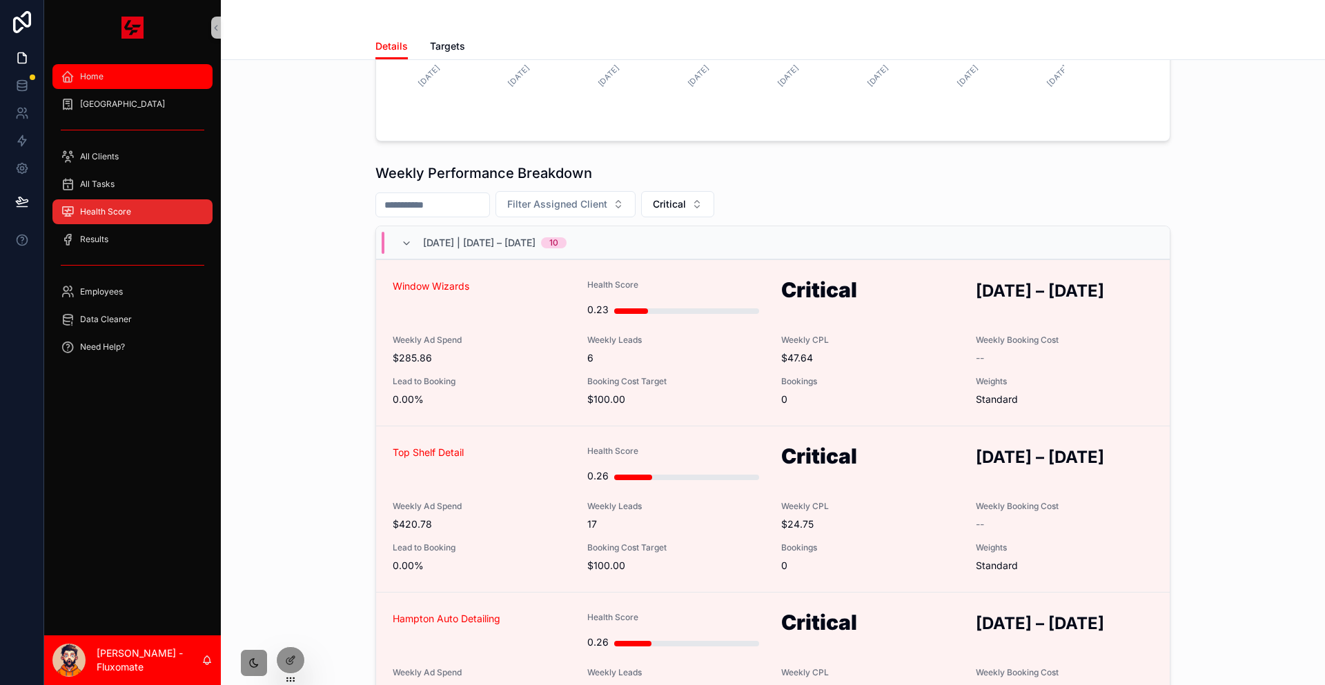
click at [178, 66] on div "Home" at bounding box center [133, 77] width 144 height 22
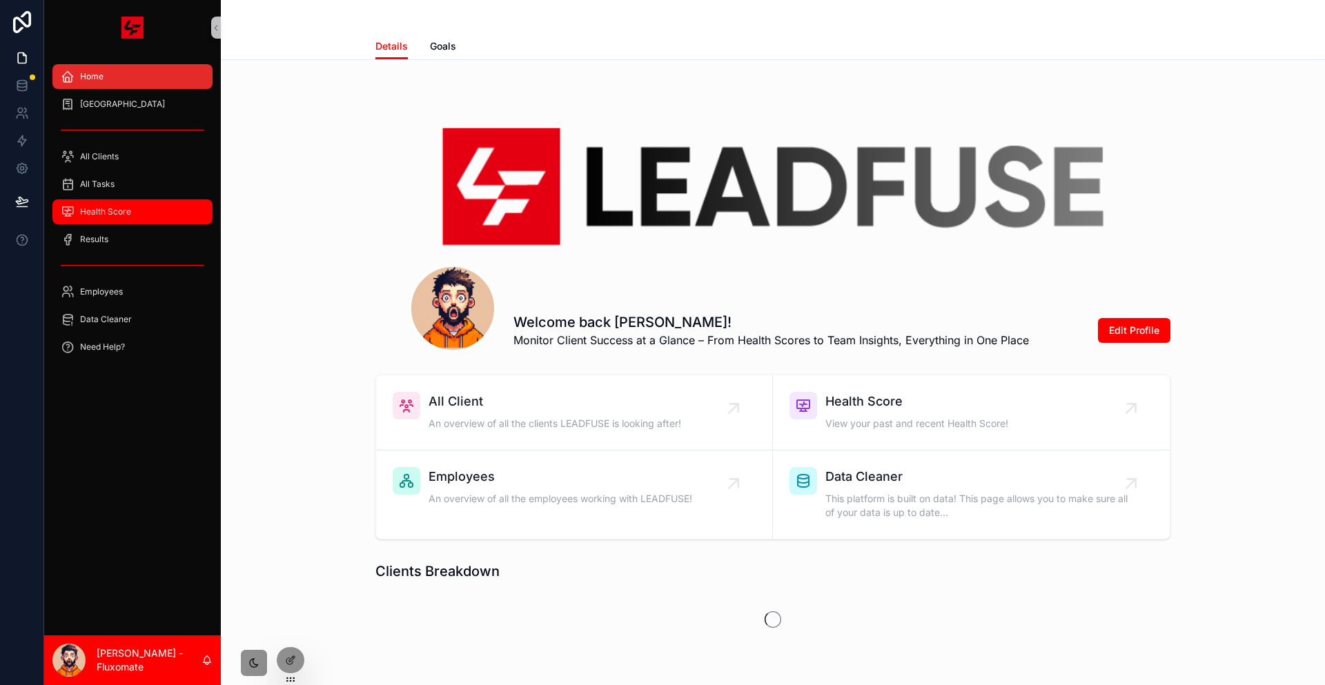
click at [166, 201] on div "Health Score" at bounding box center [133, 212] width 144 height 22
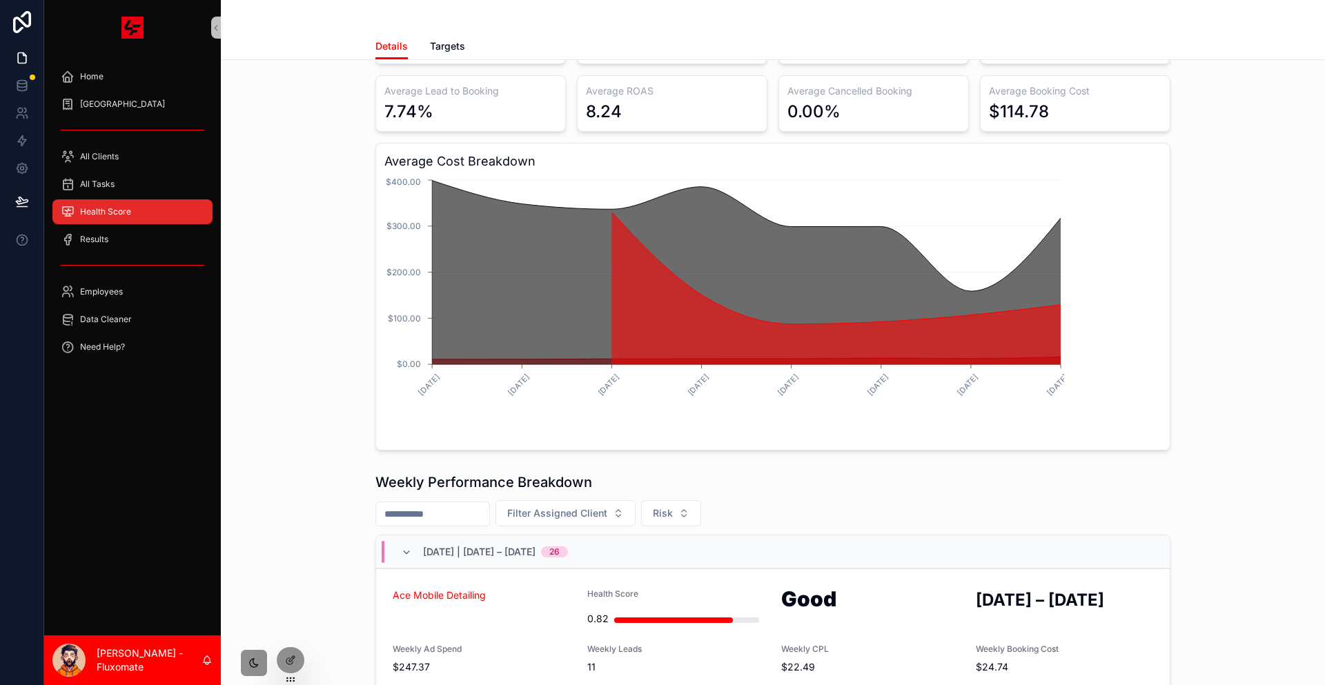
scroll to position [414, 0]
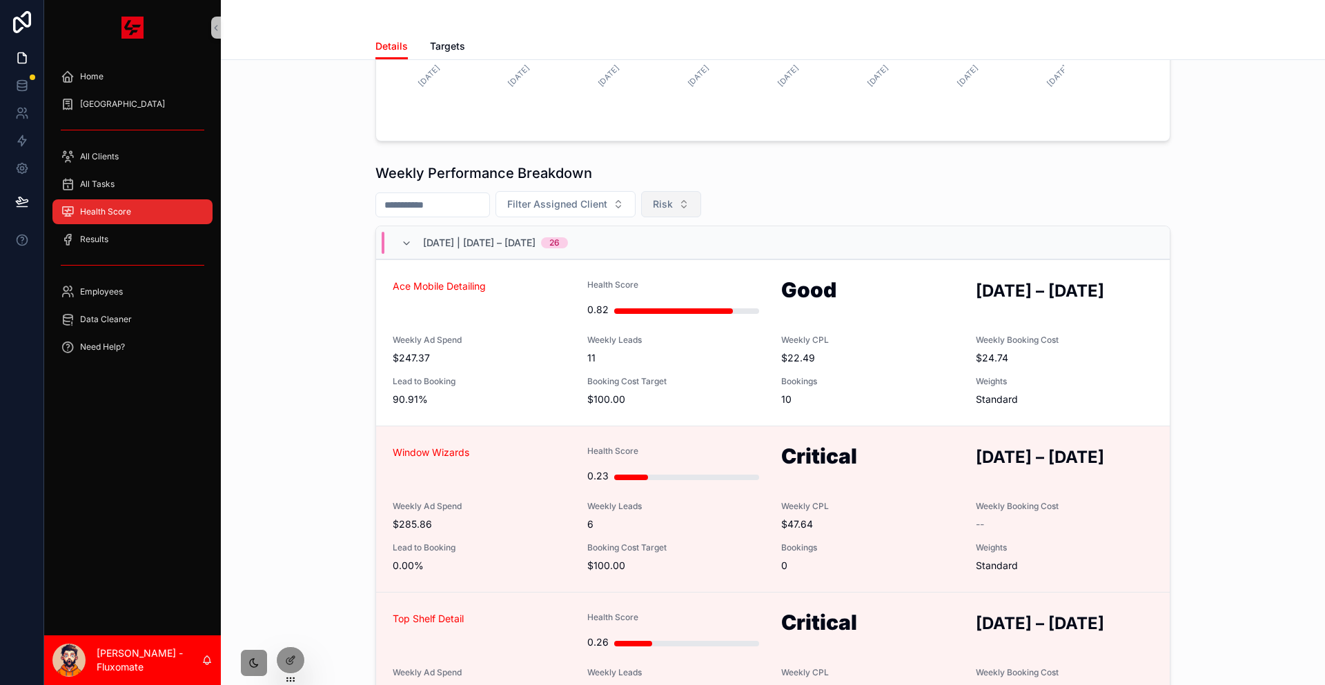
click at [701, 191] on button "Risk" at bounding box center [671, 204] width 60 height 26
click at [677, 238] on div "Excellent" at bounding box center [699, 249] width 166 height 22
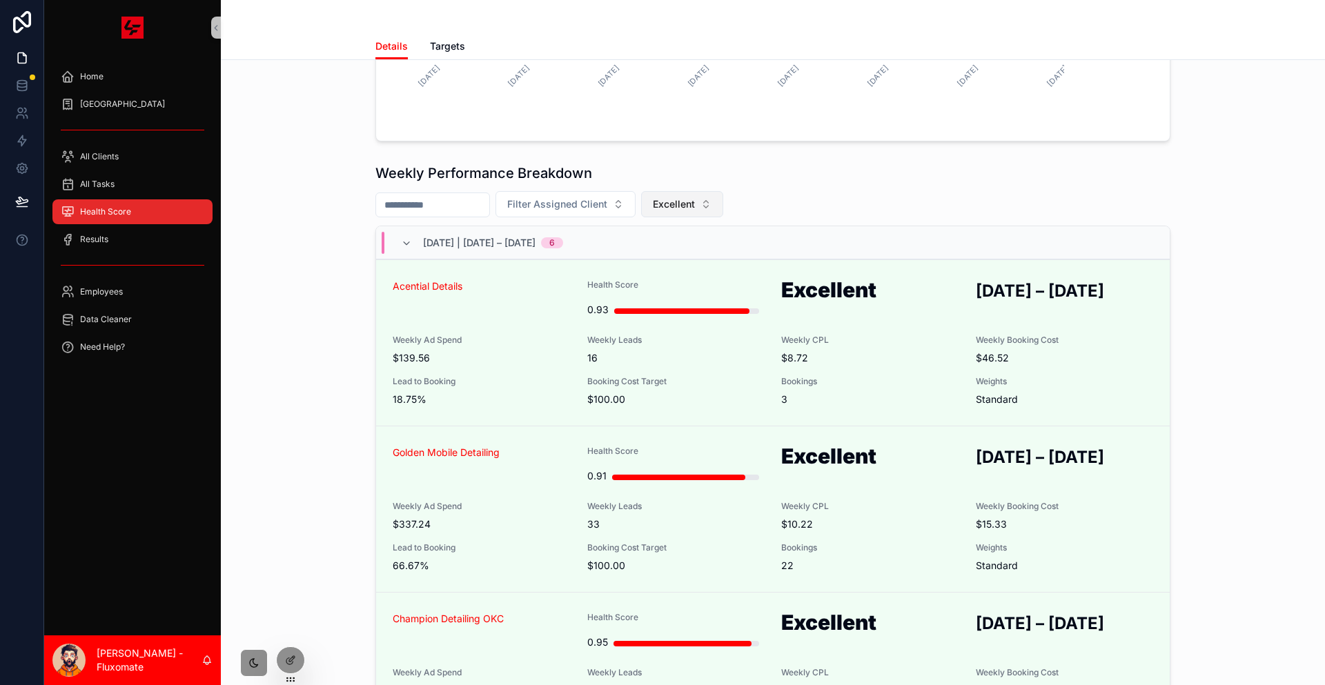
click at [695, 197] on span "Excellent" at bounding box center [674, 204] width 42 height 14
click at [694, 197] on div "Critical" at bounding box center [709, 205] width 166 height 22
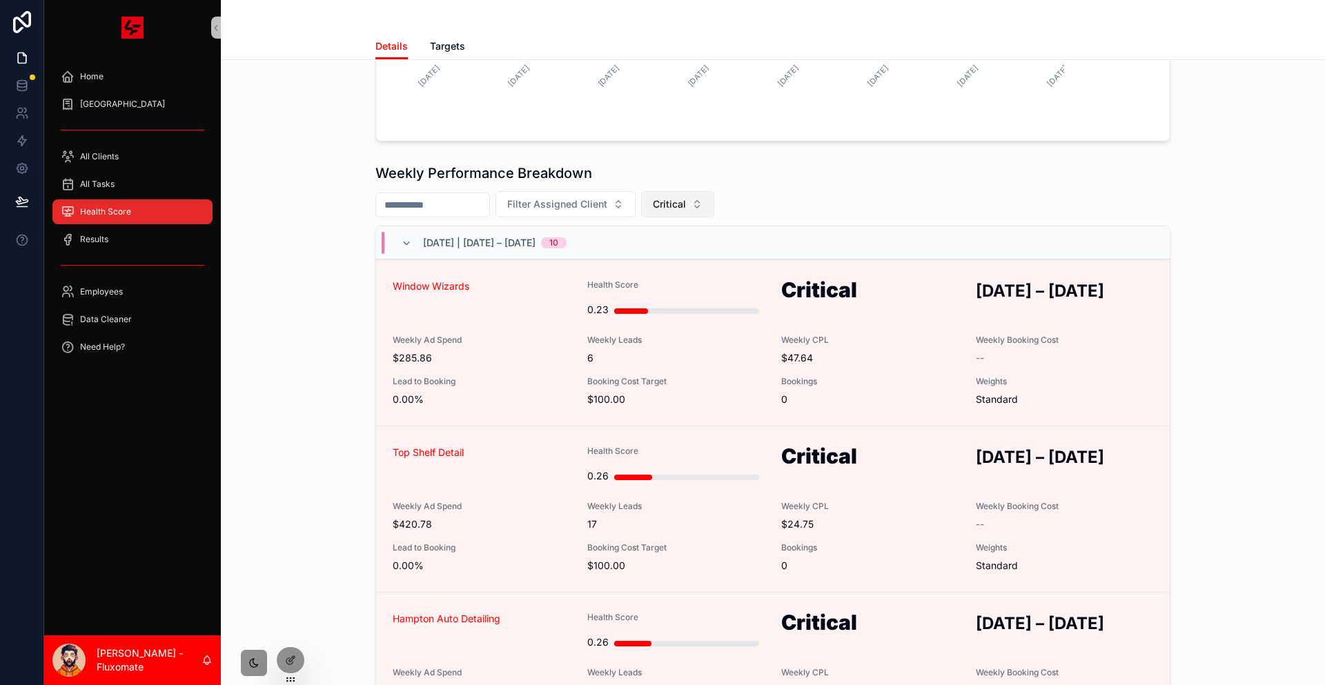
click at [714, 191] on button "Critical" at bounding box center [677, 204] width 73 height 26
click at [1171, 193] on div "Weekly Performance Breakdown Filter Assigned Client Critical 2025-08-22 | Augus…" at bounding box center [773, 451] width 1082 height 587
